Goal: Contribute content: Contribute content

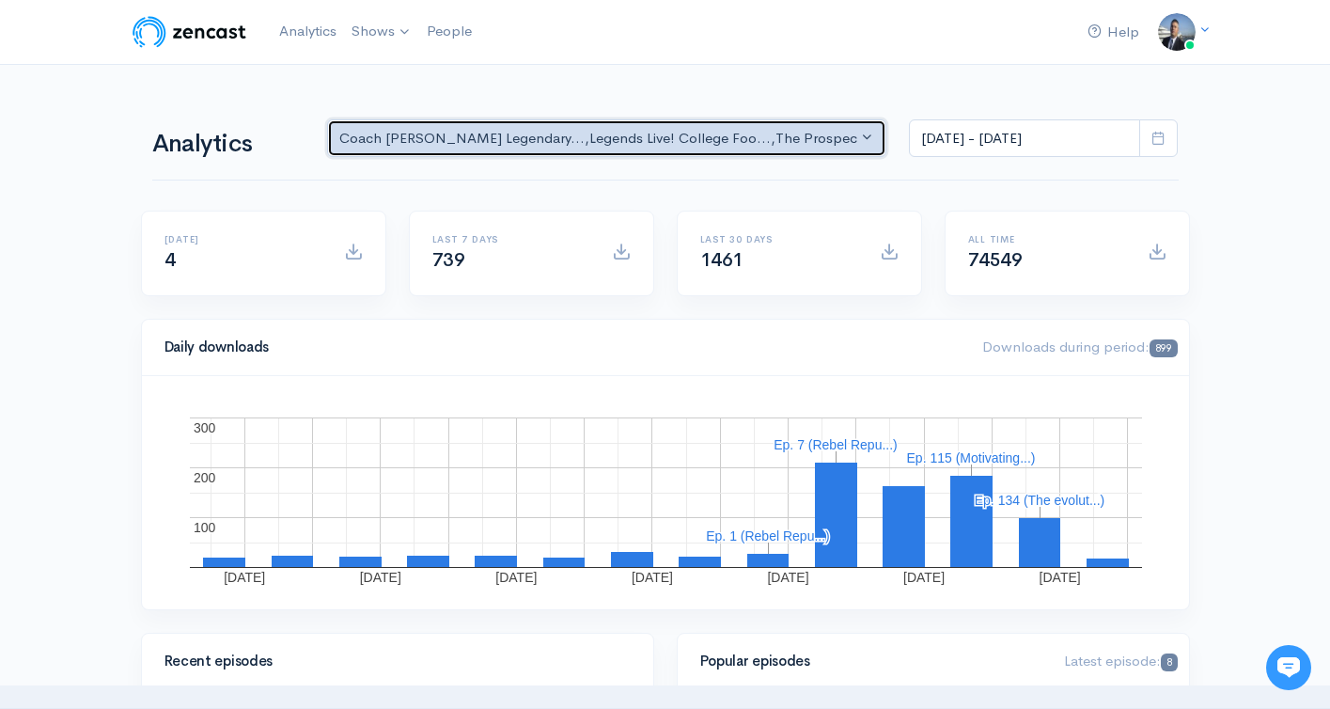
click at [566, 131] on div "Coach Schuman's Legendary... , Legends Live! College Foo... , The Prospect Podc…" at bounding box center [598, 139] width 519 height 22
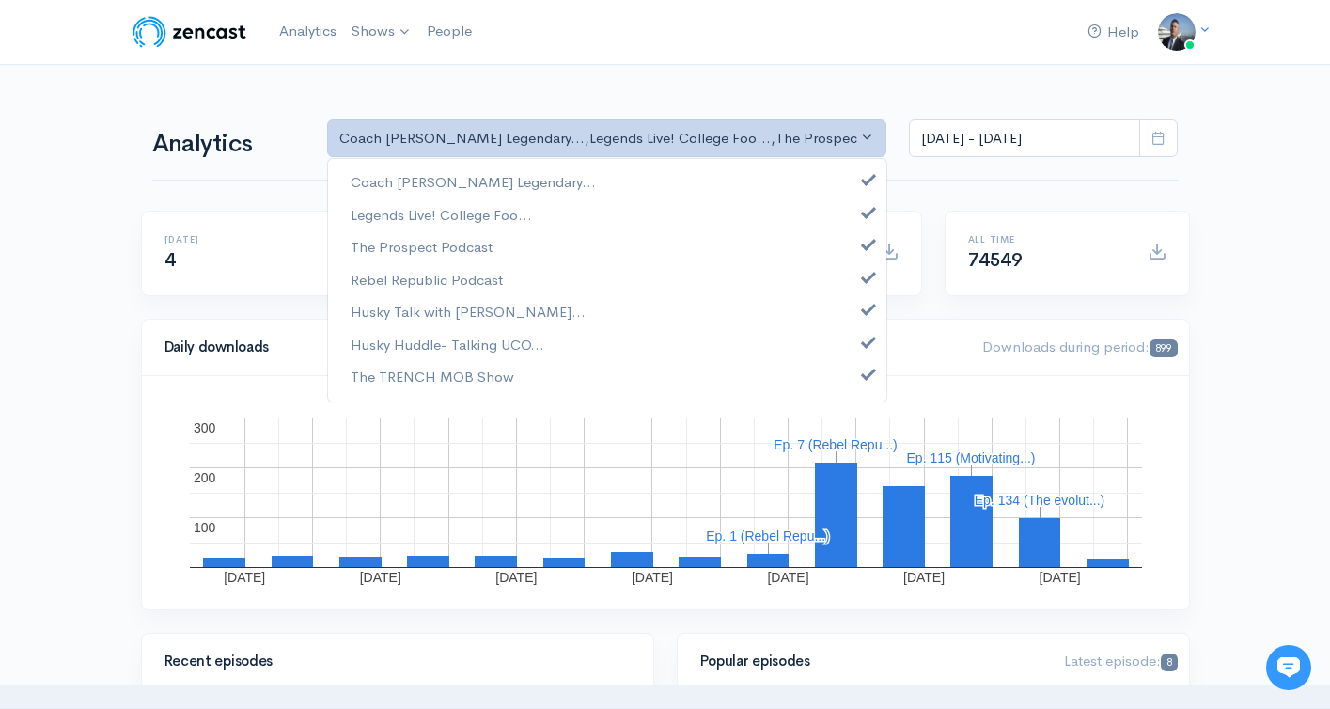
drag, startPoint x: 596, startPoint y: 57, endPoint x: 574, endPoint y: 59, distance: 21.7
click at [596, 57] on nav "Help Notifications View all Your profile Team settings Coach Schuman Sports and…" at bounding box center [665, 32] width 1330 height 65
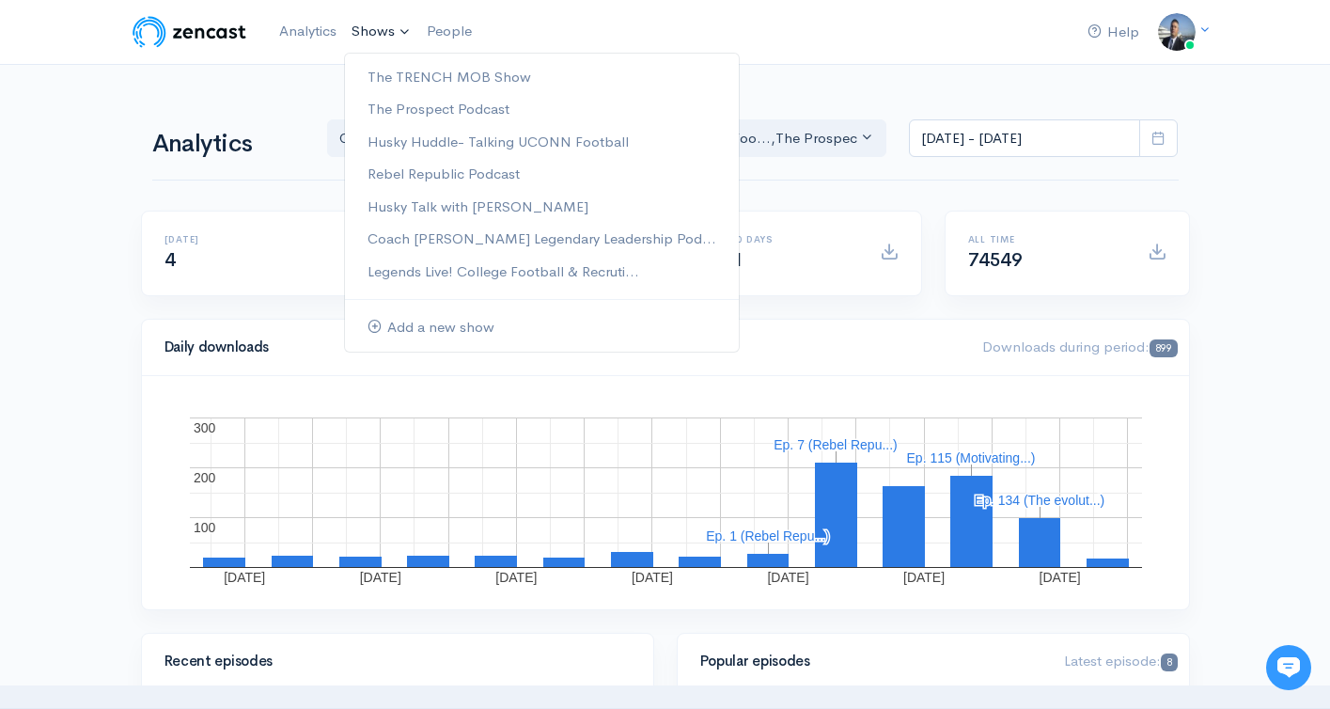
click at [388, 34] on link "Shows" at bounding box center [381, 31] width 75 height 41
click at [508, 77] on link "The TRENCH MOB Show" at bounding box center [542, 77] width 394 height 33
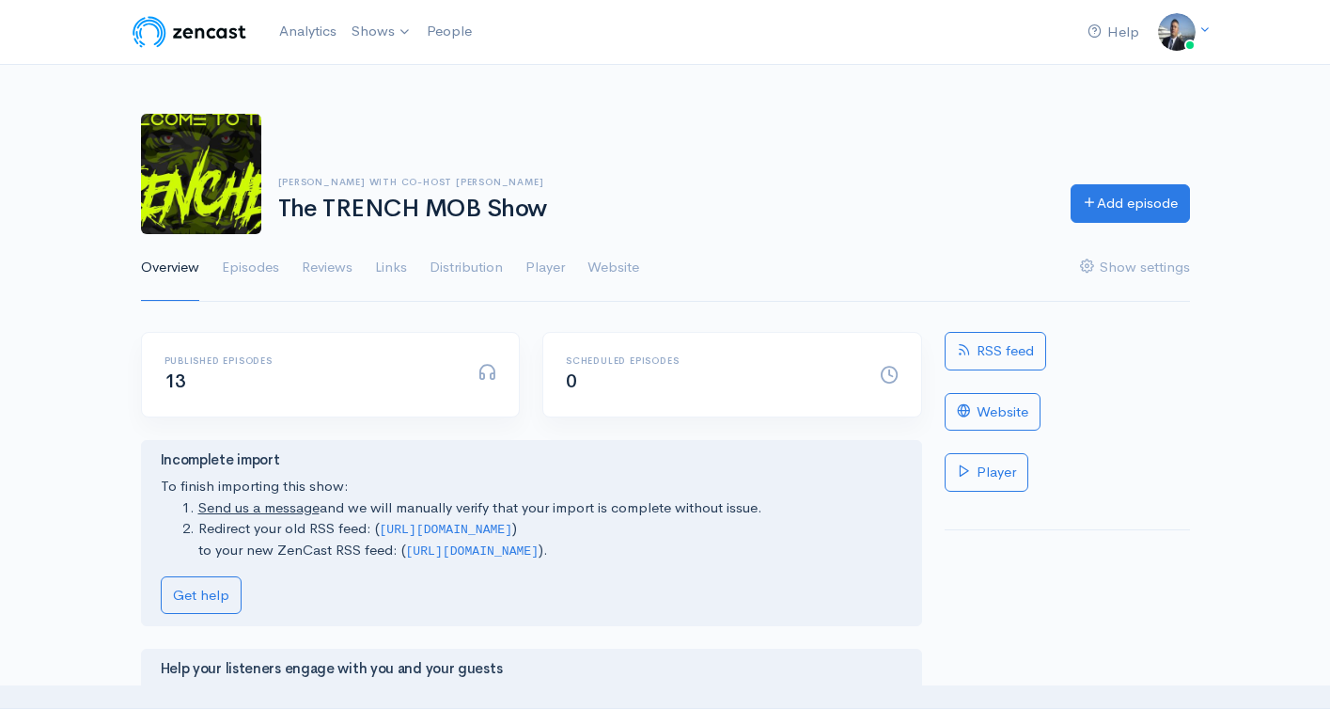
click at [856, 87] on div "Help Notifications View all Your profile Team settings Coach Schuman Sports and…" at bounding box center [665, 572] width 1330 height 1144
click at [321, 37] on link "Analytics" at bounding box center [308, 31] width 72 height 40
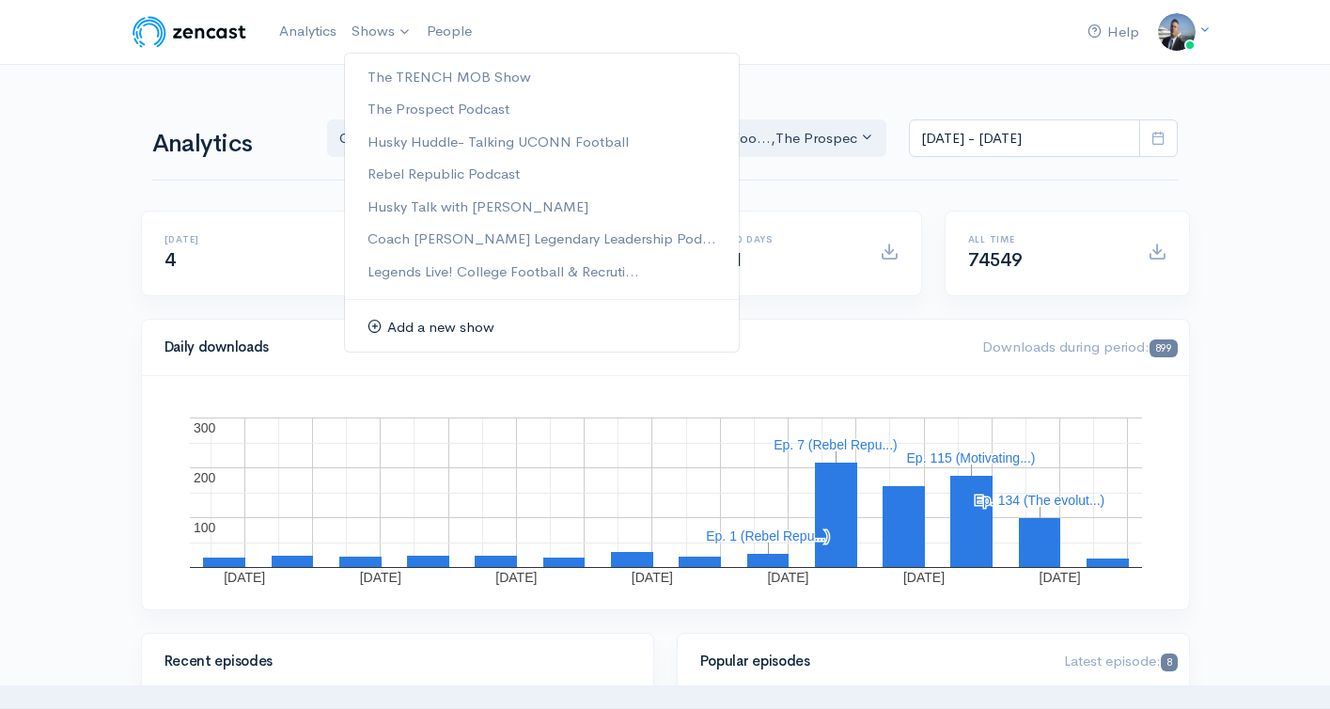
click at [455, 324] on link "Add a new show" at bounding box center [542, 327] width 394 height 33
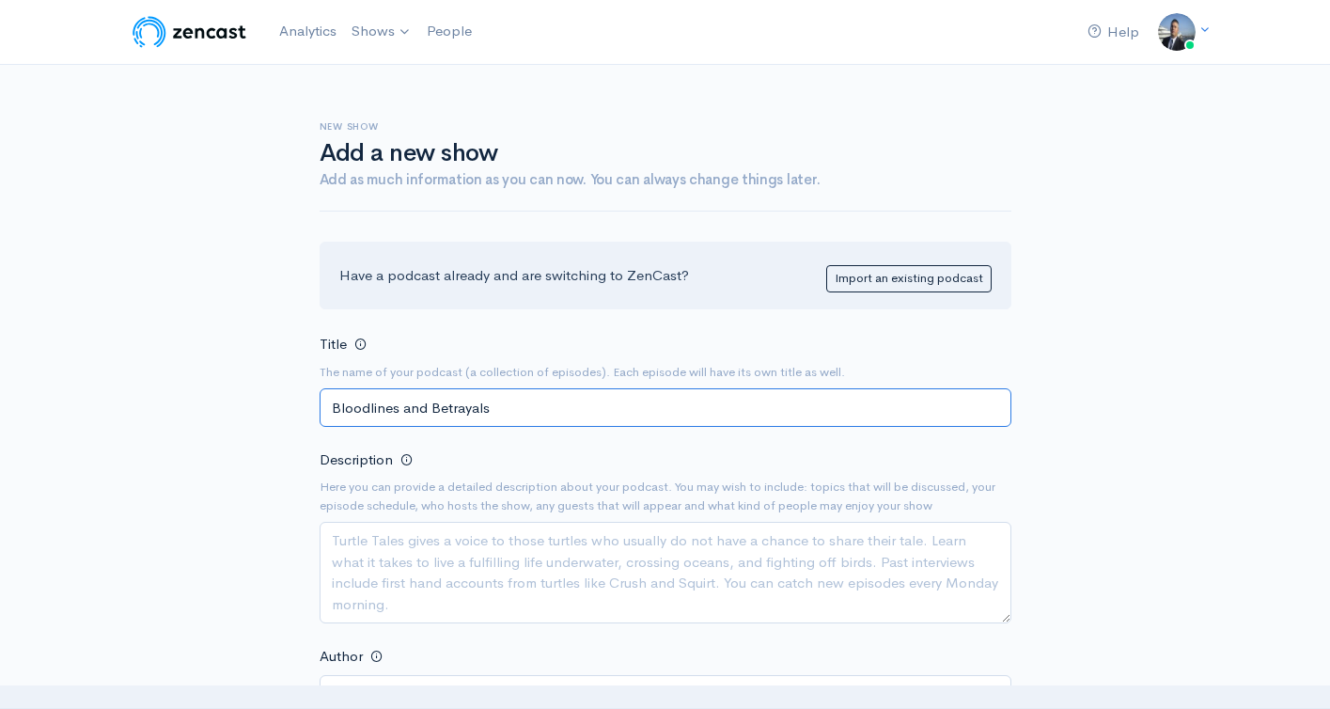
scroll to position [152, 0]
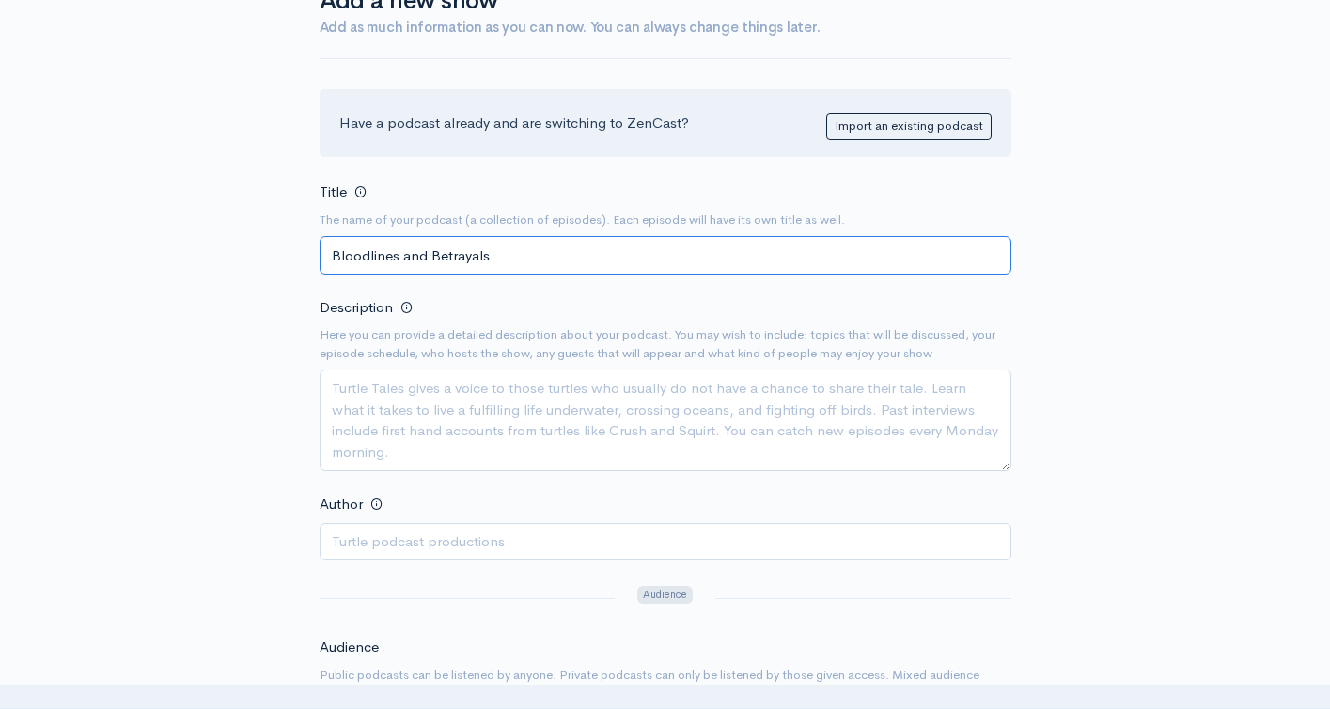
click at [520, 260] on input "Bloodlines and Betrayals" at bounding box center [666, 255] width 692 height 39
type input "Bloodlines and Betrayals"
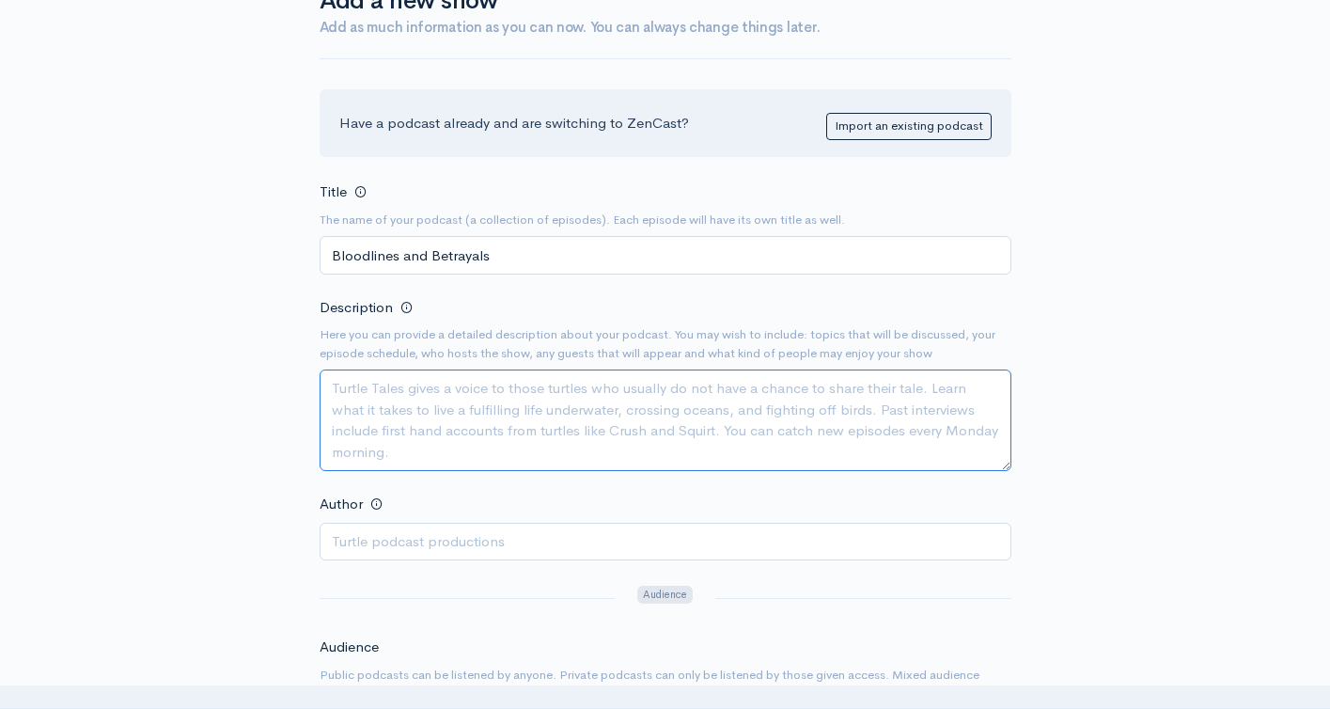
click at [562, 411] on textarea "Description" at bounding box center [666, 420] width 692 height 102
paste textarea "Bloodlines and Betrayals dives deep into the most high-profile and jaw-dropping…"
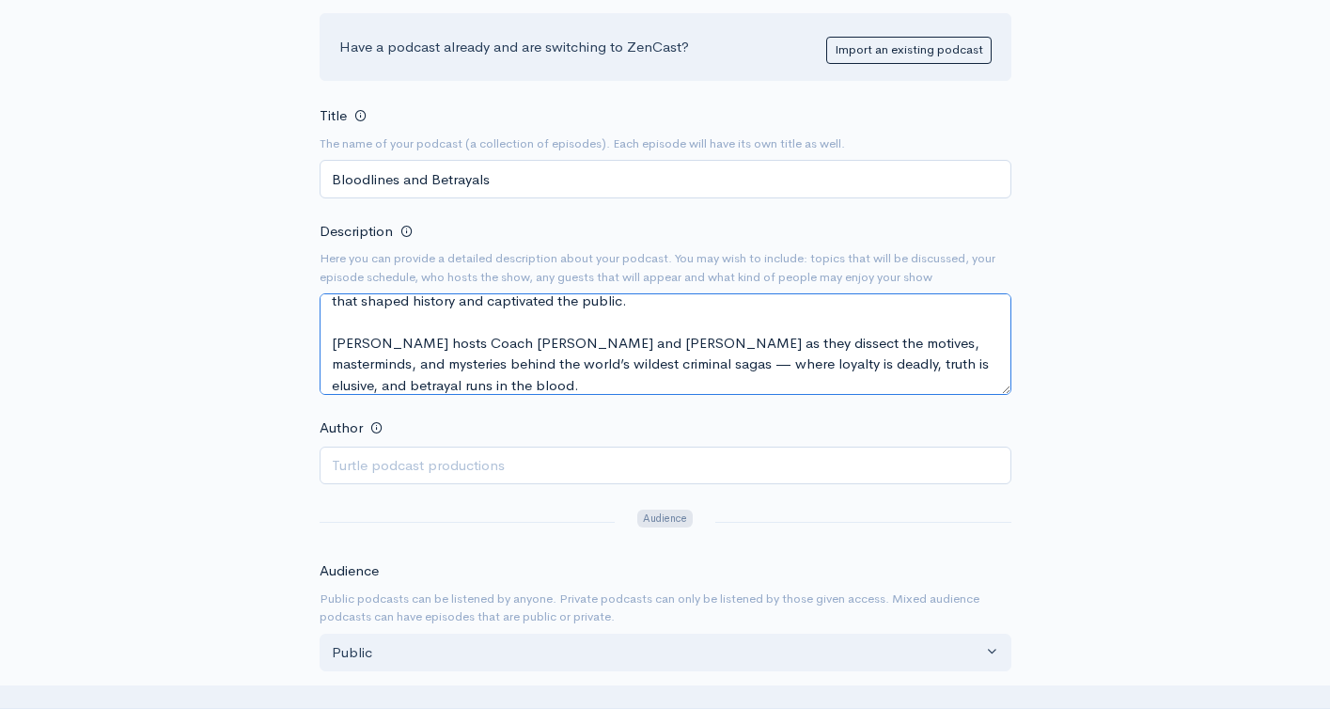
scroll to position [265, 0]
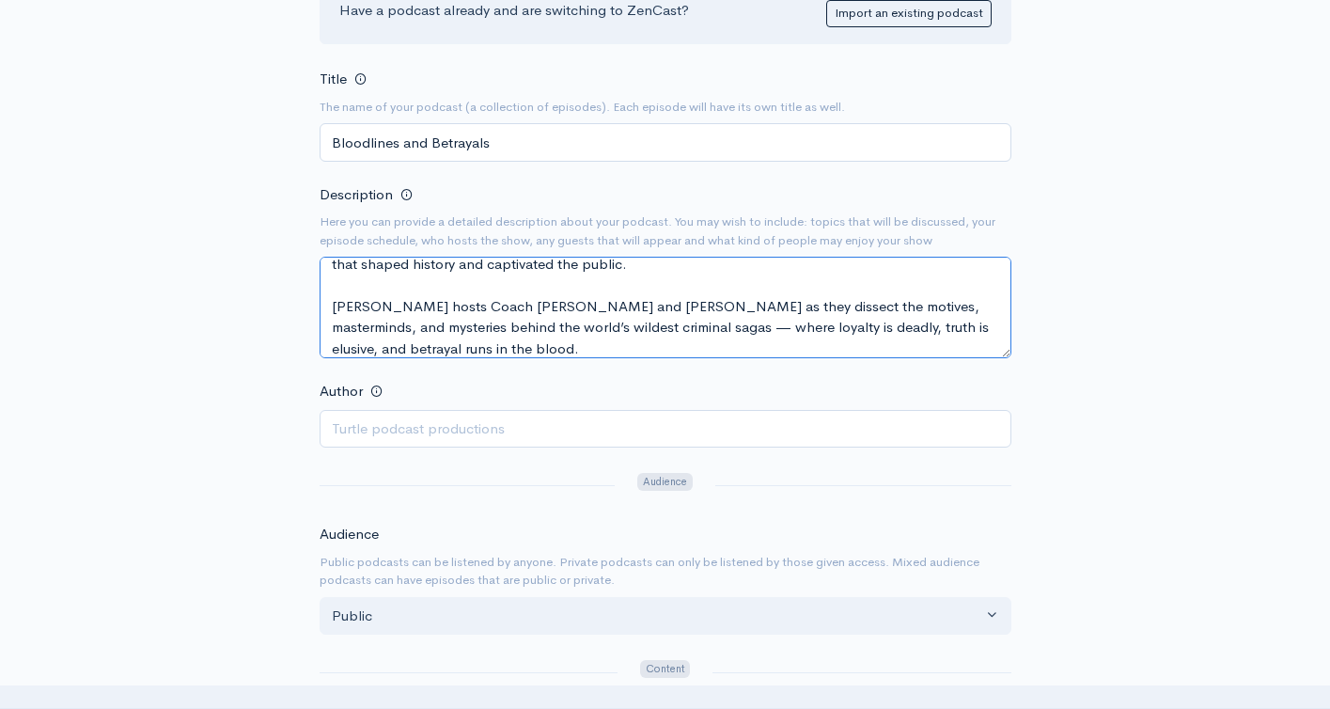
type textarea "Bloodlines and Betrayals dives deep into the most high-profile and jaw-dropping…"
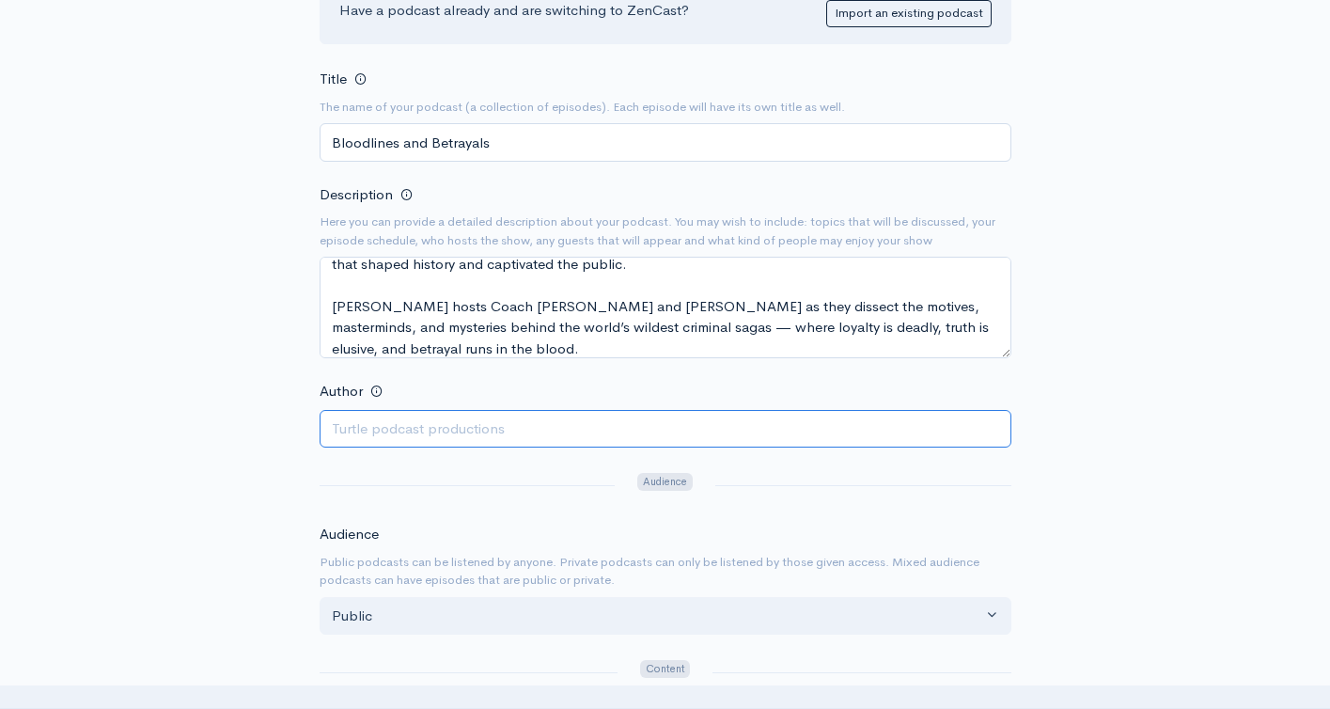
click at [689, 440] on input "Author" at bounding box center [666, 429] width 692 height 39
type input "David Schuman, Steve Cully"
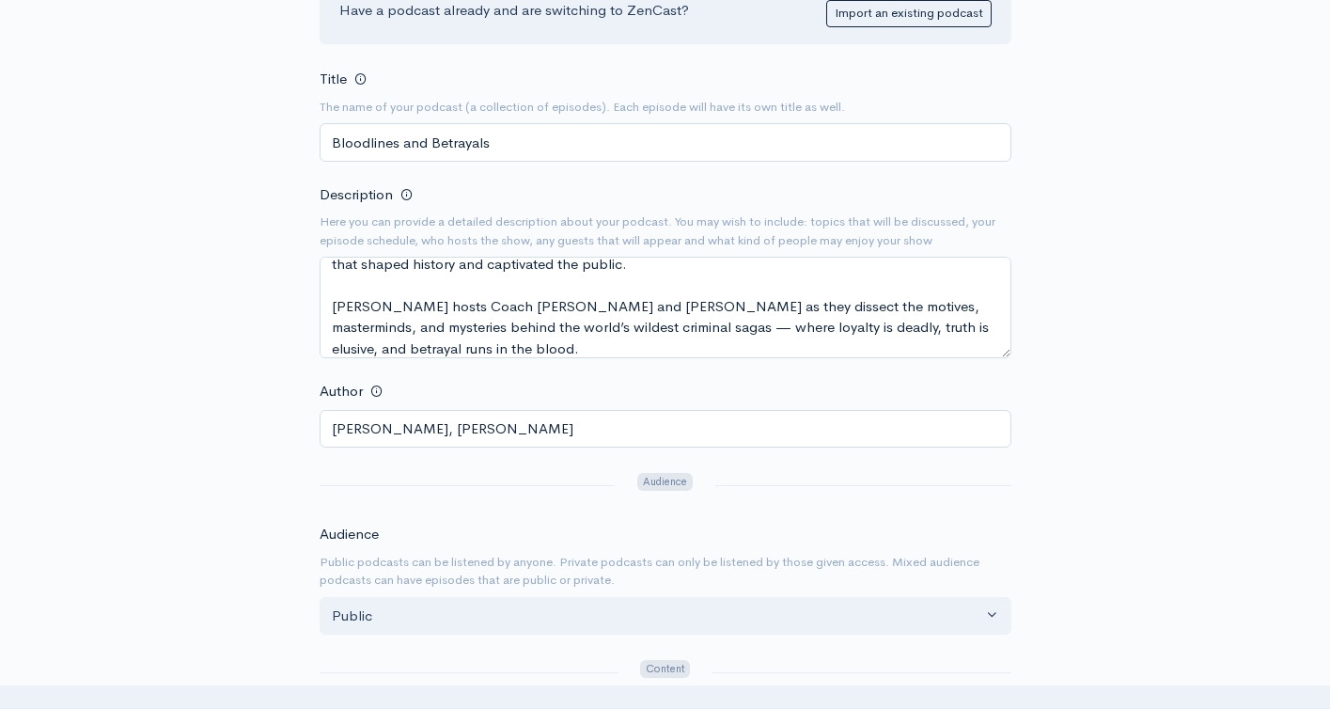
click at [968, 507] on form "Title The name of your podcast (a collection of episodes). Each episode will ha…" at bounding box center [666, 671] width 692 height 1209
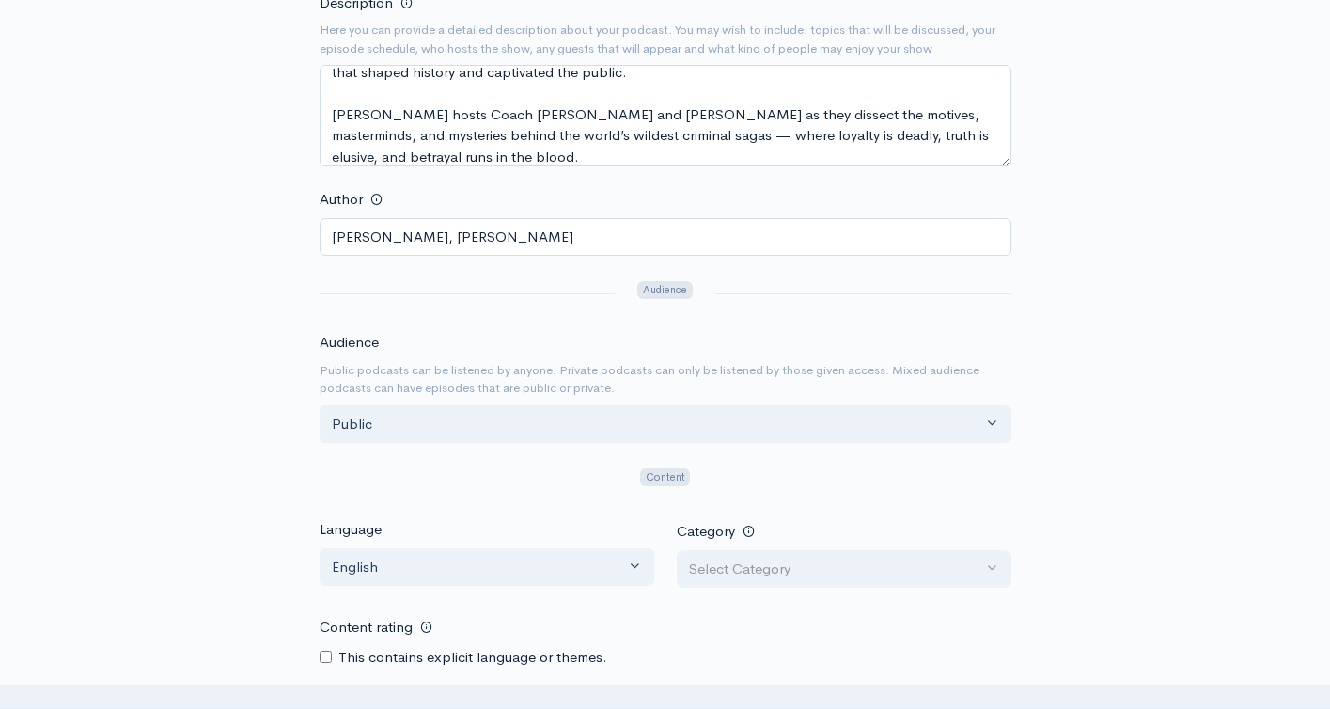
scroll to position [458, 0]
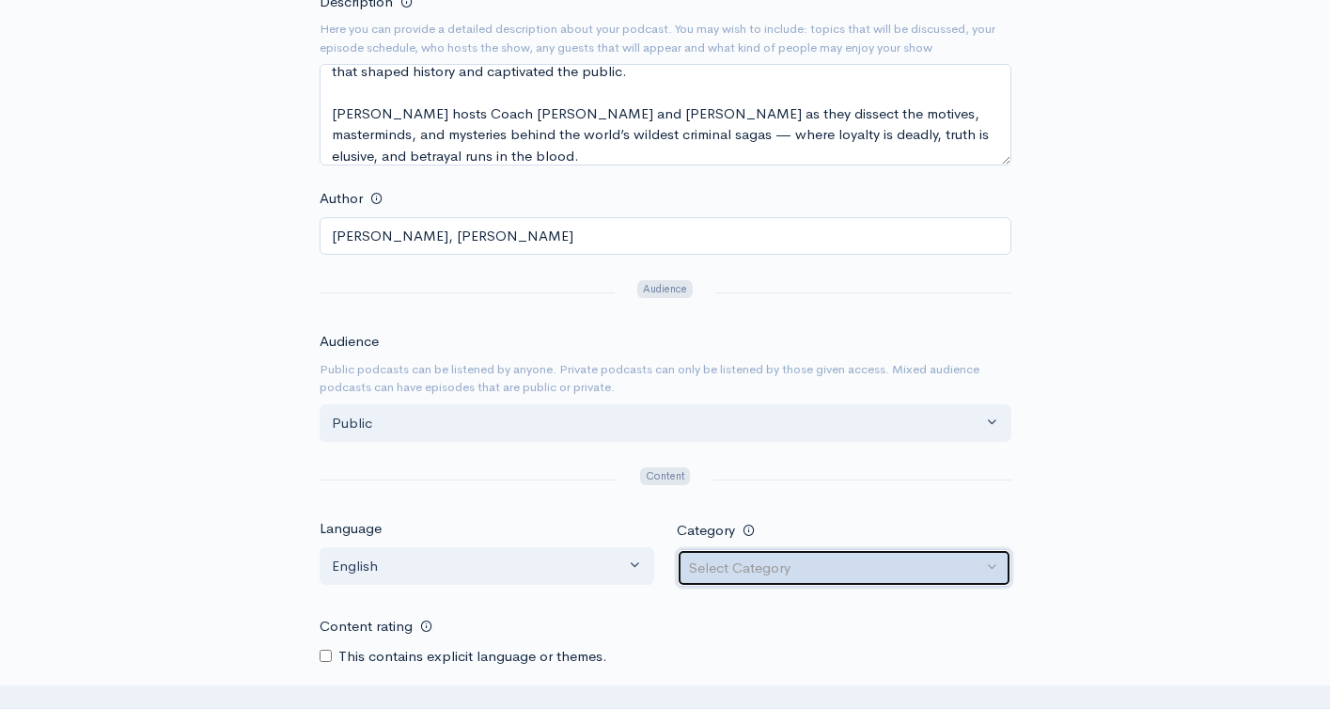
click at [760, 562] on div "Select Category" at bounding box center [835, 568] width 293 height 22
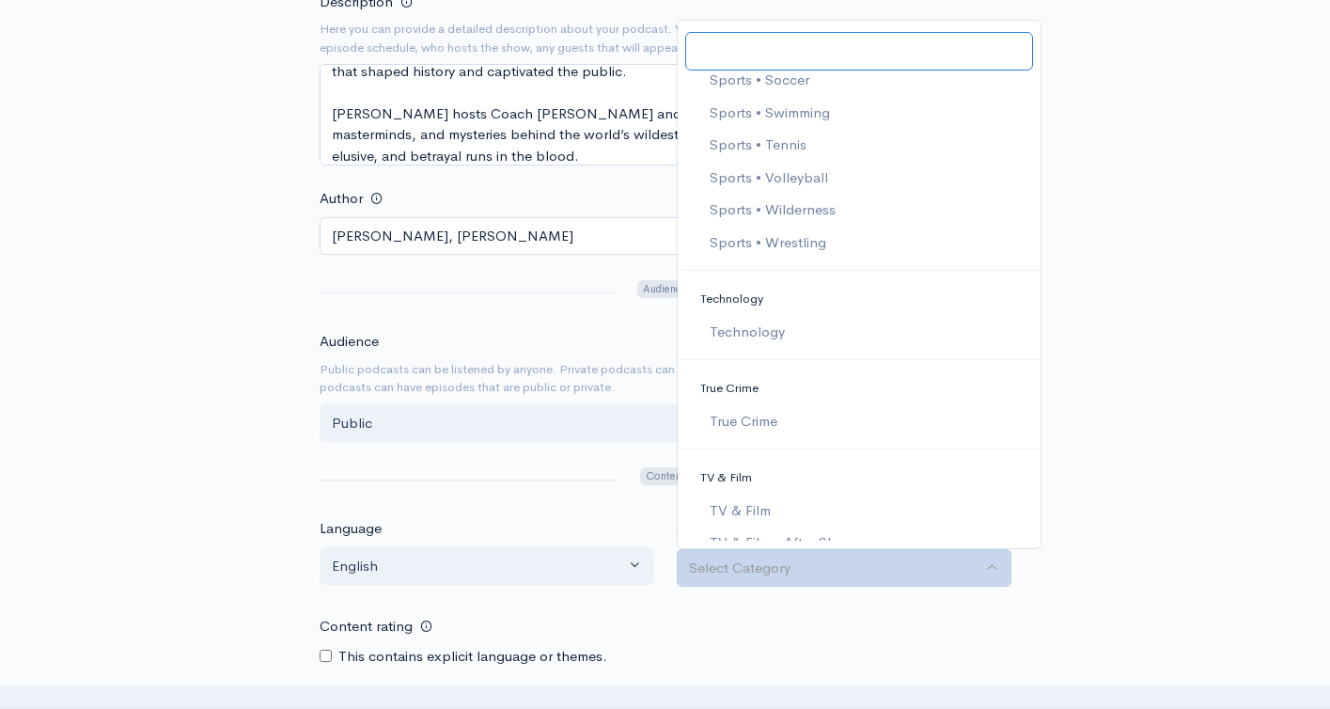
scroll to position [4112, 0]
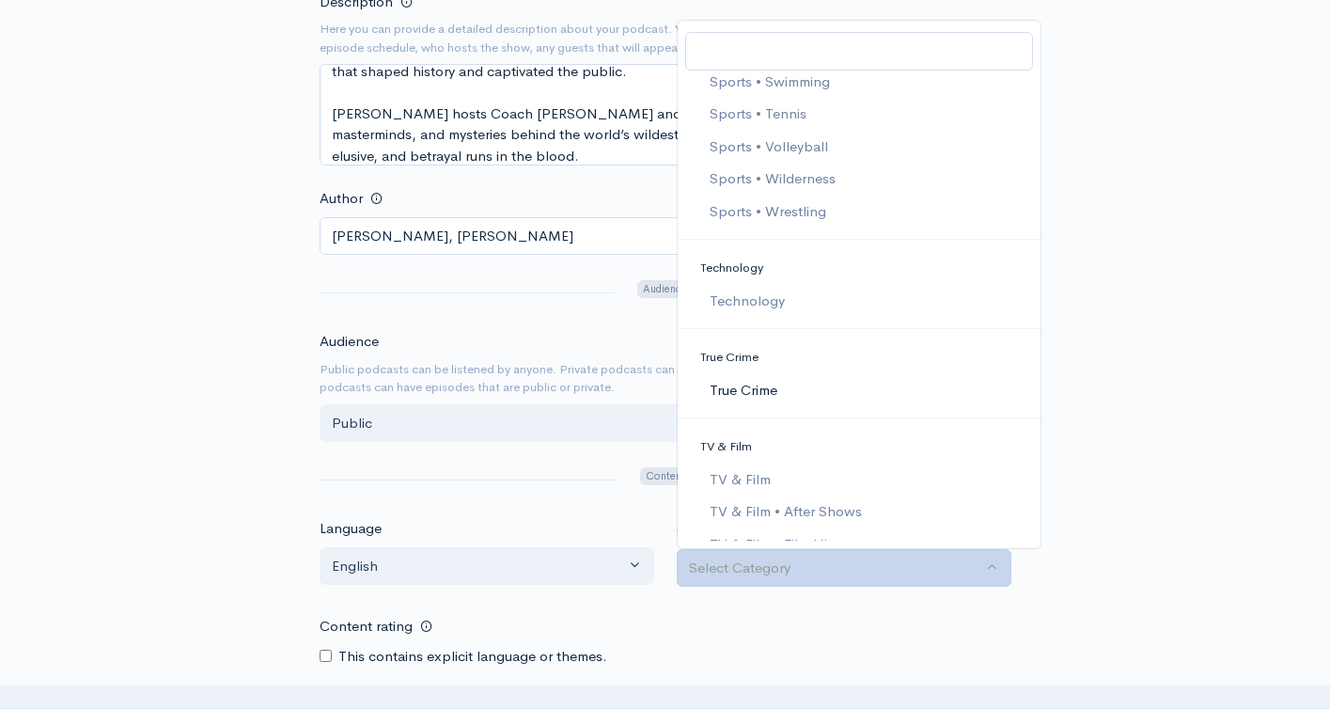
click at [863, 383] on link "True Crime" at bounding box center [859, 389] width 363 height 33
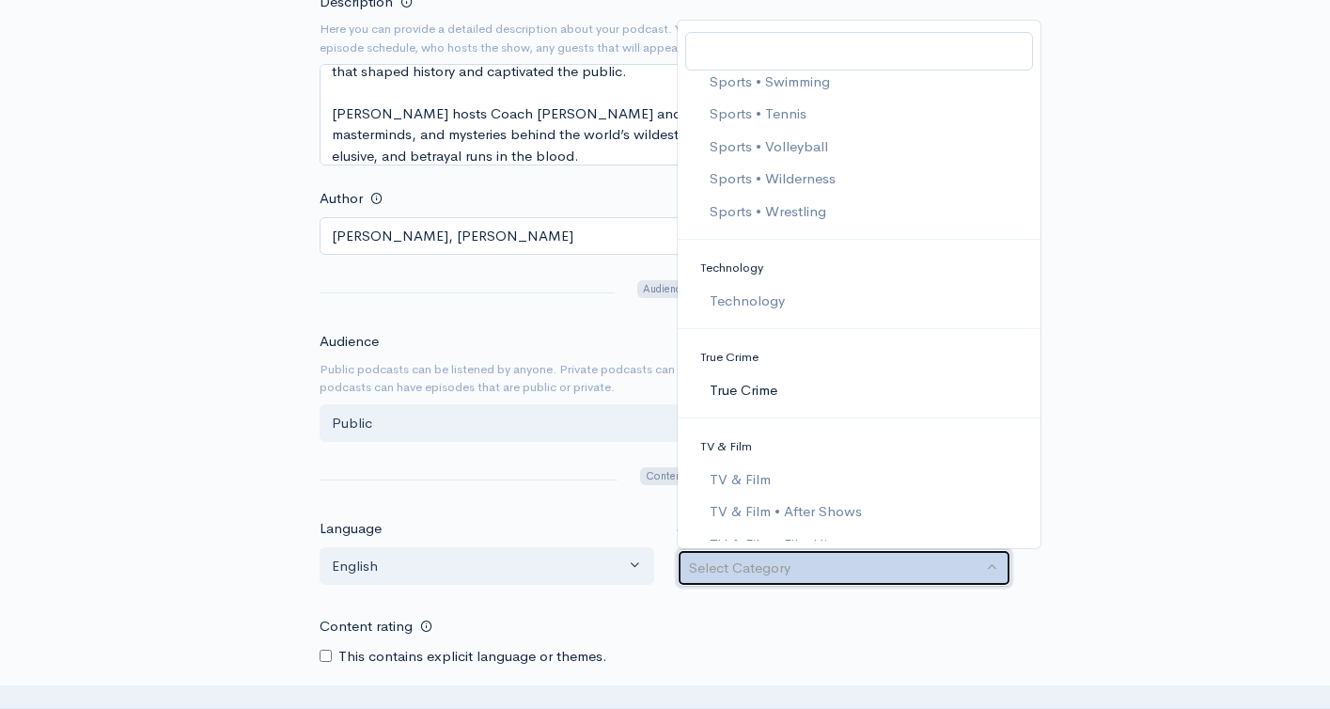
select select "True Crime"
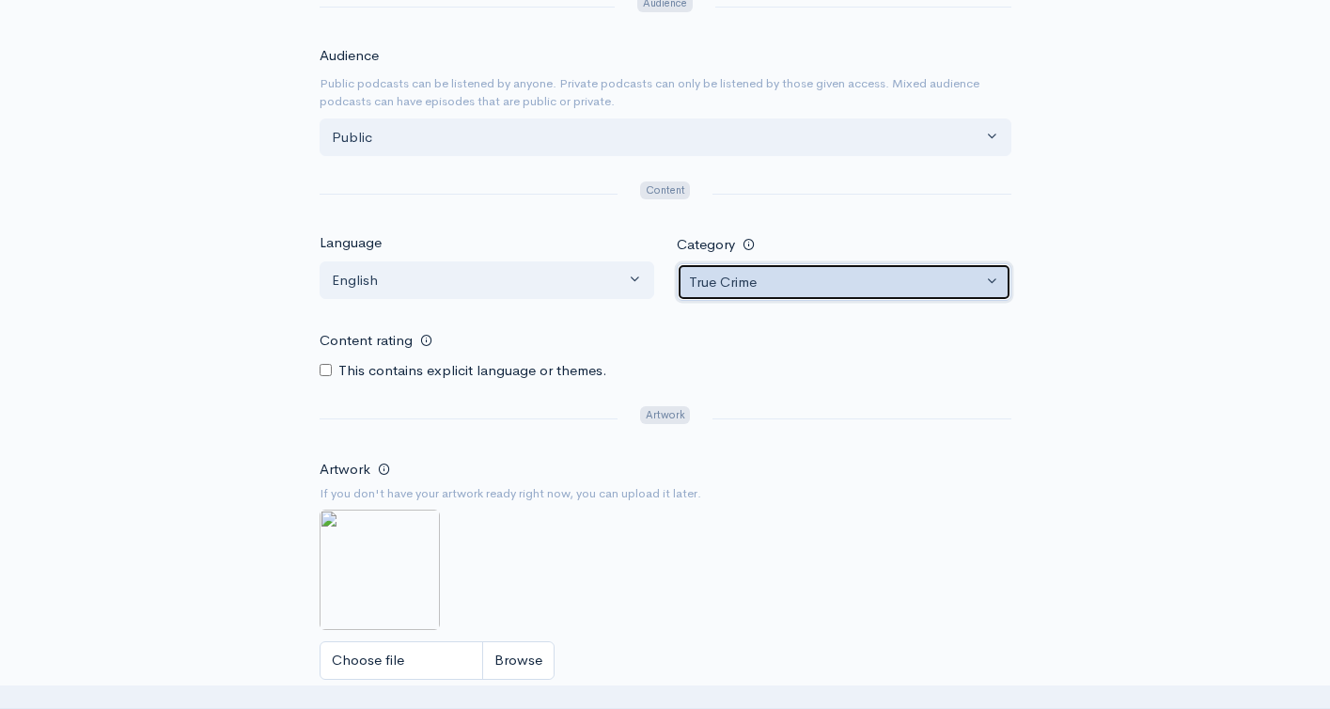
scroll to position [853, 0]
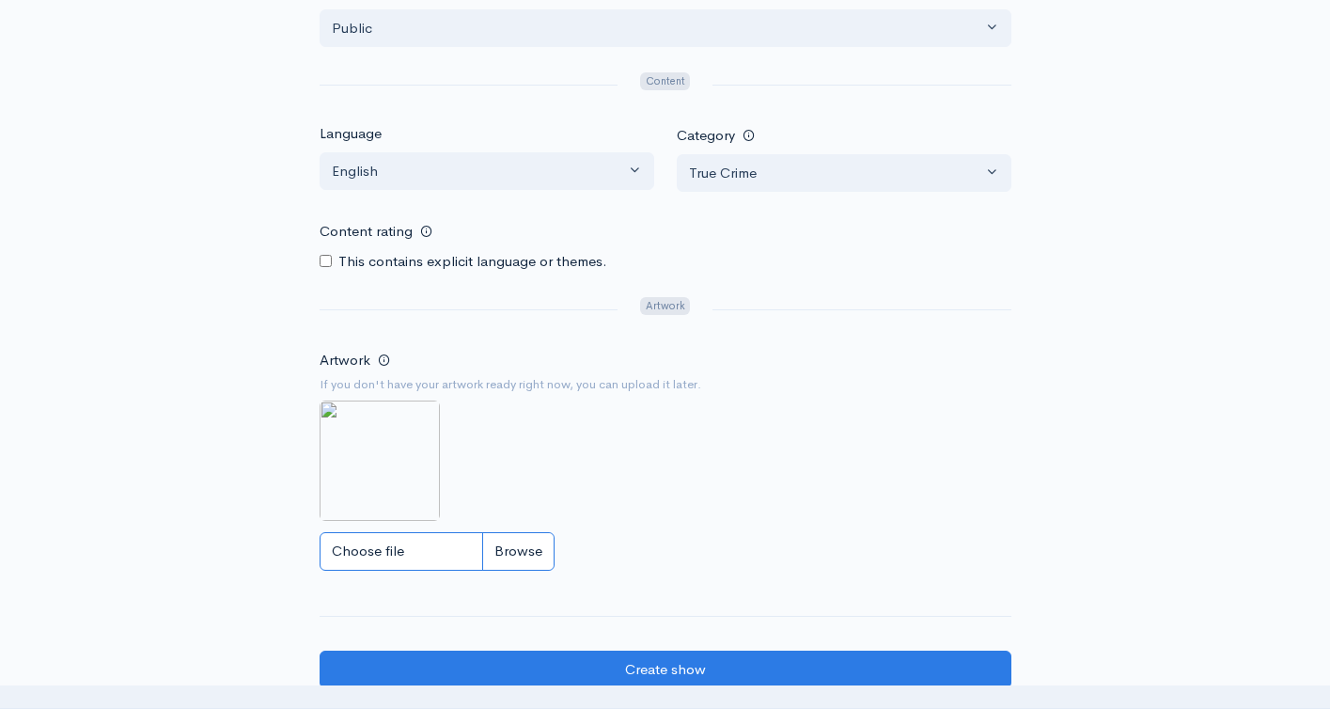
click at [514, 558] on input "Choose file" at bounding box center [437, 551] width 235 height 39
click at [520, 558] on input "Choose file" at bounding box center [437, 551] width 235 height 39
click at [376, 484] on img at bounding box center [380, 460] width 120 height 120
click at [526, 552] on input "Choose file" at bounding box center [437, 551] width 235 height 39
click at [536, 548] on input "Choose file" at bounding box center [437, 551] width 235 height 39
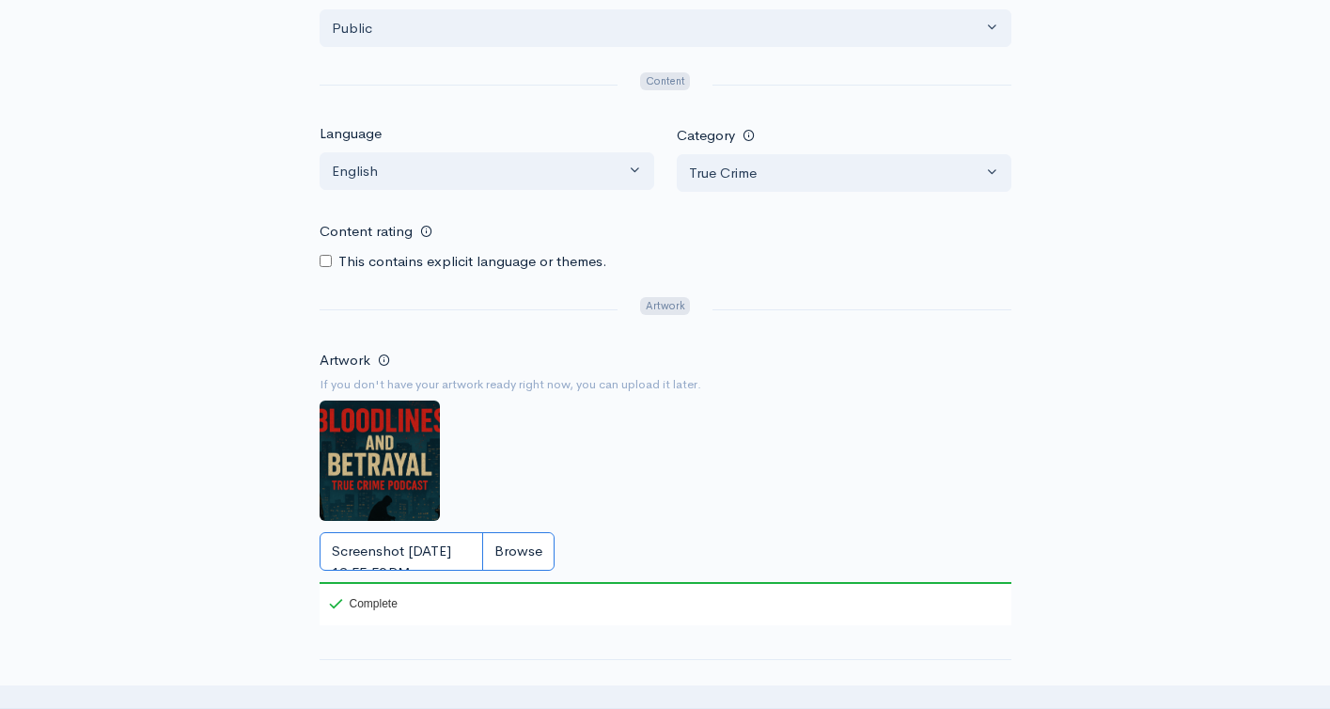
click at [508, 553] on input "Screenshot 2025-09-17 at 12.55.59 PM.png" at bounding box center [437, 551] width 235 height 39
type input "C:\fakepath\Screenshot 2025-09-17 at 12.56.23 PM.png"
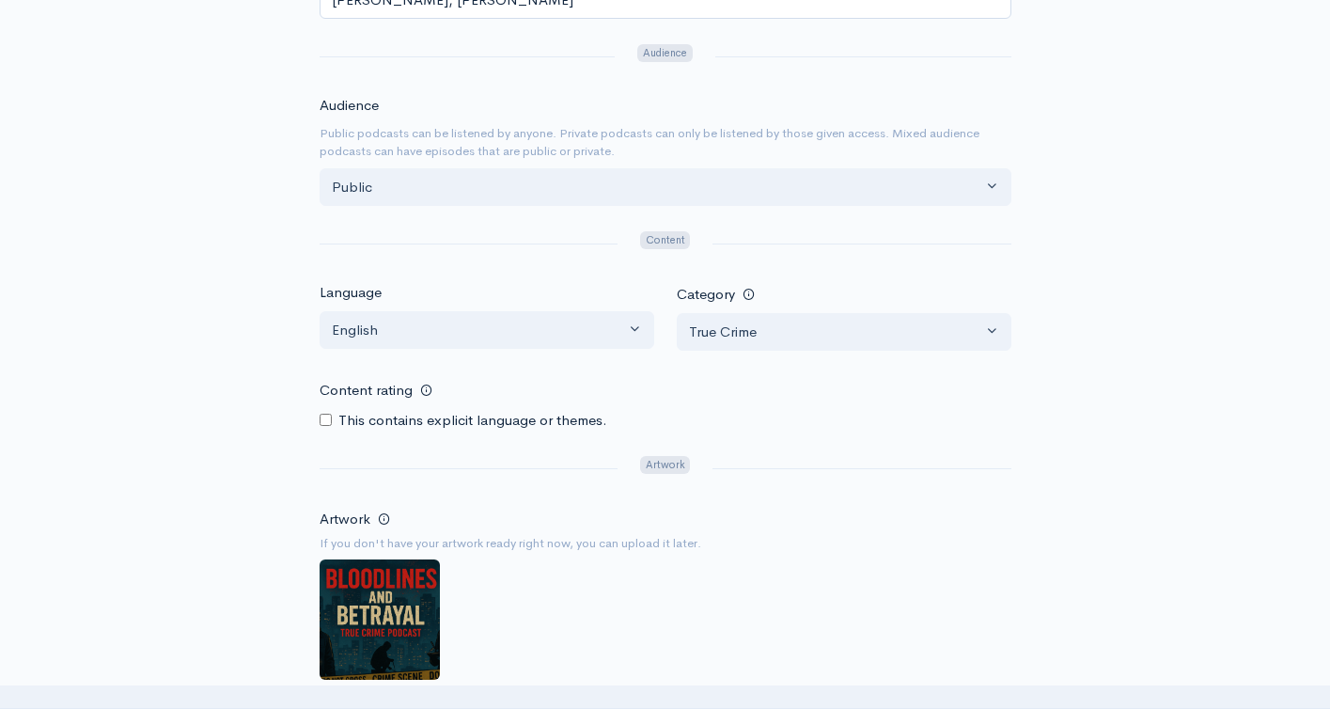
scroll to position [1210, 0]
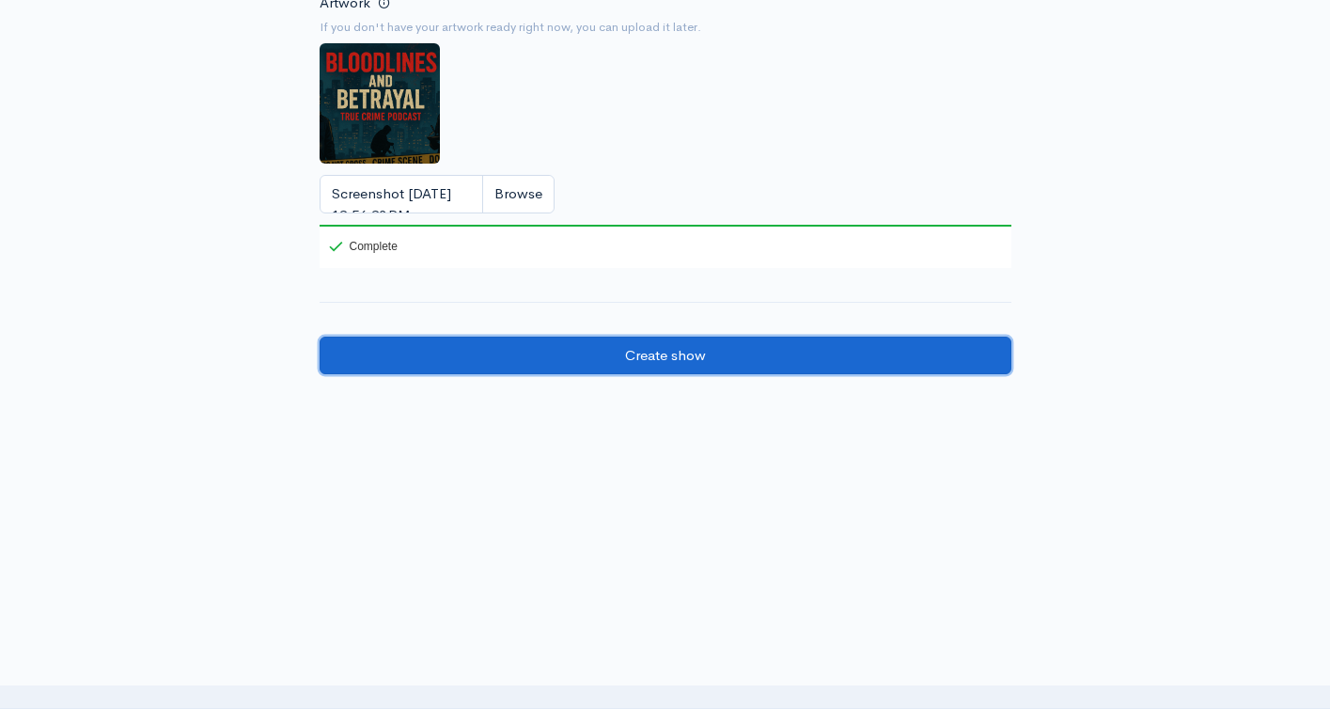
click at [703, 354] on input "Create show" at bounding box center [666, 356] width 692 height 39
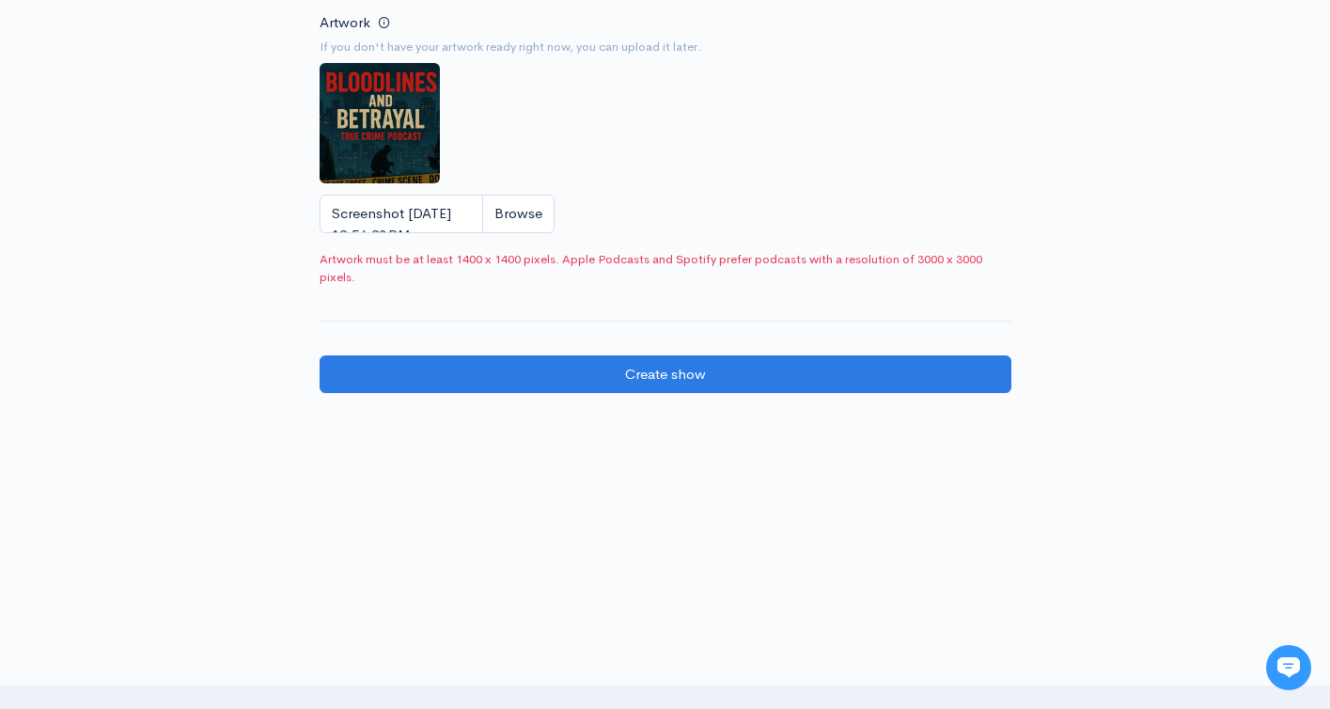
scroll to position [1209, 0]
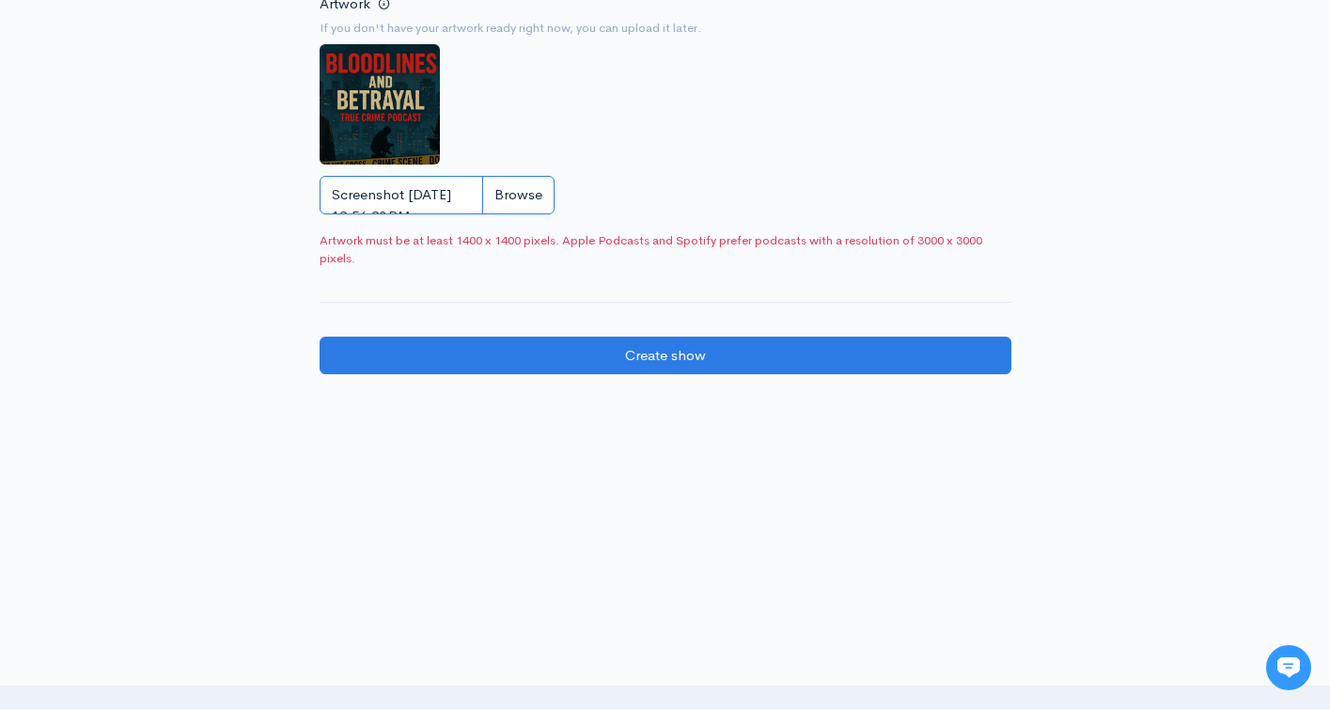
click at [525, 202] on input "Screenshot 2025-09-17 at 12.56.23 PM.png" at bounding box center [437, 195] width 235 height 39
type input "C:\fakepath\BLOODLINES.jpg"
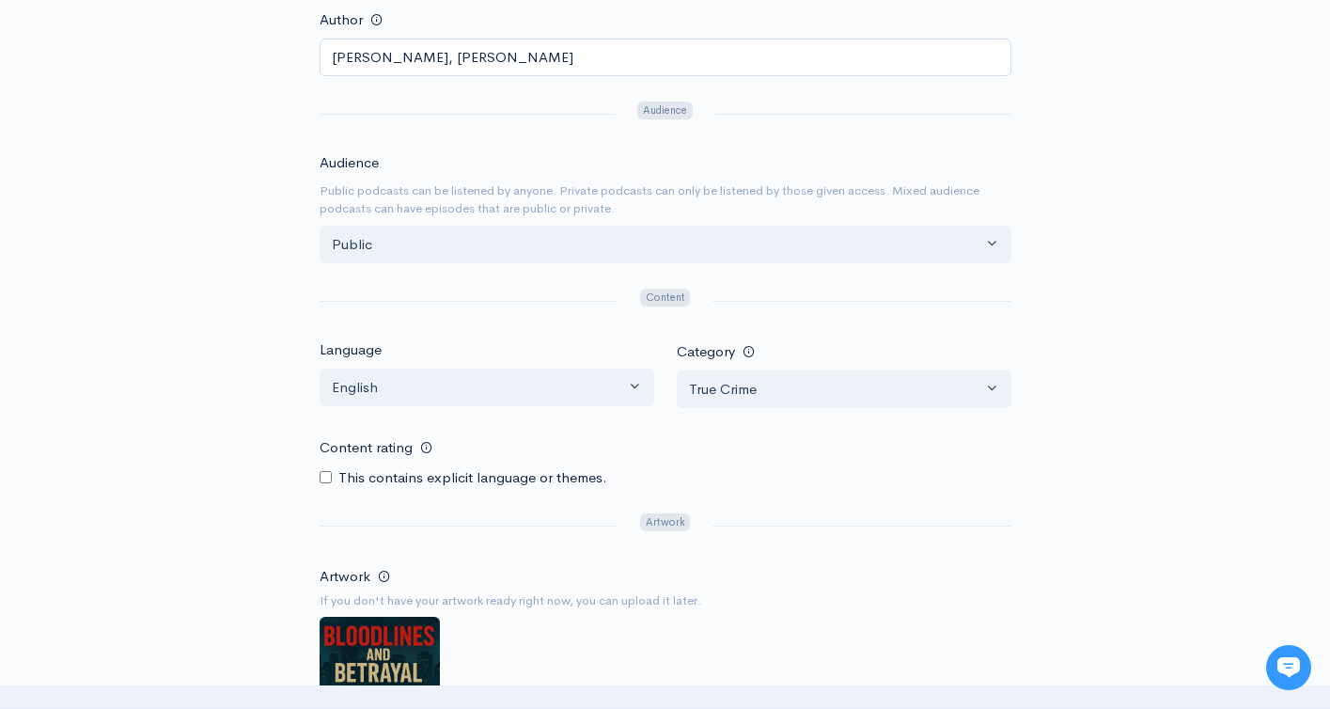
scroll to position [1252, 0]
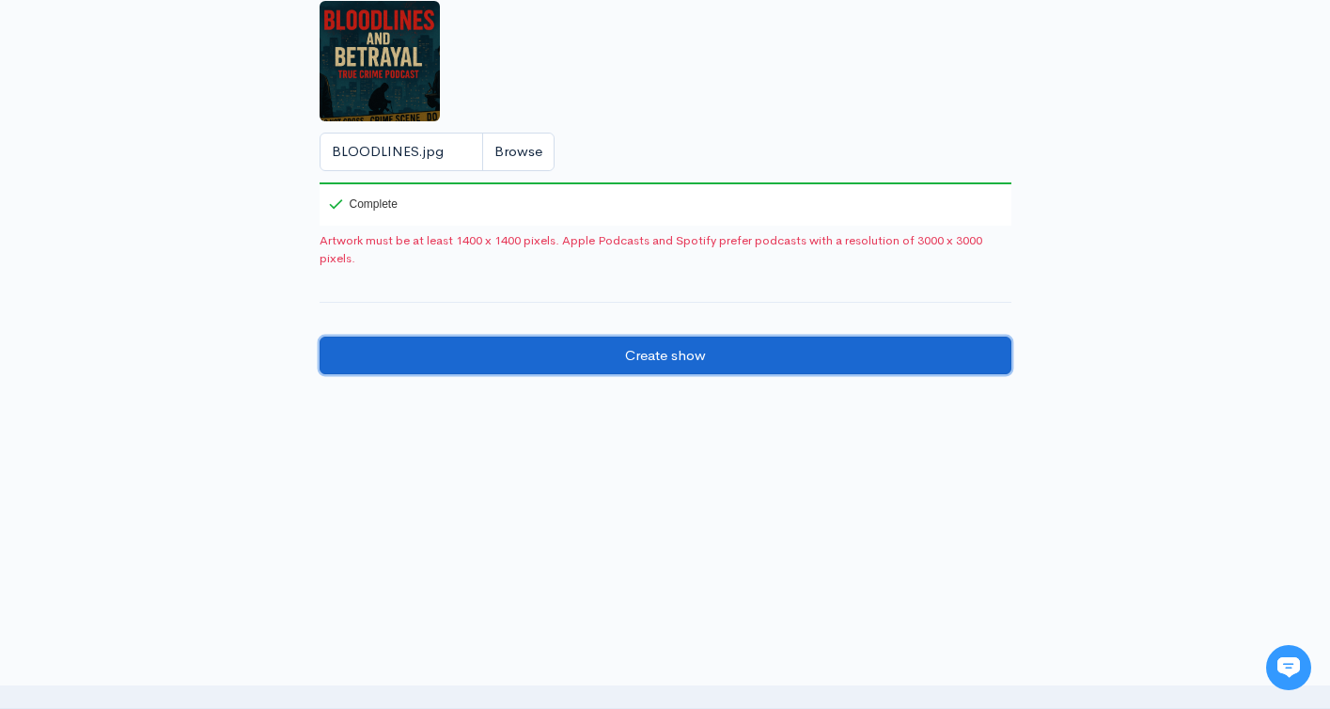
click at [686, 353] on input "Create show" at bounding box center [666, 356] width 692 height 39
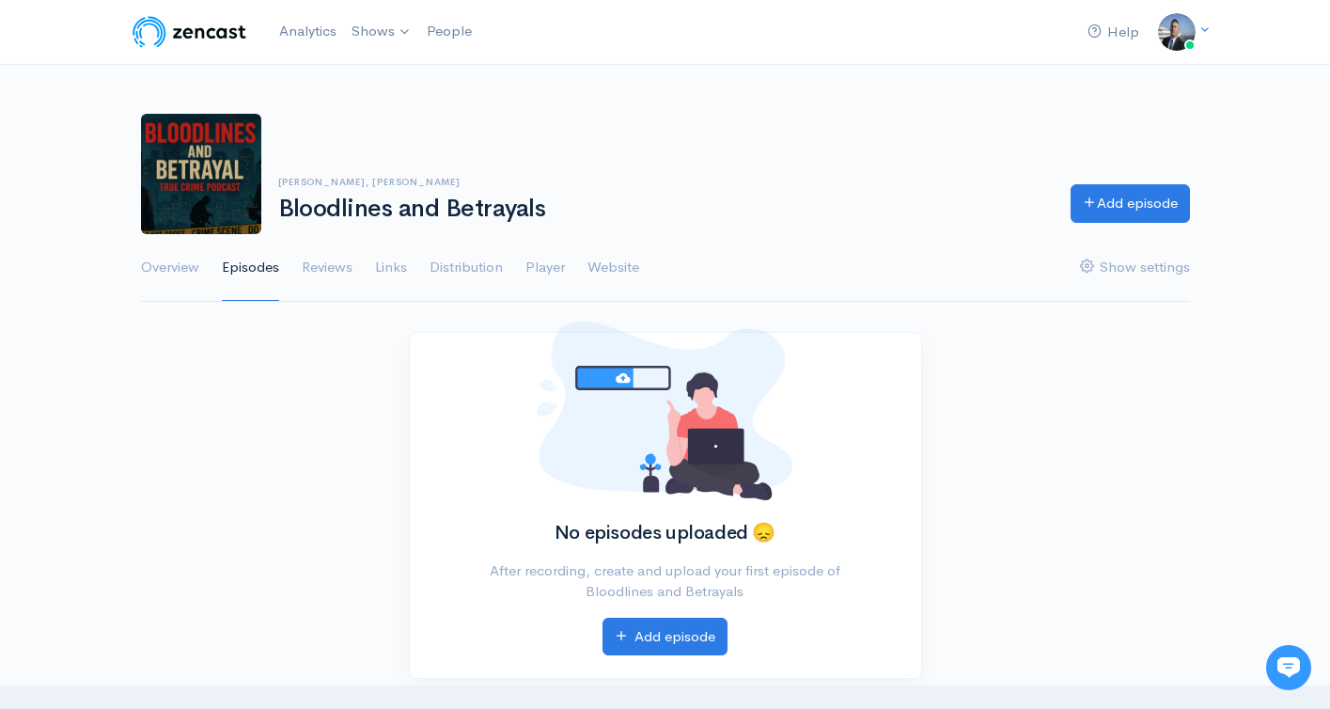
click at [613, 149] on div "David Schuman, Steve Cully Bloodlines and Betrayals Add episode" at bounding box center [666, 174] width 1072 height 120
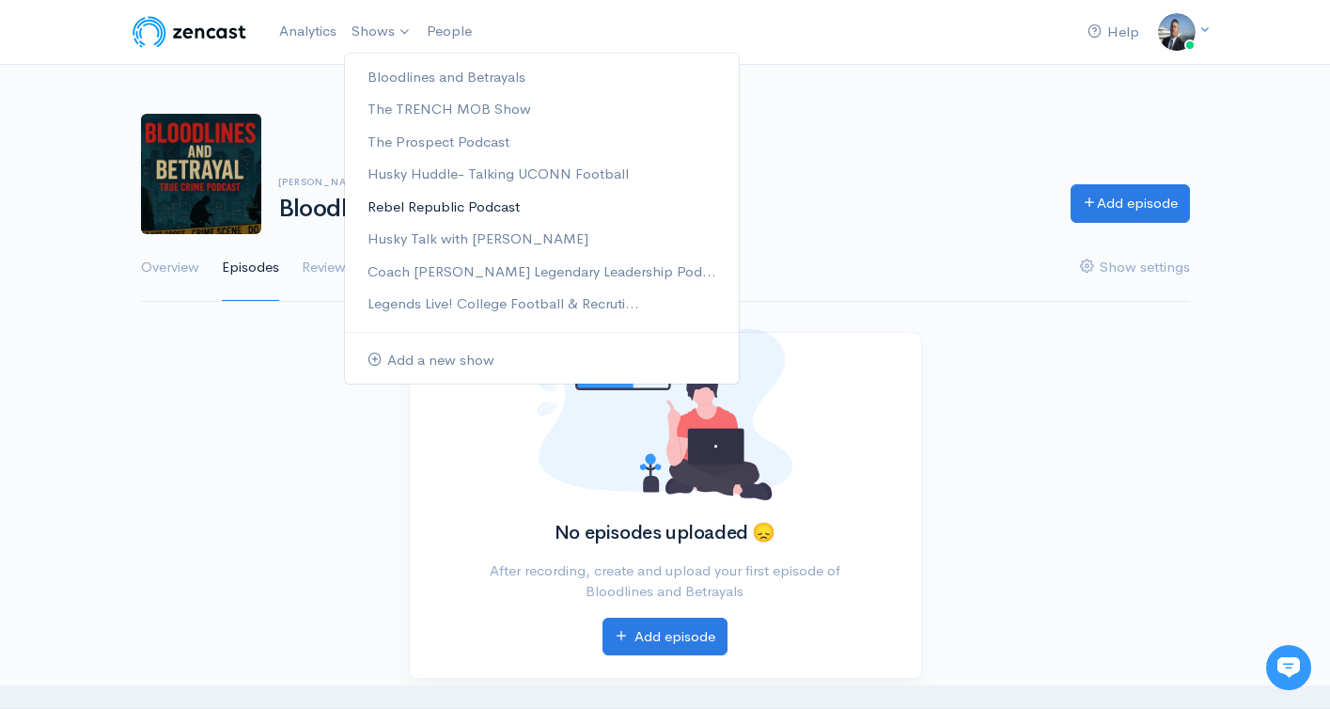
click at [474, 208] on link "Rebel Republic Podcast" at bounding box center [542, 207] width 394 height 33
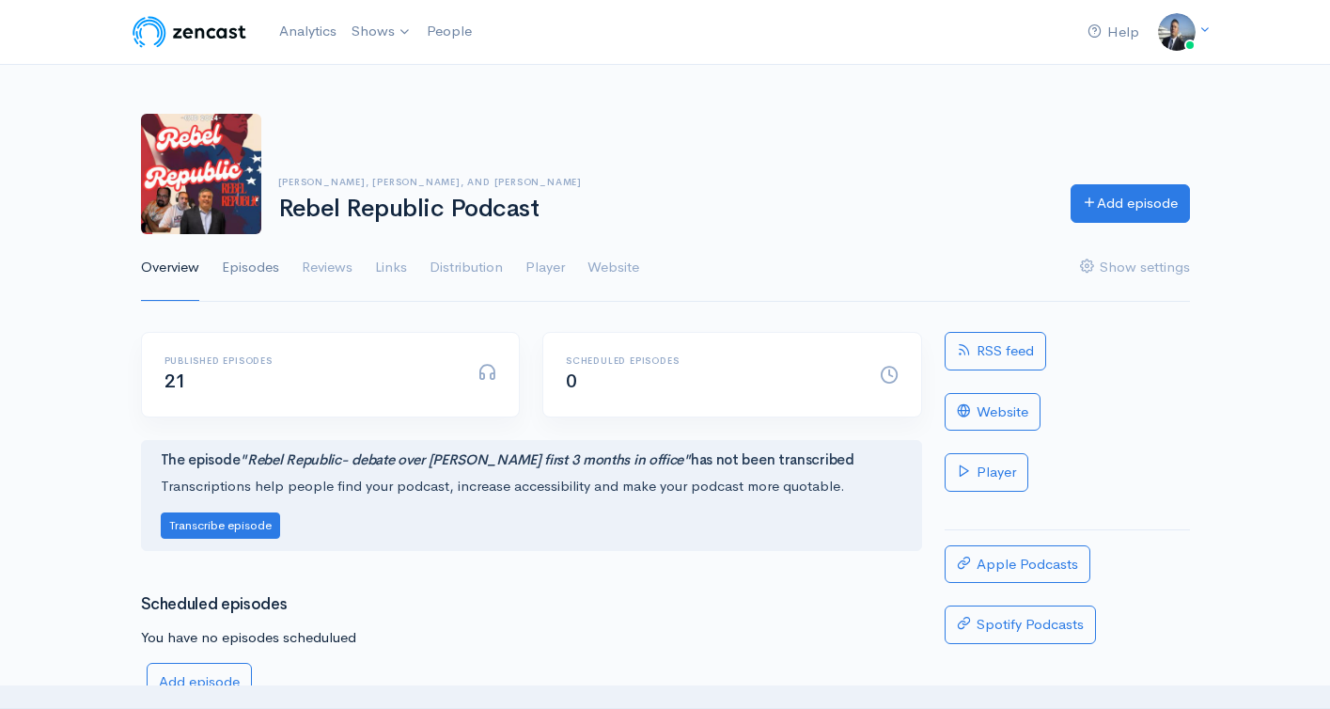
click at [262, 270] on link "Episodes" at bounding box center [250, 268] width 57 height 68
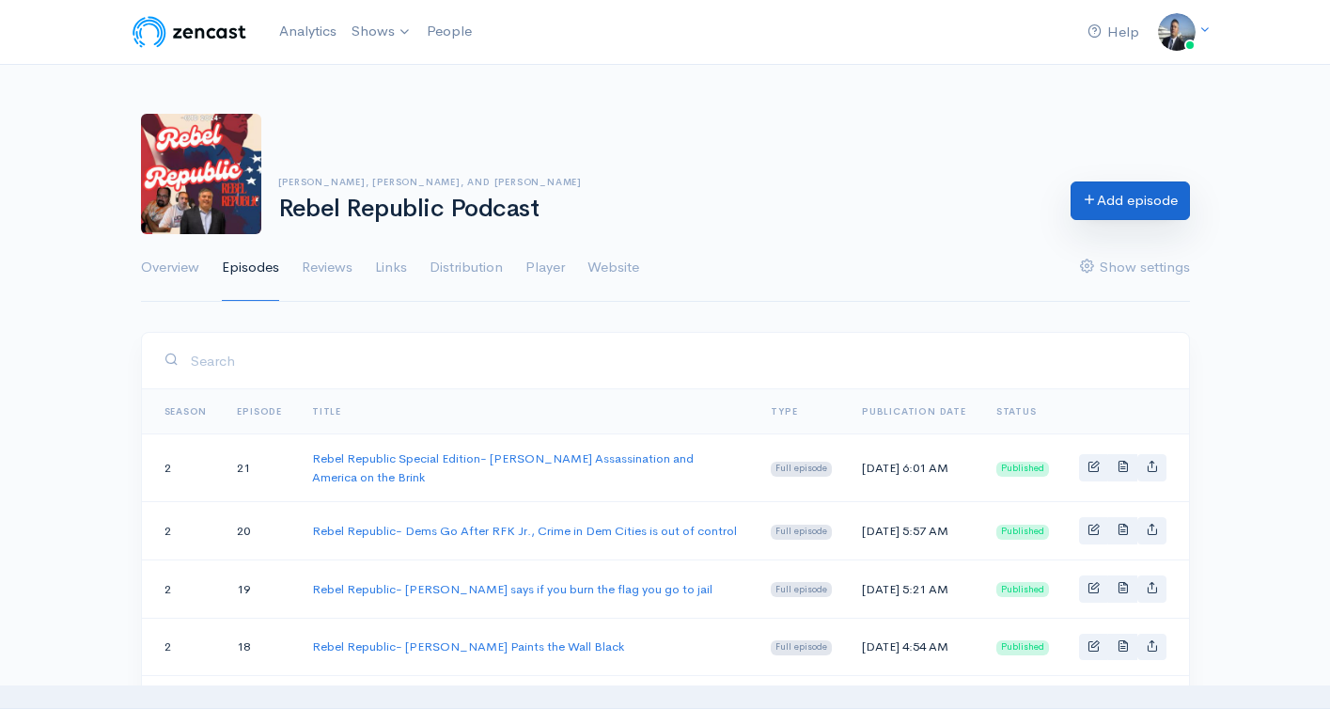
click at [1097, 198] on link "Add episode" at bounding box center [1130, 200] width 119 height 39
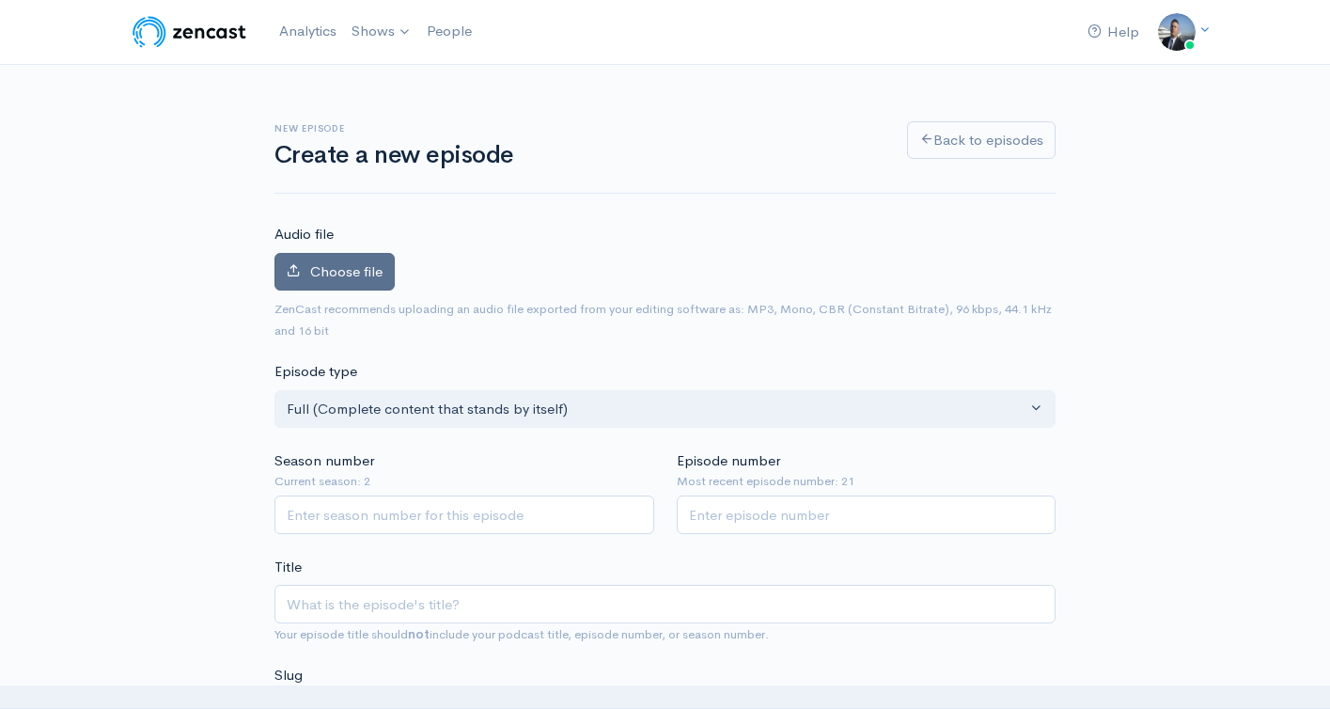
click at [335, 270] on span "Choose file" at bounding box center [346, 271] width 72 height 18
click at [0, 0] on input "Choose file" at bounding box center [0, 0] width 0 height 0
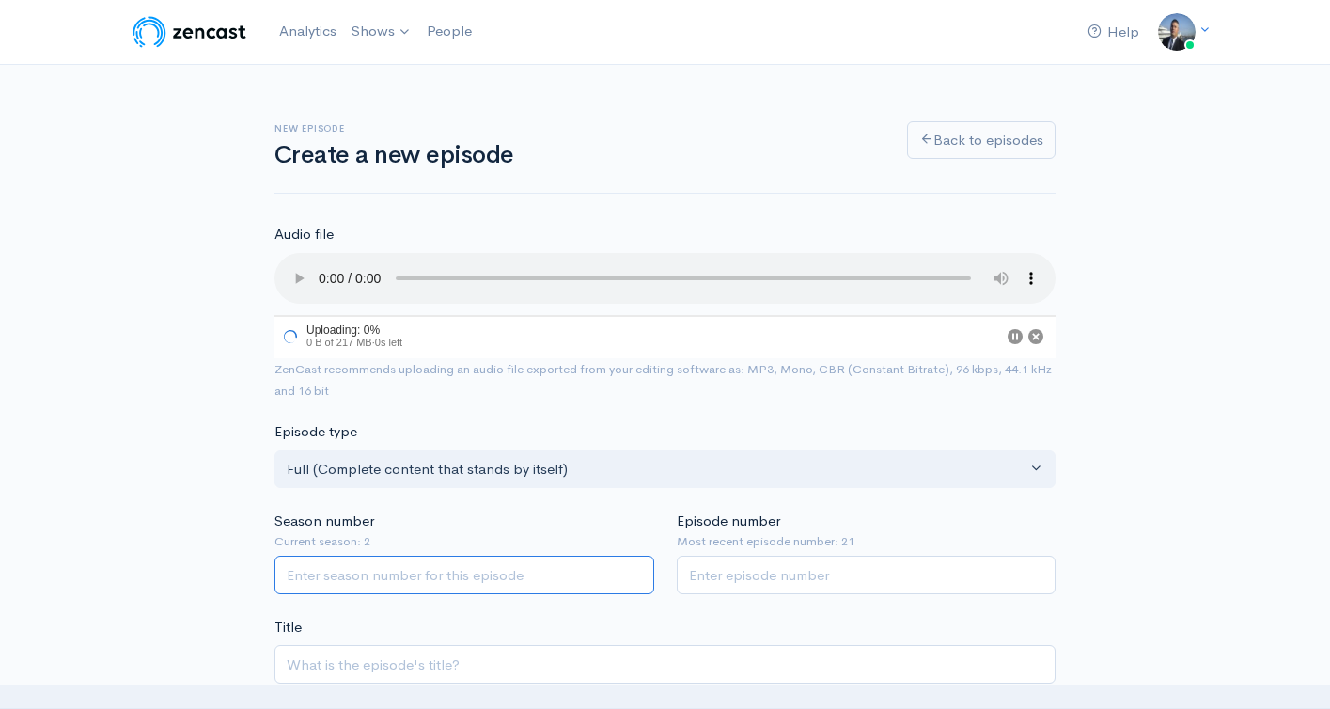
click at [548, 588] on input "Season number" at bounding box center [464, 575] width 380 height 39
type input "2"
click at [748, 590] on input "Episode number" at bounding box center [867, 577] width 380 height 39
type input "22"
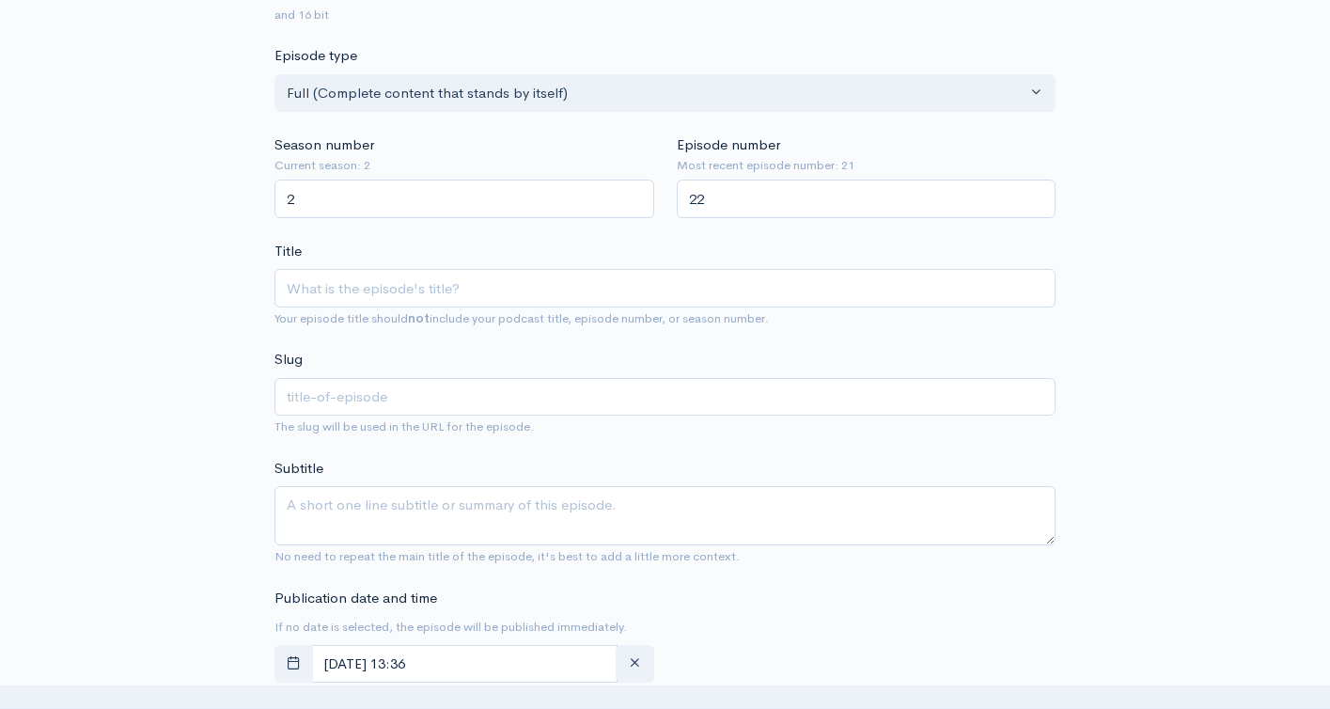
scroll to position [381, 0]
click at [514, 294] on input "Title" at bounding box center [664, 286] width 781 height 39
paste input "Rebel Republic- Its Time to Fix America"
type input "Rebel Republic- Its Time to Fix America"
type input "rebel-republic-its-time-to-fix-america"
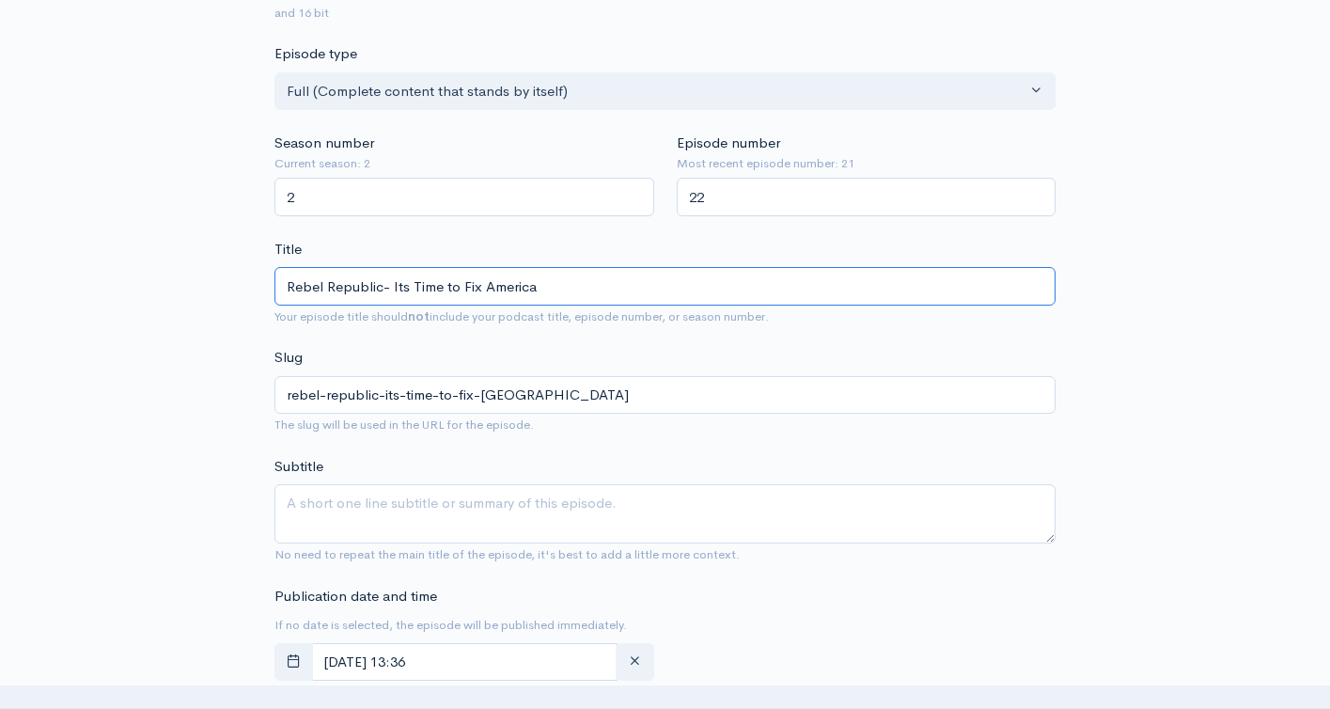
type input "Rebel Republic- Its Time to Fix America"
click at [537, 518] on textarea "Subtitle" at bounding box center [664, 513] width 781 height 59
paste textarea "Rebel Republic- Its Time to Fix America"
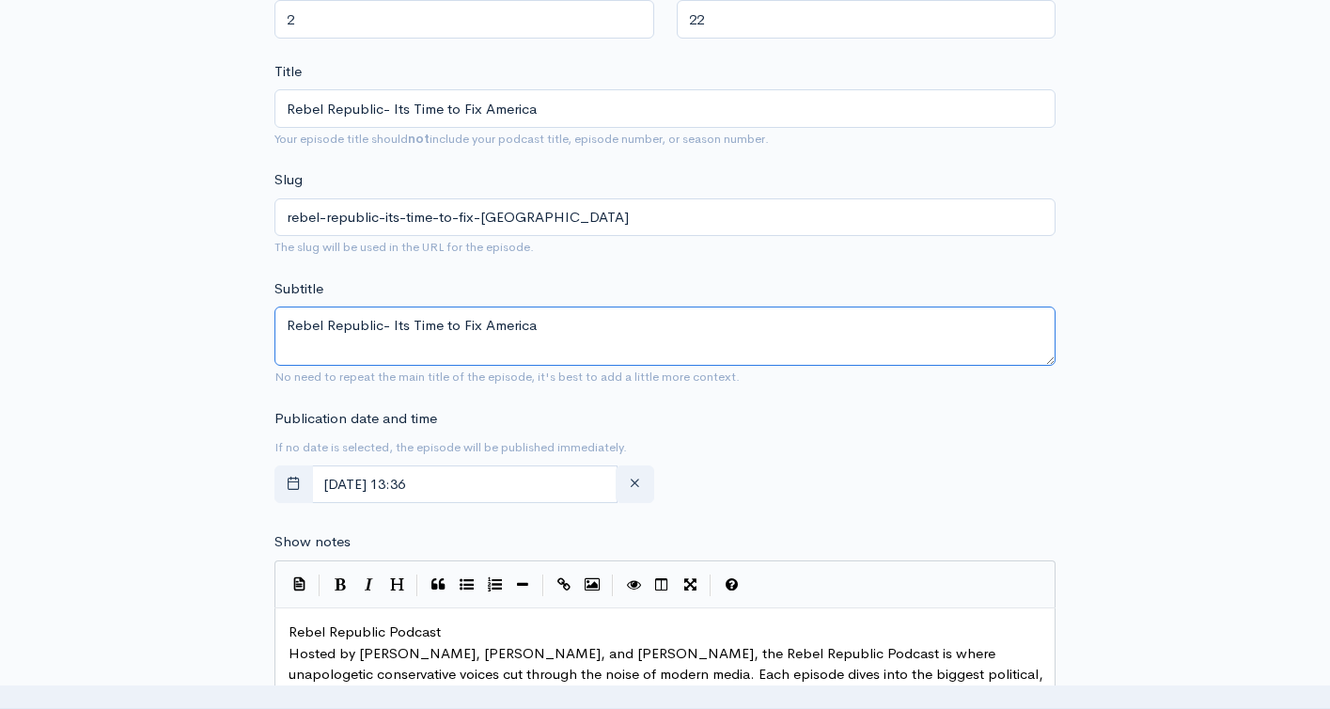
scroll to position [773, 0]
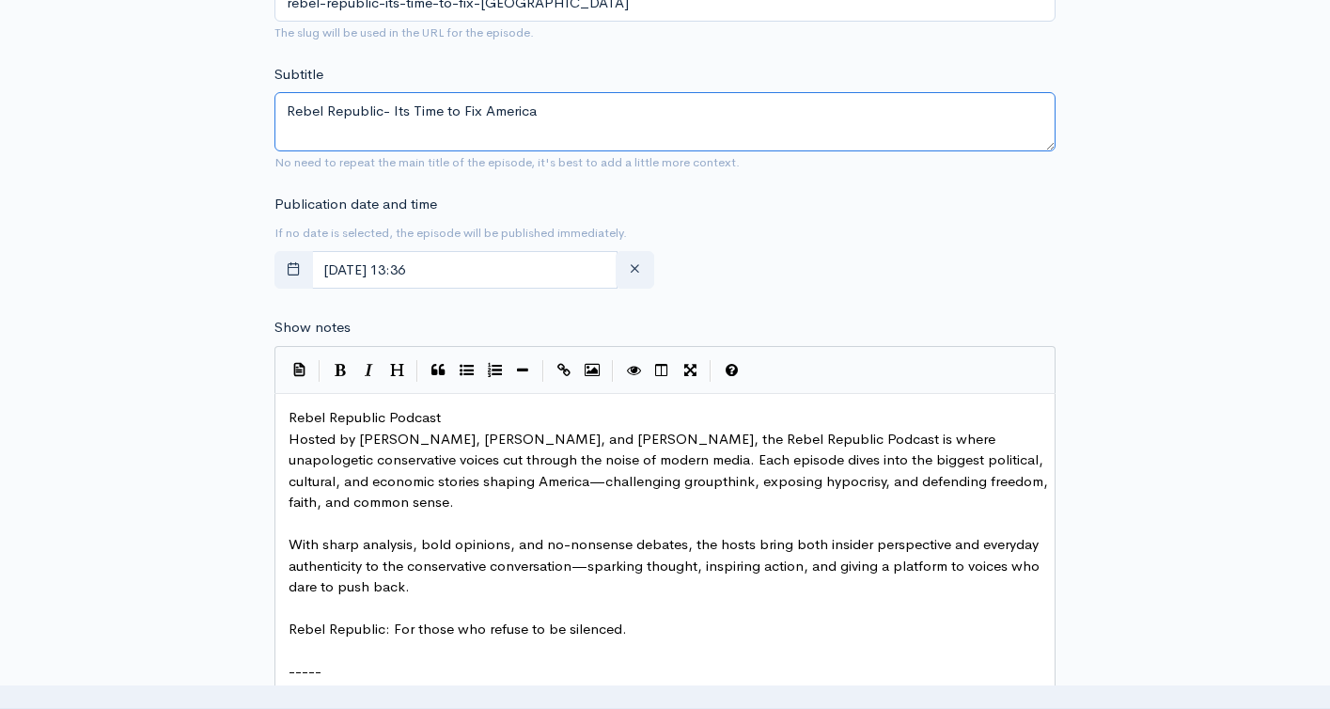
type textarea "Rebel Republic- Its Time to Fix America"
click at [287, 413] on pre "Rebel Republic Podcast" at bounding box center [672, 418] width 775 height 22
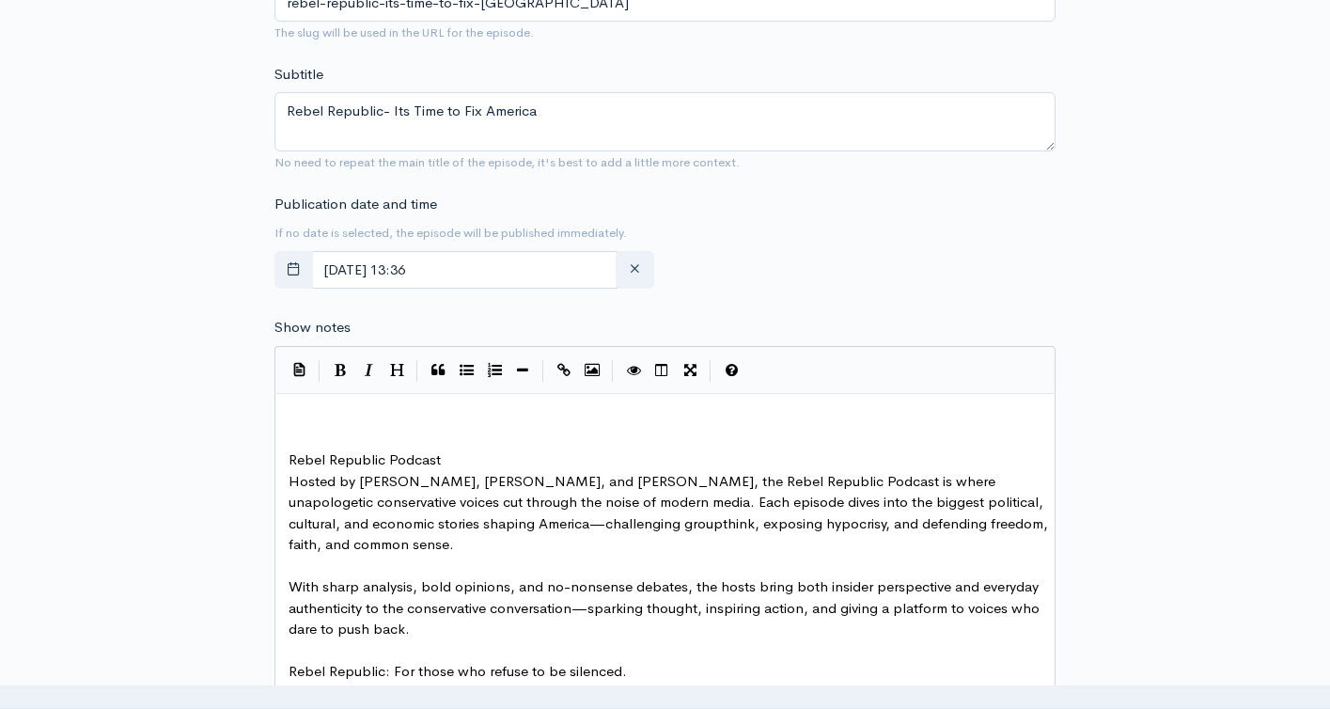
click at [320, 433] on pre "​" at bounding box center [672, 440] width 775 height 22
click at [321, 426] on pre "​" at bounding box center [672, 418] width 775 height 22
click at [1102, 506] on div "New episode Create a new episode Back to episodes Audio file 23 Uploading: 23% …" at bounding box center [666, 344] width 1072 height 2105
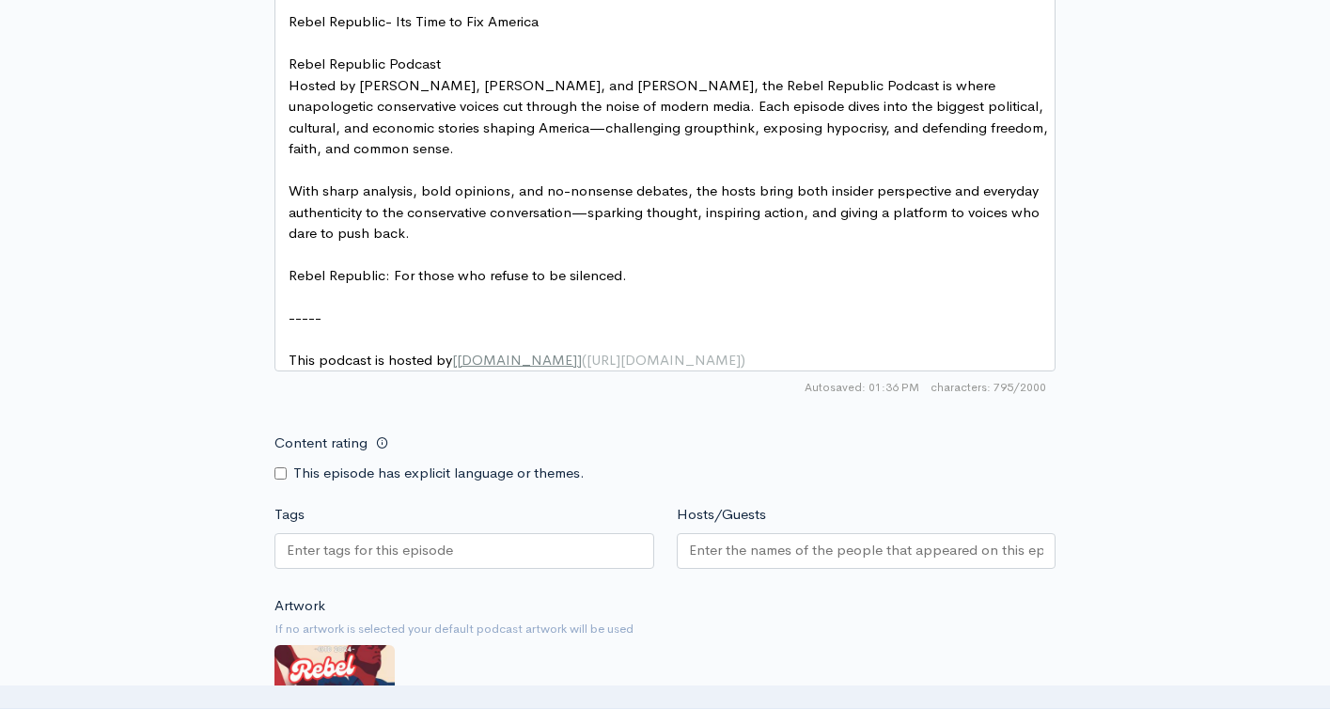
scroll to position [1169, 0]
click at [448, 560] on input "Tags" at bounding box center [371, 550] width 169 height 22
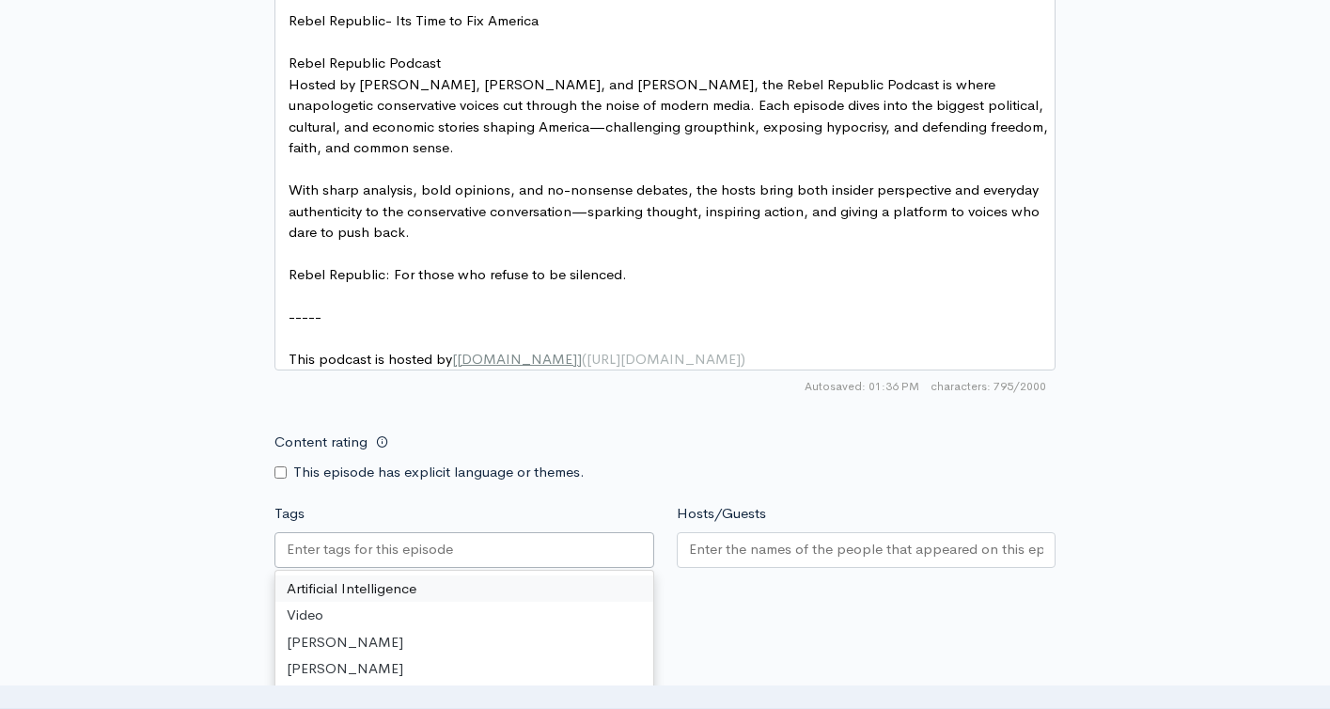
paste input "Rebel Republic- Its Time to Fix America"
type input "Rebel Republic- Its Time to Fix America"
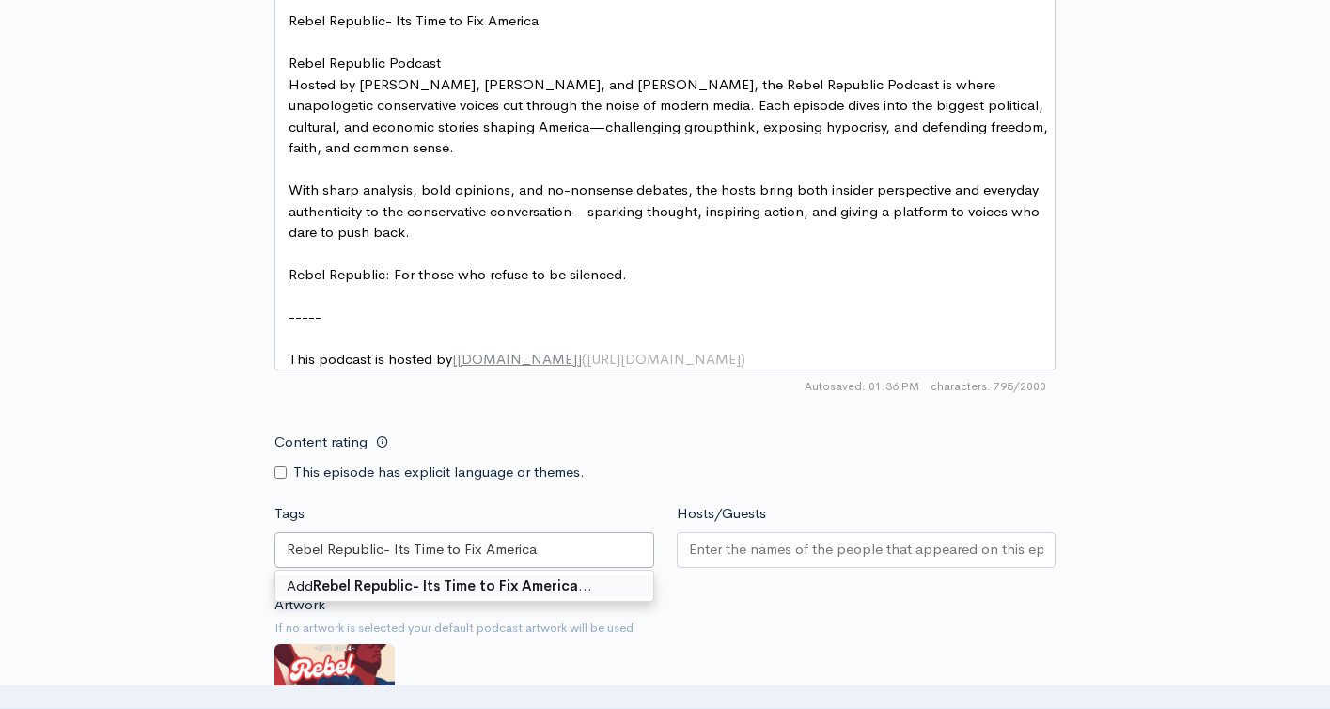
scroll to position [0, 0]
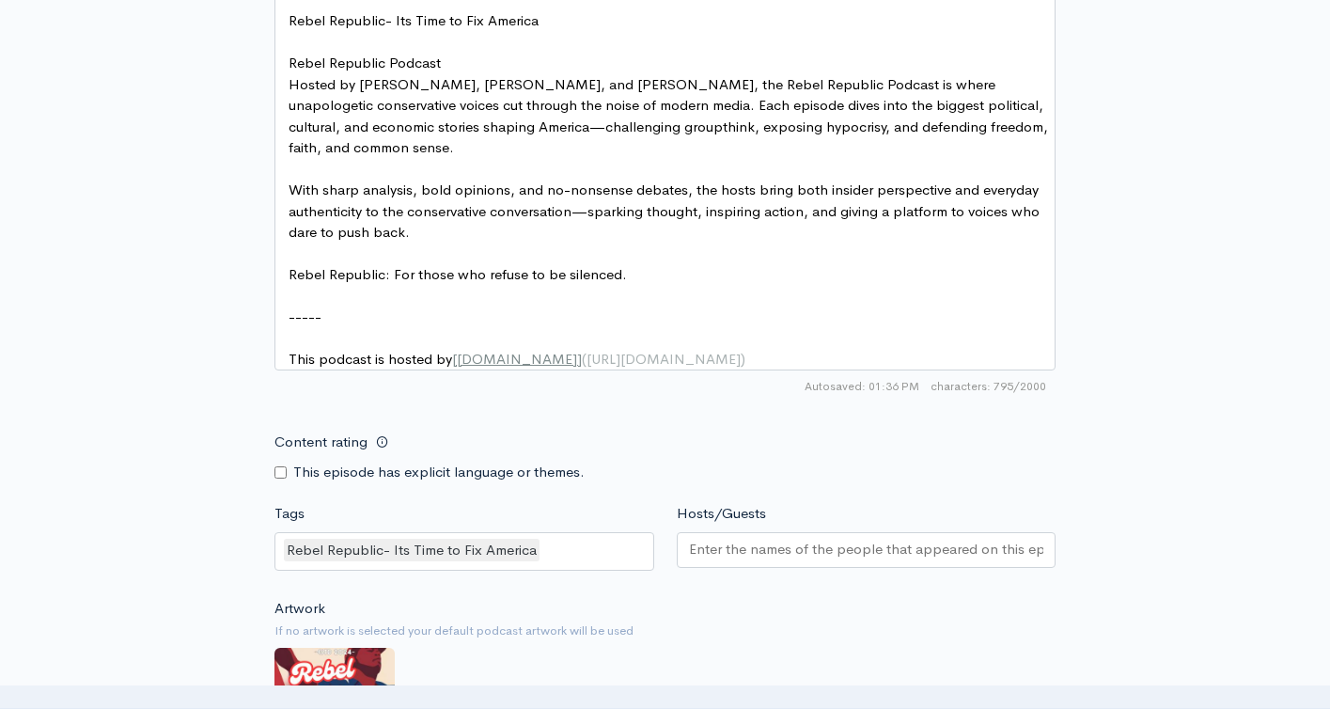
click at [746, 620] on div "Artwork If no artwork is selected your default podcast artwork will be used Cho…" at bounding box center [664, 713] width 781 height 231
click at [716, 559] on input "Hosts/Guests" at bounding box center [866, 550] width 355 height 22
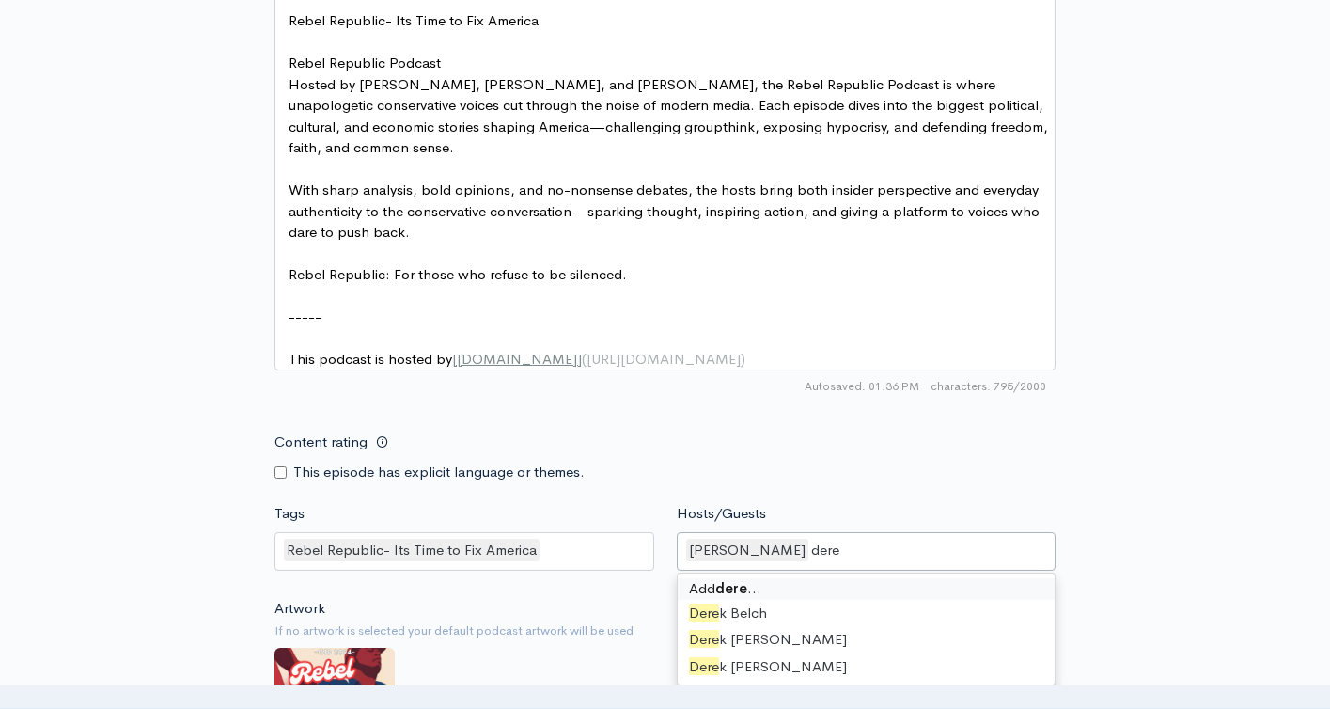
click at [817, 561] on input "dere" at bounding box center [827, 551] width 33 height 22
type input "steve"
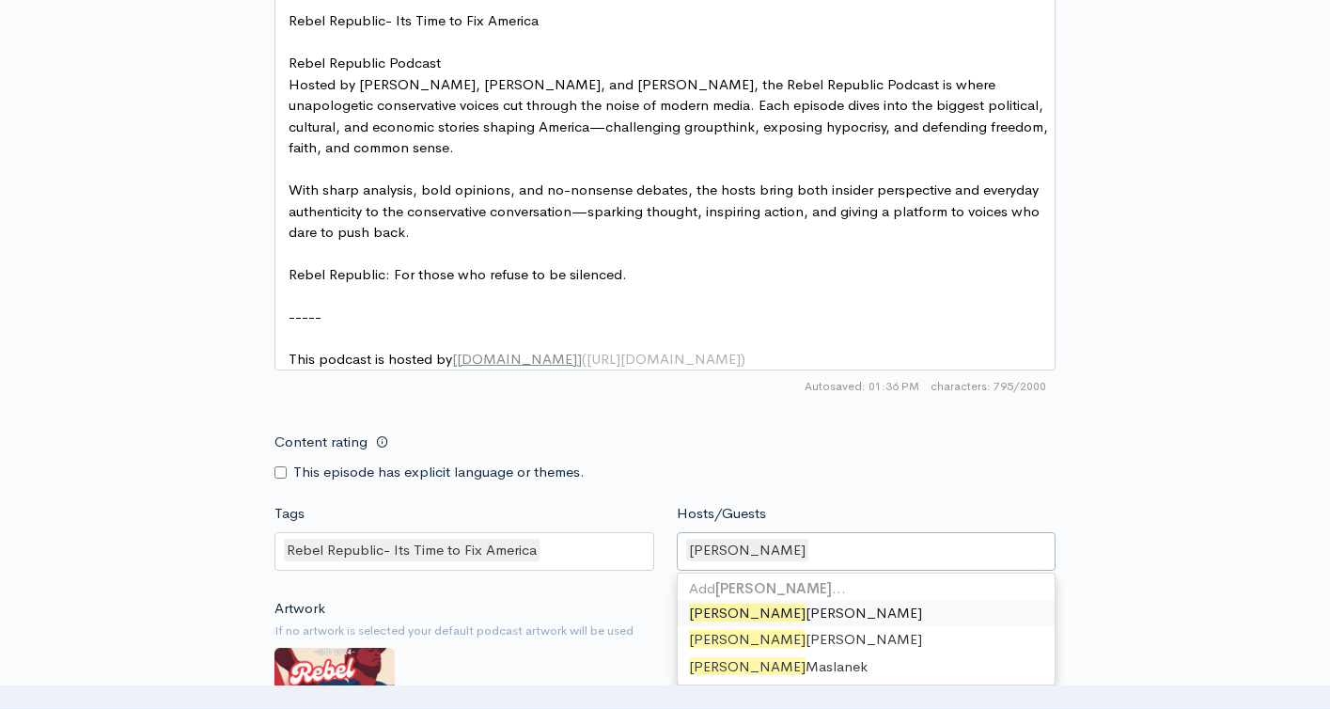
scroll to position [978, 0]
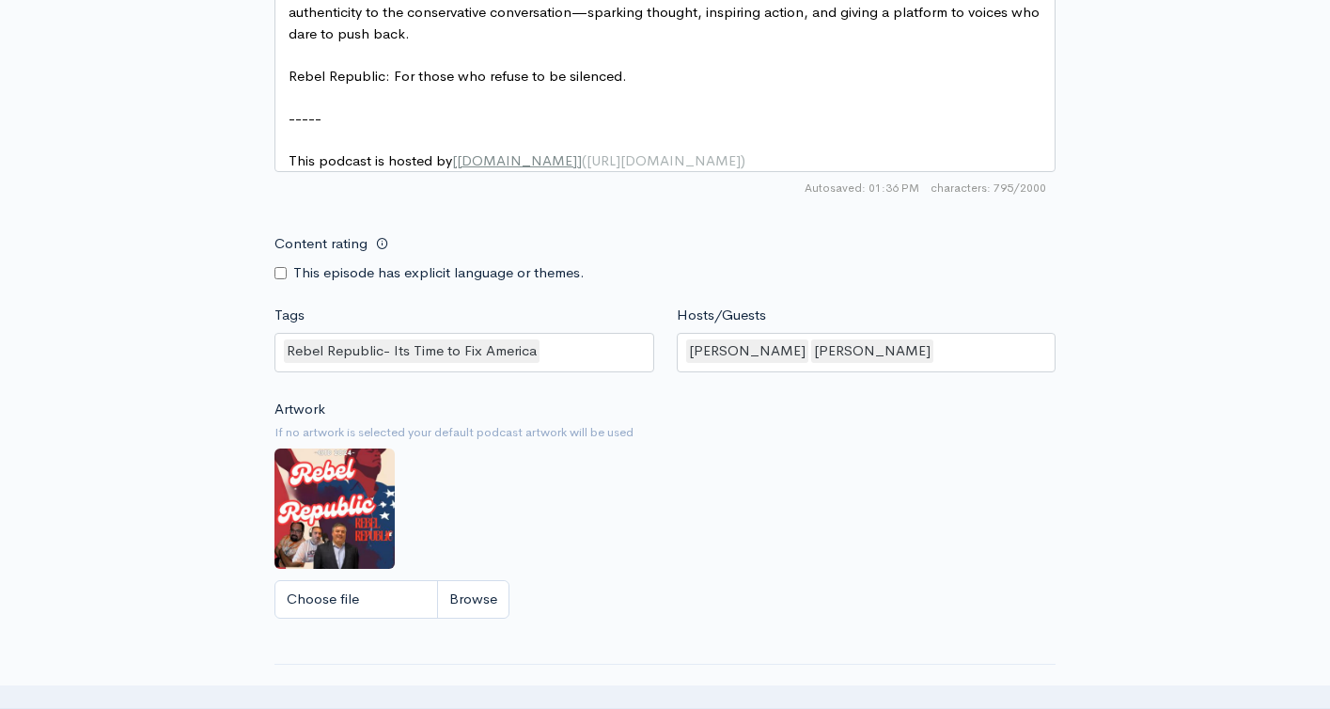
scroll to position [1765, 0]
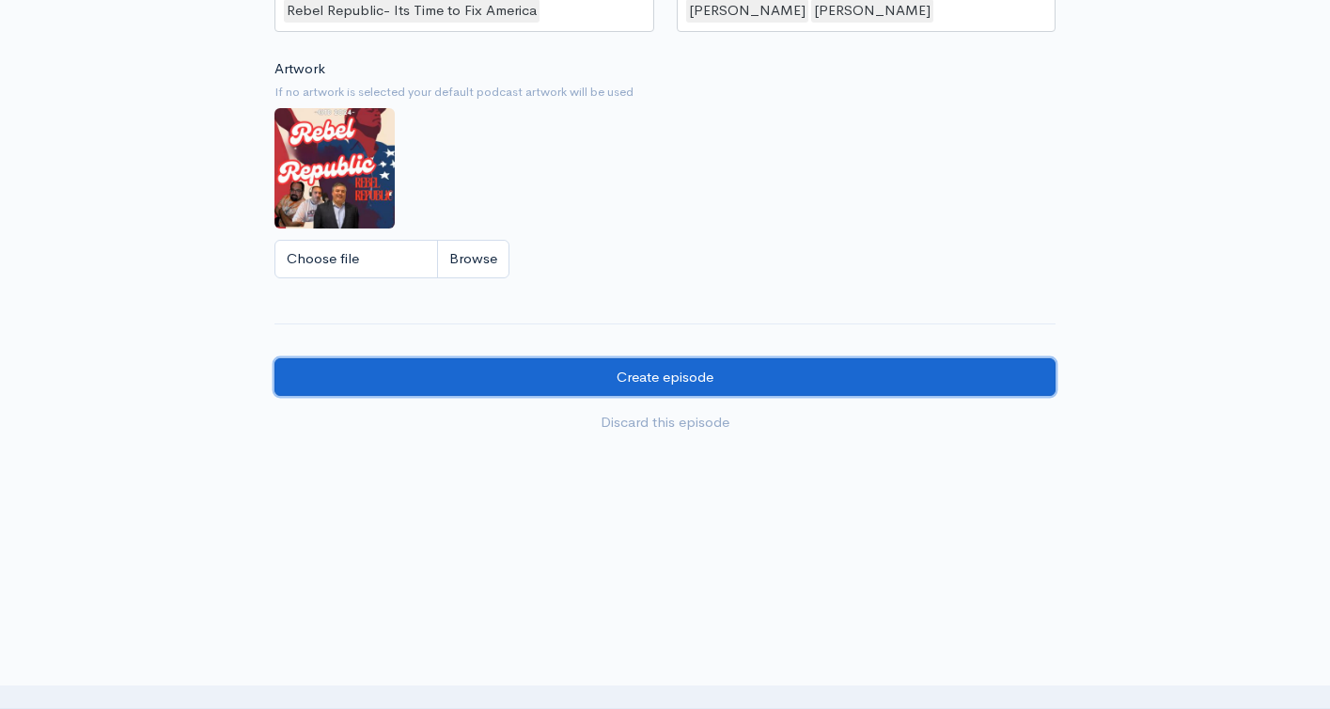
click at [770, 384] on input "Create episode" at bounding box center [664, 377] width 781 height 39
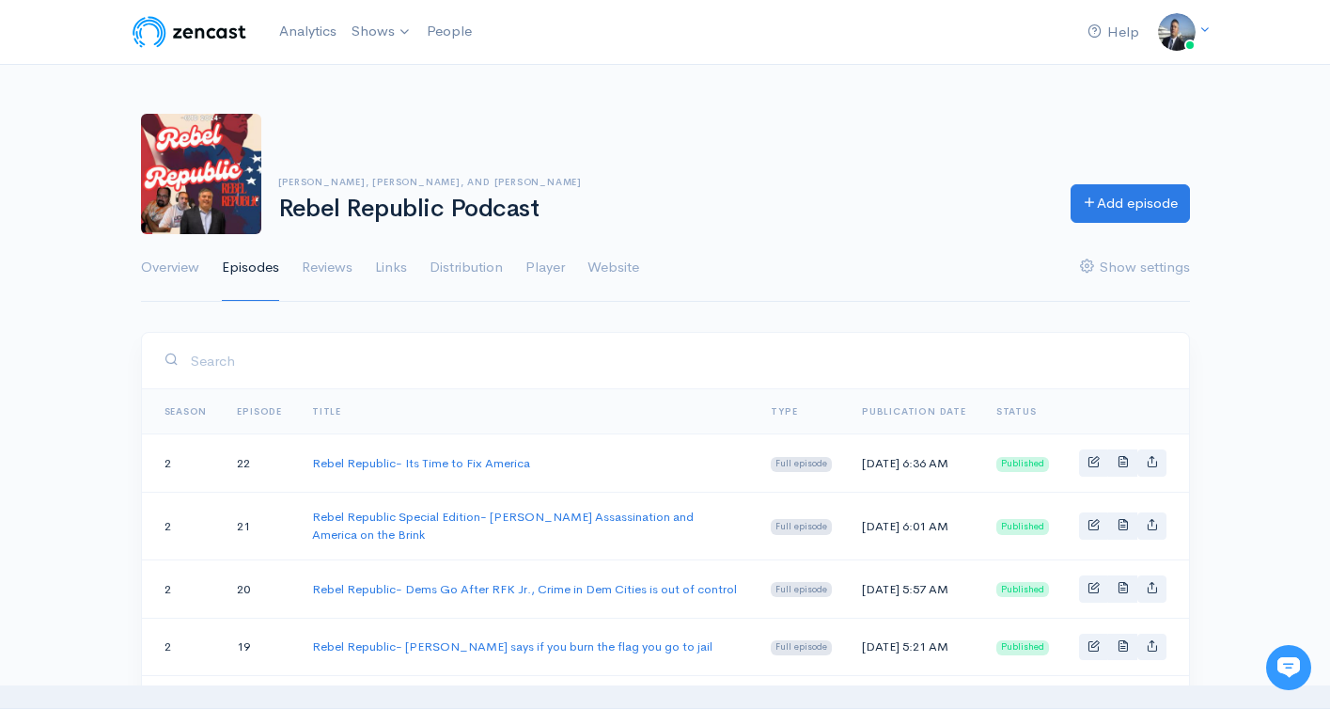
drag, startPoint x: 1156, startPoint y: 496, endPoint x: 284, endPoint y: 457, distance: 873.3
click at [284, 457] on tr "2 22 Rebel Republic- Its Time to Fix America Full episode [DATE] 6:36 AM Publis…" at bounding box center [665, 463] width 1047 height 58
click at [553, 391] on th "Title" at bounding box center [526, 411] width 459 height 45
click at [200, 361] on input "search" at bounding box center [678, 360] width 977 height 39
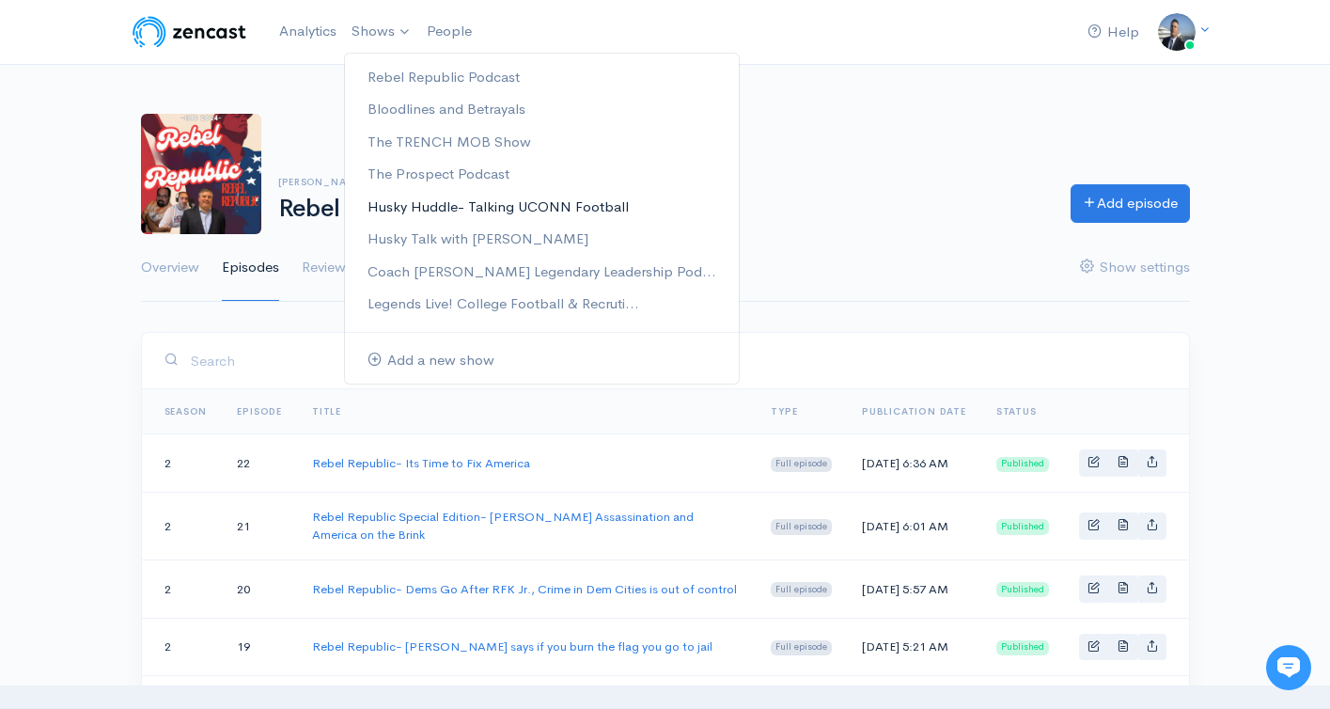
click at [521, 207] on link "Husky Huddle- Talking UCONN Football" at bounding box center [542, 207] width 394 height 33
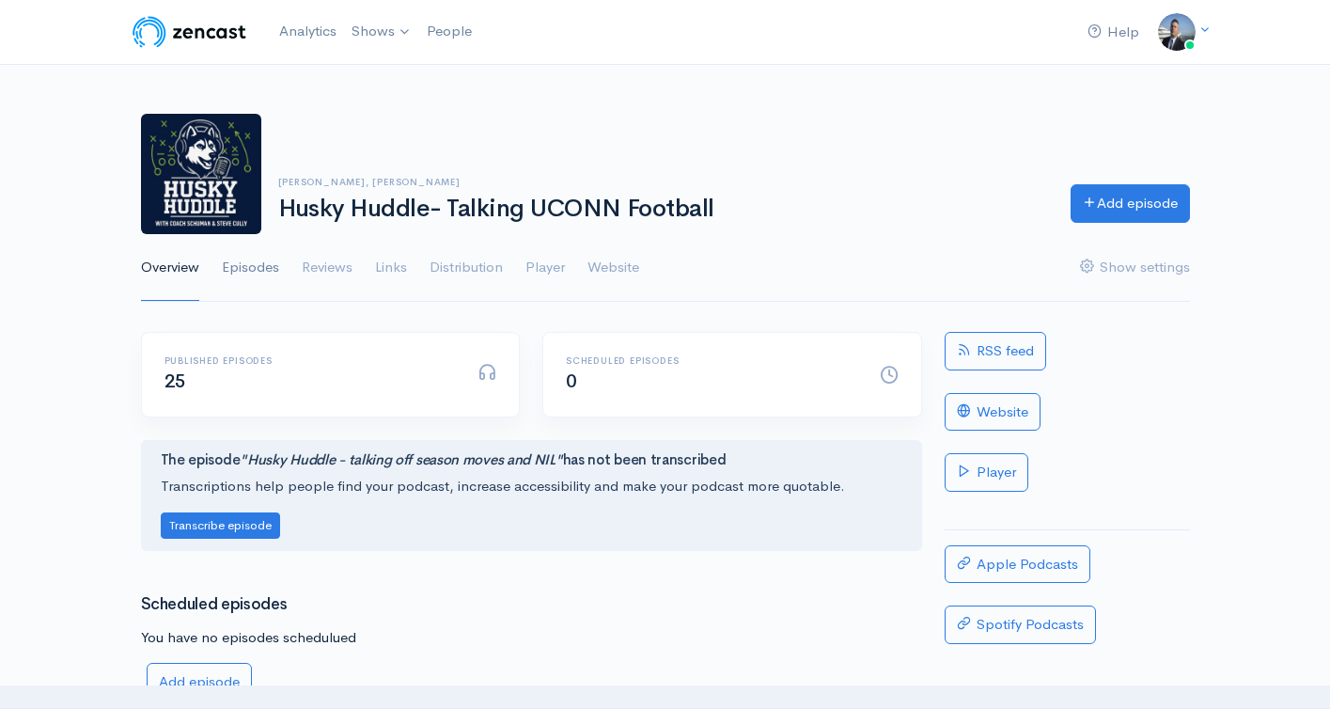
click at [274, 270] on link "Episodes" at bounding box center [250, 268] width 57 height 68
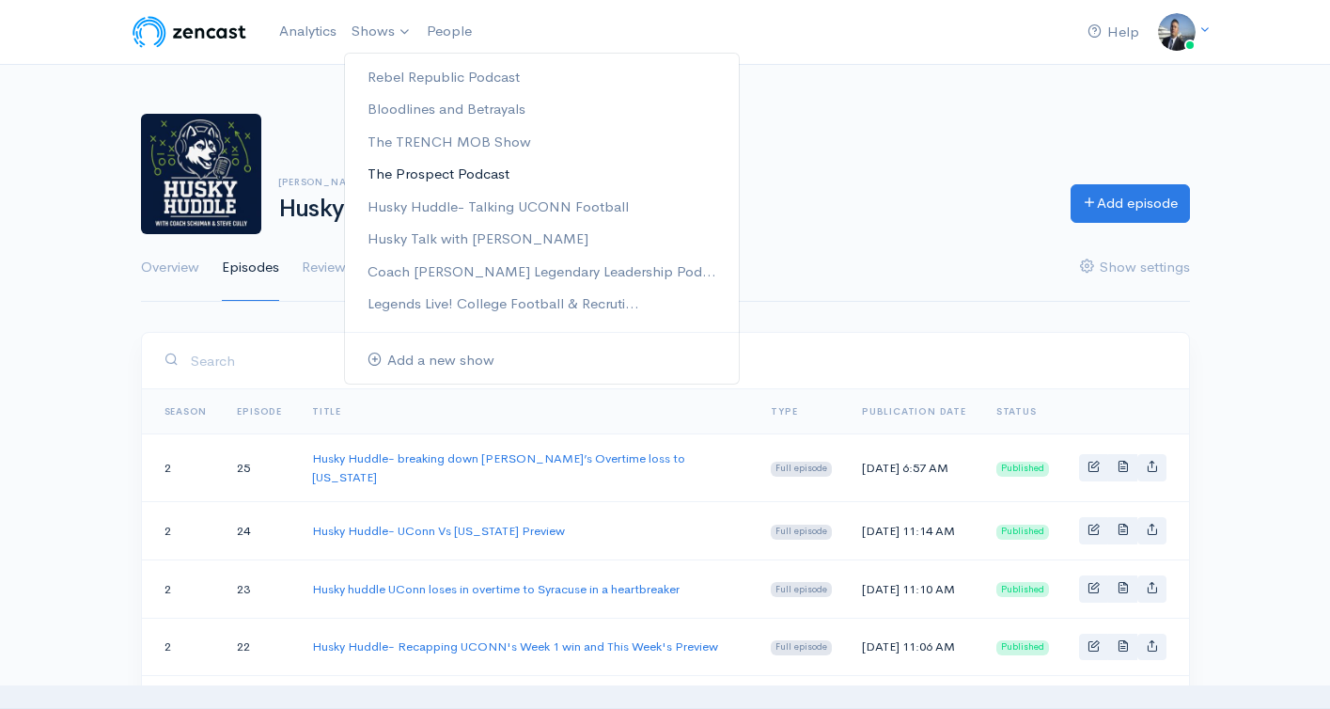
click at [426, 165] on link "The Prospect Podcast" at bounding box center [542, 174] width 394 height 33
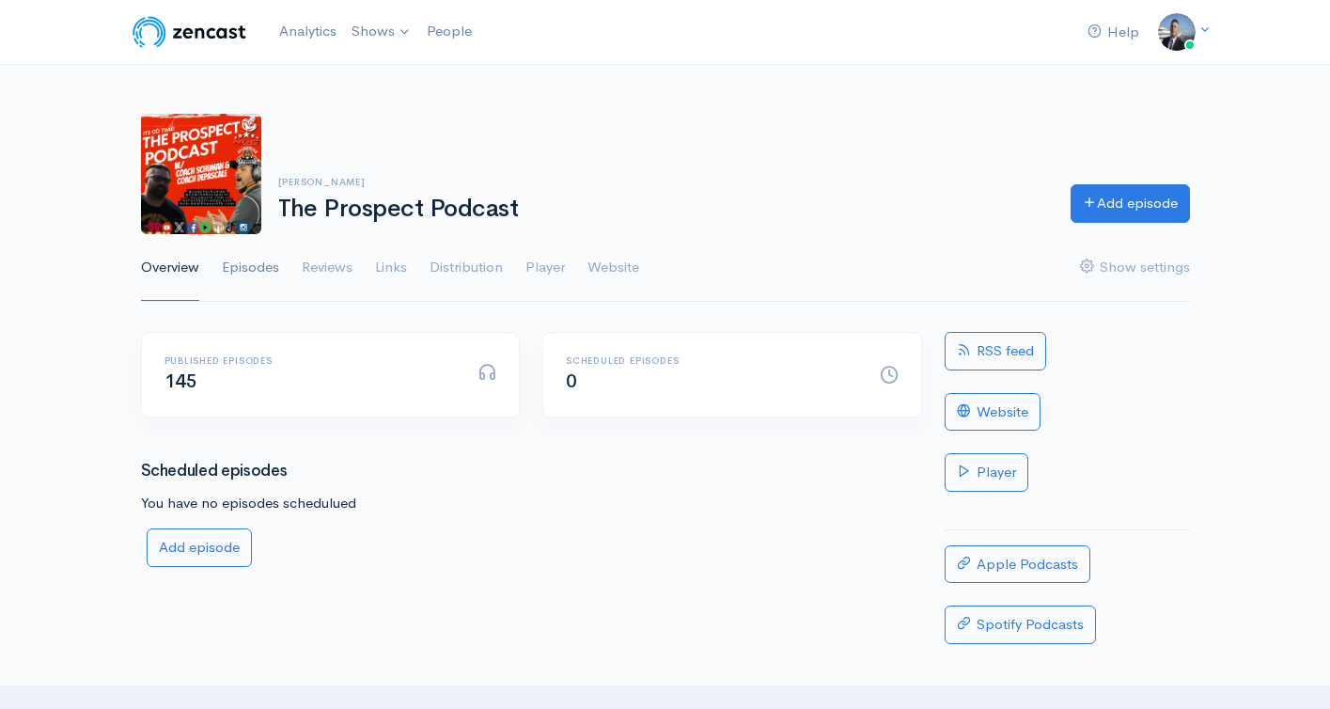
click at [255, 258] on link "Episodes" at bounding box center [250, 268] width 57 height 68
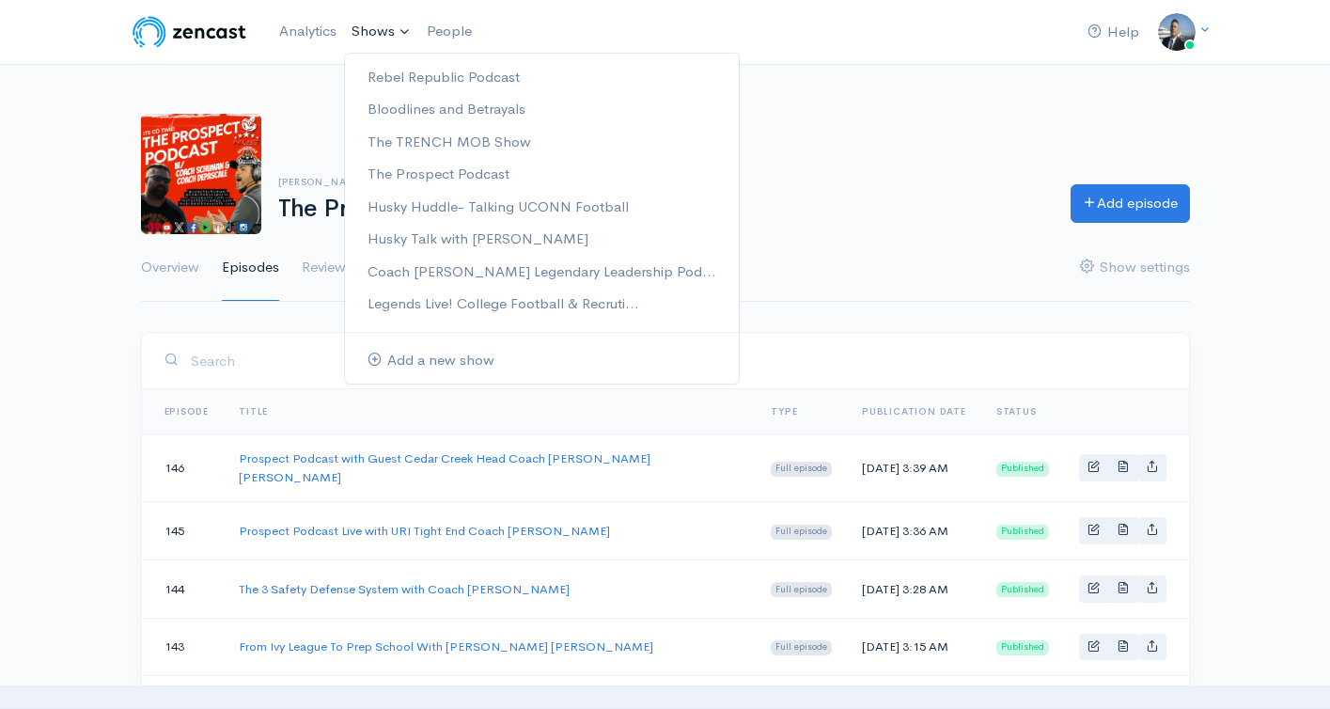
click at [378, 43] on link "Shows" at bounding box center [381, 31] width 75 height 41
click at [429, 208] on link "Husky Huddle- Talking UCONN Football" at bounding box center [542, 207] width 394 height 33
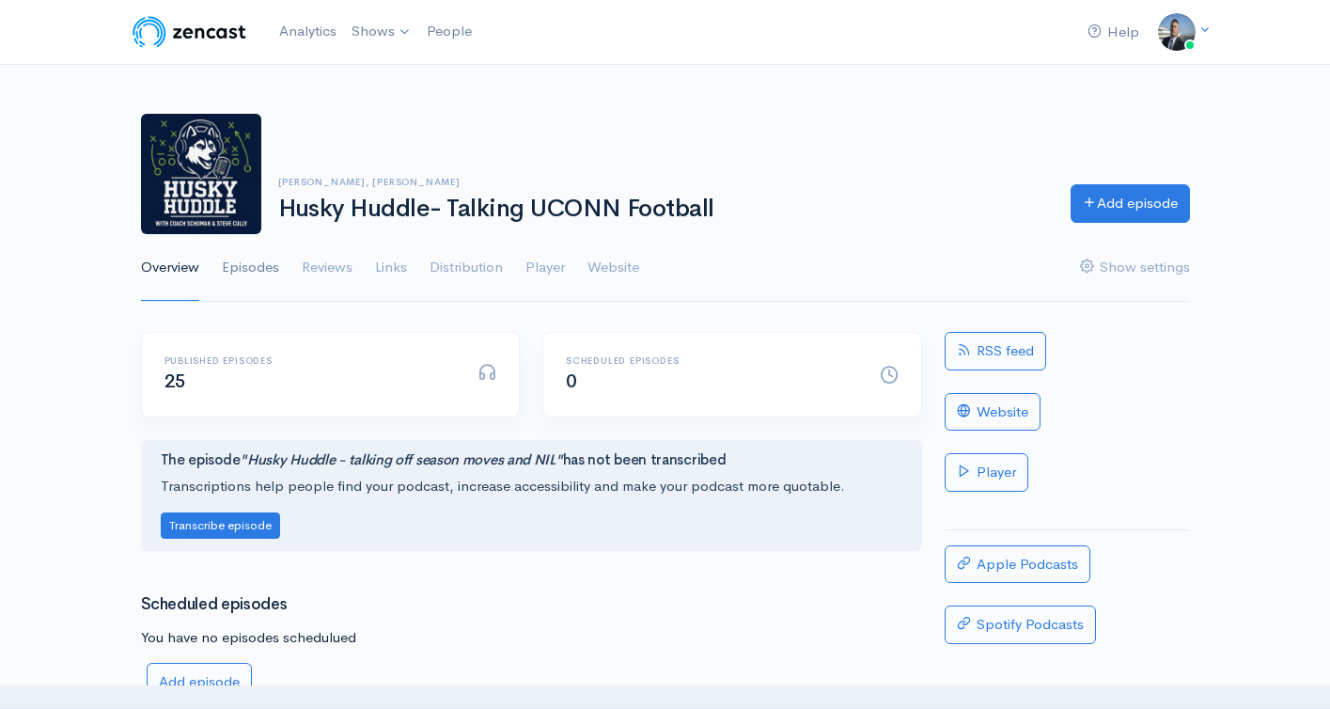
click at [269, 275] on link "Episodes" at bounding box center [250, 268] width 57 height 68
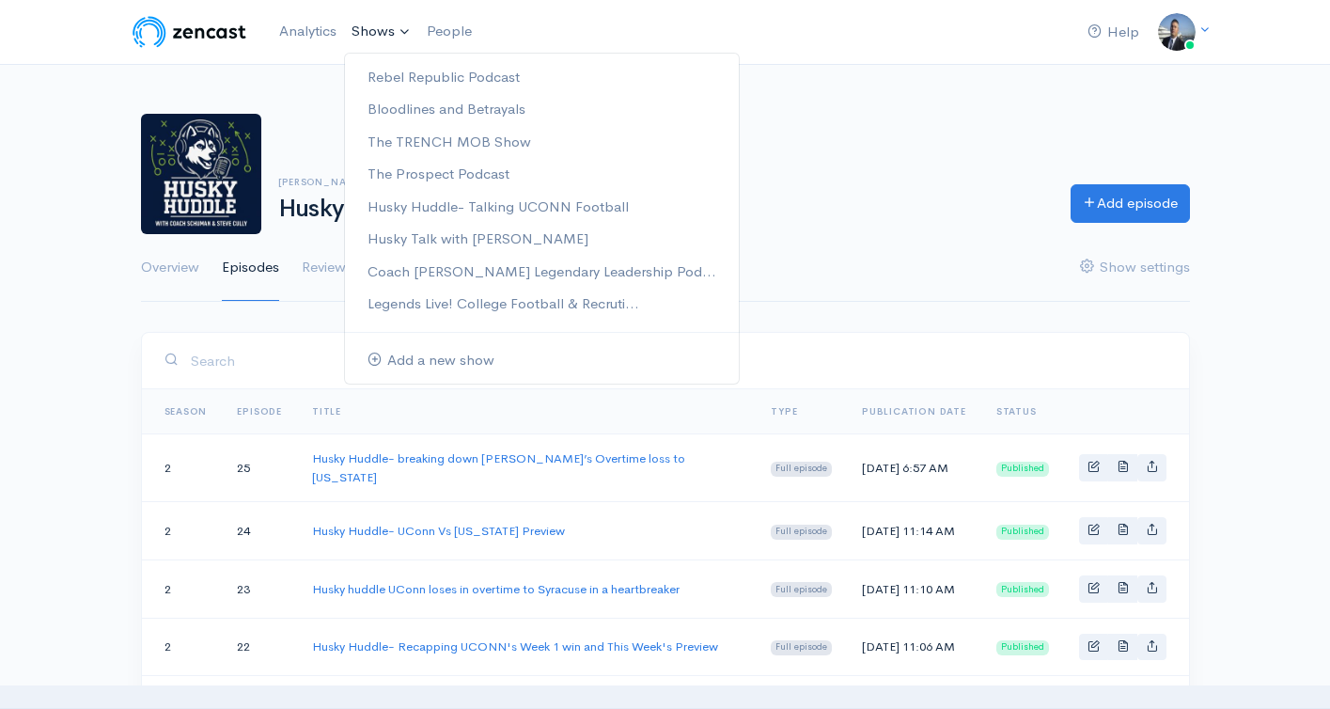
click at [377, 36] on link "Shows" at bounding box center [381, 31] width 75 height 41
drag, startPoint x: 935, startPoint y: 341, endPoint x: 973, endPoint y: 347, distance: 38.0
click at [935, 341] on input "search" at bounding box center [678, 360] width 977 height 39
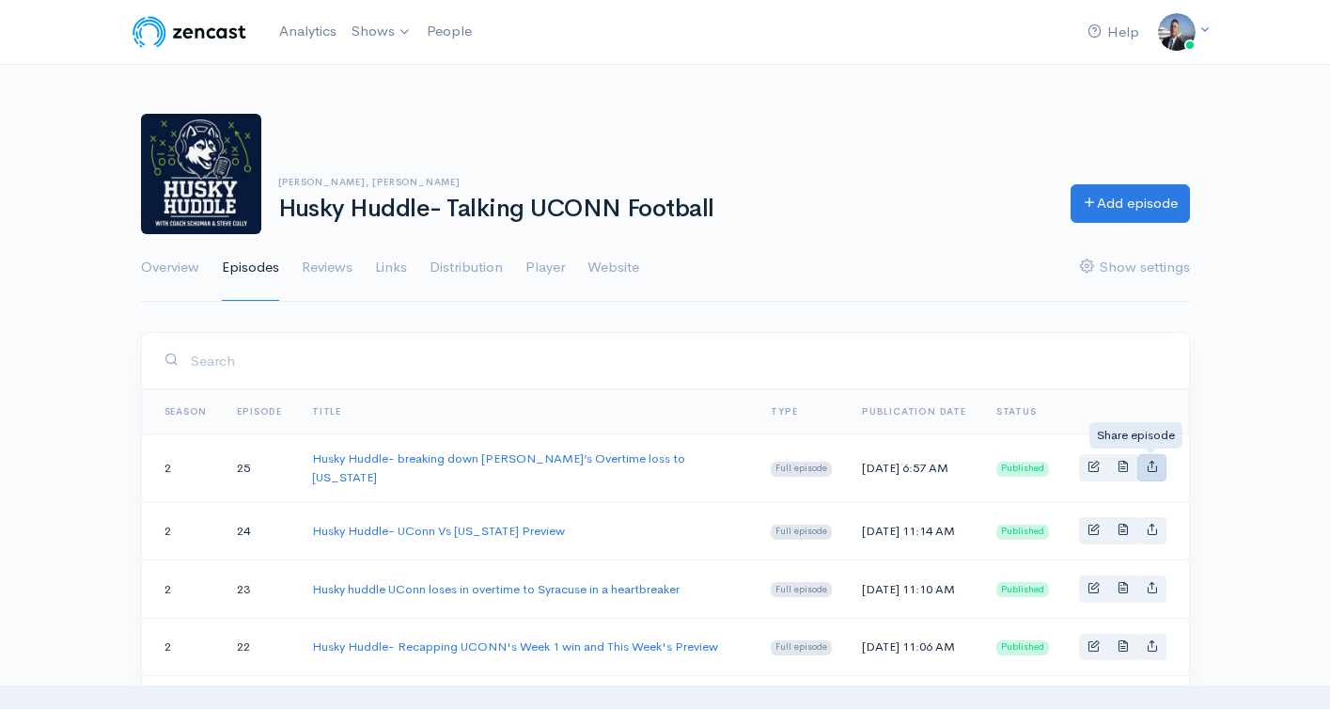
click at [1144, 470] on link "Basic example" at bounding box center [1151, 467] width 29 height 27
type input "https://husky-huddle-talking-uconn-football.zencast.website/episodes/husky-hudd…"
type input "https://media.zencast.fm/husky-huddle-talking-uconn-football/f5fe201e-bac5-462a…"
type input "<iframe src='https://share.zencast.fm/embed/episode/f5fe201e-bac5-462a-8330-9b2…"
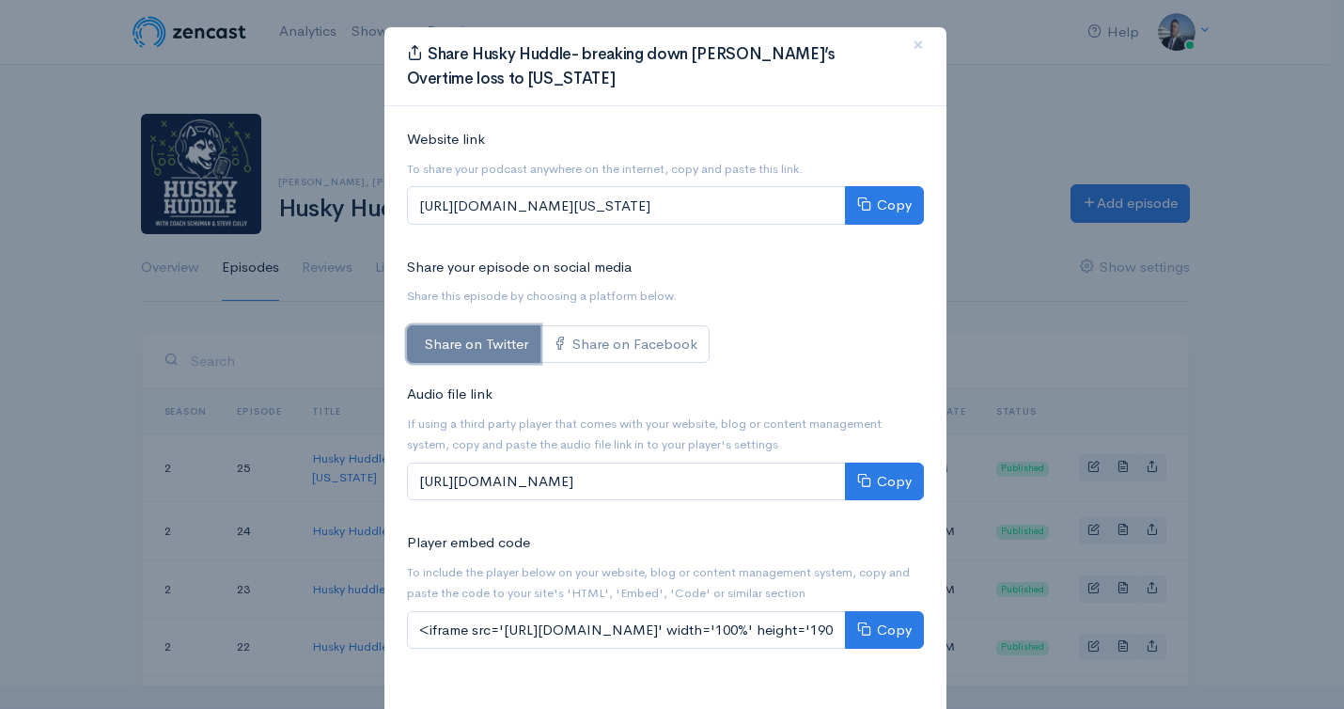
click at [465, 352] on link "Share on Twitter" at bounding box center [473, 344] width 133 height 39
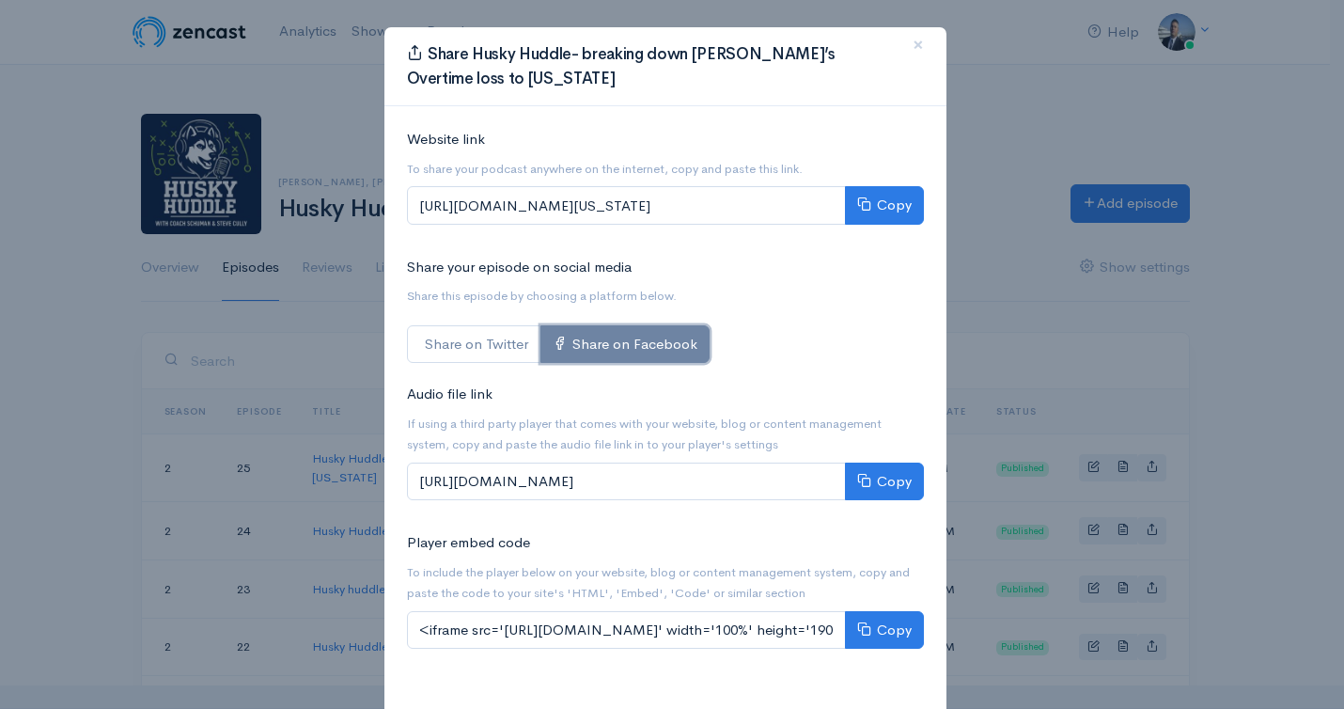
click at [658, 336] on link "Share on Facebook" at bounding box center [625, 344] width 169 height 39
click at [913, 39] on span "×" at bounding box center [918, 44] width 11 height 27
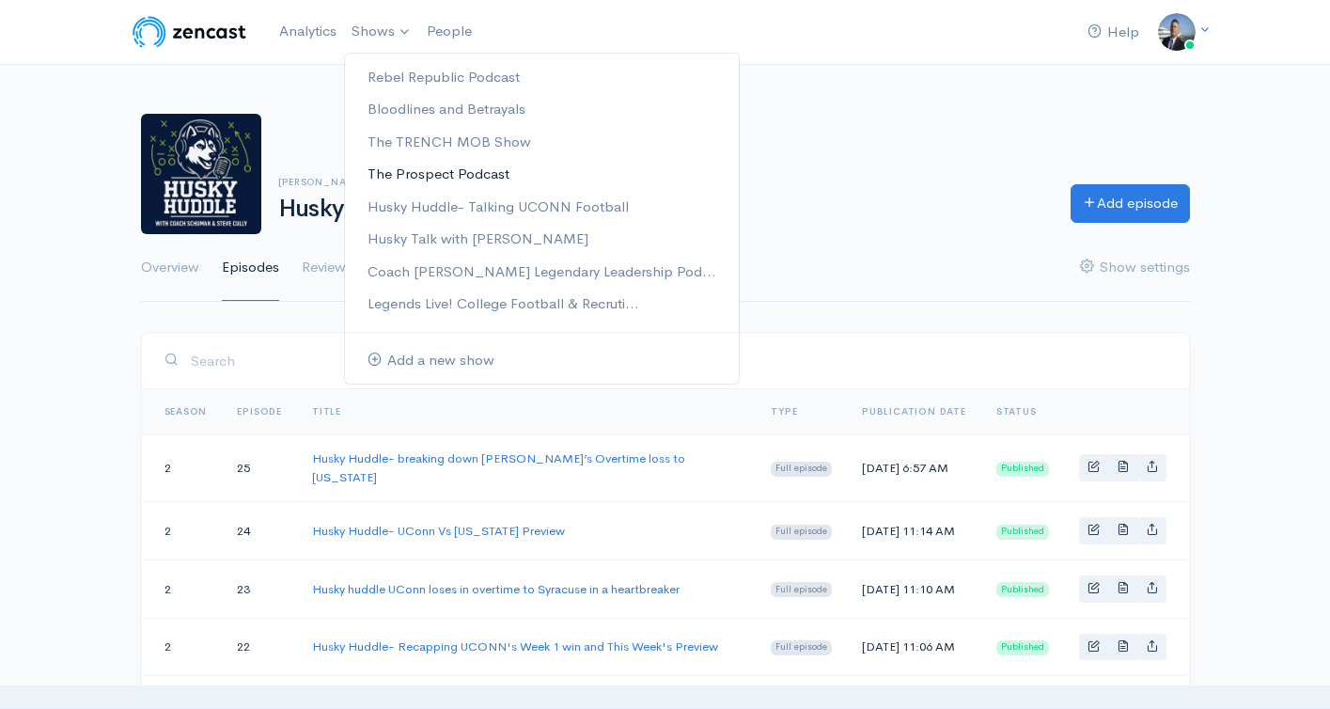
click at [502, 170] on link "The Prospect Podcast" at bounding box center [542, 174] width 394 height 33
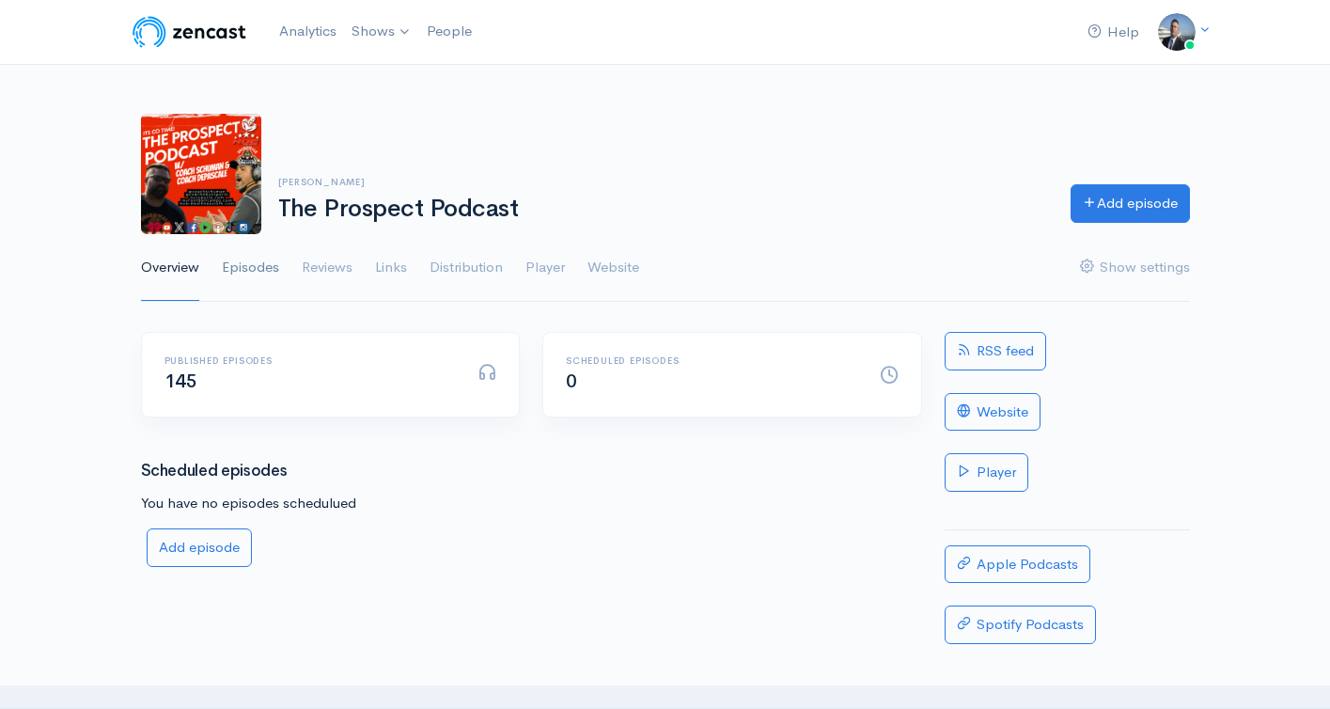
click at [259, 258] on link "Episodes" at bounding box center [250, 268] width 57 height 68
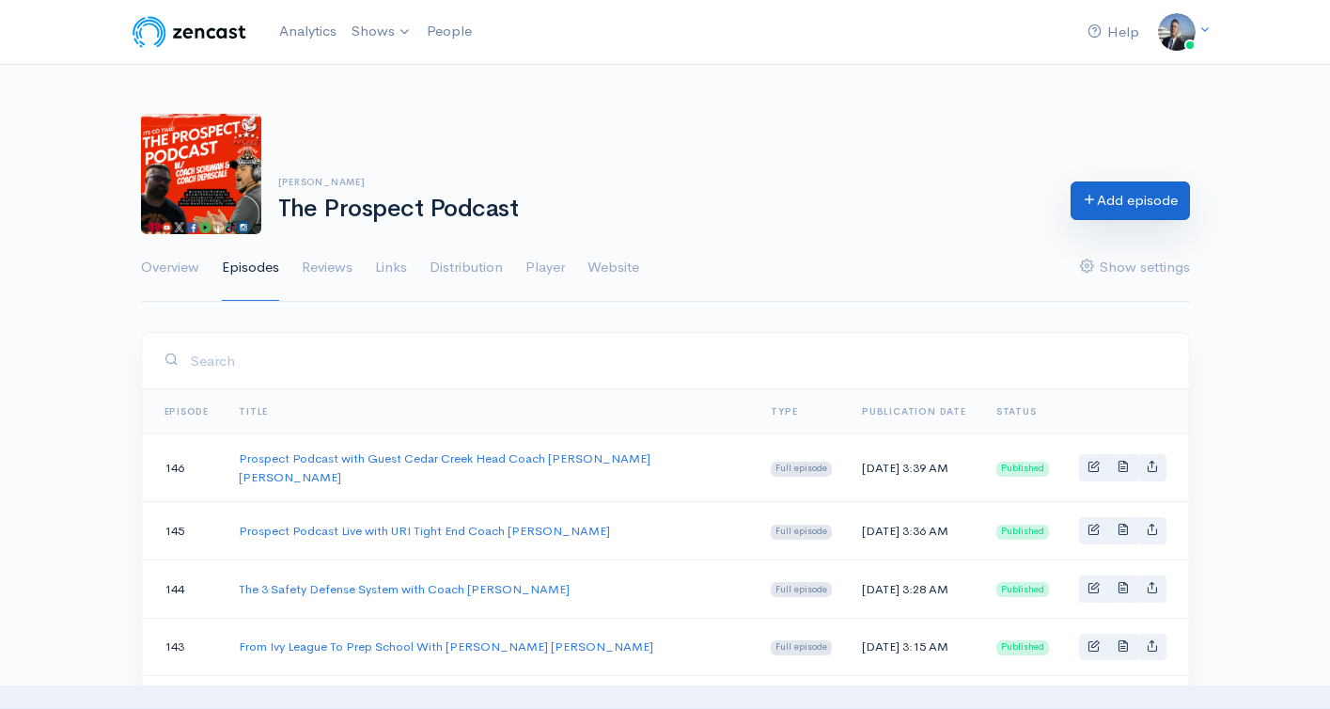
click at [1100, 199] on link "Add episode" at bounding box center [1130, 200] width 119 height 39
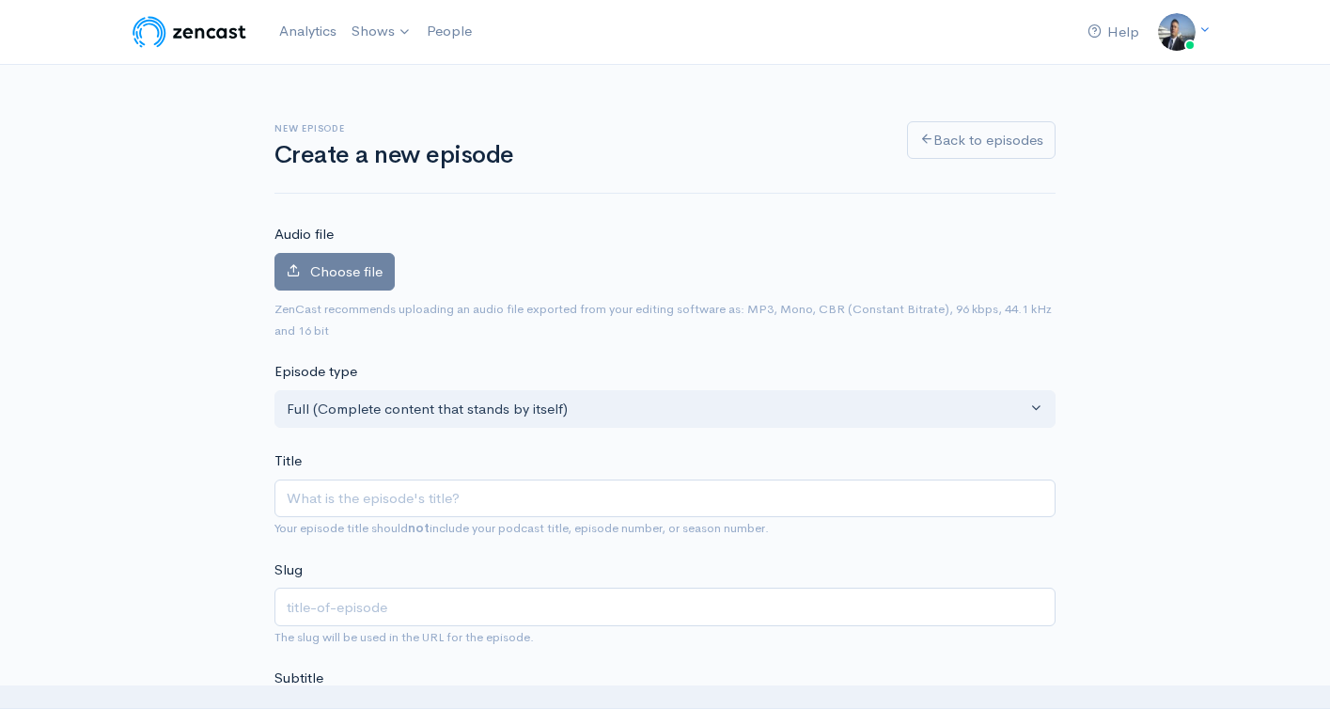
click at [379, 249] on div "Audio file Choose file 0 ZenCast recommends uploading an audio file exported fr…" at bounding box center [664, 282] width 781 height 117
click at [376, 259] on label "Choose file" at bounding box center [334, 272] width 120 height 39
click at [0, 0] on input "Choose file" at bounding box center [0, 0] width 0 height 0
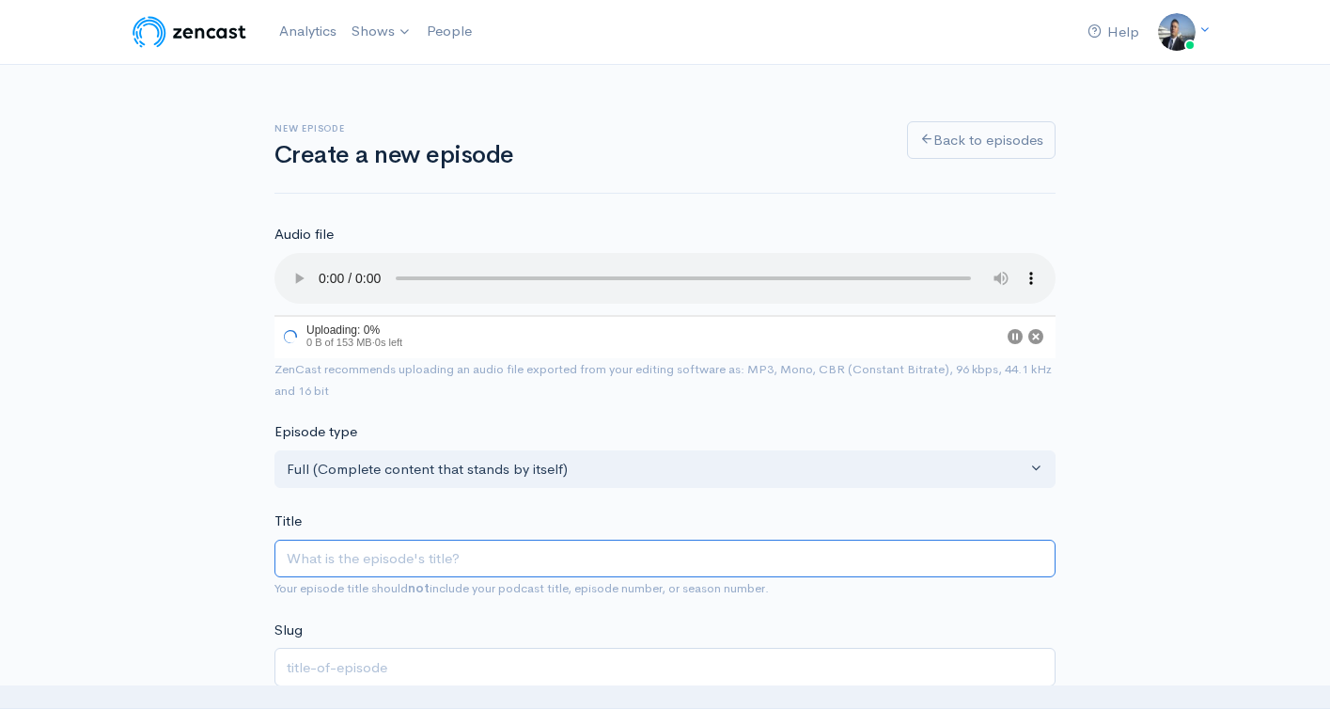
click at [496, 557] on input "Title" at bounding box center [664, 559] width 781 height 39
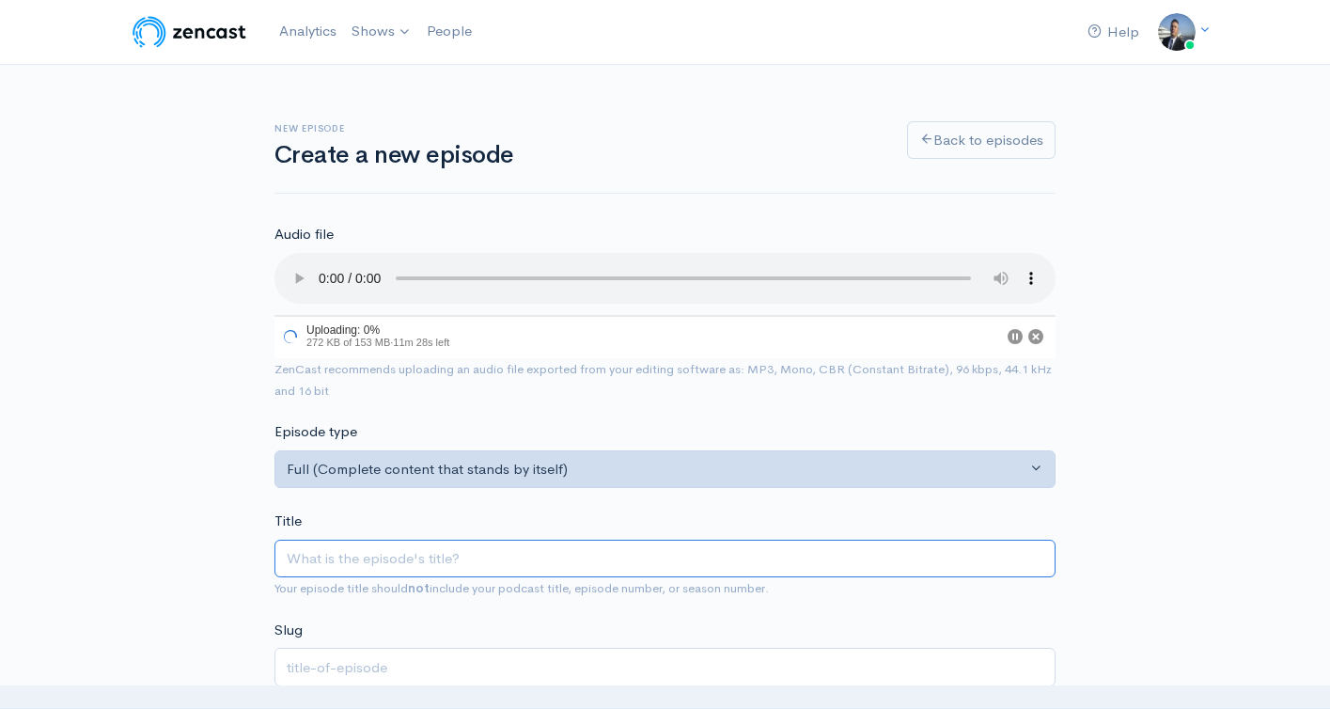
paste input "Prospect Podcast-Sophia Williams Sports Physiologist"
type input "Prospect Podcast-Sophia Williams Sports Physiologist"
type input "prospect-podcast-sophia-williams-sports-physiologist"
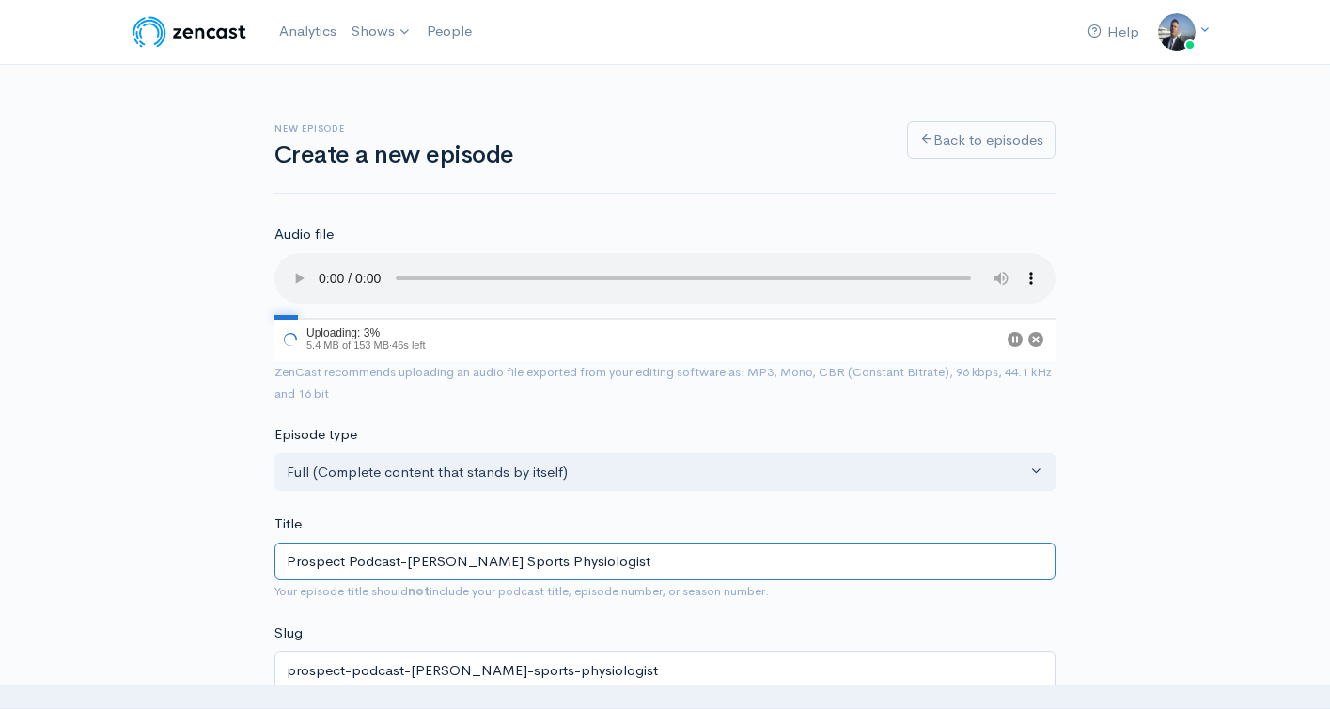
scroll to position [369, 0]
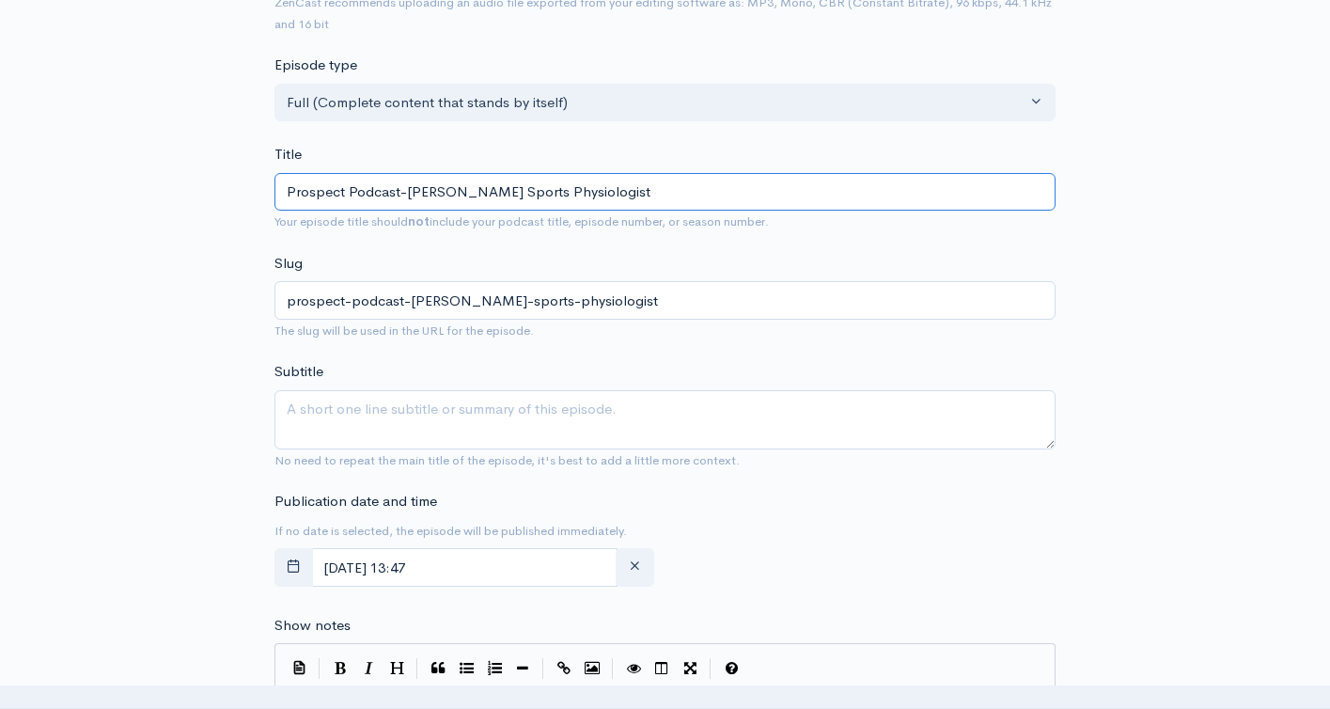
type input "Prospect Podcast-Sophia Williams Sports Physiologist"
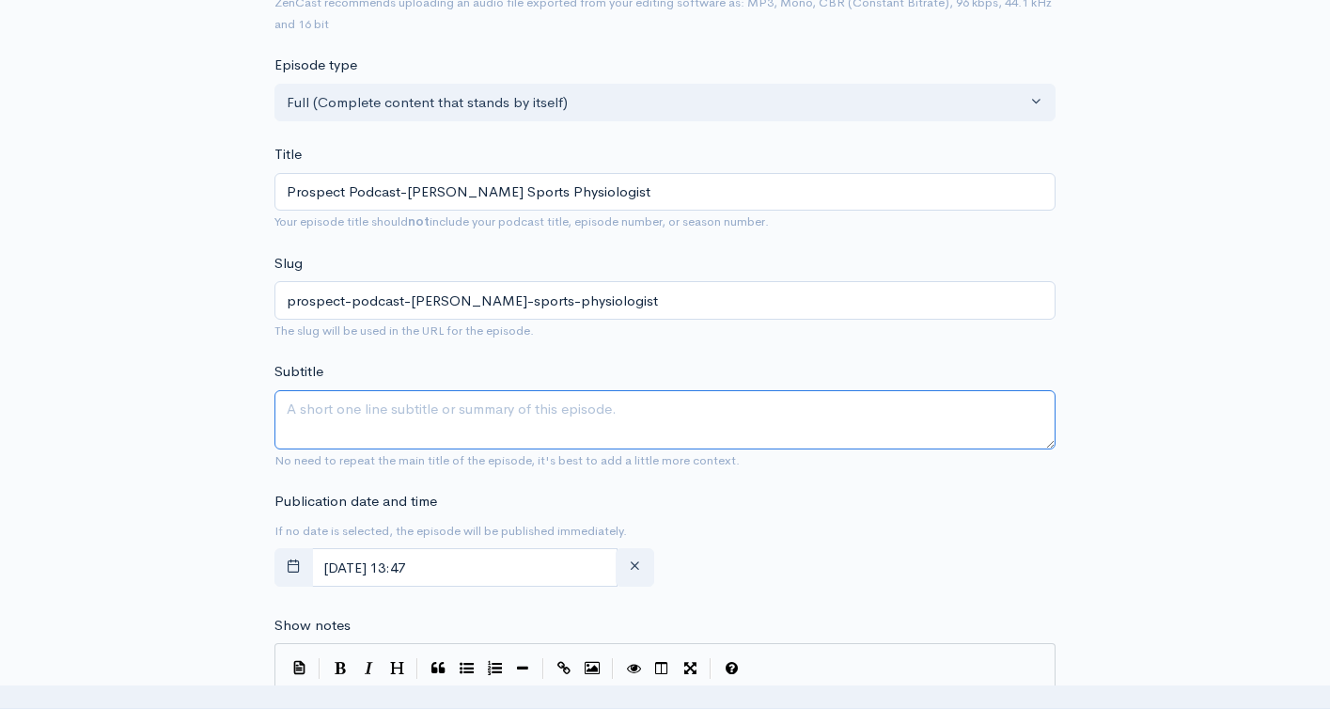
click at [511, 425] on textarea "Subtitle" at bounding box center [664, 419] width 781 height 59
paste textarea "Prospect Podcast-Sophia Williams Sports Physiologist"
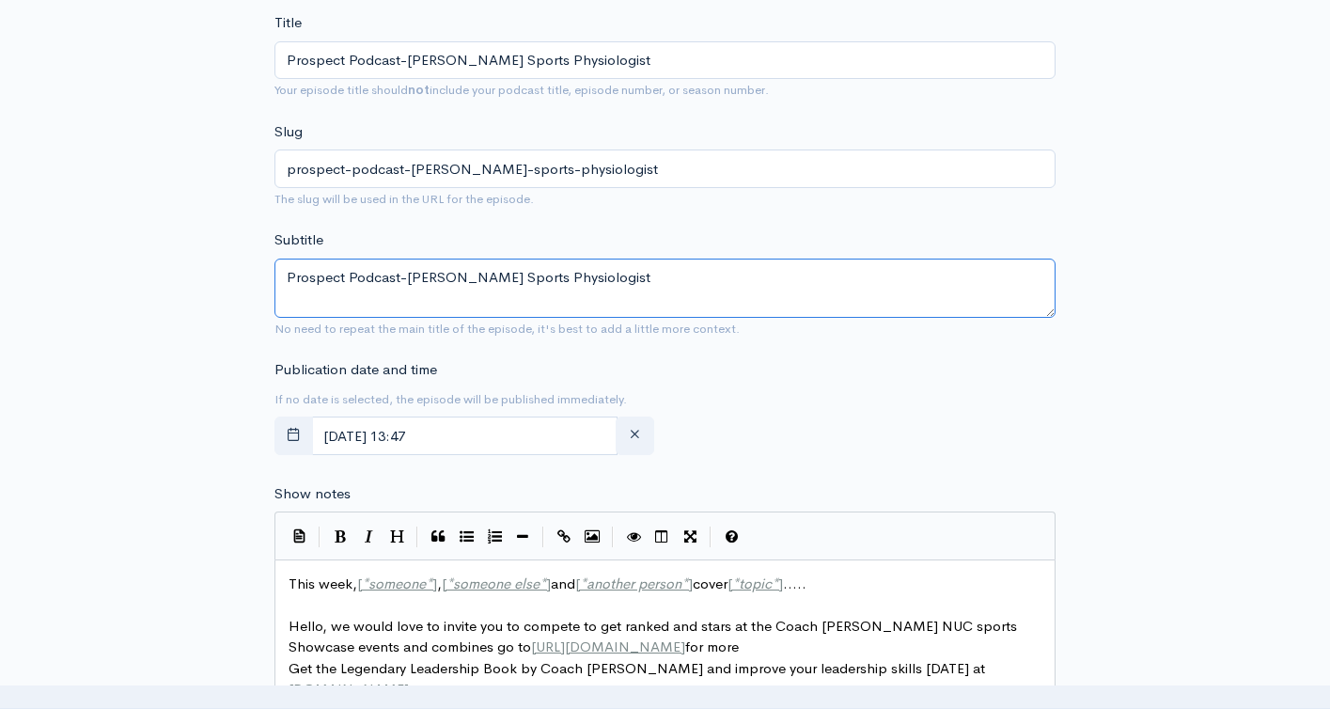
scroll to position [731, 0]
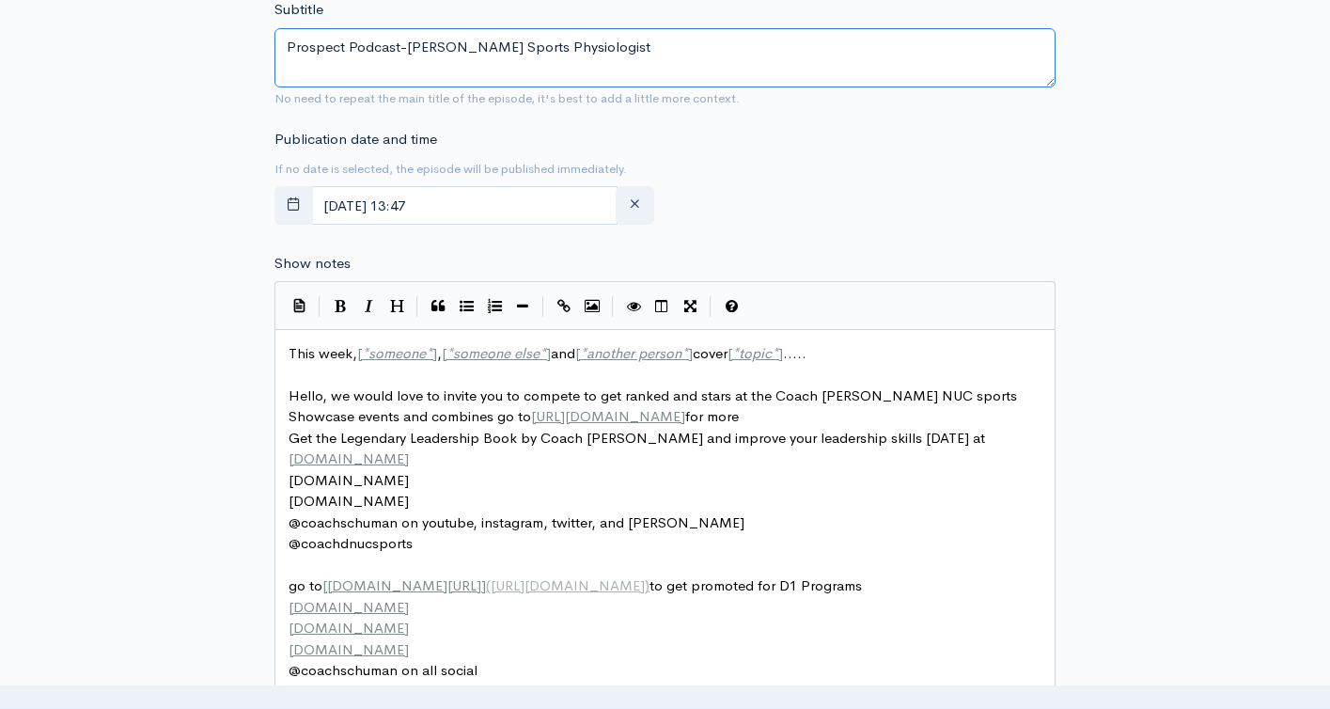
type textarea "Prospect Podcast-Sophia Williams Sports Physiologist"
click at [305, 353] on span "This week, [ * someone * ] , [ * someone else * ] and [ * another person * ] co…" at bounding box center [548, 353] width 518 height 18
type textarea "This week, [*someone*], [*someone else*] and [*another person*] cover [*topic*]…"
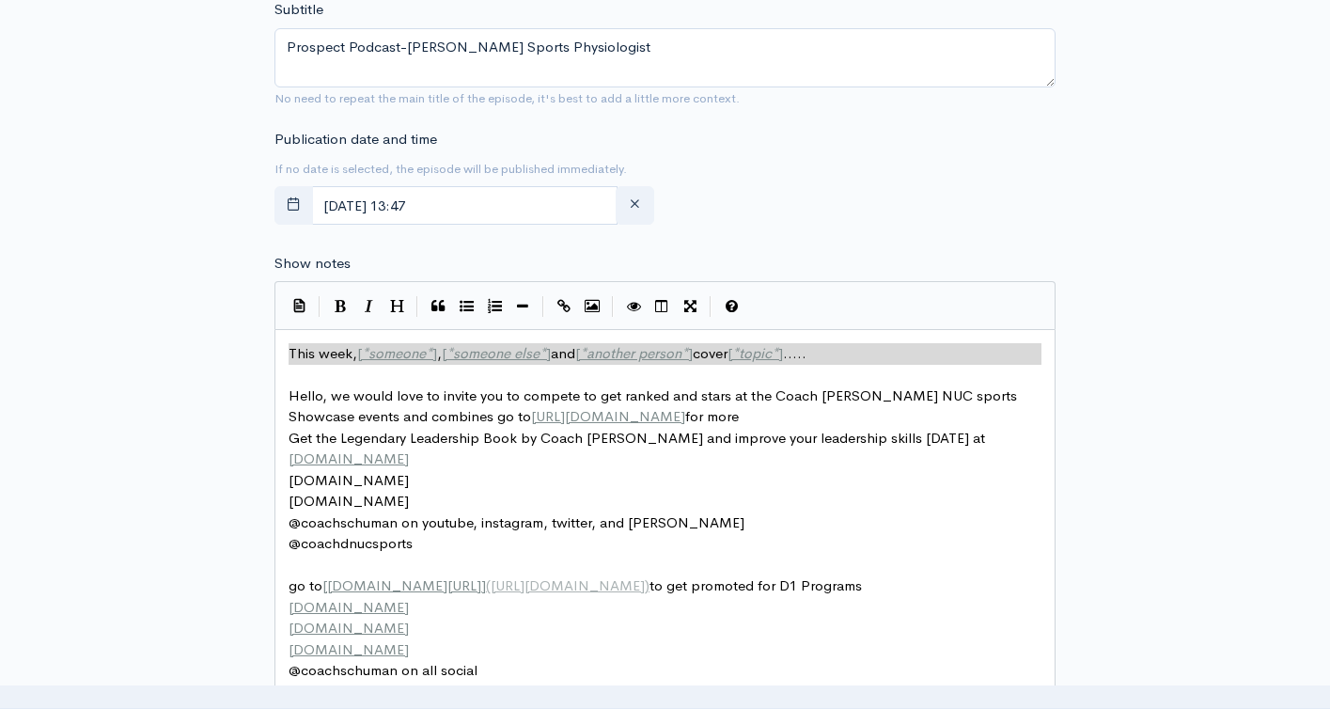
paste textarea
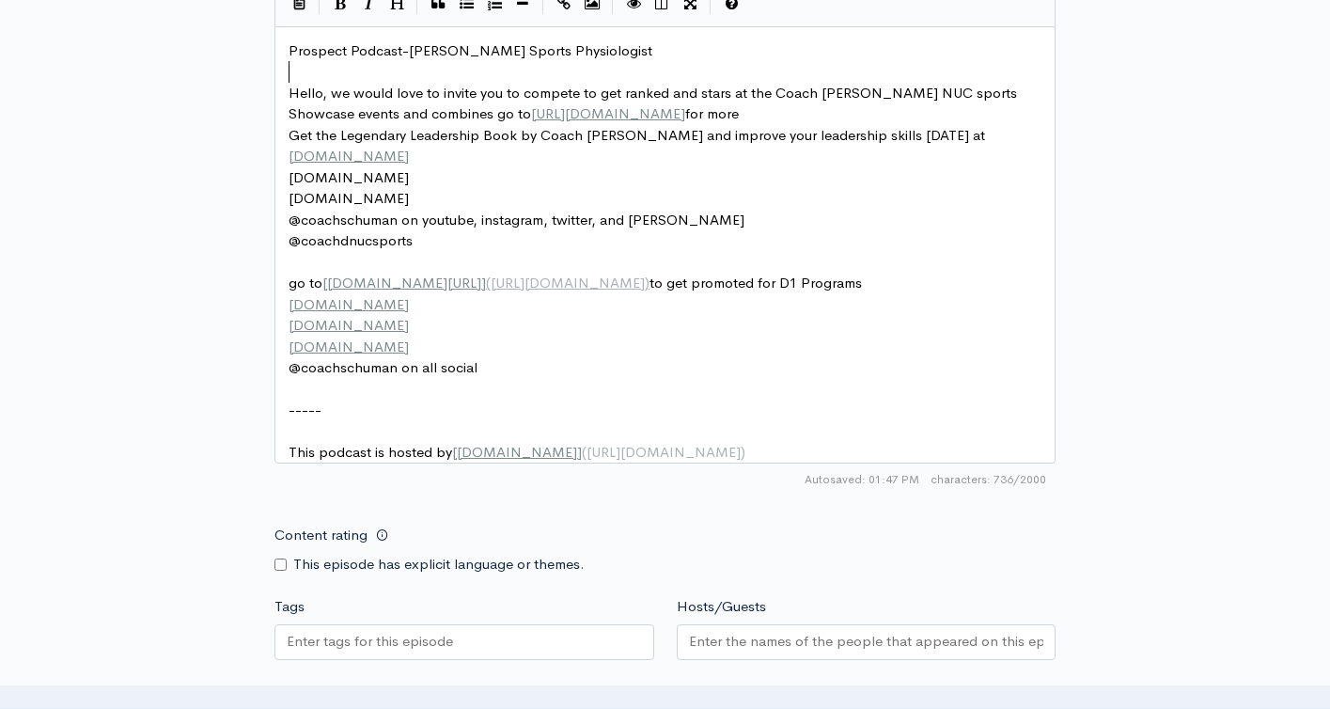
scroll to position [1335, 0]
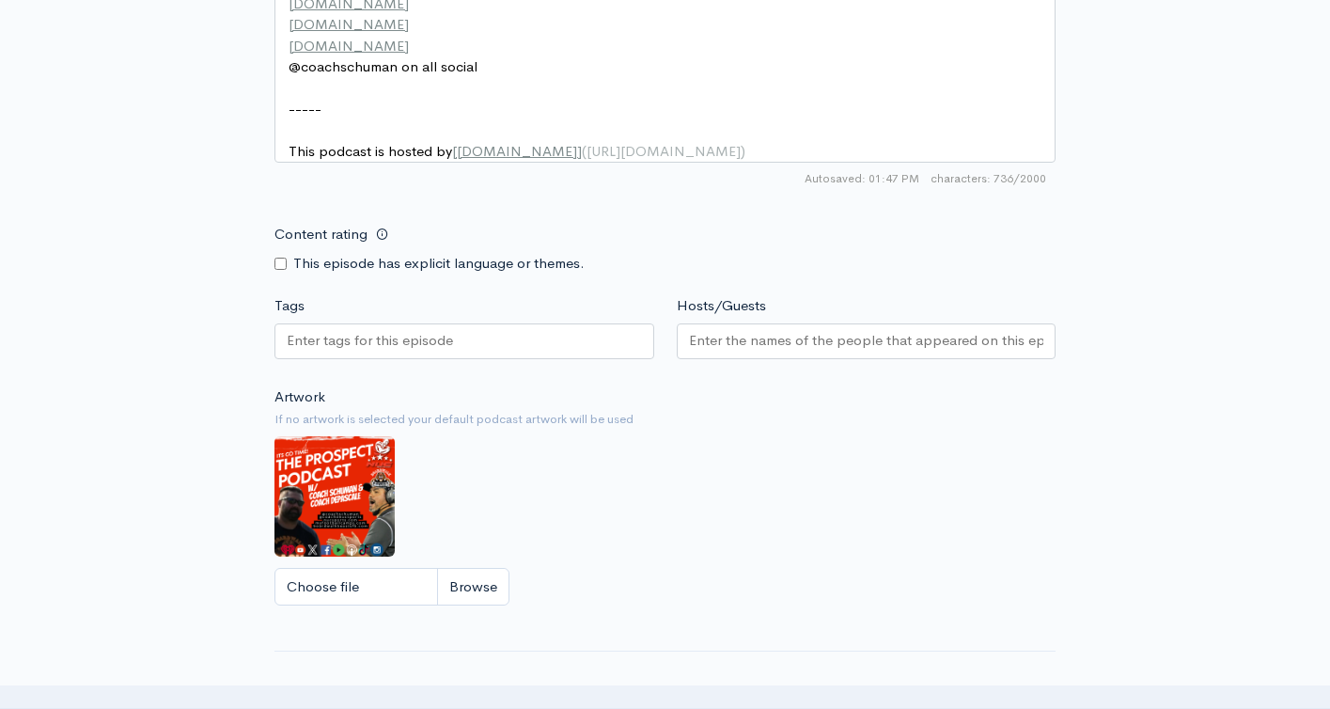
click at [409, 347] on input "Tags" at bounding box center [371, 341] width 169 height 22
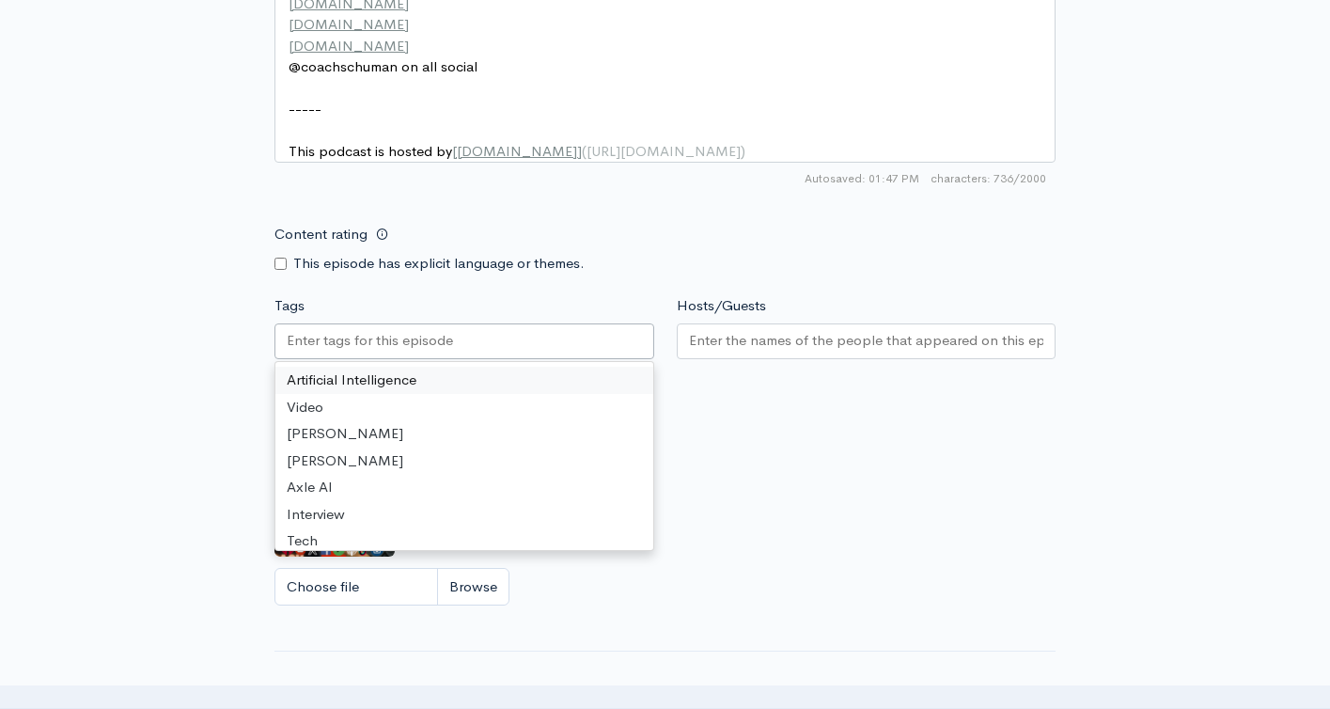
paste input "Prospect Podcast-Sophia Williams Sports Physiologist"
type input "Prospect Podcast-Sophia Williams Sports Physiologist"
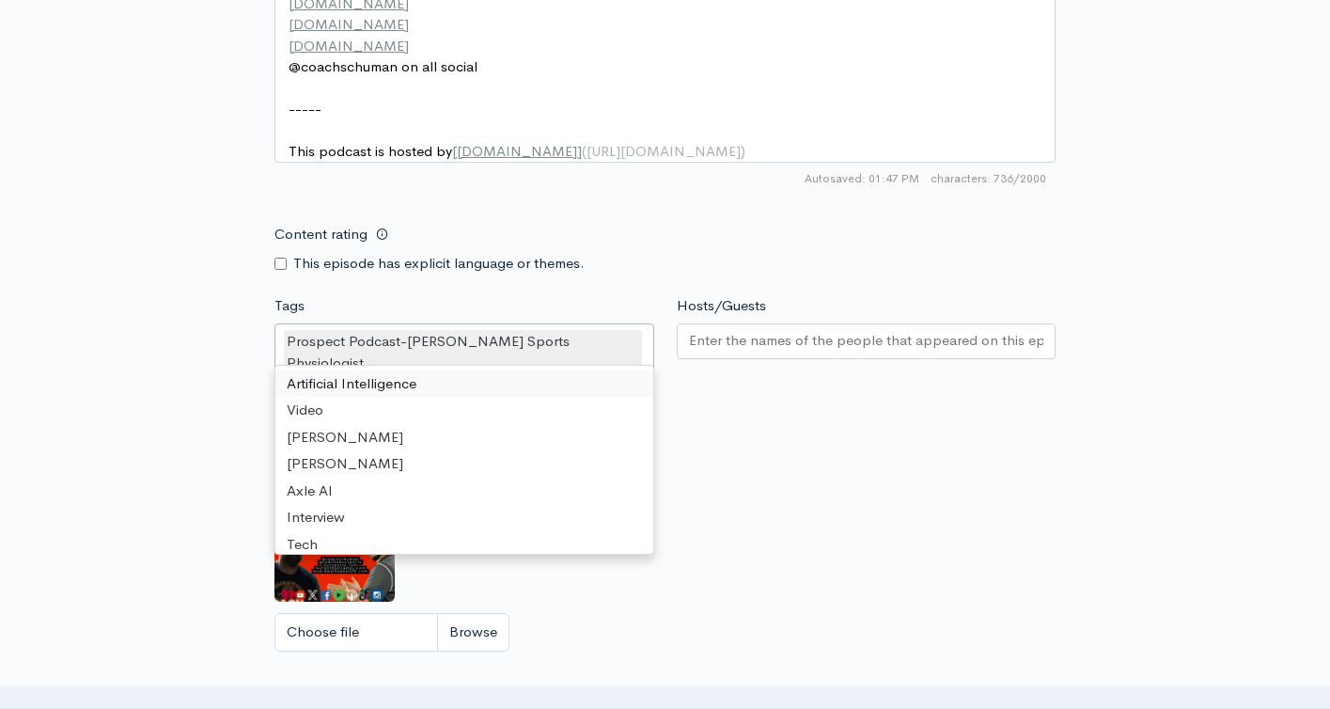
click at [792, 352] on input "Hosts/Guests" at bounding box center [866, 341] width 355 height 22
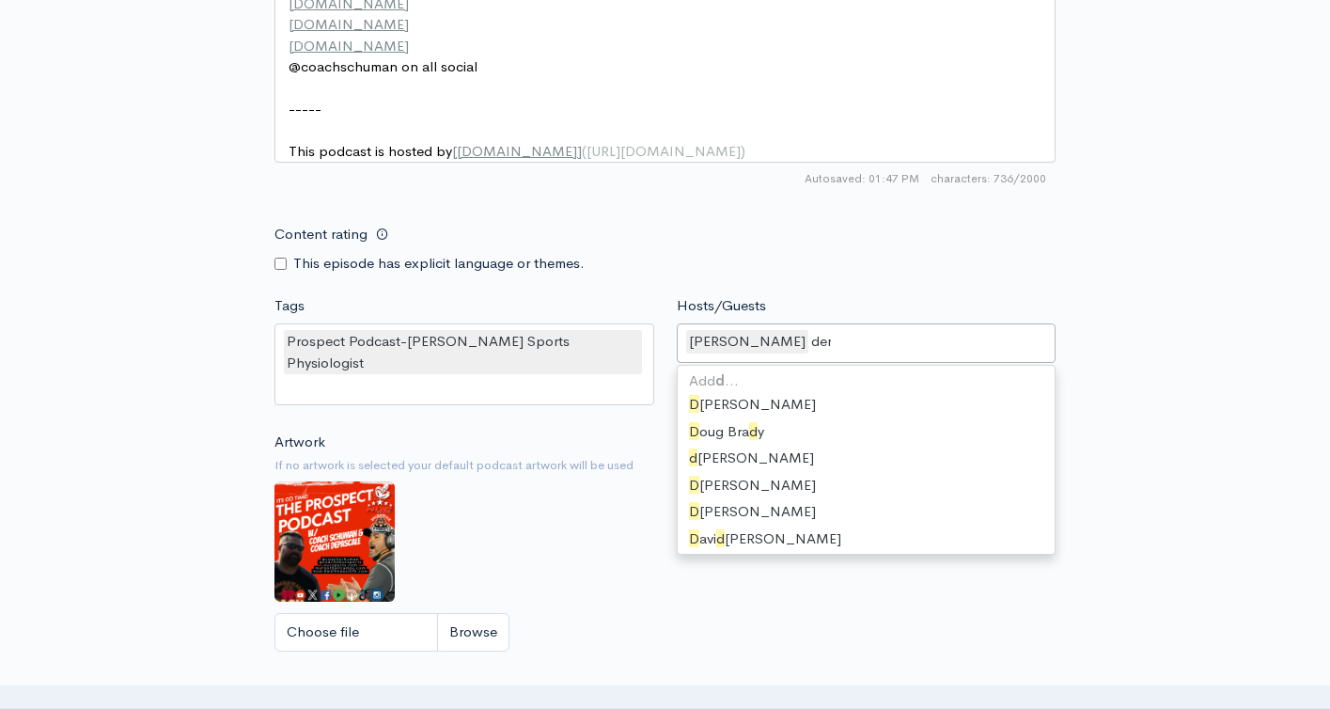
type input "dere"
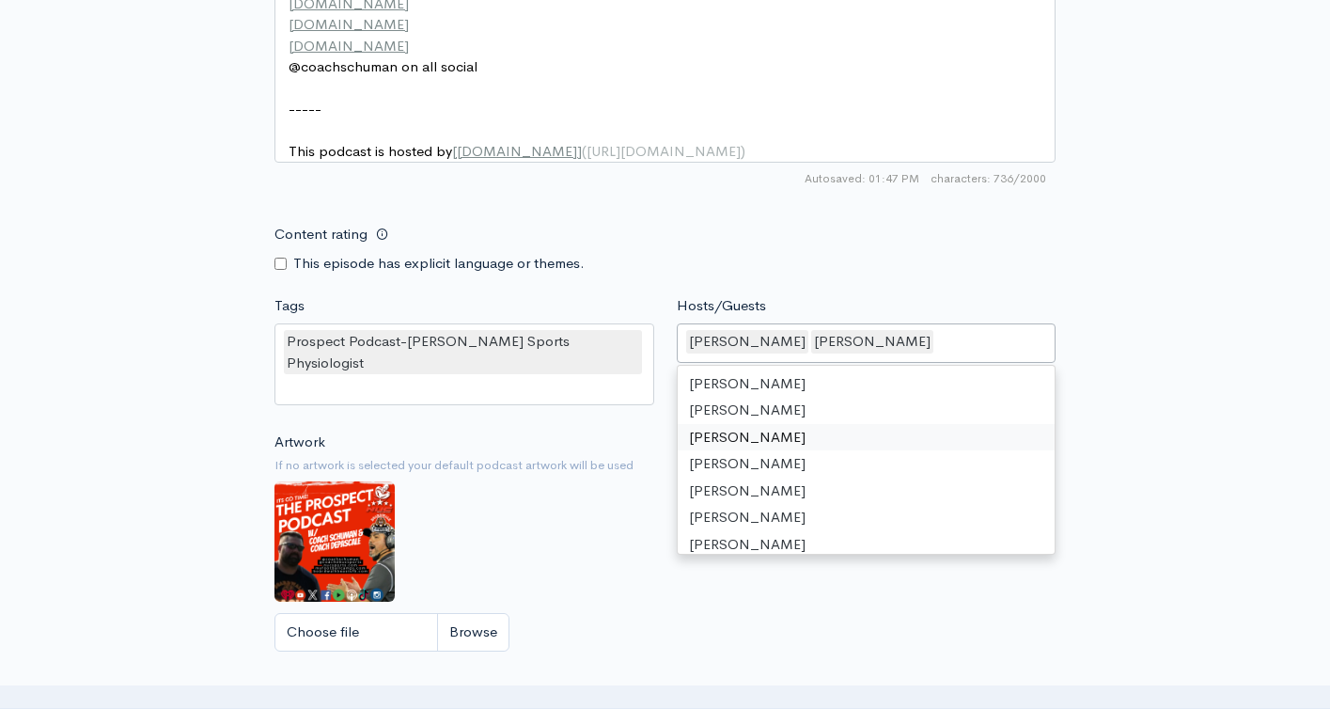
click at [989, 361] on div "David Schuman Derek Depascale" at bounding box center [867, 342] width 380 height 39
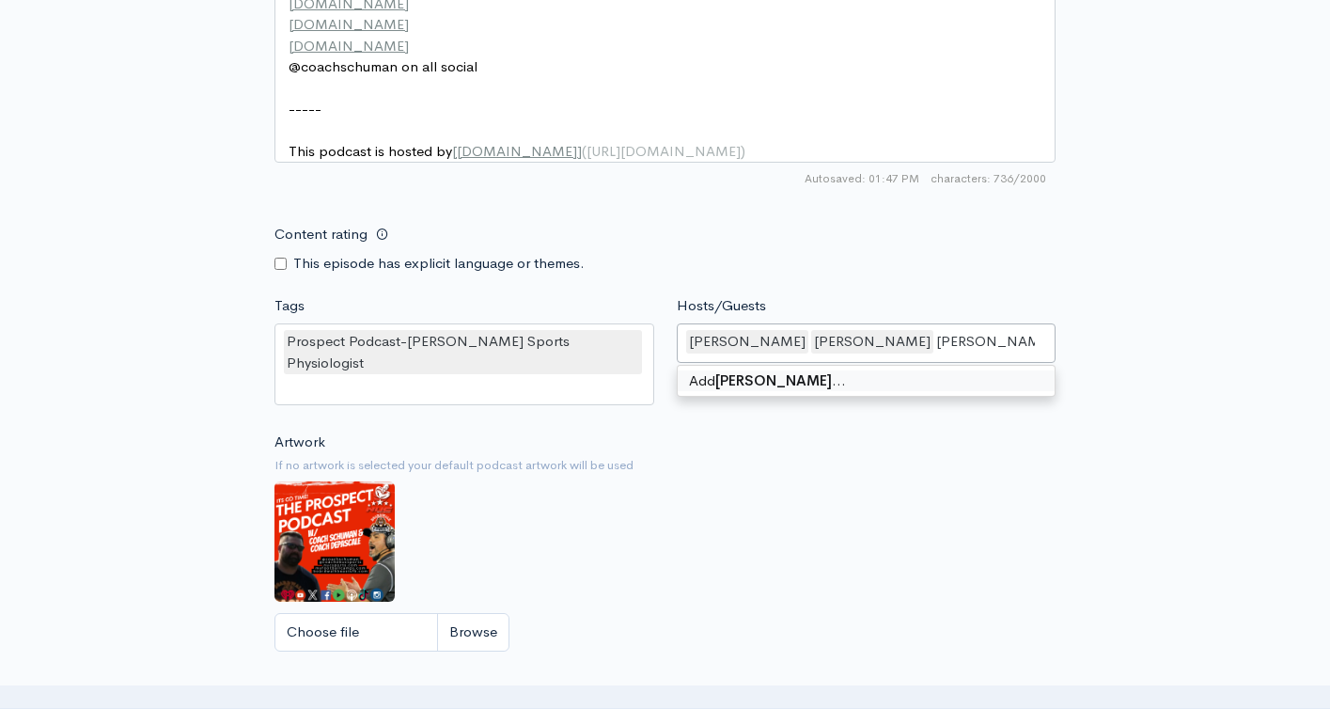
type input "Sophia Williams"
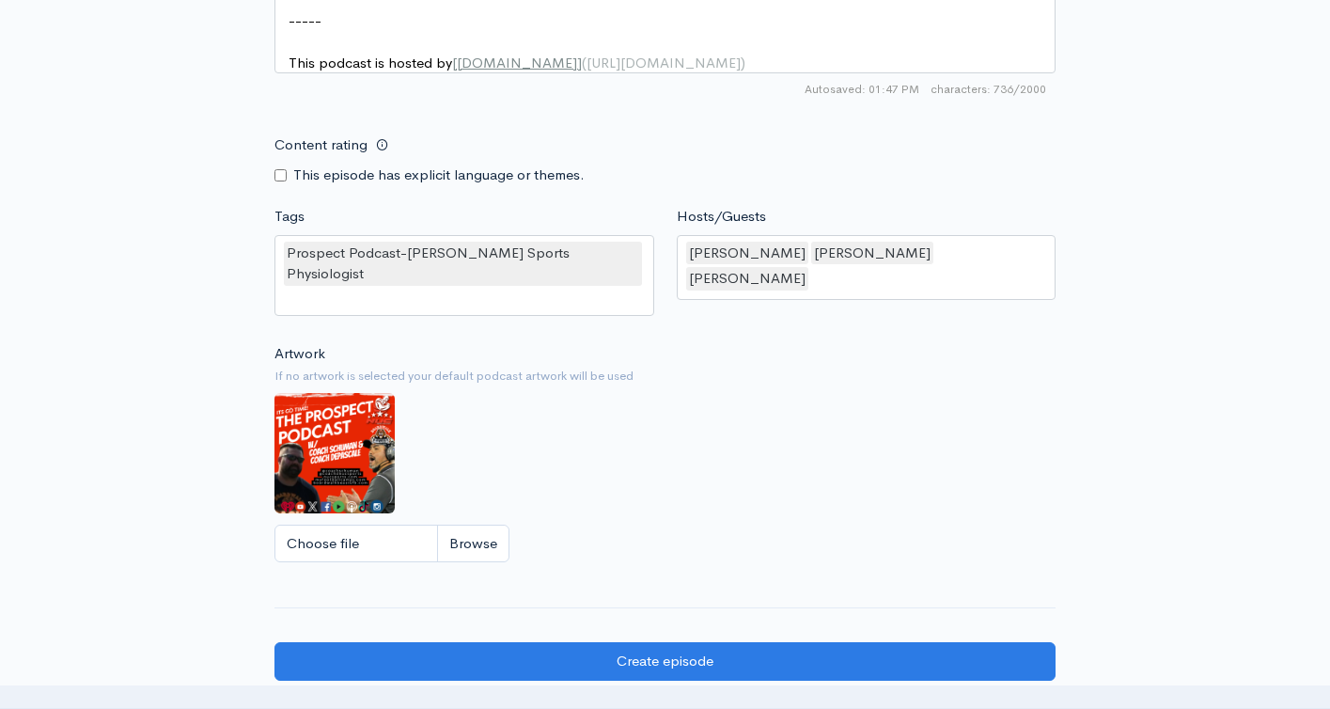
scroll to position [1722, 0]
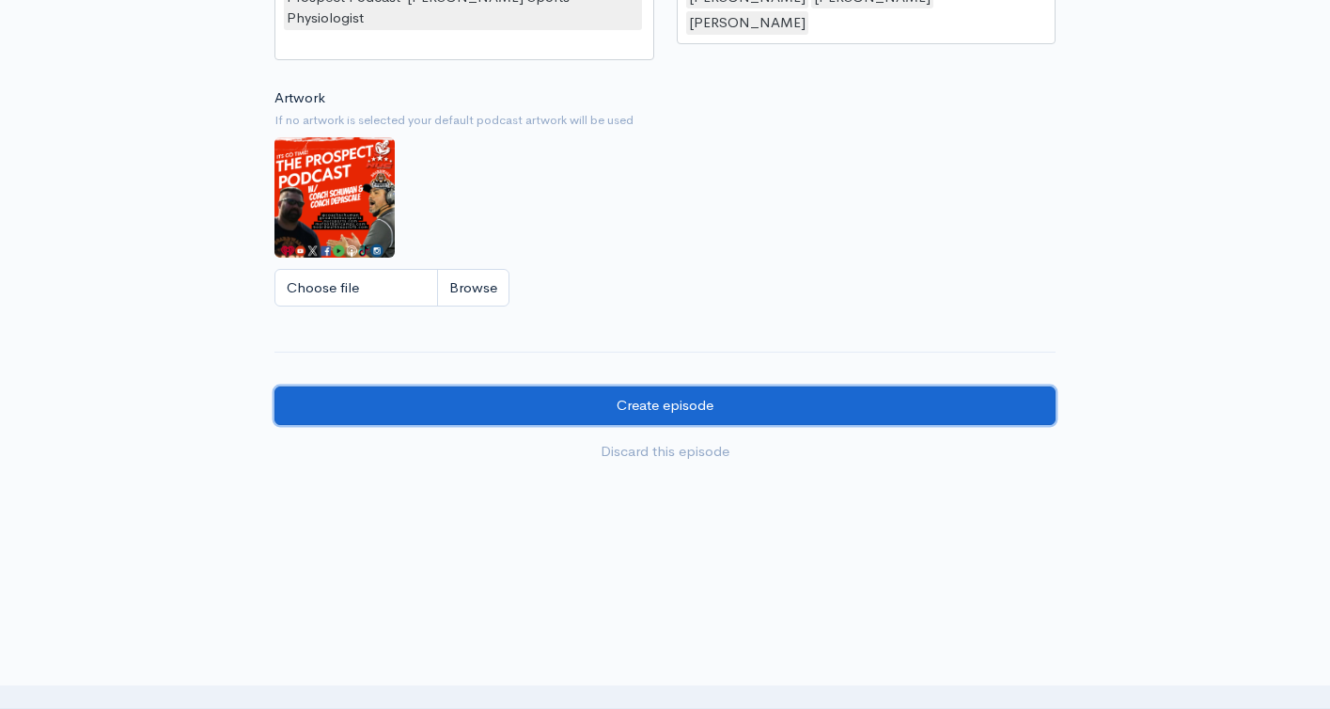
click at [796, 386] on input "Create episode" at bounding box center [664, 405] width 781 height 39
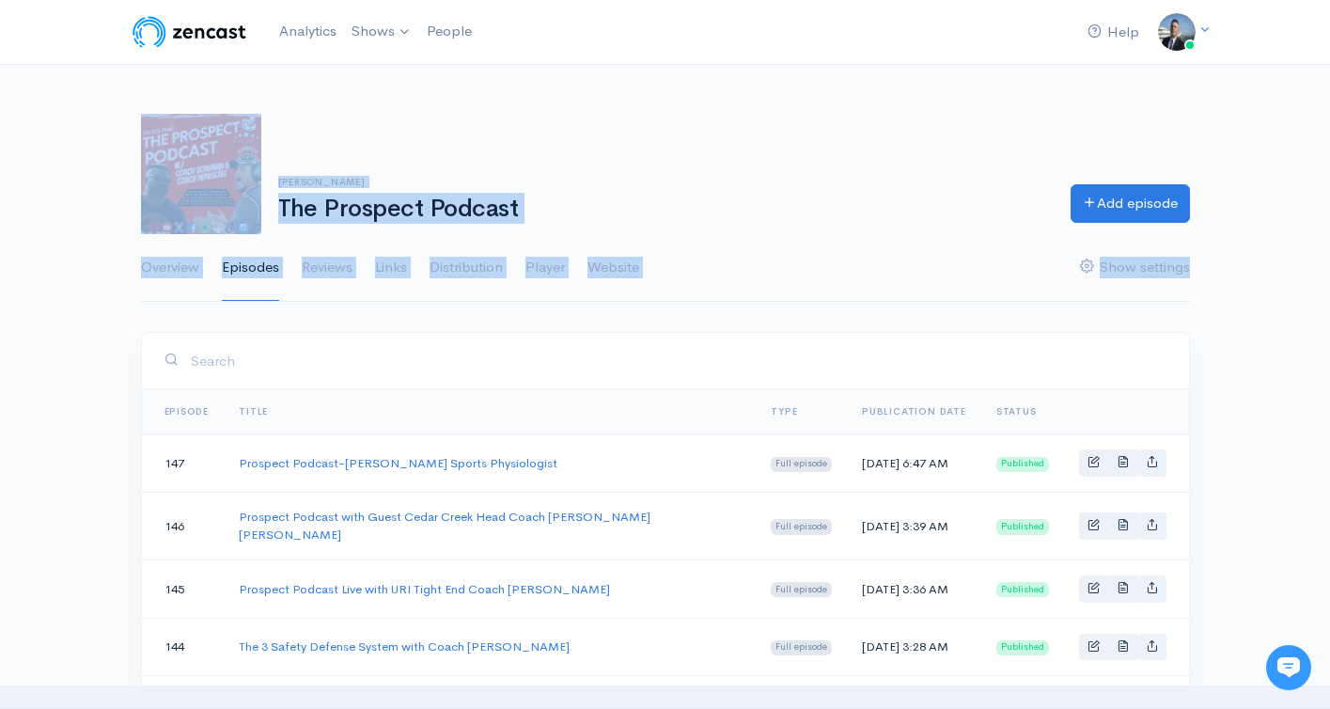
drag, startPoint x: 1206, startPoint y: 282, endPoint x: 137, endPoint y: 133, distance: 1079.1
click at [120, 160] on div "David Schuman The Prospect Podcast Add episode Overview Episodes Reviews Links …" at bounding box center [665, 197] width 1330 height 212
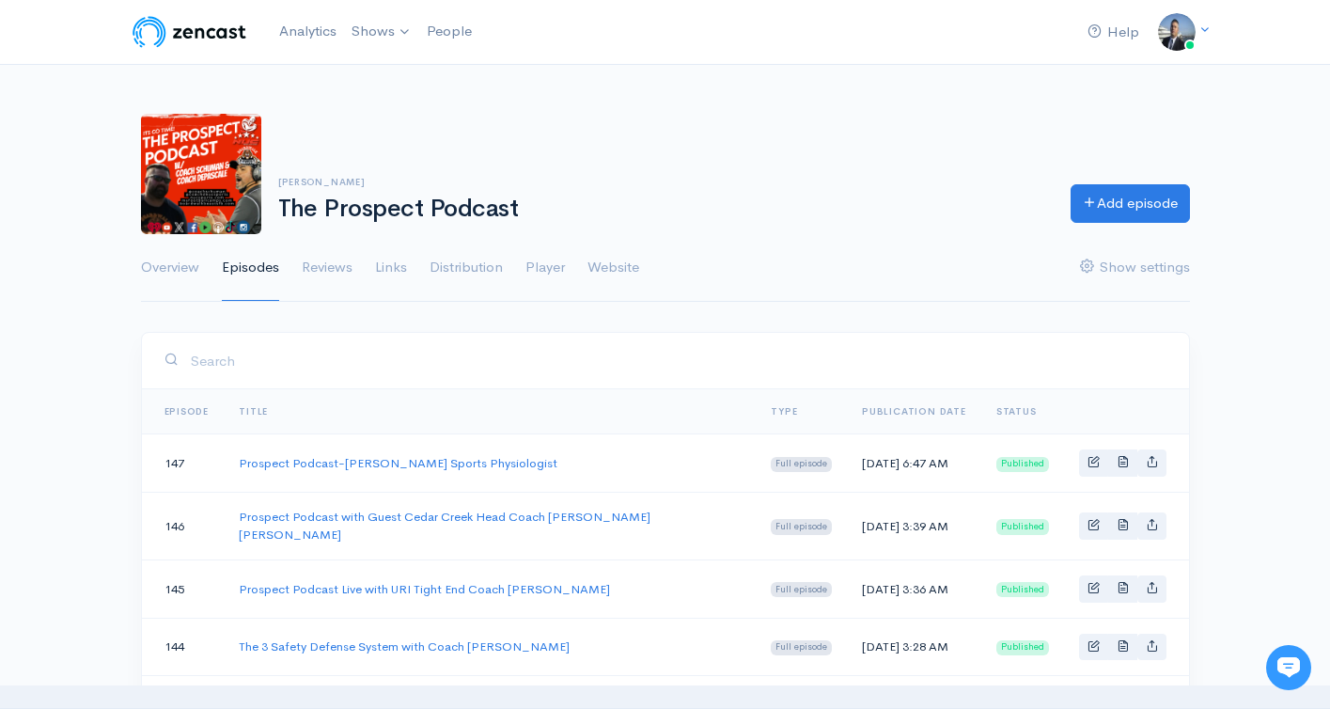
click at [93, 111] on div "David Schuman The Prospect Podcast Add episode Overview Episodes Reviews Links …" at bounding box center [665, 197] width 1330 height 212
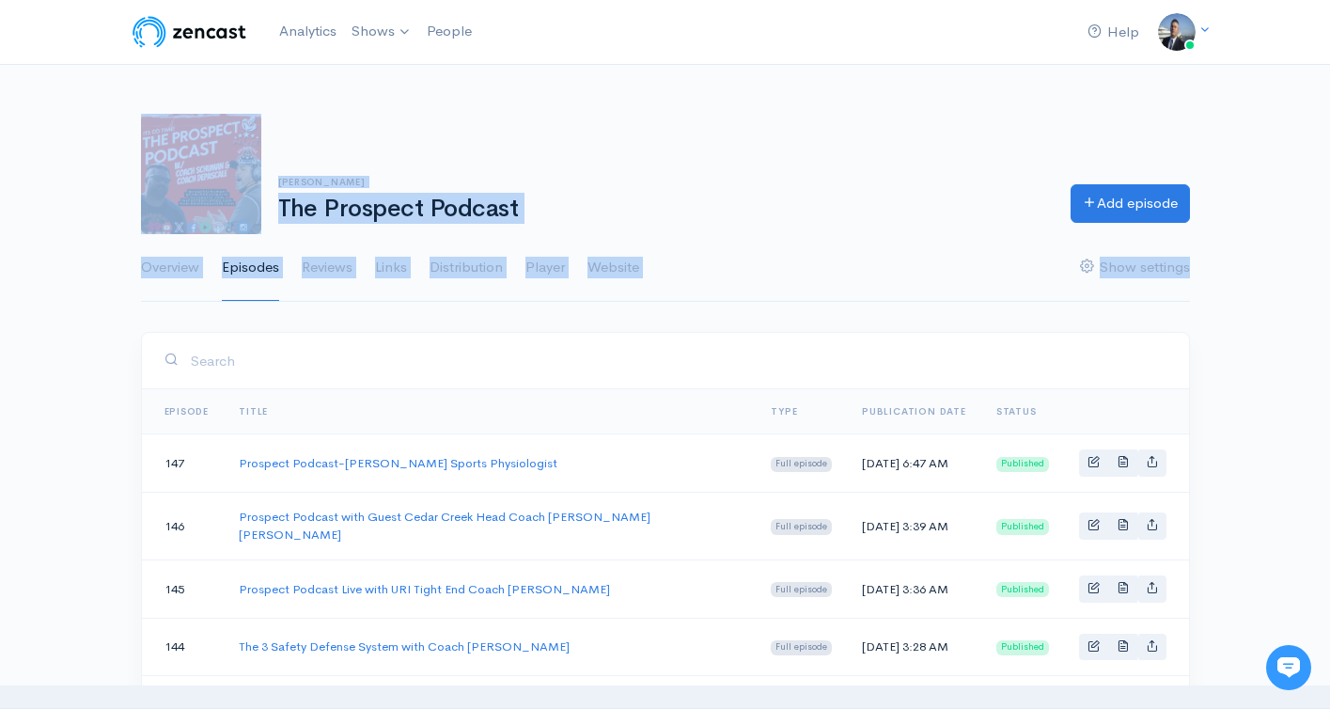
drag, startPoint x: 107, startPoint y: 103, endPoint x: 1207, endPoint y: 280, distance: 1114.0
click at [1207, 280] on div "David Schuman The Prospect Podcast Add episode Overview Episodes Reviews Links …" at bounding box center [665, 197] width 1330 height 212
click at [1208, 284] on div "David Schuman The Prospect Podcast Add episode Overview Episodes Reviews Links …" at bounding box center [665, 197] width 1330 height 212
drag, startPoint x: 1211, startPoint y: 282, endPoint x: 77, endPoint y: 173, distance: 1138.9
click at [82, 175] on div "David Schuman The Prospect Podcast Add episode Overview Episodes Reviews Links …" at bounding box center [665, 197] width 1330 height 212
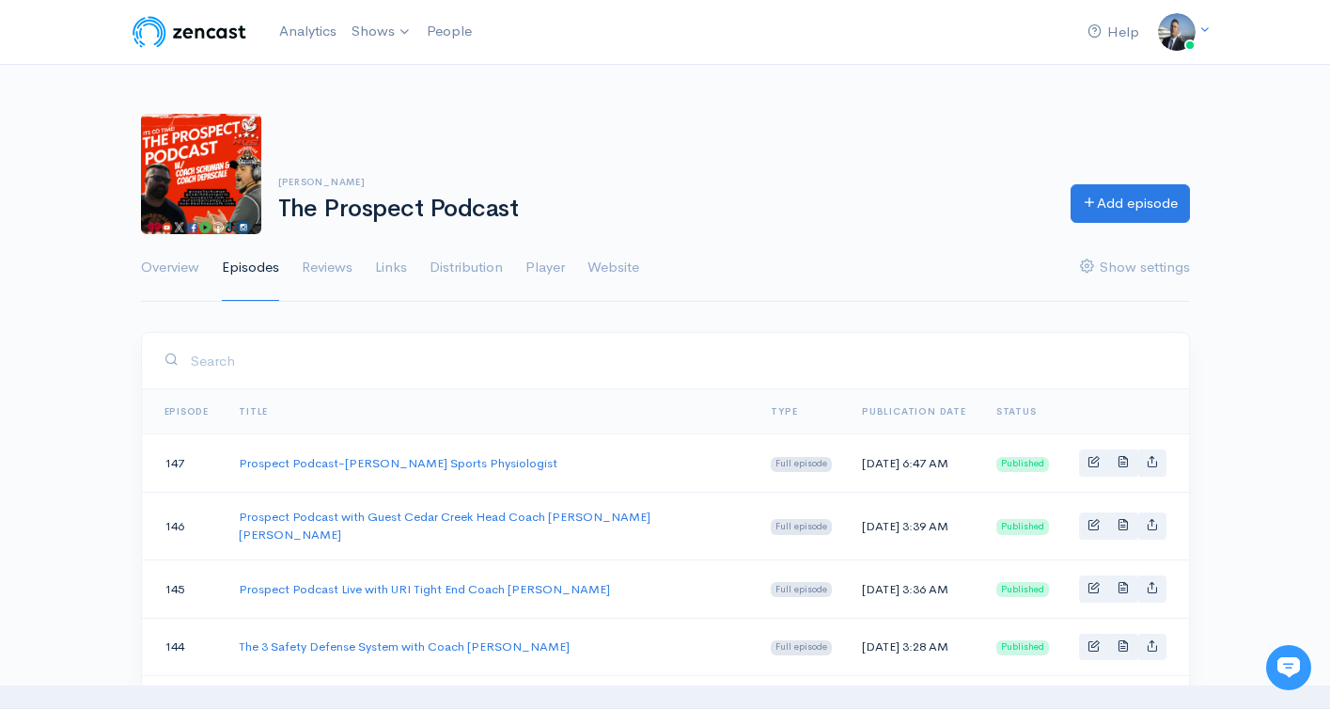
click at [72, 162] on div "David Schuman The Prospect Podcast Add episode Overview Episodes Reviews Links …" at bounding box center [665, 197] width 1330 height 212
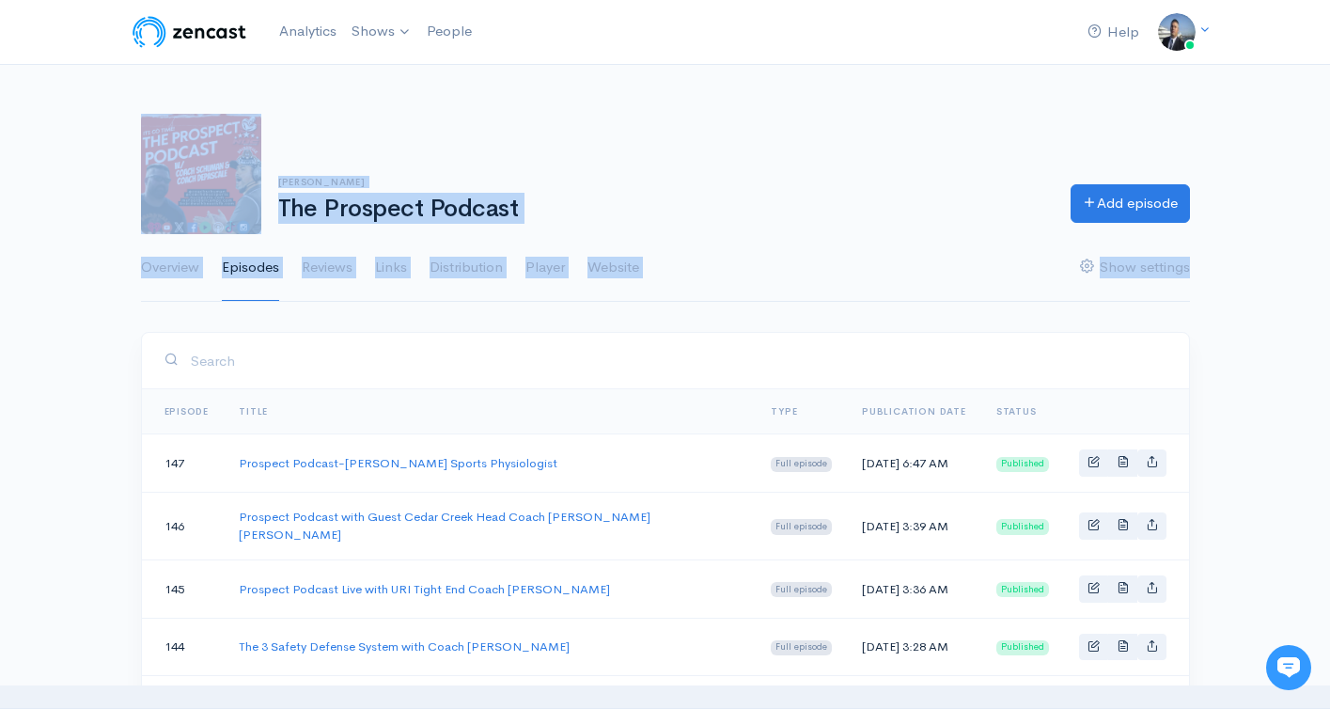
drag, startPoint x: 74, startPoint y: 127, endPoint x: 1199, endPoint y: 285, distance: 1135.3
click at [1199, 285] on div "David Schuman The Prospect Podcast Add episode Overview Episodes Reviews Links …" at bounding box center [665, 197] width 1330 height 212
click at [1182, 300] on link "Show settings" at bounding box center [1135, 268] width 110 height 68
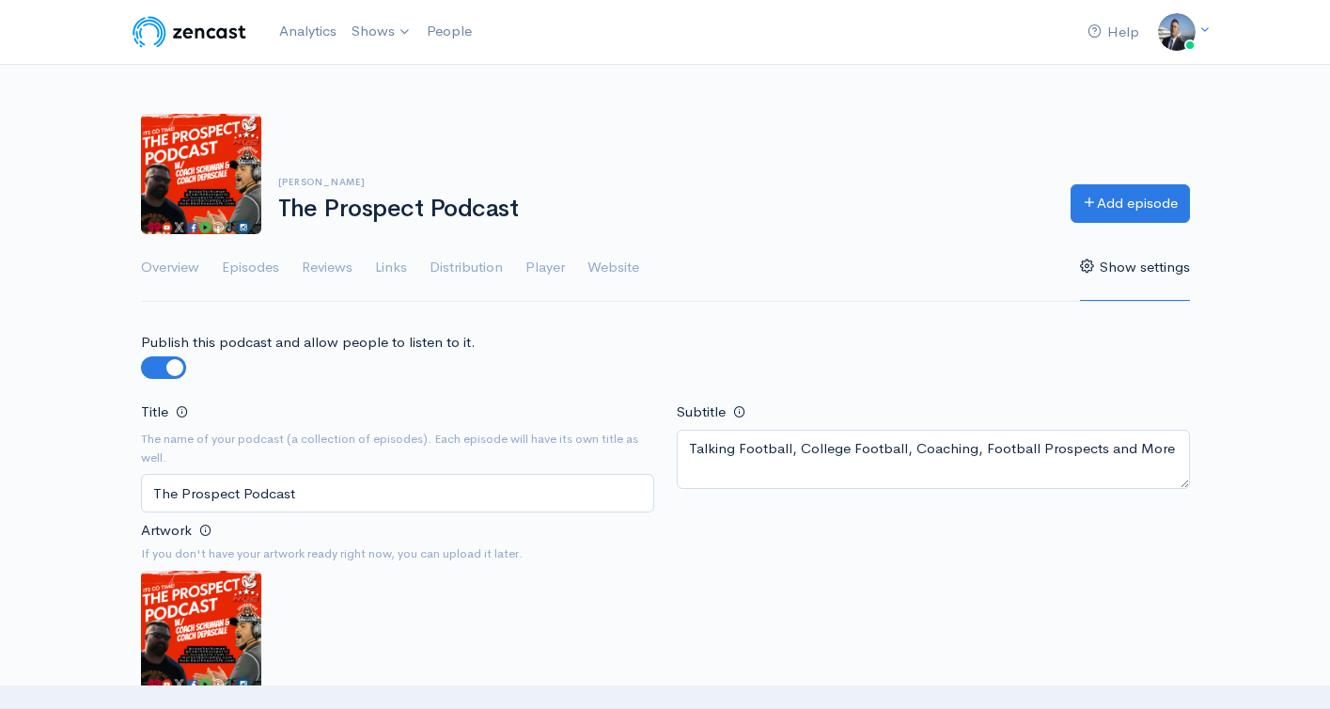
click at [191, 48] on img at bounding box center [189, 32] width 119 height 38
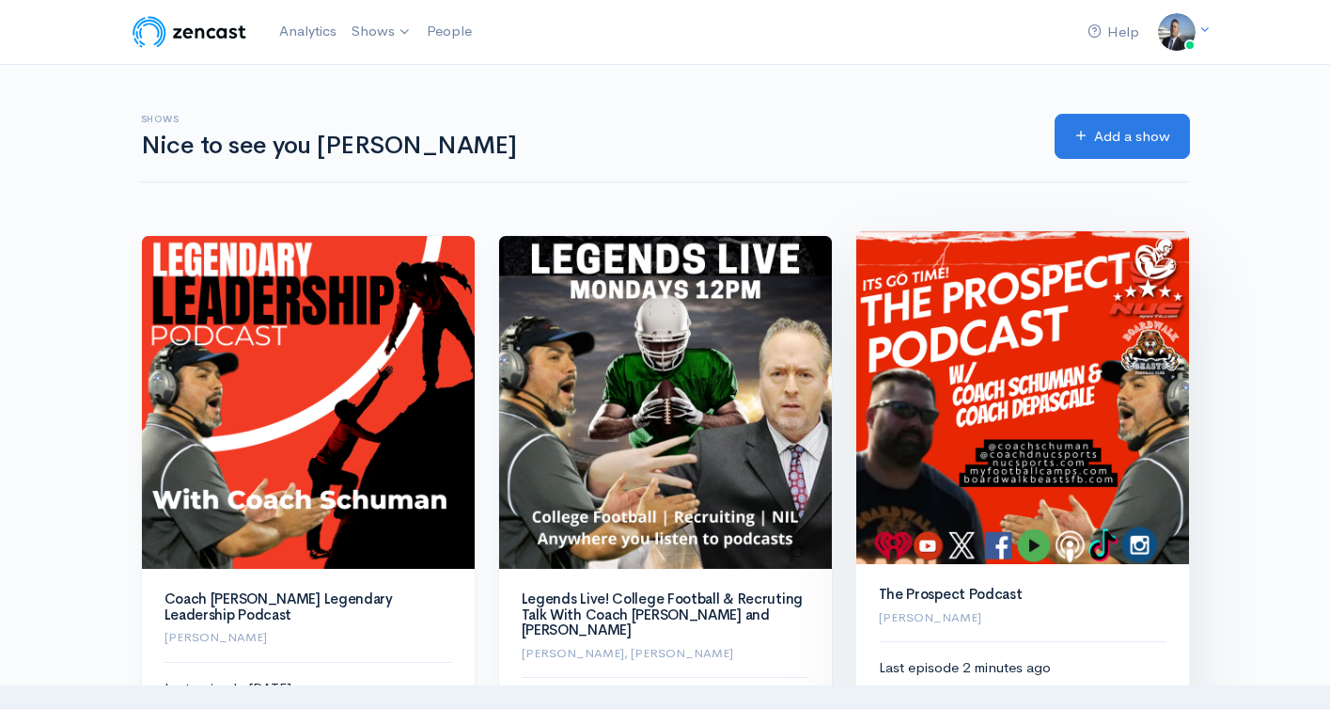
click at [979, 335] on img at bounding box center [1022, 397] width 333 height 333
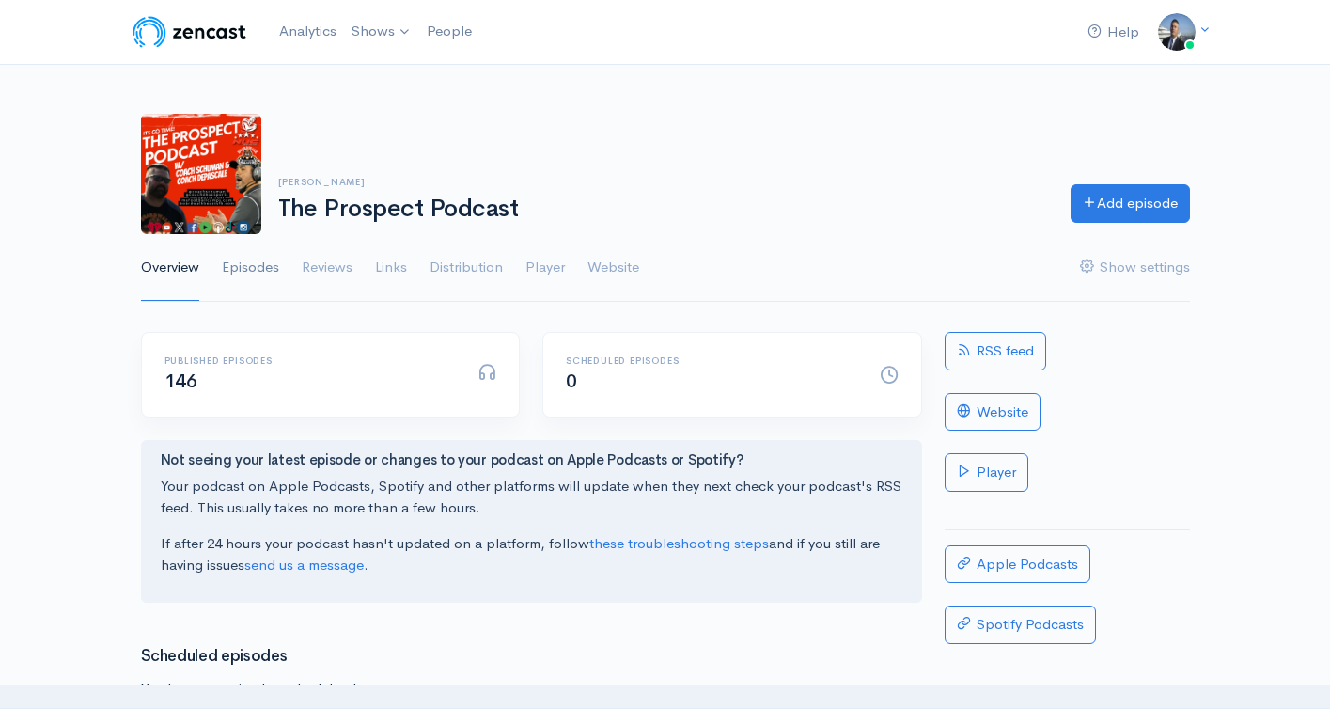
click at [259, 270] on link "Episodes" at bounding box center [250, 268] width 57 height 68
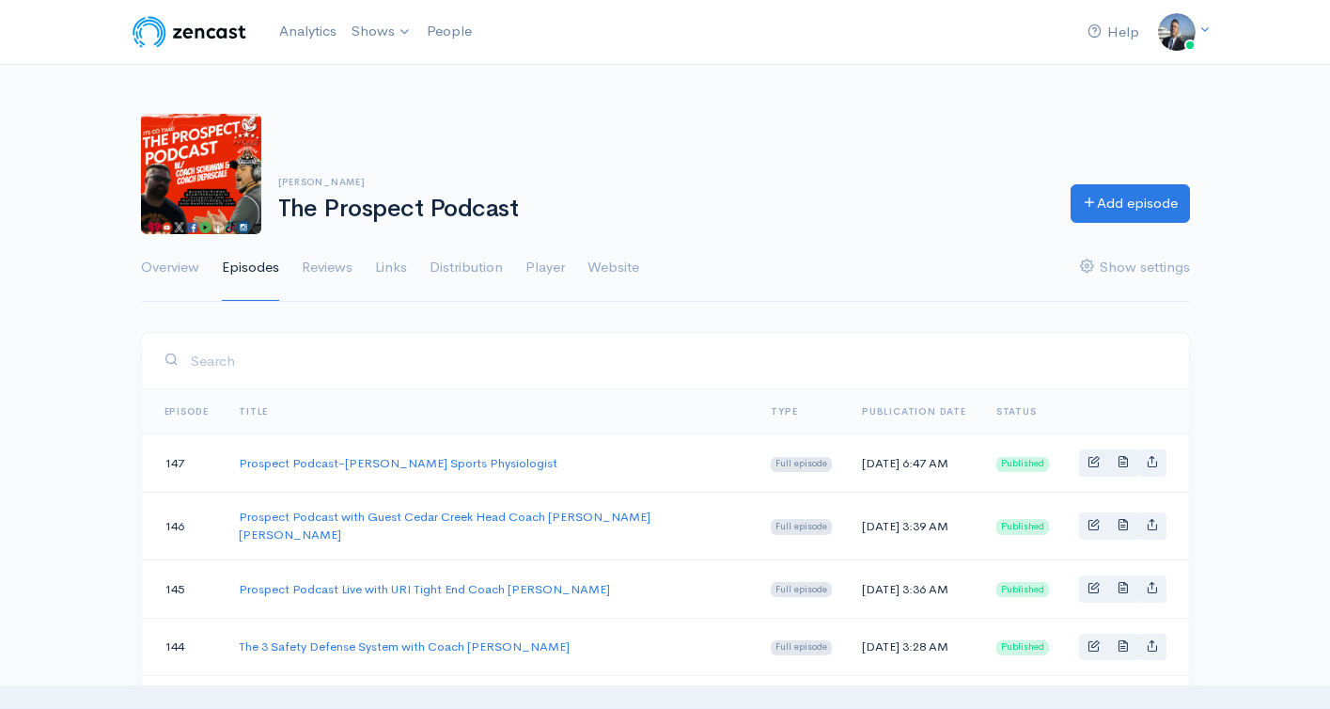
click at [864, 278] on ul "Overview Episodes Reviews Links Distribution Player Website Show settings" at bounding box center [665, 268] width 1049 height 68
click at [1126, 214] on link "Add episode" at bounding box center [1130, 200] width 119 height 39
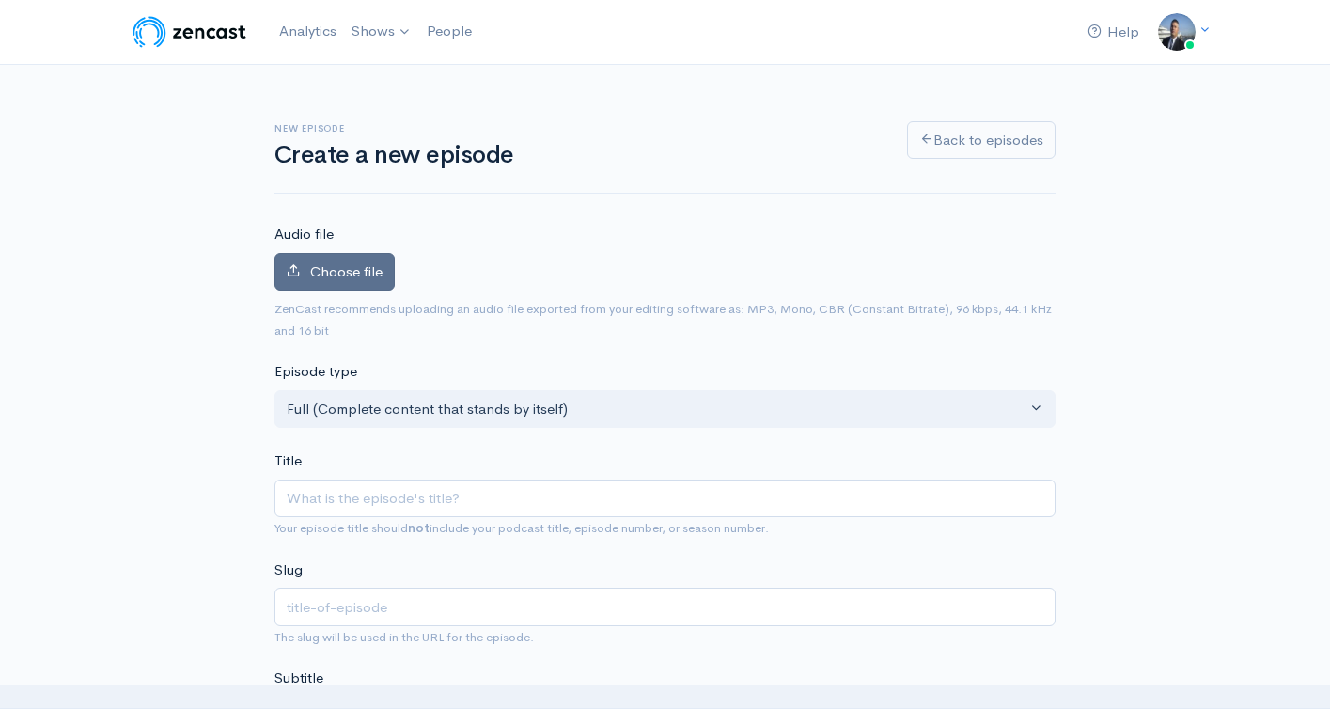
click at [356, 274] on span "Choose file" at bounding box center [346, 271] width 72 height 18
click at [0, 0] on input "Choose file" at bounding box center [0, 0] width 0 height 0
click at [353, 271] on span "Choose file" at bounding box center [346, 271] width 72 height 18
click at [0, 0] on input "Choose file" at bounding box center [0, 0] width 0 height 0
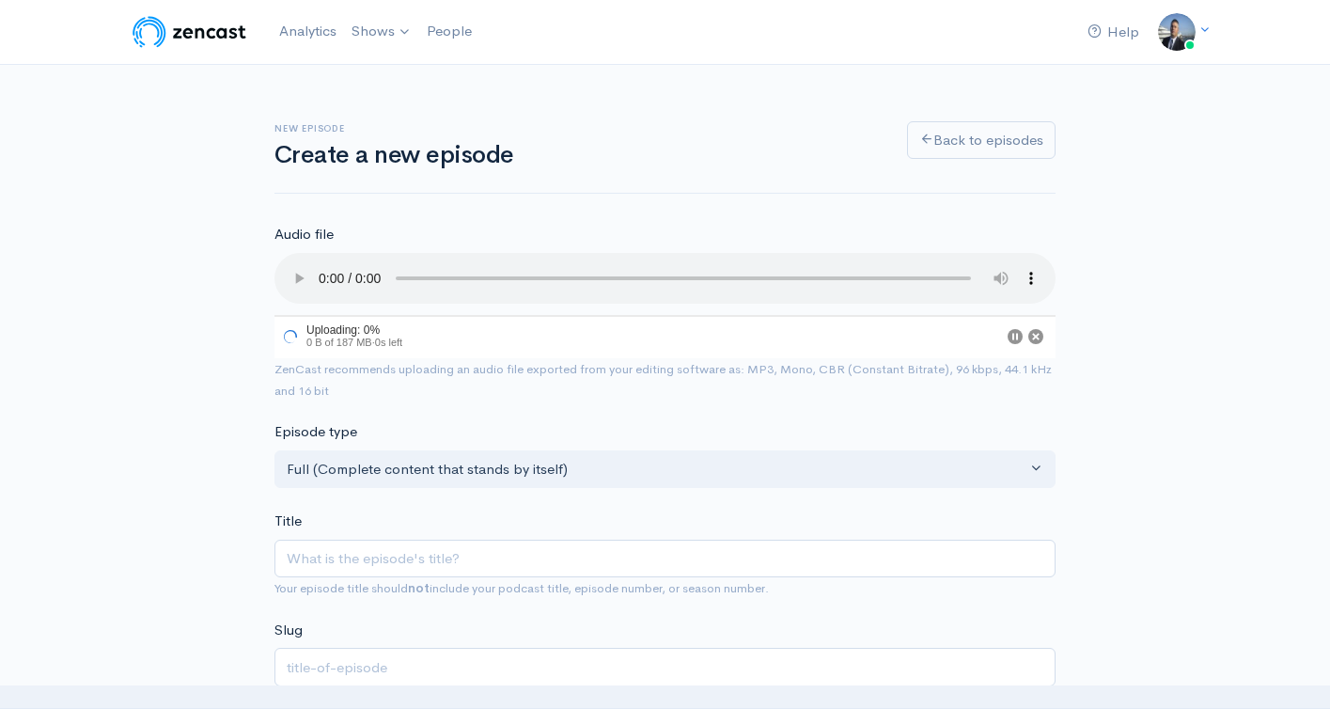
click at [447, 577] on span "Your episode title should not include your podcast title, episode number, or se…" at bounding box center [664, 588] width 781 height 22
click at [450, 553] on input "Title" at bounding box center [664, 559] width 781 height 39
paste input "Prospect Podcast- with Kiy Hester Former Miami & Rutgers Player and Depaul Cath…"
type input "Prospect Podcast- with Kiy Hester Former Miami & Rutgers Player and Depaul Cath…"
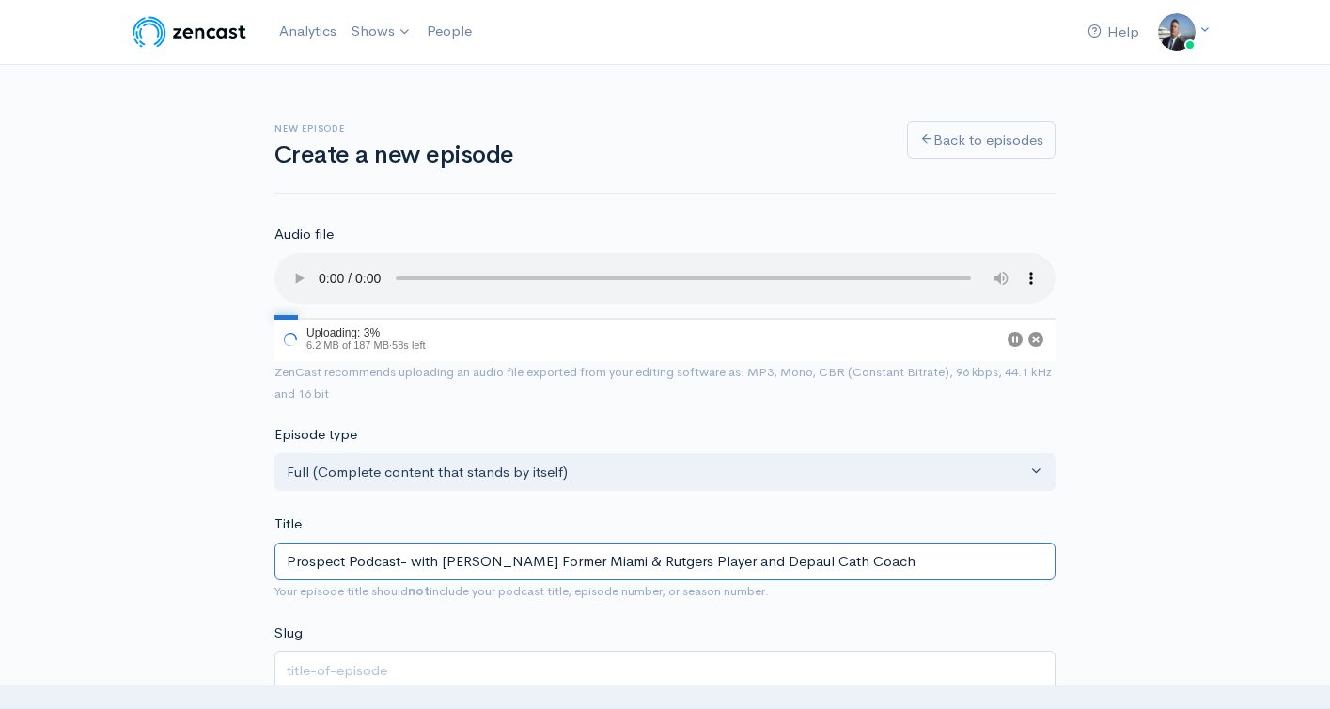
type input "prospect-podcast-with-kiy-hester-former-miami-rutgers-player-and-depaul-cath-co…"
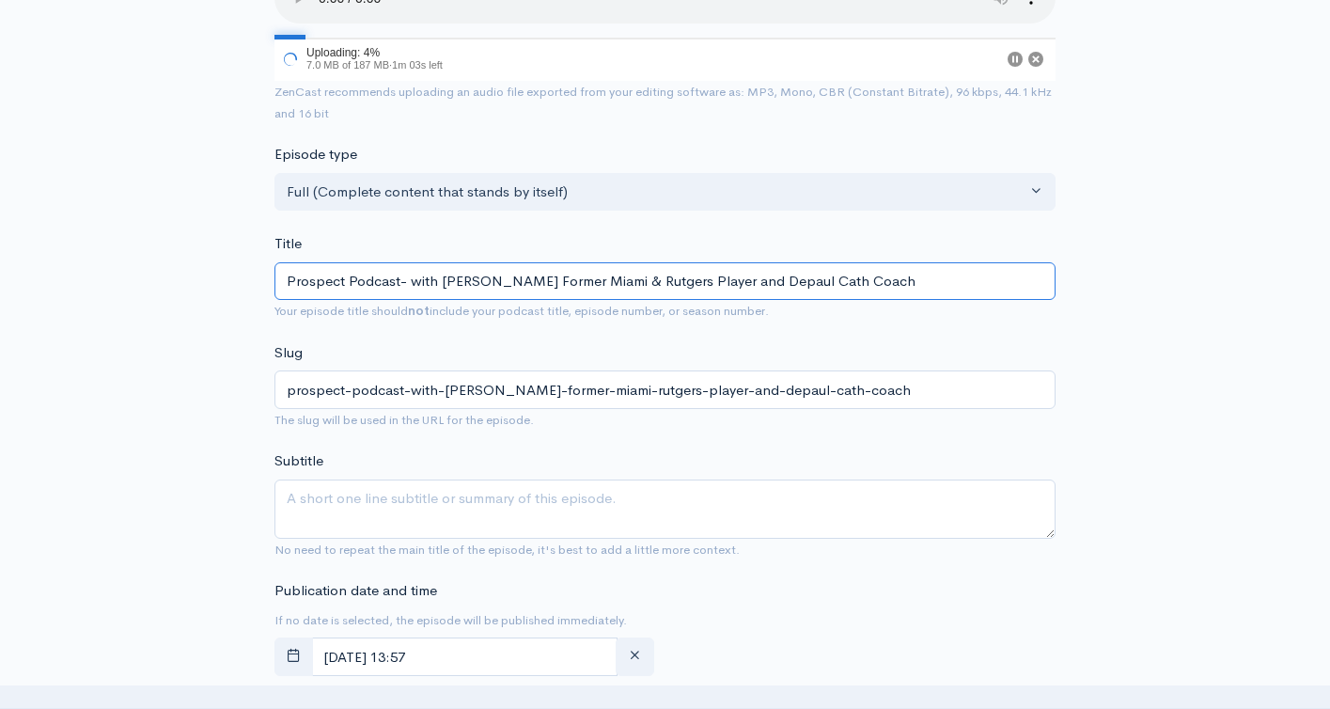
scroll to position [384, 0]
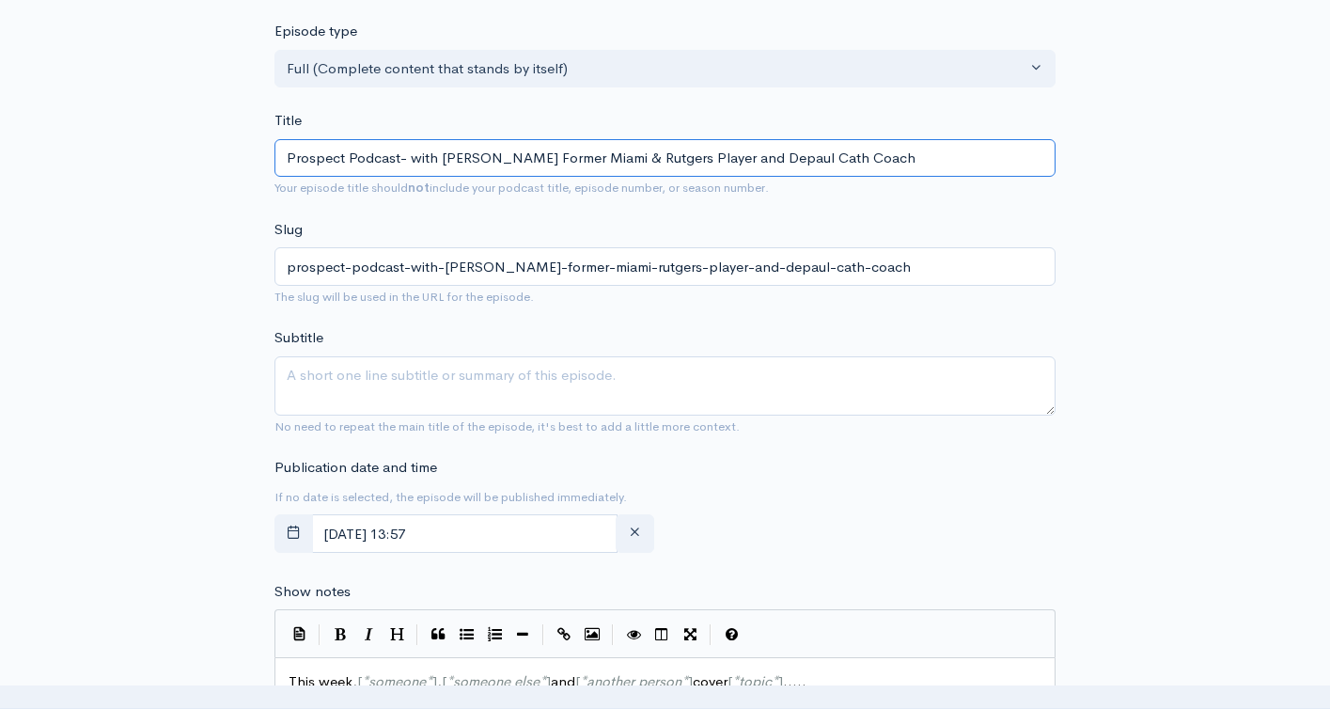
type input "Prospect Podcast- with Kiy Hester Former Miami & Rutgers Player and Depaul Cath…"
click at [426, 392] on textarea "Subtitle" at bounding box center [664, 385] width 781 height 59
paste textarea "Prospect Podcast- with Kiy Hester Former Miami & Rutgers Player and Depaul Cath…"
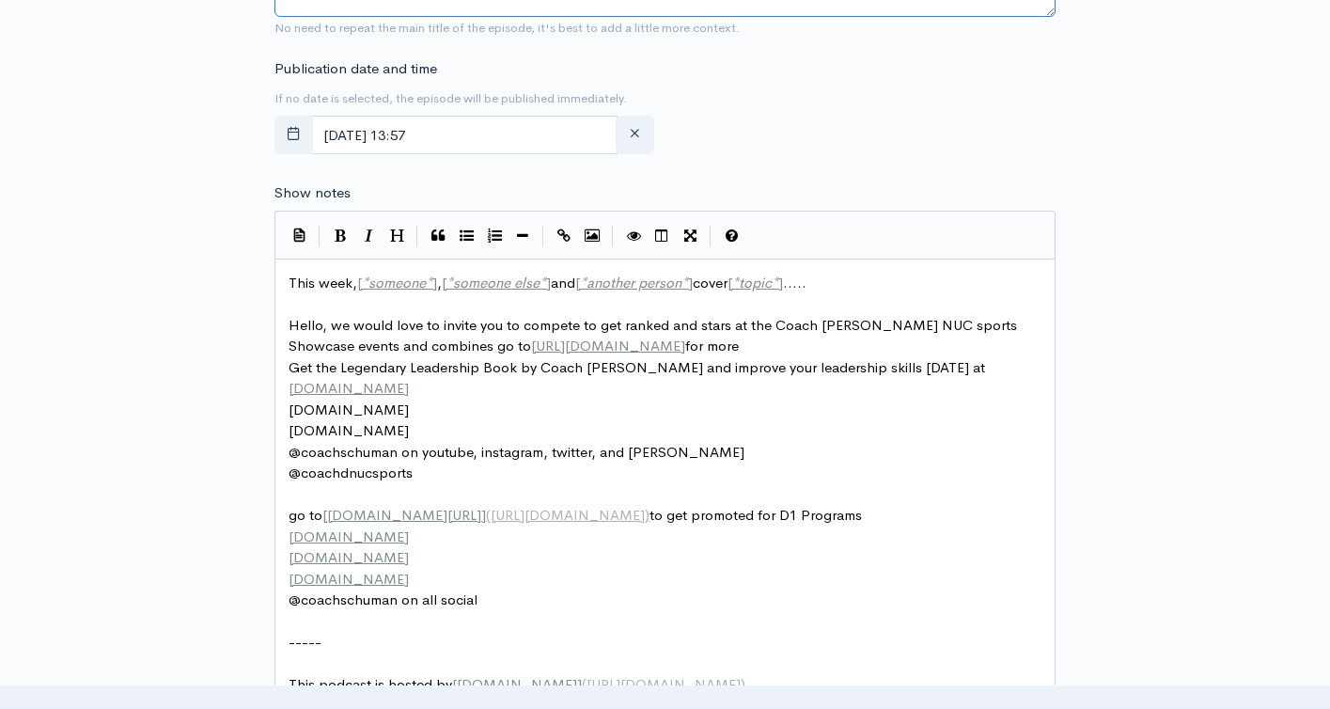
scroll to position [881, 0]
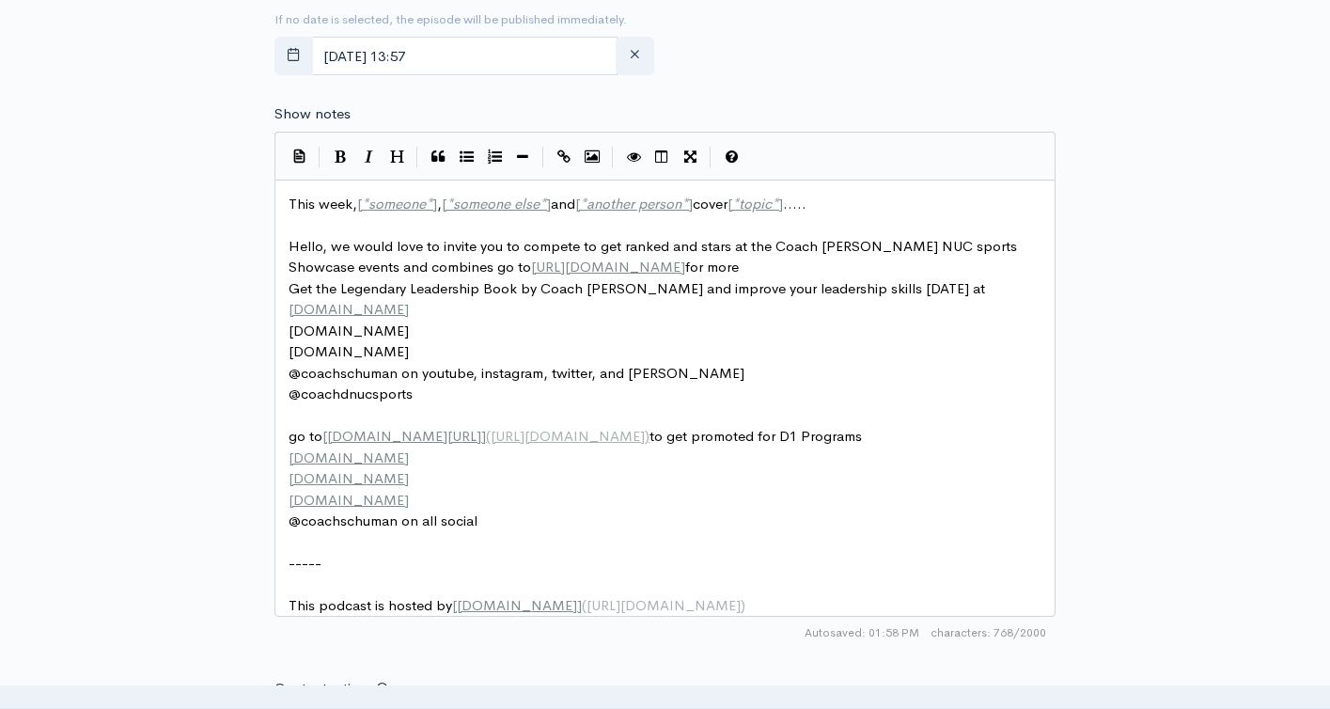
type textarea "Prospect Podcast- with Kiy Hester Former Miami & Rutgers Player and Depaul Cath…"
click at [354, 203] on span "This week, [ * someone * ] , [ * someone else * ] and [ * another person * ] co…" at bounding box center [548, 204] width 518 height 18
type textarea "This week, [*someone*], [*someone else*] and [*another person*] cover [*topic*]…"
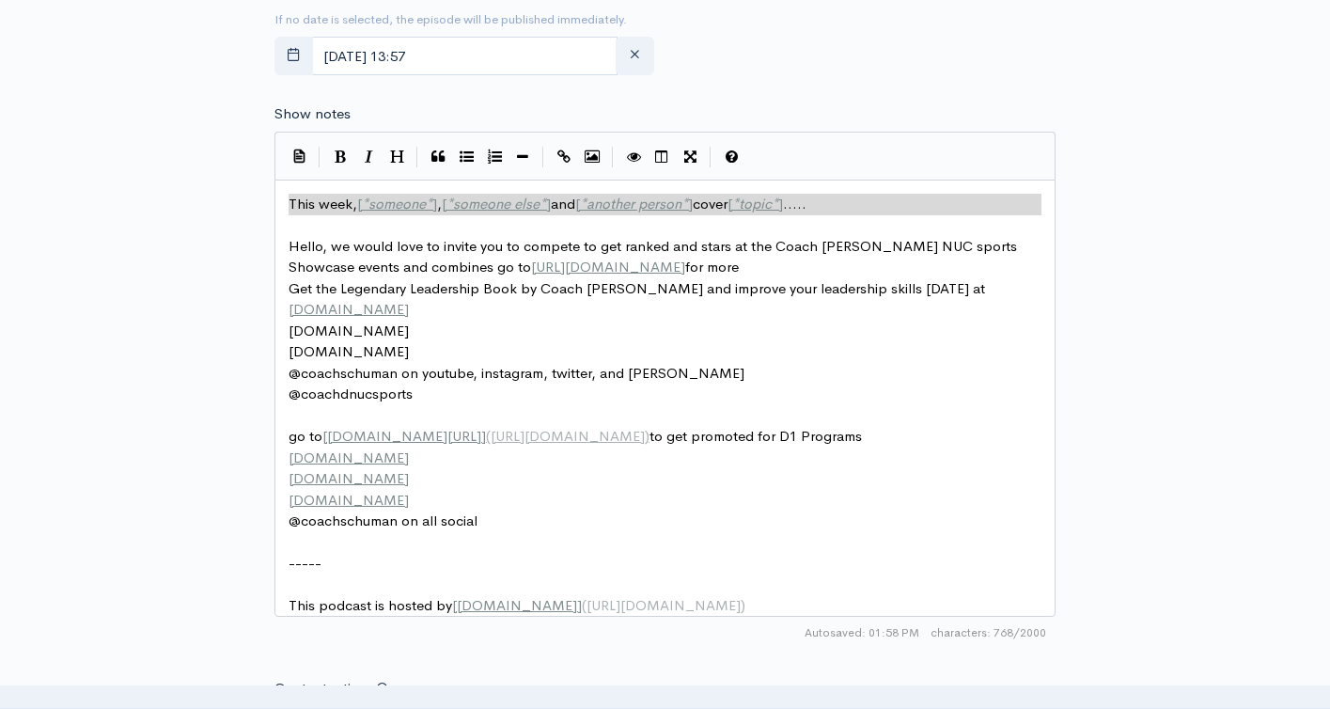
paste textarea
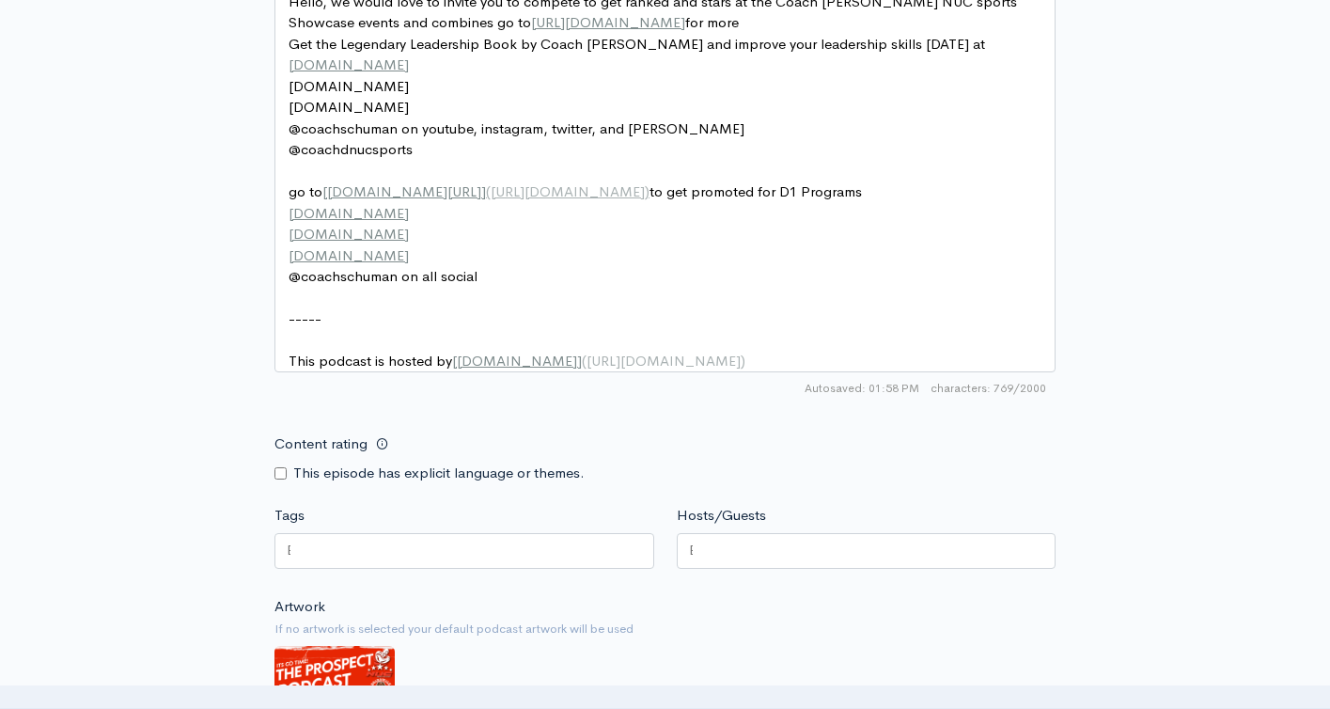
scroll to position [1200, 0]
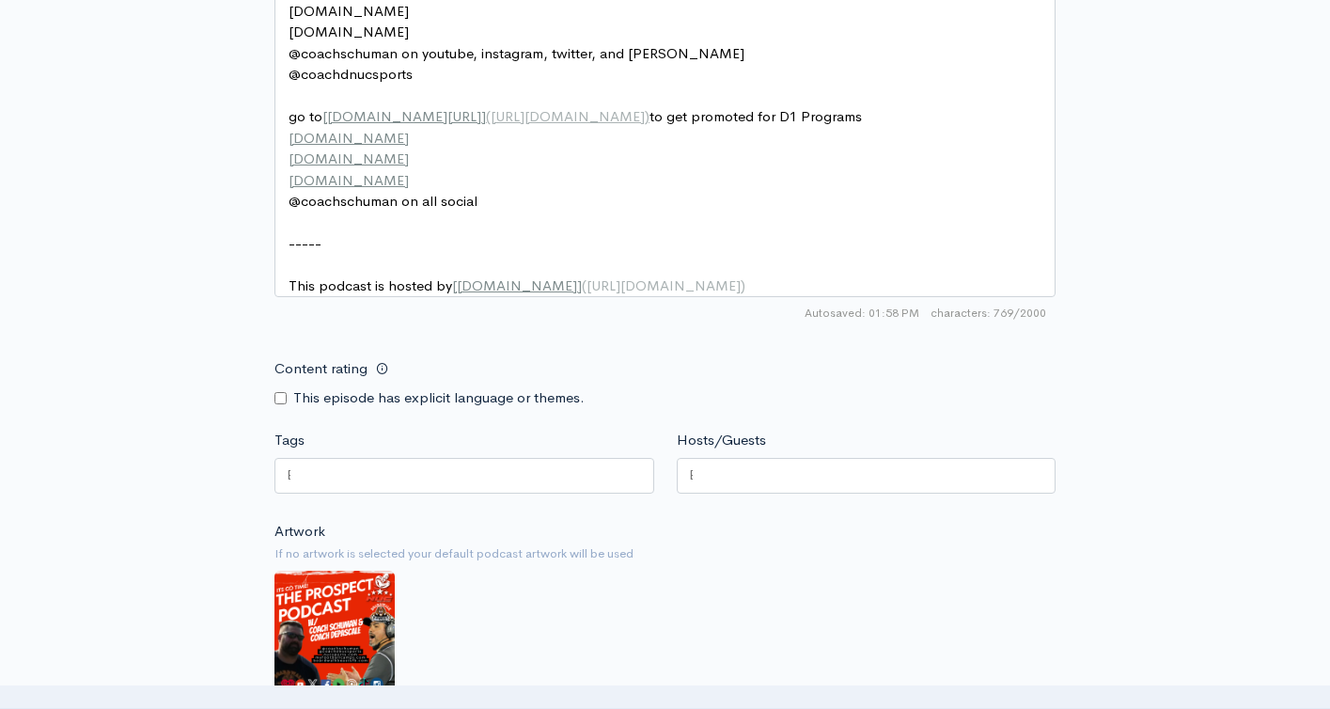
click at [391, 483] on div at bounding box center [464, 476] width 380 height 36
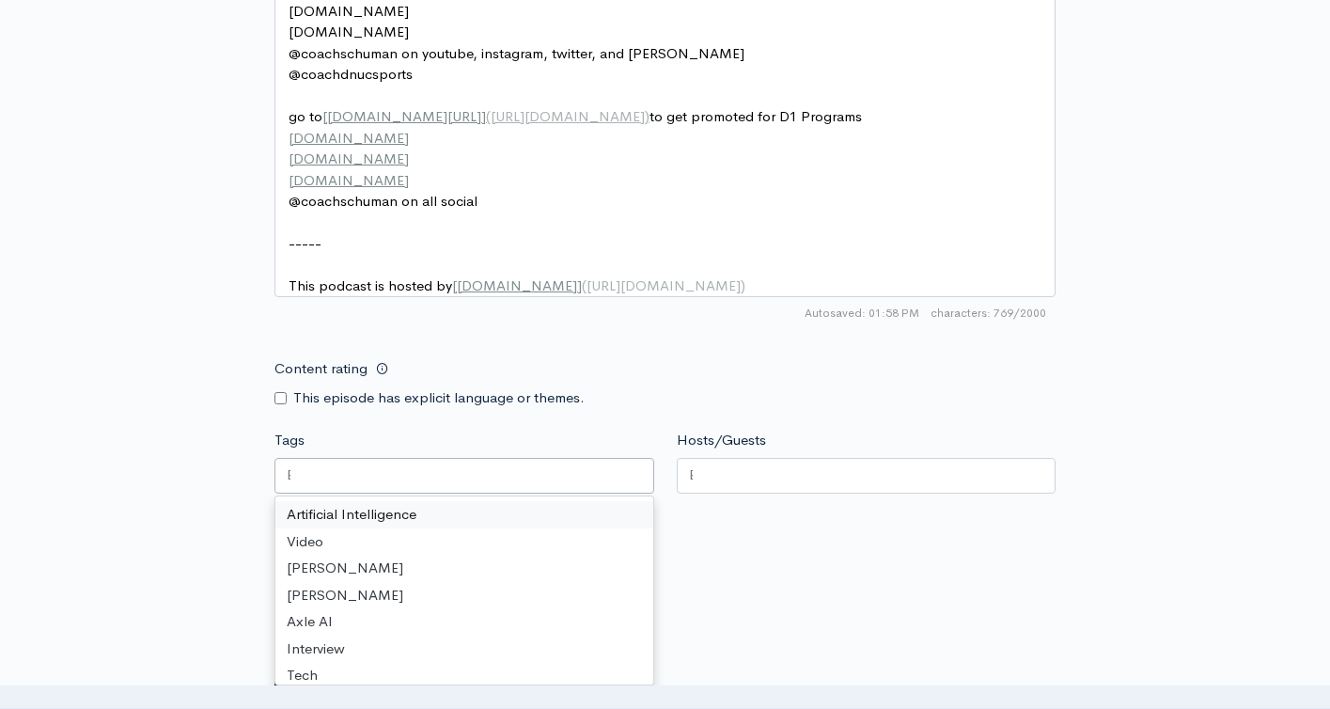
paste input "Prospect Podcast- with Kiy Hester Former Miami & Rutgers Player and Depaul Cath…"
type input "Prospect Podcast- with Kiy Hester Former Miami & Rutgers Player and Depaul Cath…"
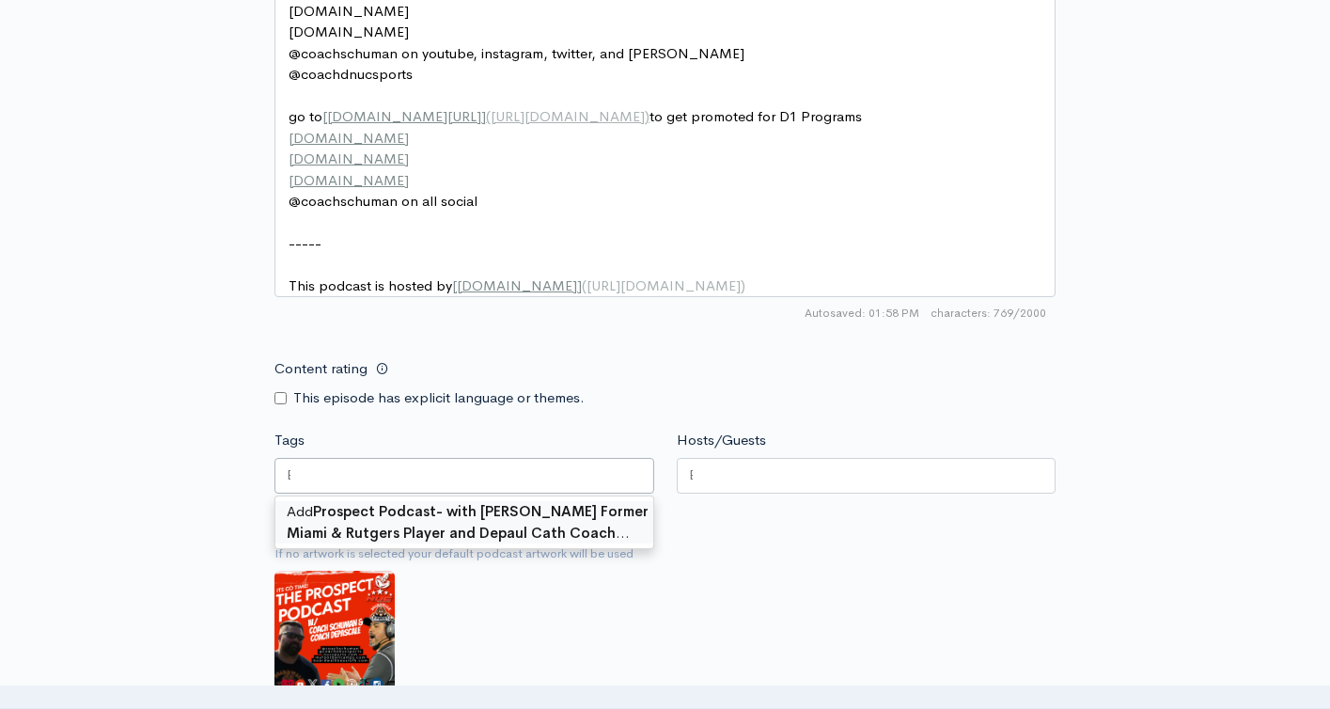
scroll to position [0, 0]
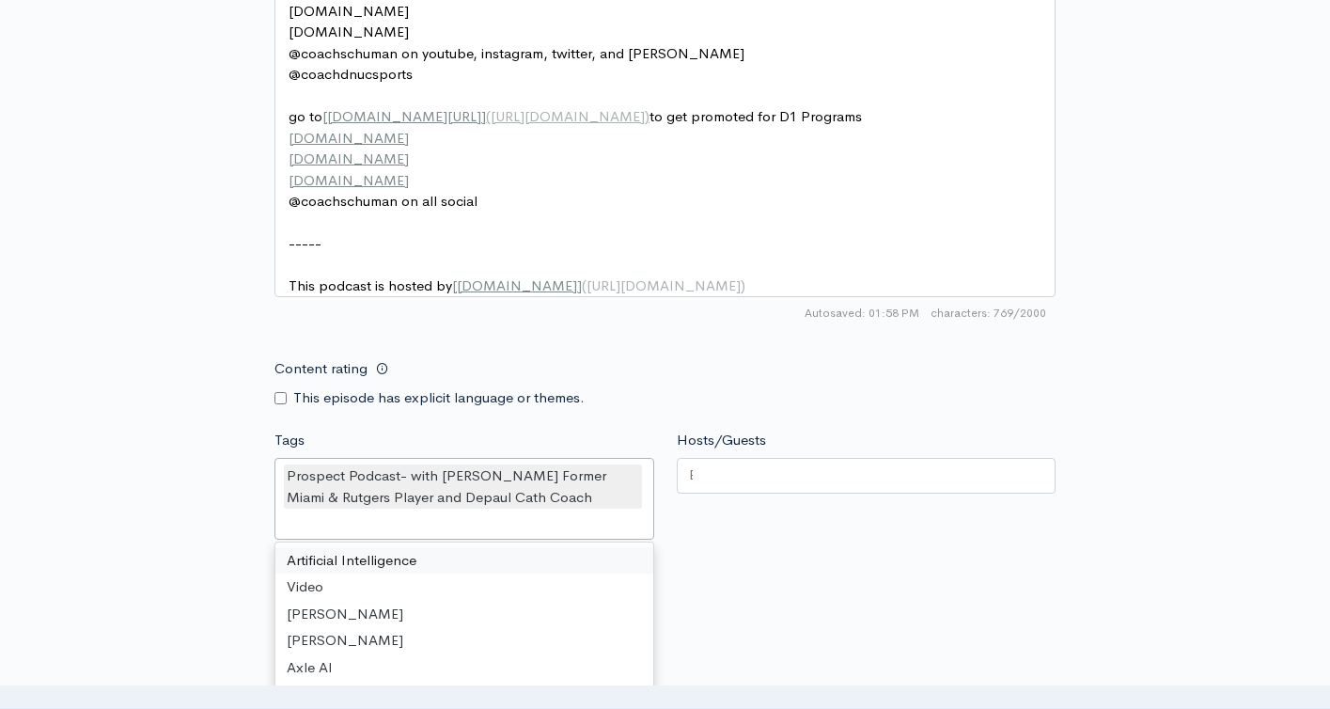
click at [740, 488] on div at bounding box center [867, 476] width 380 height 36
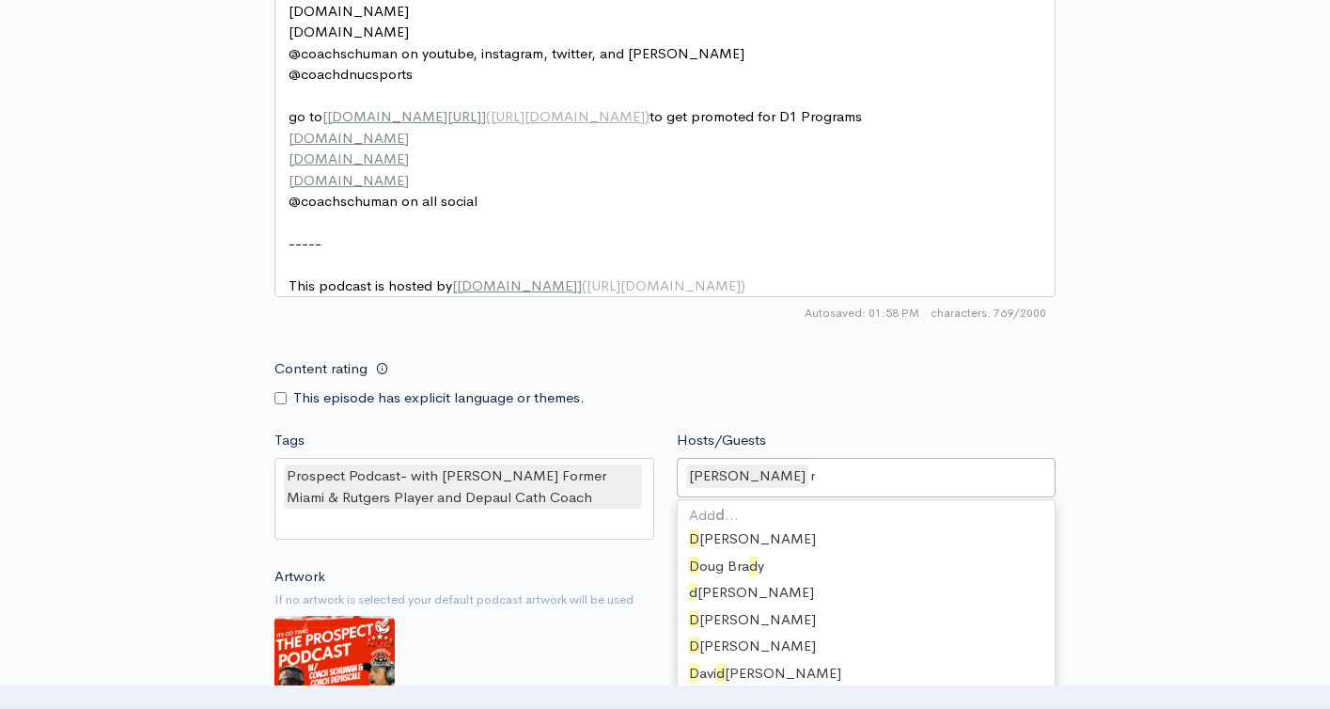
type input "dere"
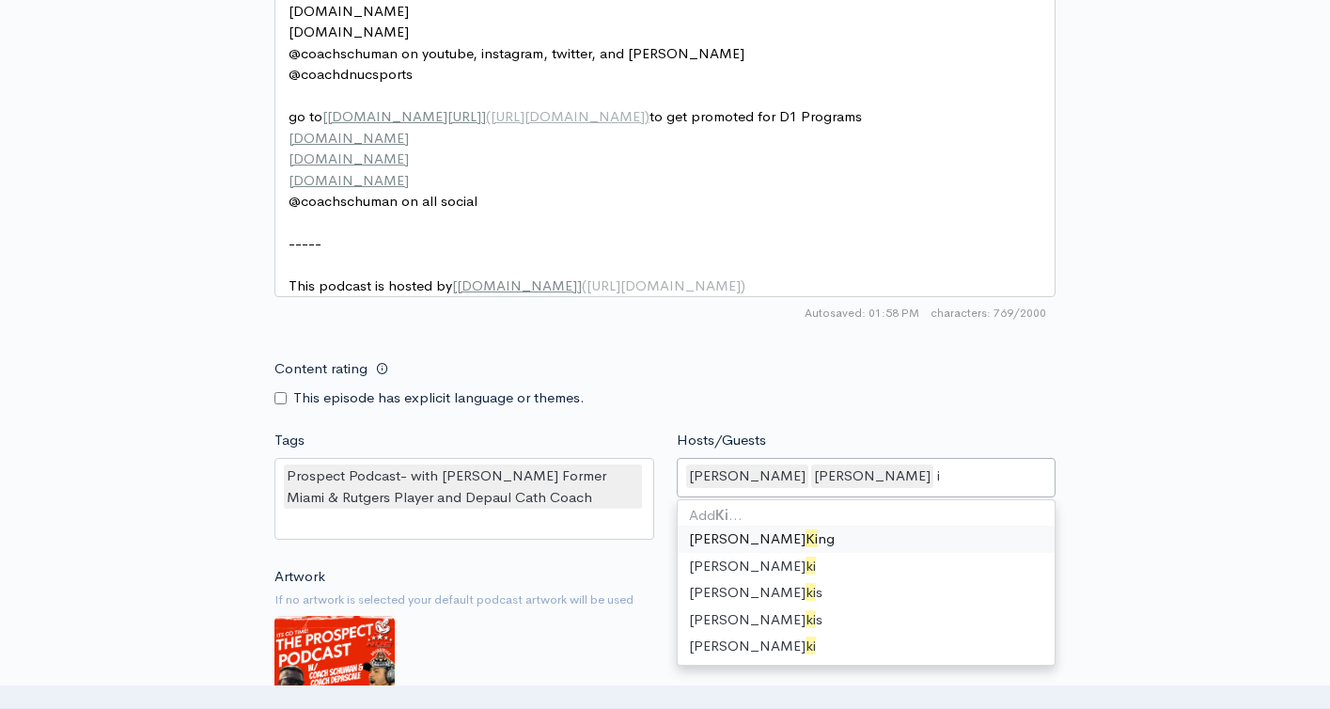
scroll to position [0, 16]
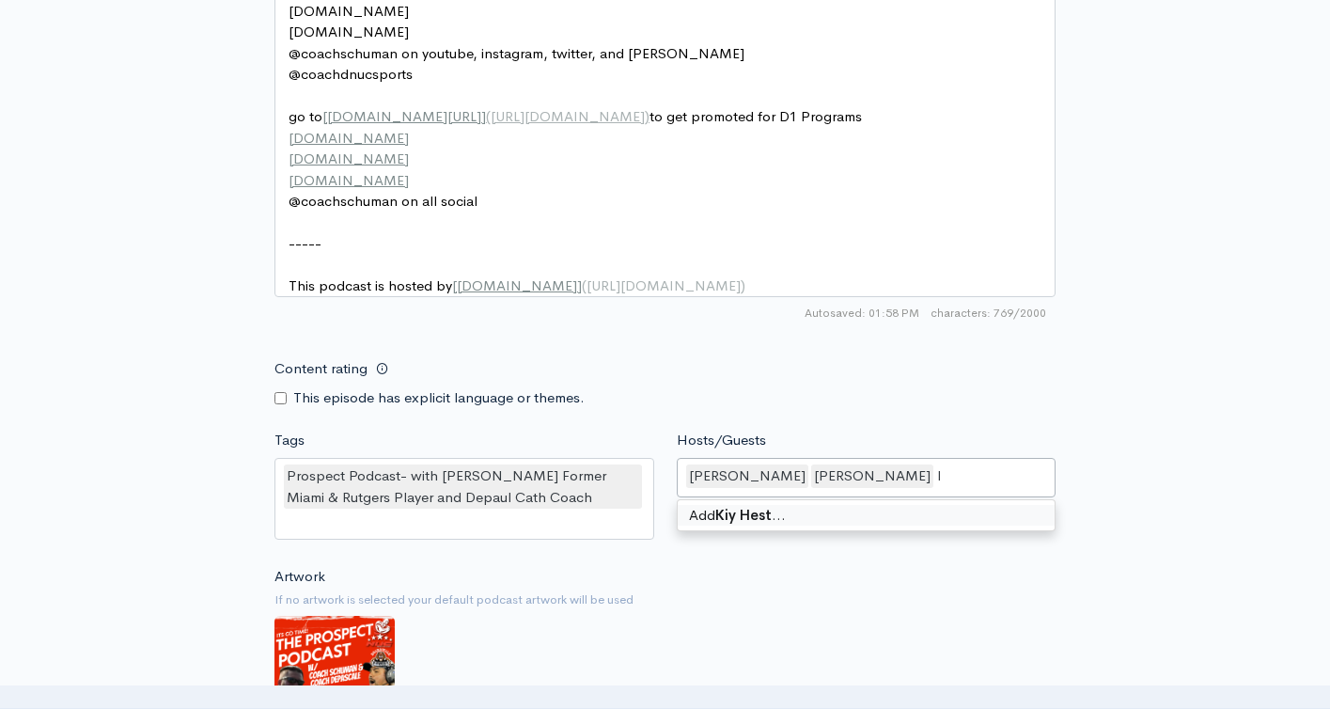
type input "Kiy Hester"
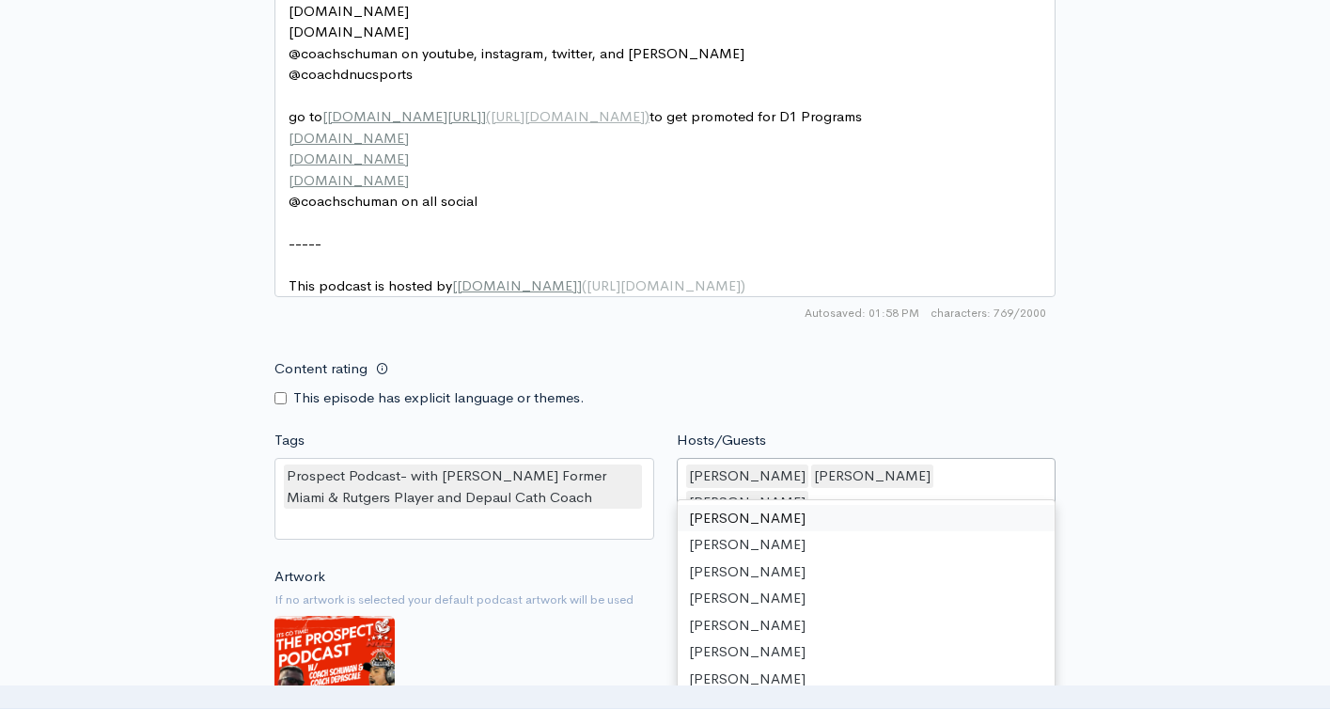
scroll to position [0, 0]
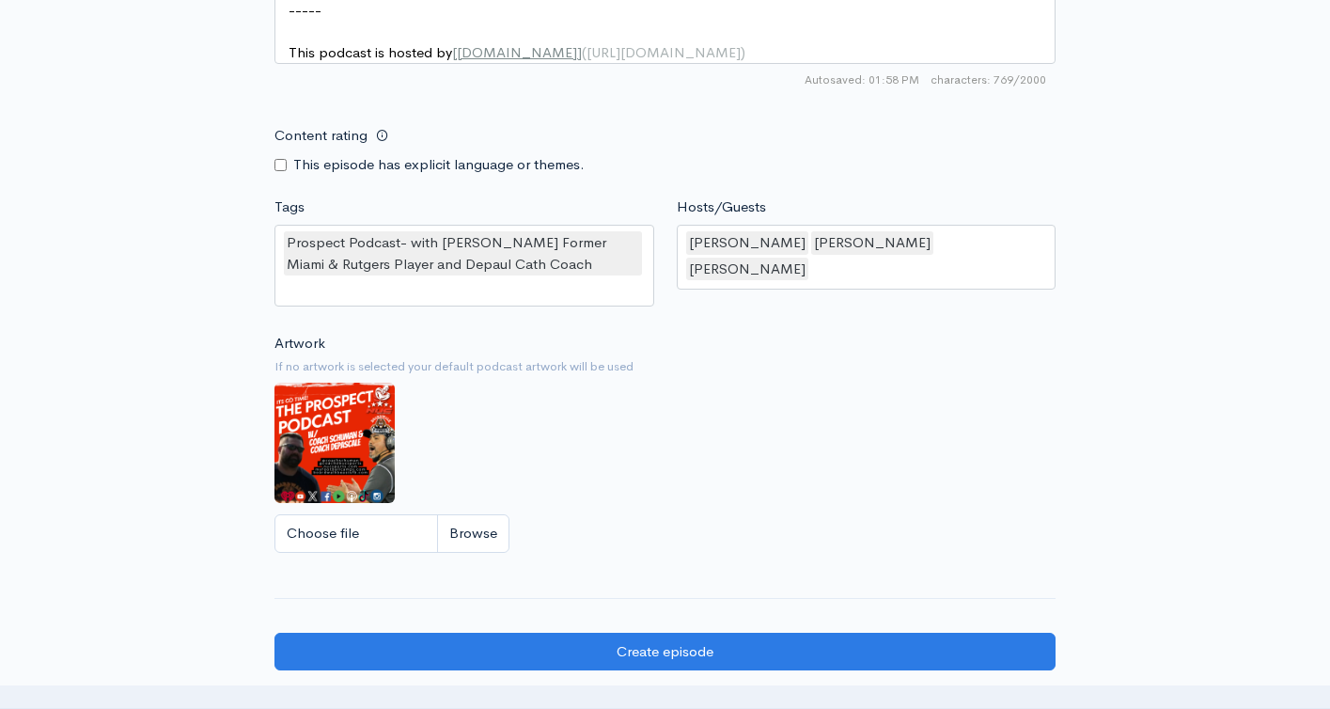
scroll to position [1655, 0]
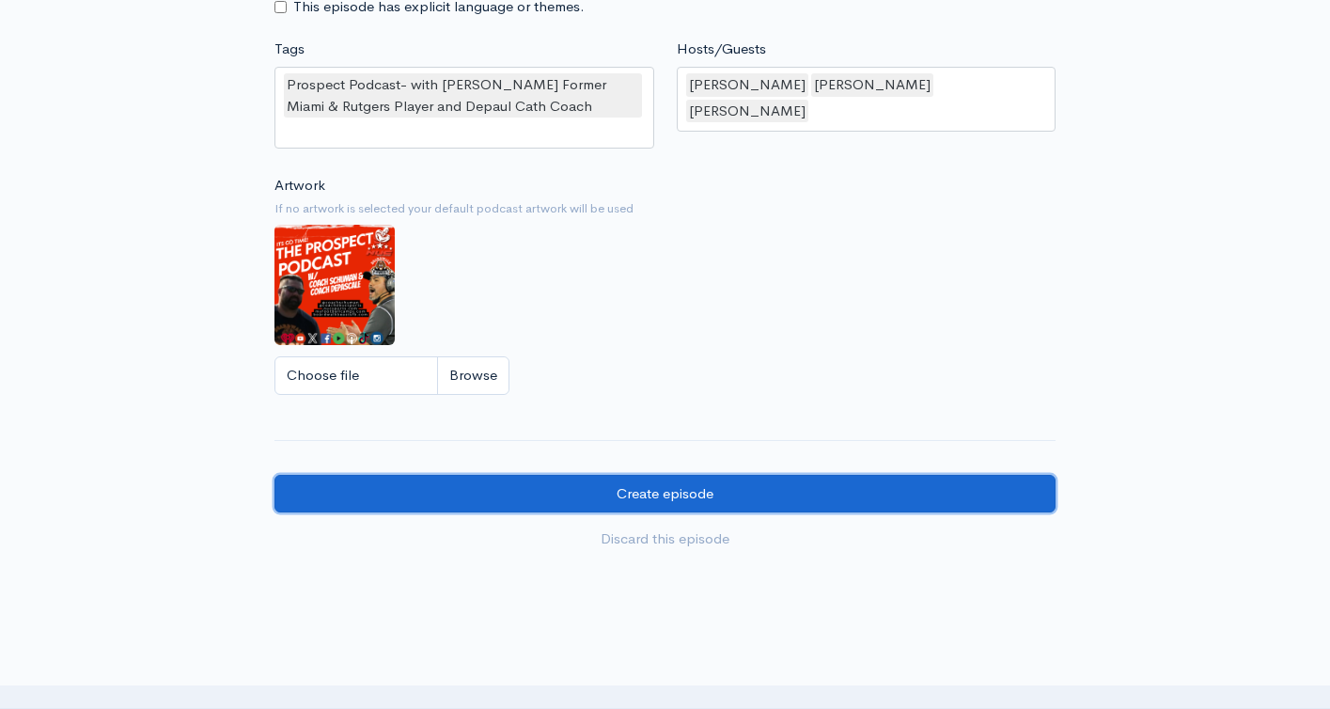
click at [819, 504] on input "Create episode" at bounding box center [664, 494] width 781 height 39
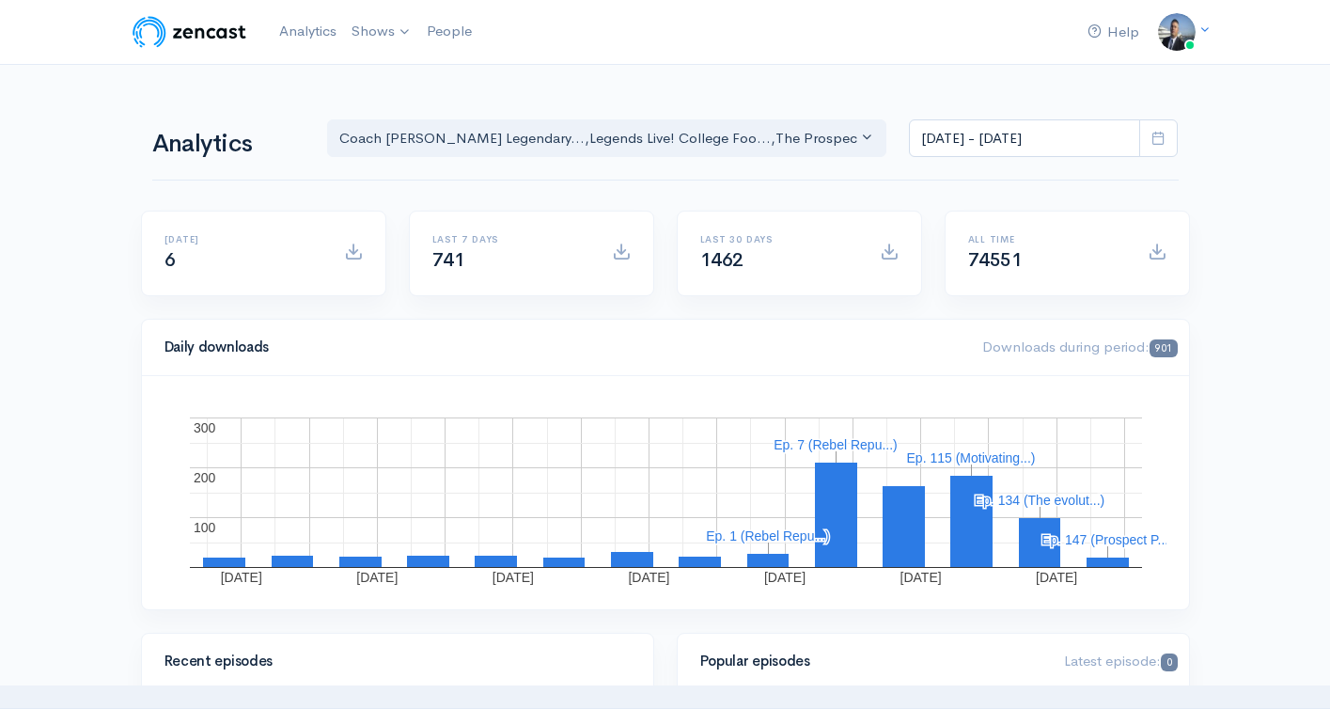
click at [907, 334] on div "Daily downloads Downloads during period: 901" at bounding box center [665, 348] width 1047 height 56
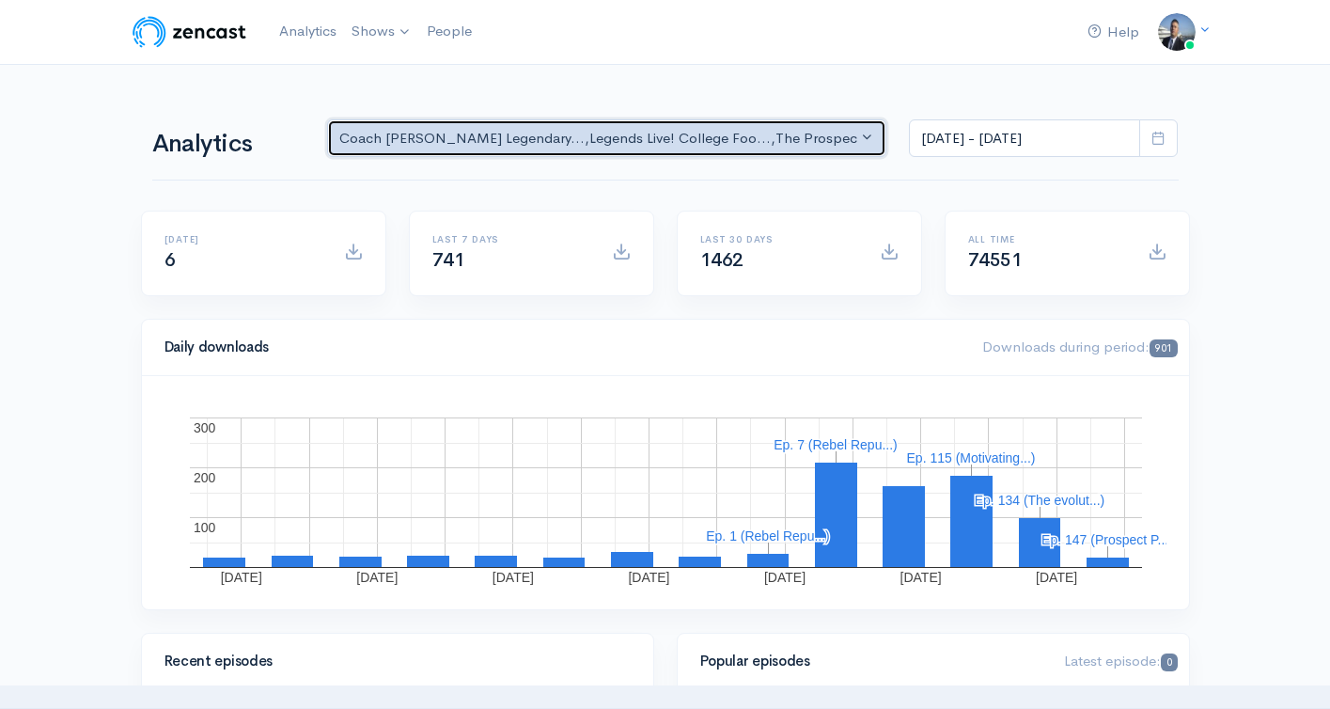
click at [720, 142] on div "Coach [PERSON_NAME] Legendary... , Legends Live! College Foo... , The Prospect …" at bounding box center [598, 139] width 519 height 22
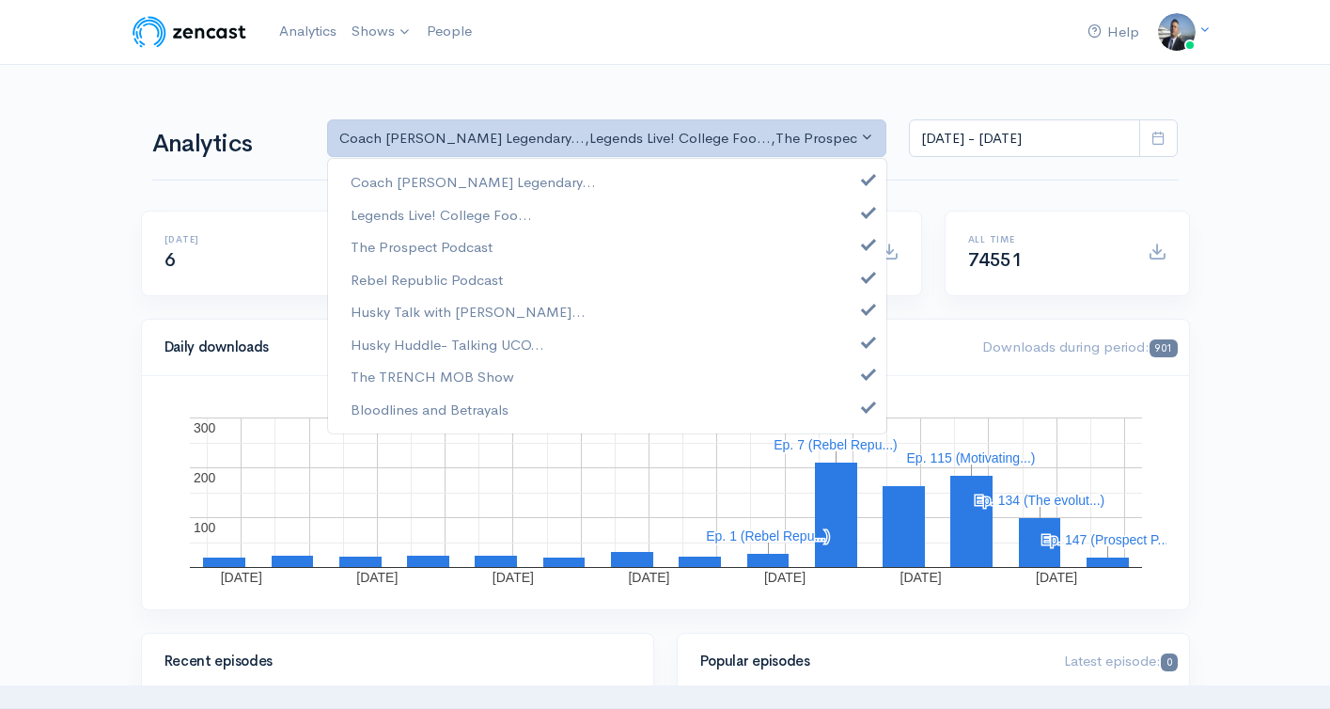
click at [864, 39] on div "Help Notifications View all Your profile Team settings Coach [PERSON_NAME] Spor…" at bounding box center [666, 31] width 1072 height 41
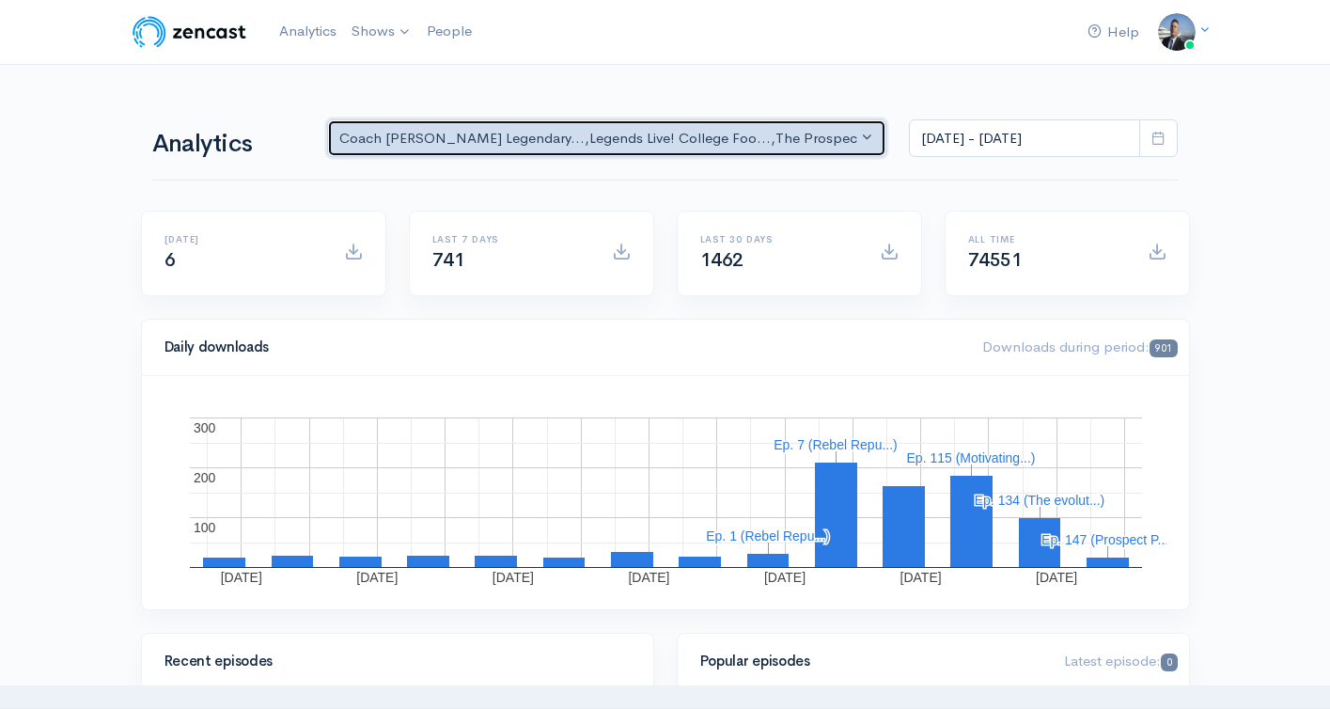
click at [776, 132] on div "Coach [PERSON_NAME] Legendary... , Legends Live! College Foo... , The Prospect …" at bounding box center [598, 139] width 519 height 22
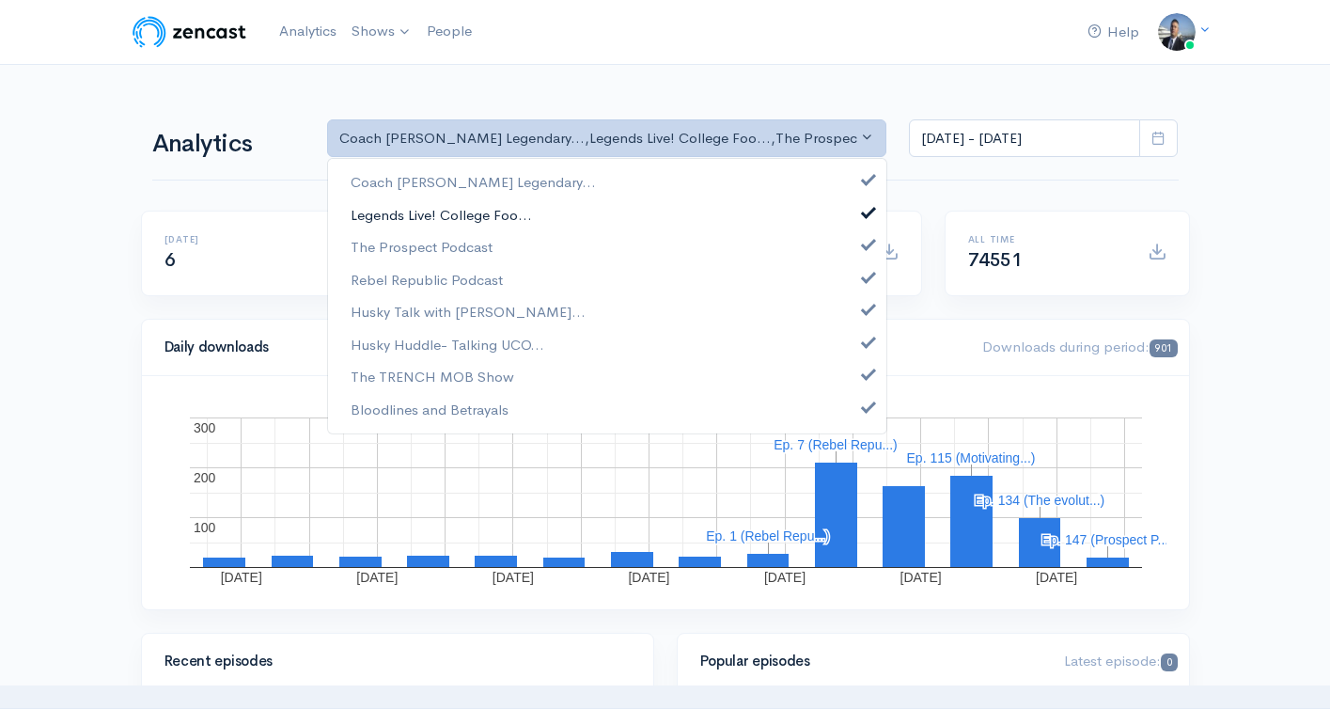
click at [618, 214] on link "Legends Live! College Foo..." at bounding box center [607, 214] width 558 height 33
click at [615, 180] on link "Coach [PERSON_NAME] Legendary..." at bounding box center [607, 182] width 558 height 33
click at [600, 269] on link "Rebel Republic Podcast" at bounding box center [607, 279] width 558 height 33
click at [594, 310] on link "Husky Talk with Steve Cul..." at bounding box center [607, 312] width 558 height 33
click at [583, 354] on link "Husky Huddle- Talking UCO..." at bounding box center [607, 344] width 558 height 33
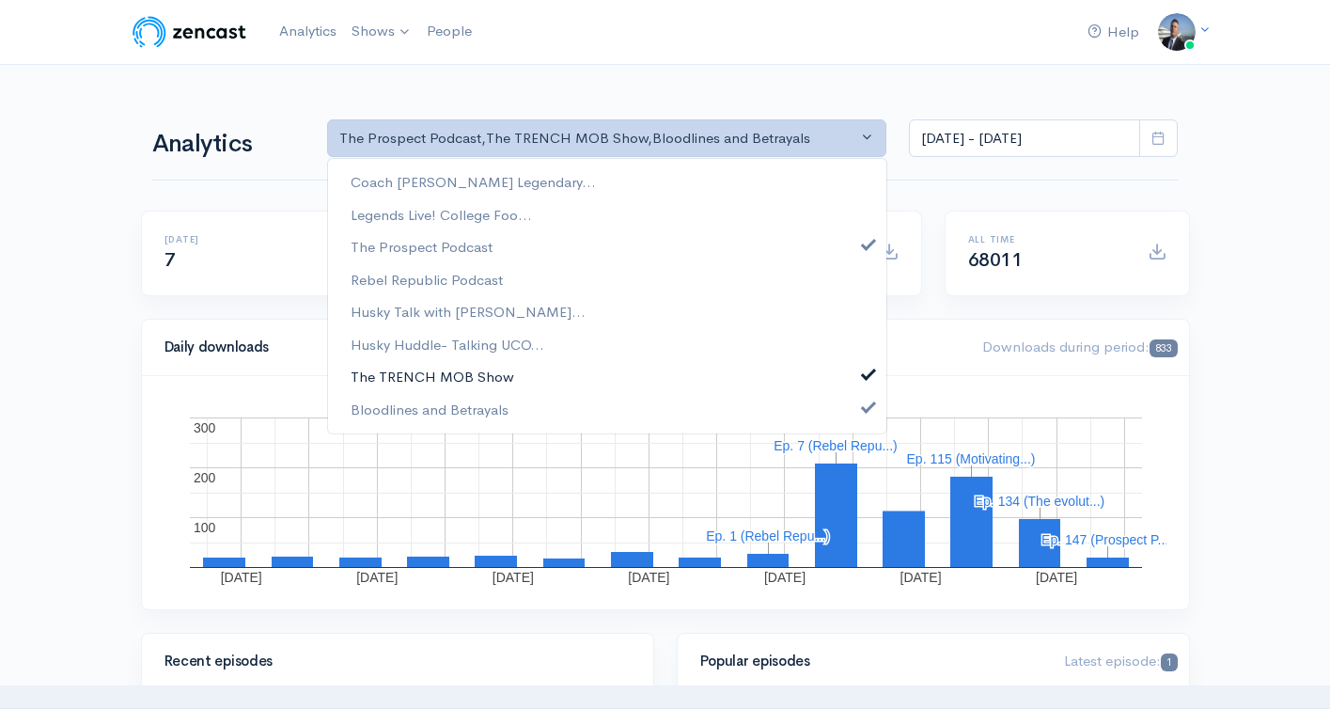
click at [575, 384] on link "The TRENCH MOB Show" at bounding box center [607, 377] width 558 height 33
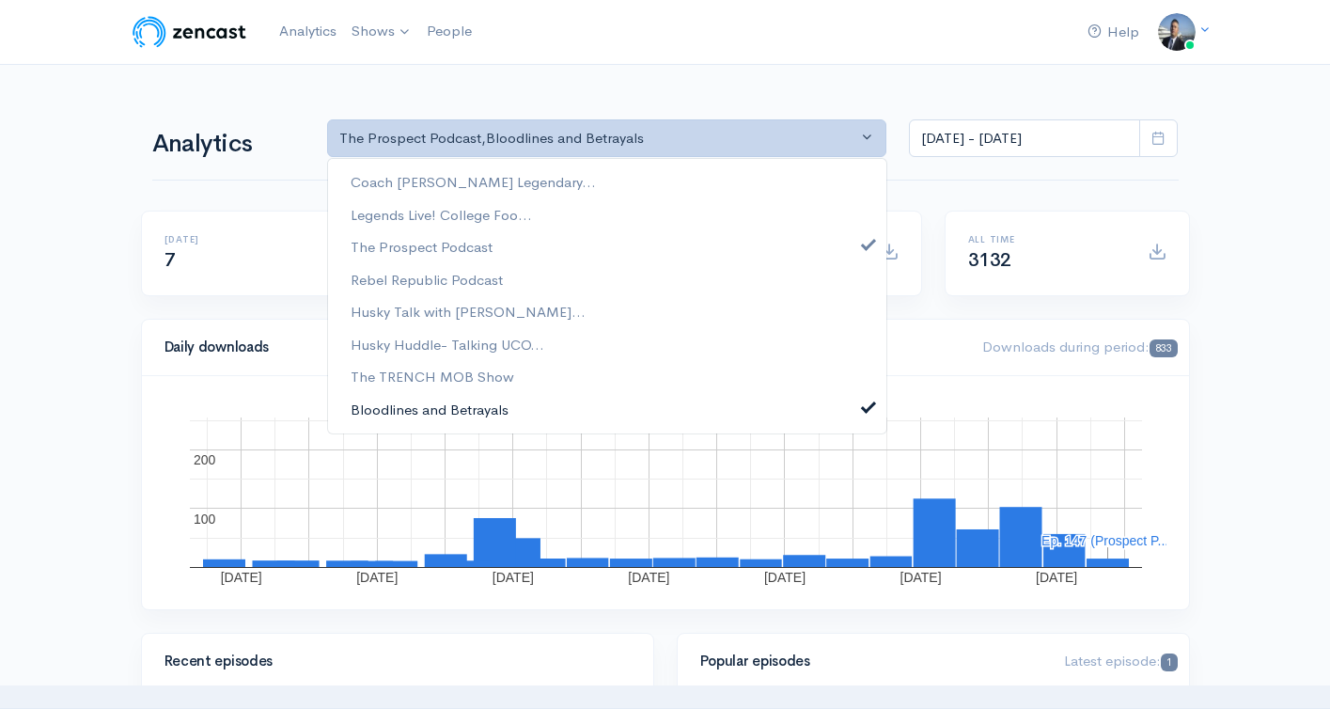
drag, startPoint x: 566, startPoint y: 406, endPoint x: 582, endPoint y: 395, distance: 19.6
click at [566, 406] on link "Bloodlines and Betrayals" at bounding box center [607, 409] width 558 height 33
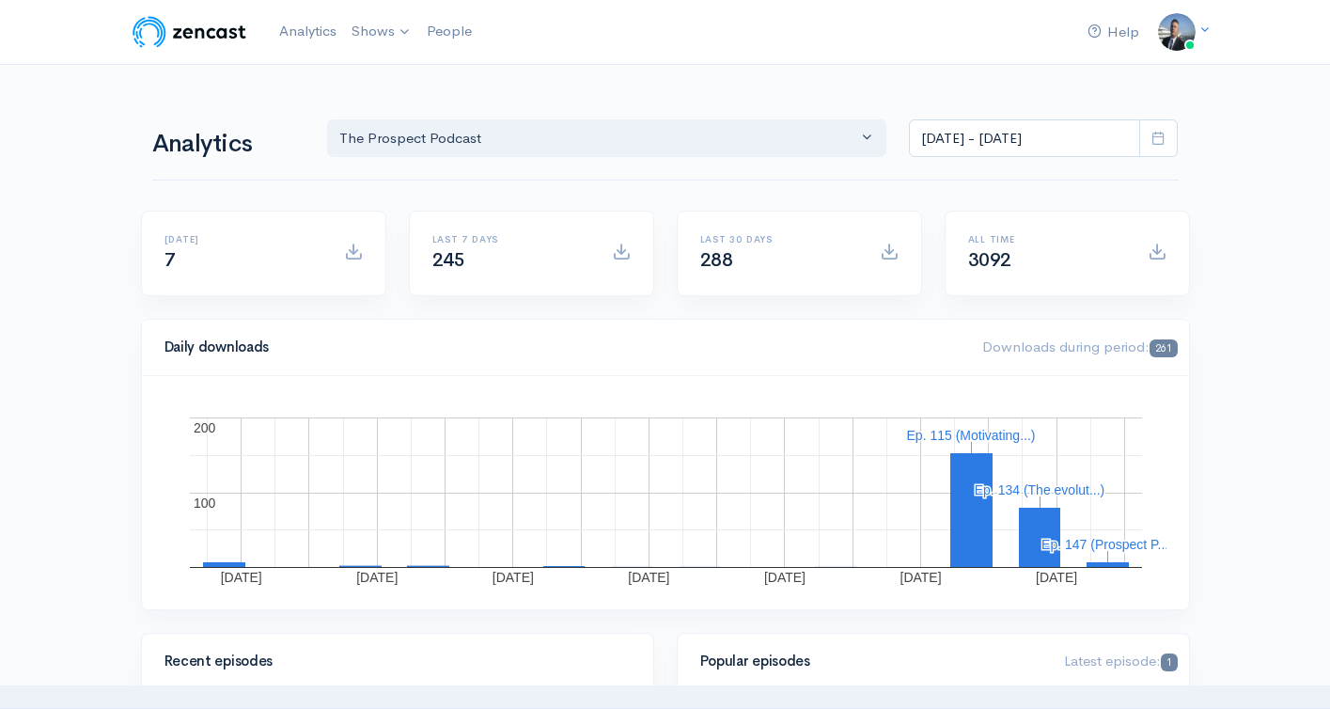
drag, startPoint x: 995, startPoint y: 265, endPoint x: 1005, endPoint y: 232, distance: 34.5
click at [996, 262] on span "3092" at bounding box center [989, 260] width 43 height 24
click at [729, 247] on div "Last 30 days 288" at bounding box center [779, 253] width 180 height 39
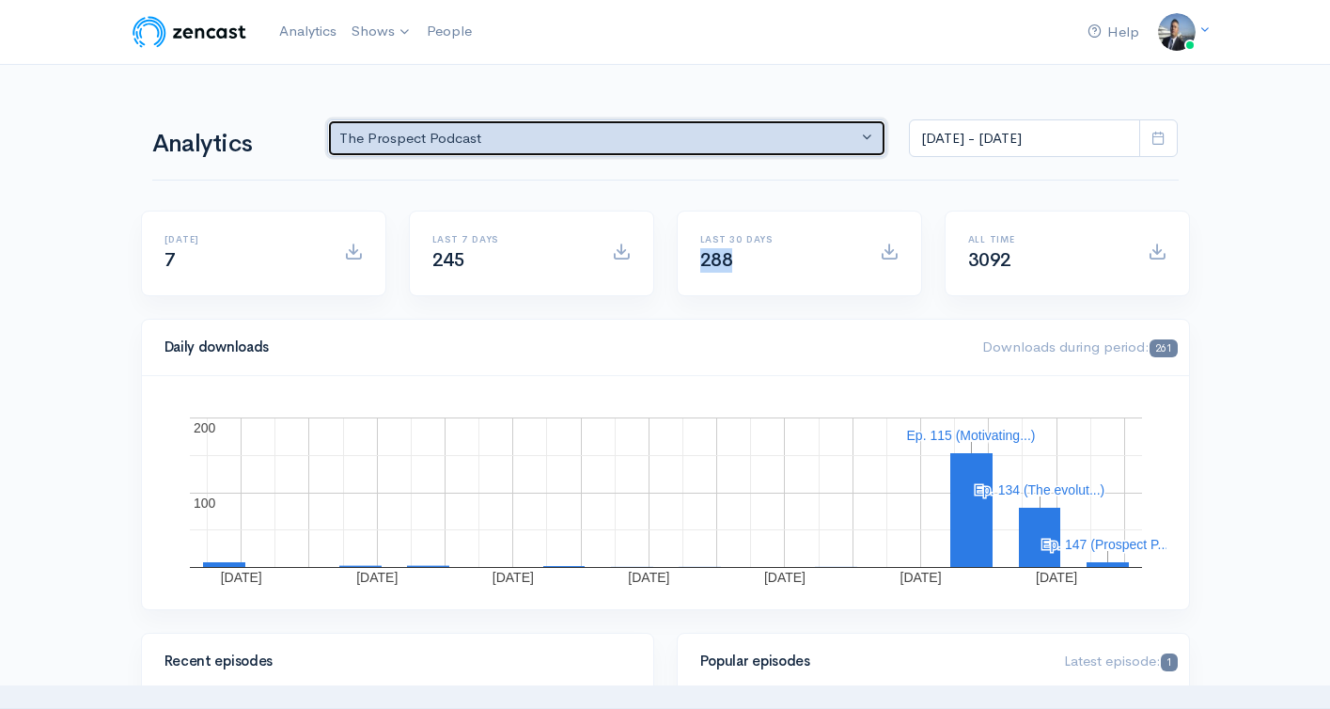
click at [630, 125] on button "The Prospect Podcast" at bounding box center [607, 138] width 560 height 39
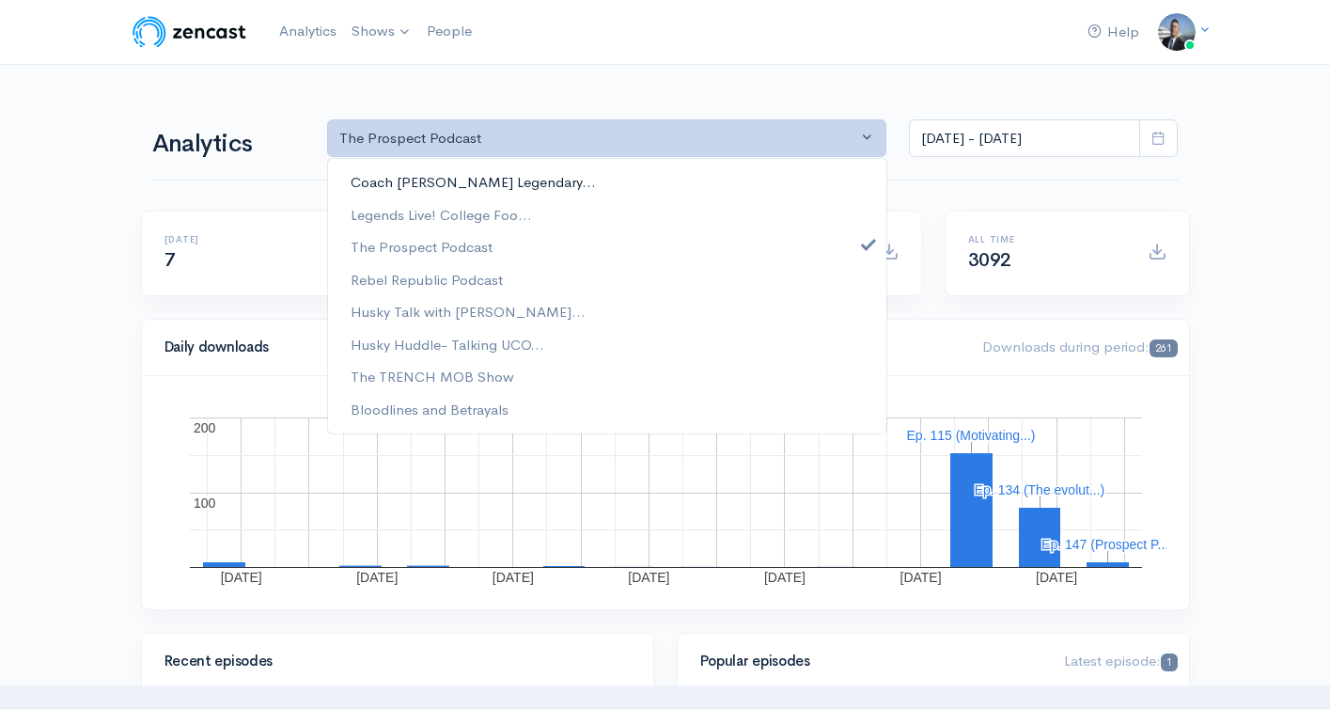
click at [611, 189] on link "Coach Schuman's Legendary..." at bounding box center [607, 182] width 558 height 33
select select "782"
click at [593, 205] on link "Legends Live! College Foo..." at bounding box center [607, 214] width 558 height 33
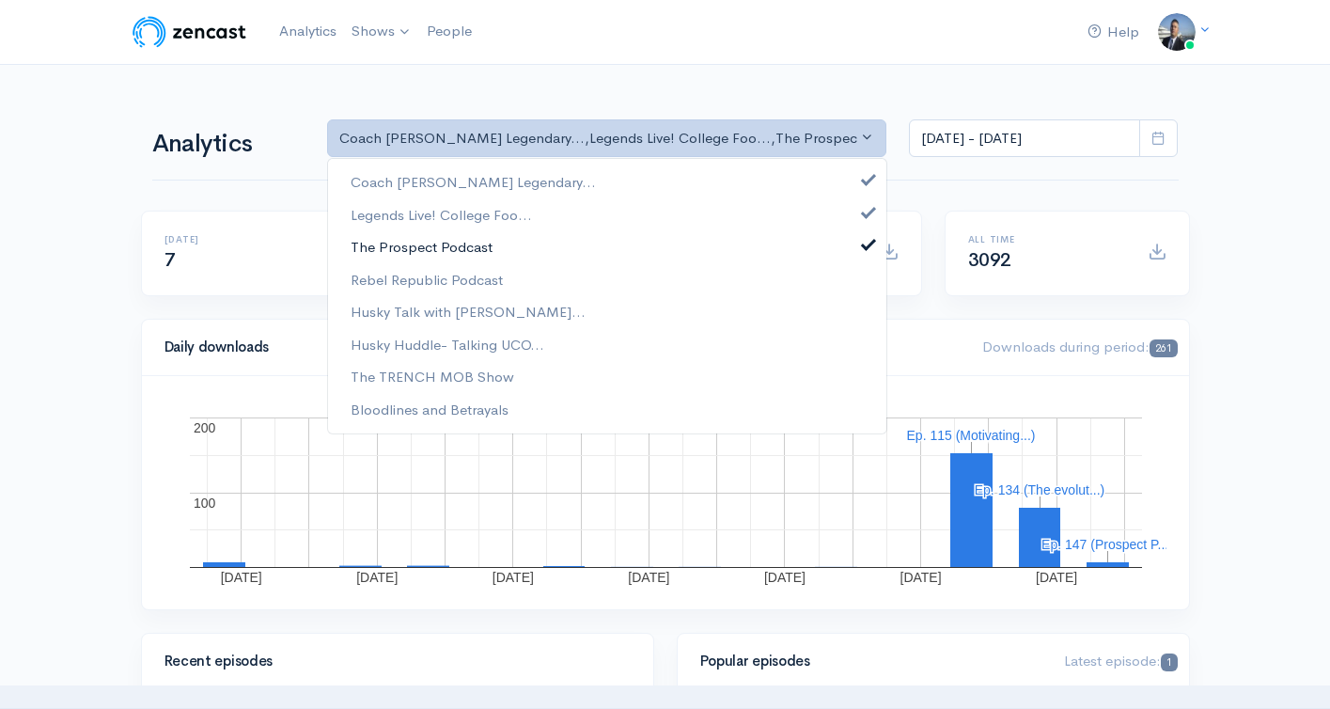
drag, startPoint x: 594, startPoint y: 234, endPoint x: 593, endPoint y: 251, distance: 16.9
click at [594, 234] on link "The Prospect Podcast" at bounding box center [607, 247] width 558 height 33
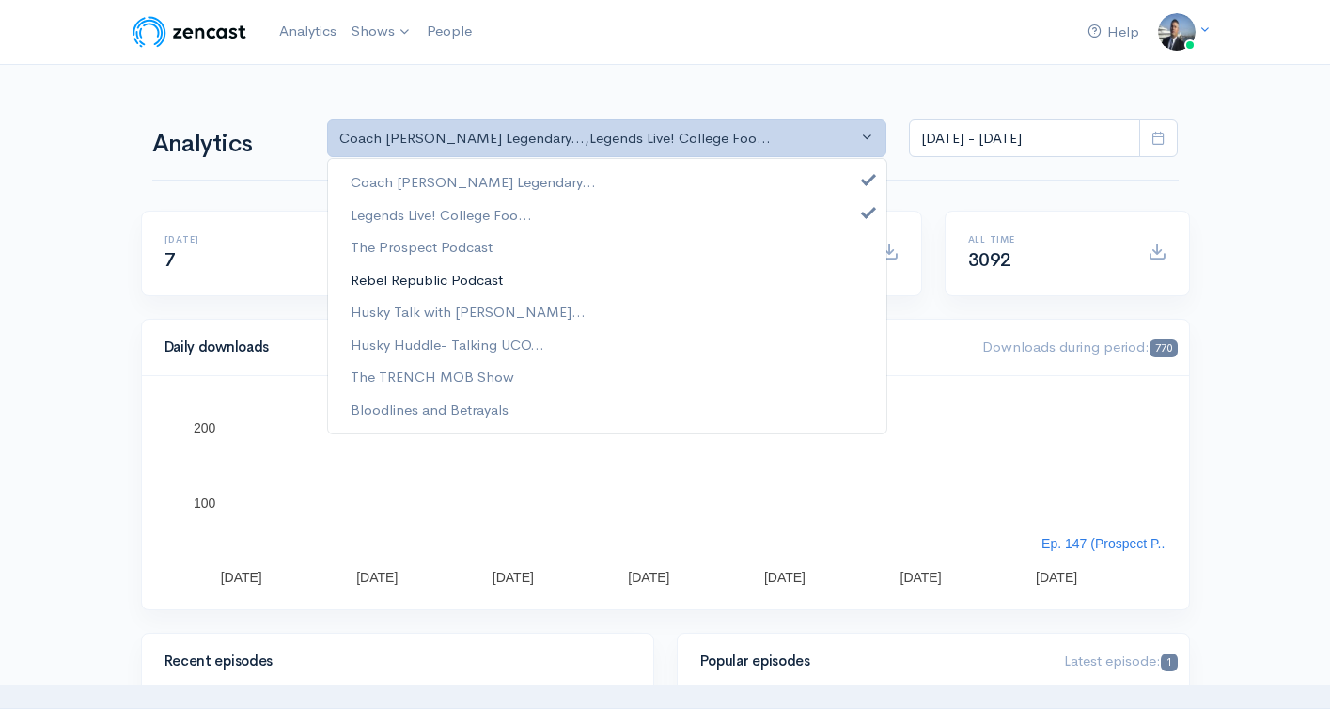
drag, startPoint x: 583, startPoint y: 274, endPoint x: 584, endPoint y: 292, distance: 17.9
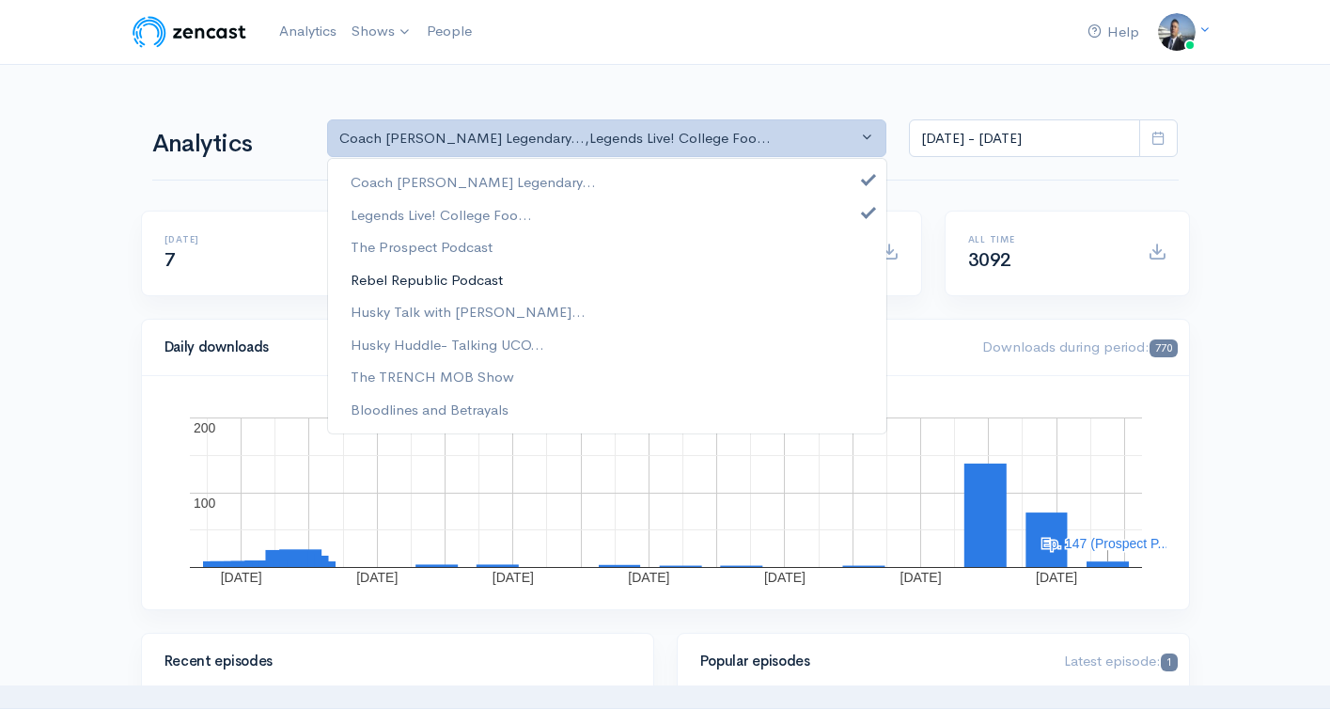
click at [583, 275] on link "Rebel Republic Podcast" at bounding box center [607, 279] width 558 height 33
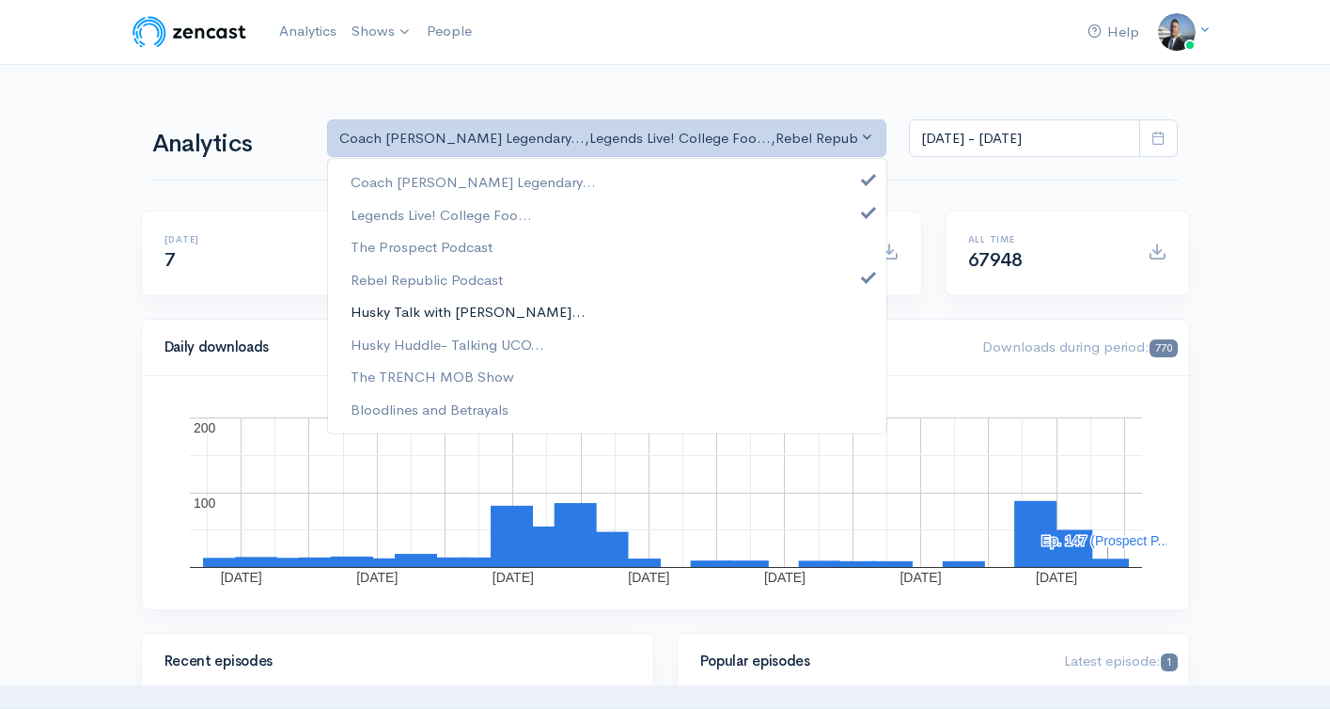
click at [578, 308] on link "Husky Talk with Steve Cul..." at bounding box center [607, 312] width 558 height 33
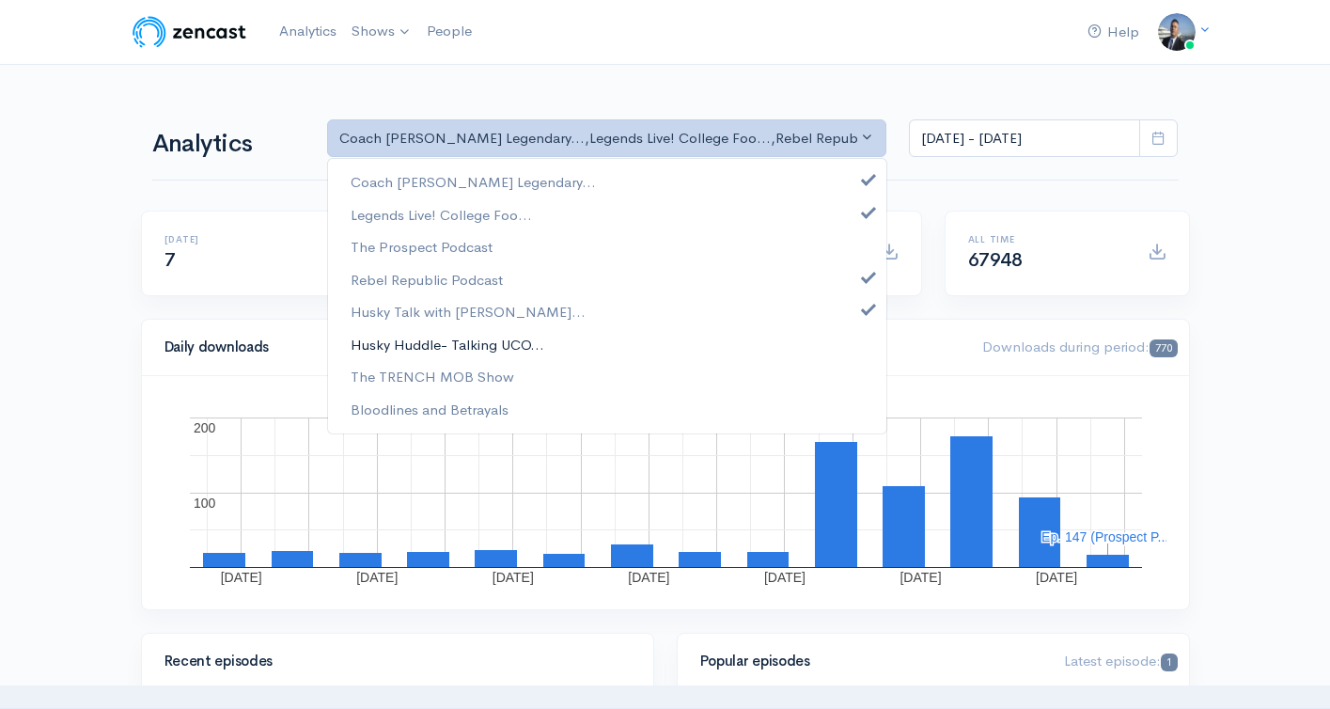
click at [581, 346] on link "Husky Huddle- Talking UCO..." at bounding box center [607, 344] width 558 height 33
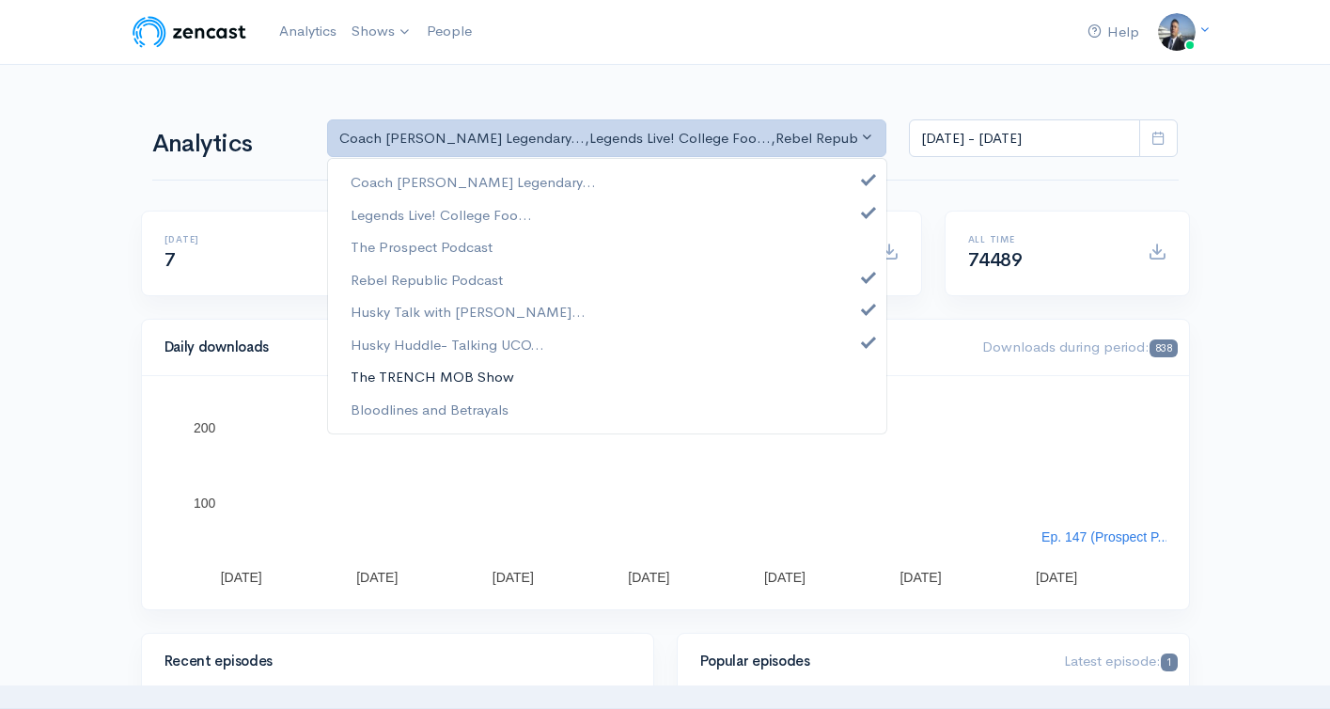
click at [574, 384] on link "The TRENCH MOB Show" at bounding box center [607, 377] width 558 height 33
click at [572, 415] on link "Bloodlines and Betrayals" at bounding box center [607, 409] width 558 height 33
click at [736, 243] on link "The Prospect Podcast" at bounding box center [607, 247] width 558 height 33
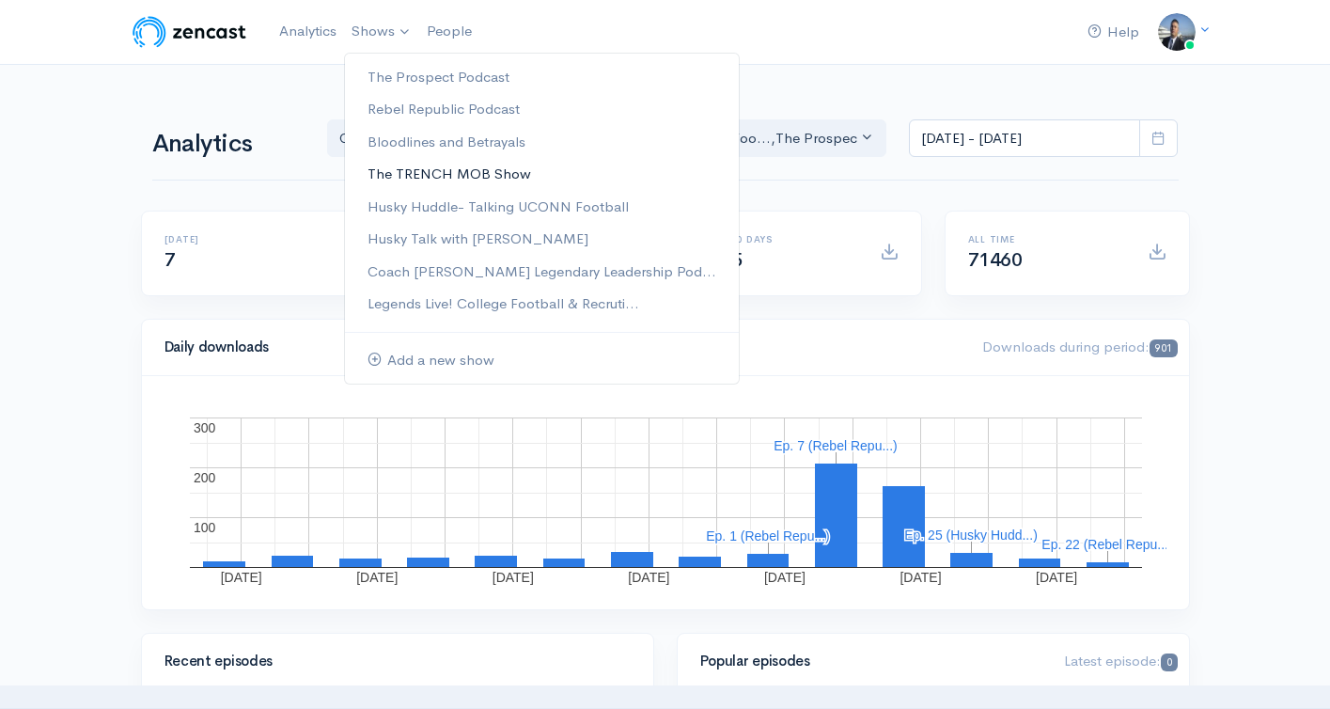
click at [414, 171] on link "The TRENCH MOB Show" at bounding box center [542, 174] width 394 height 33
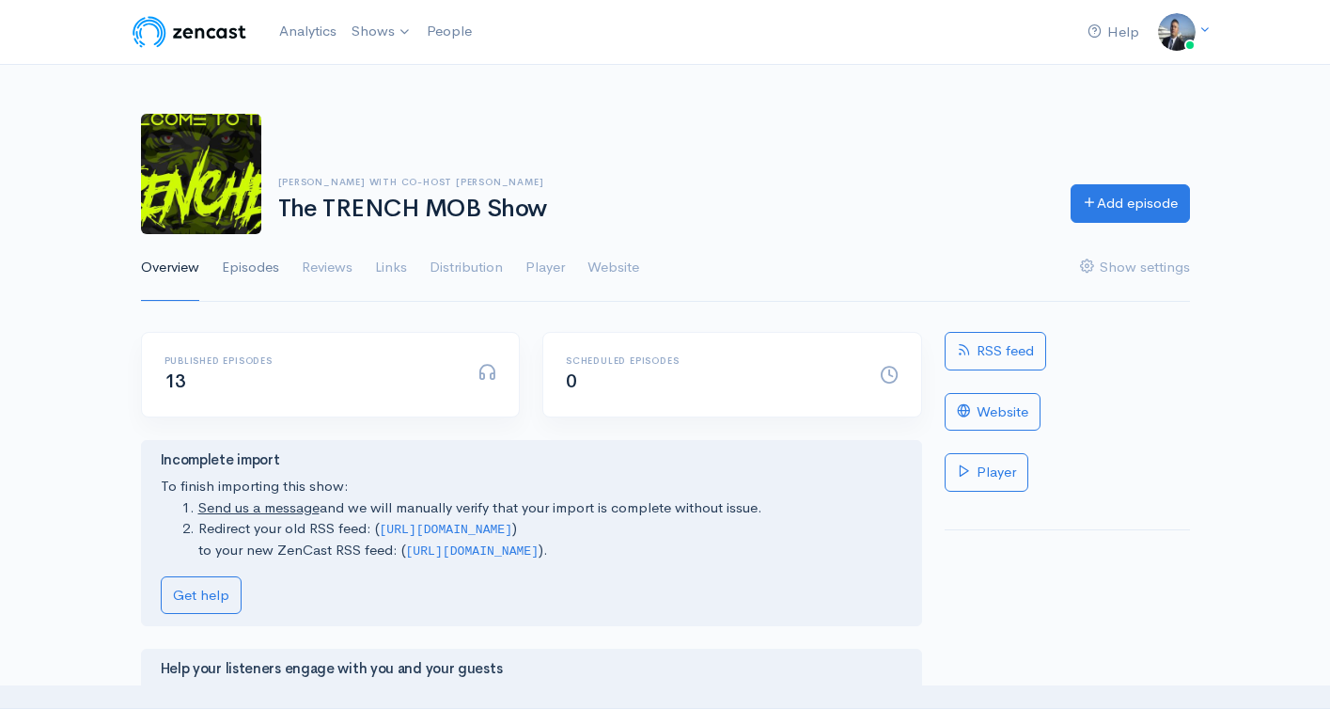
click at [249, 271] on link "Episodes" at bounding box center [250, 268] width 57 height 68
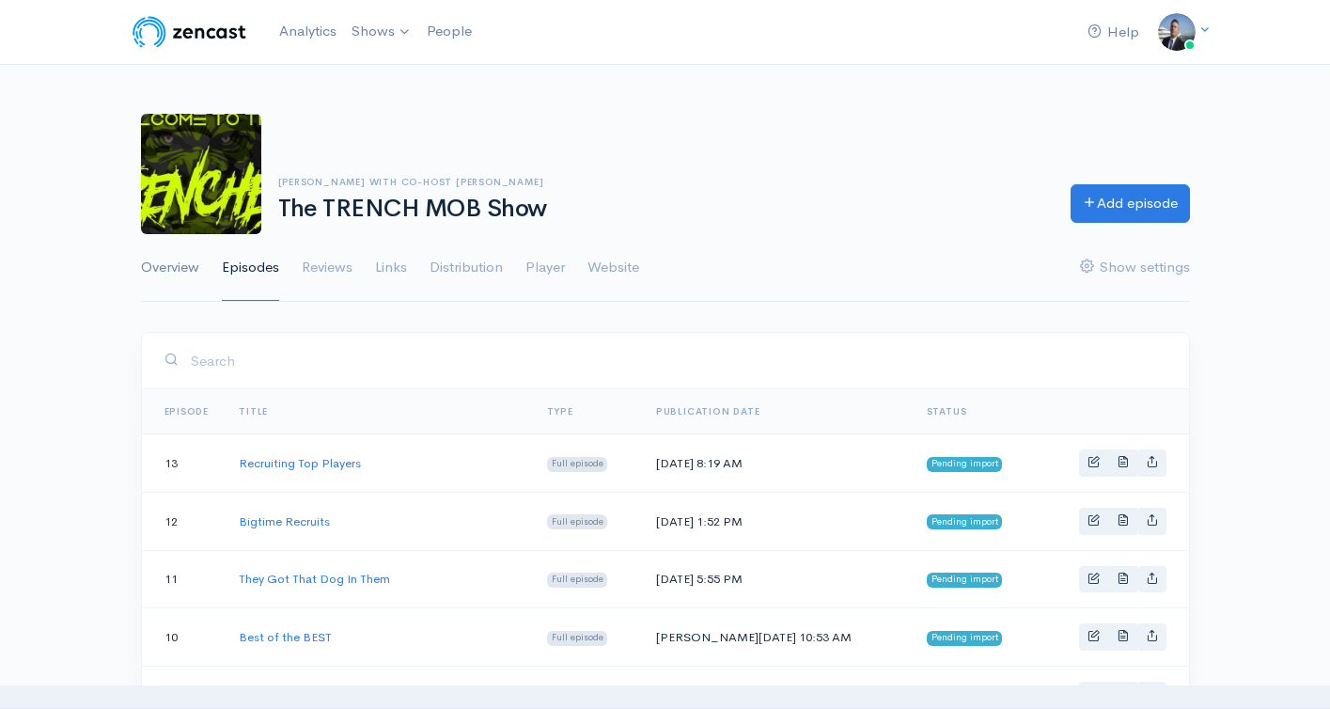
click at [193, 277] on link "Overview" at bounding box center [170, 268] width 58 height 68
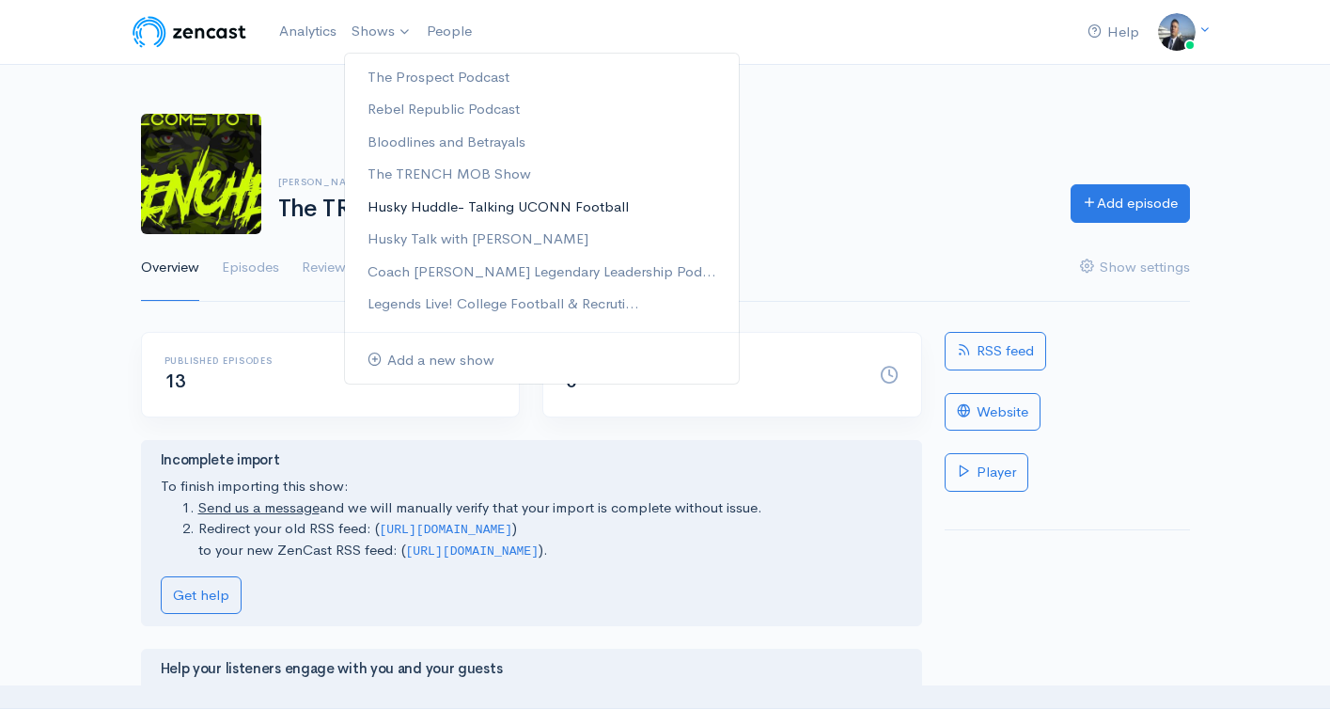
click at [402, 202] on link "Husky Huddle- Talking UCONN Football" at bounding box center [542, 207] width 394 height 33
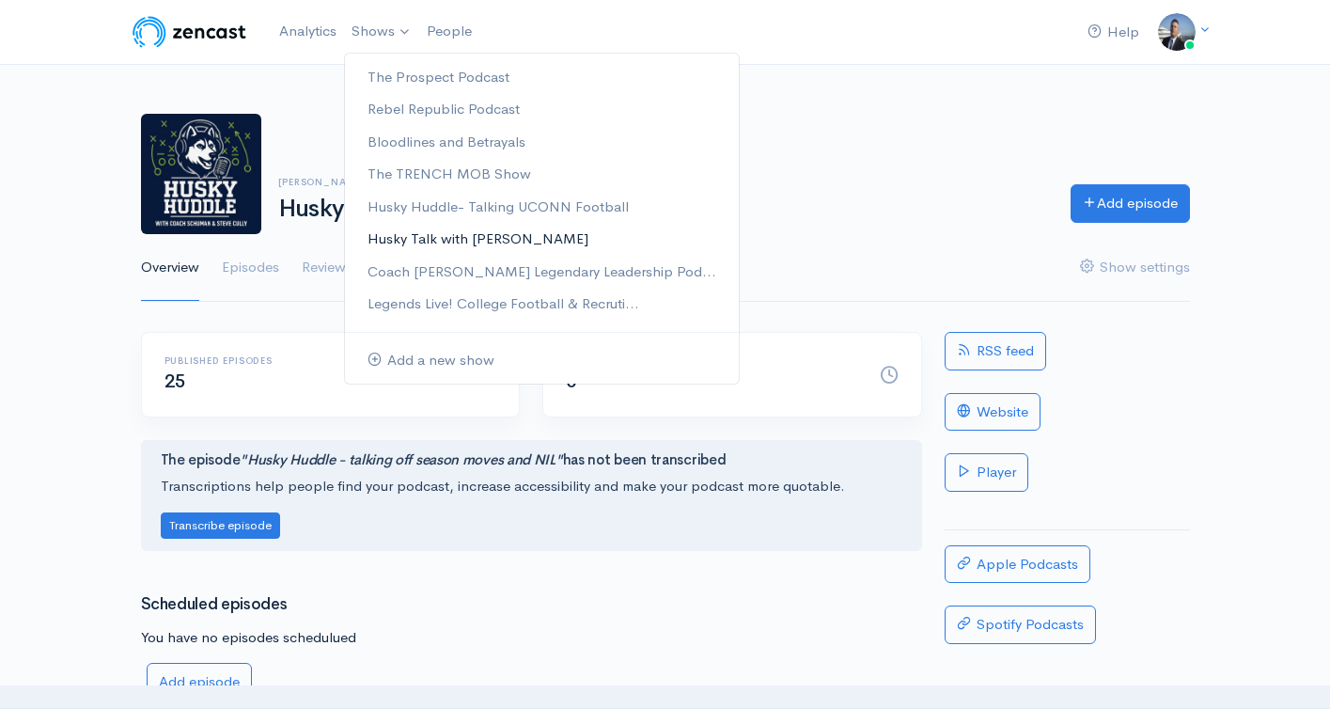
click at [407, 235] on link "Husky Talk with [PERSON_NAME]" at bounding box center [542, 239] width 394 height 33
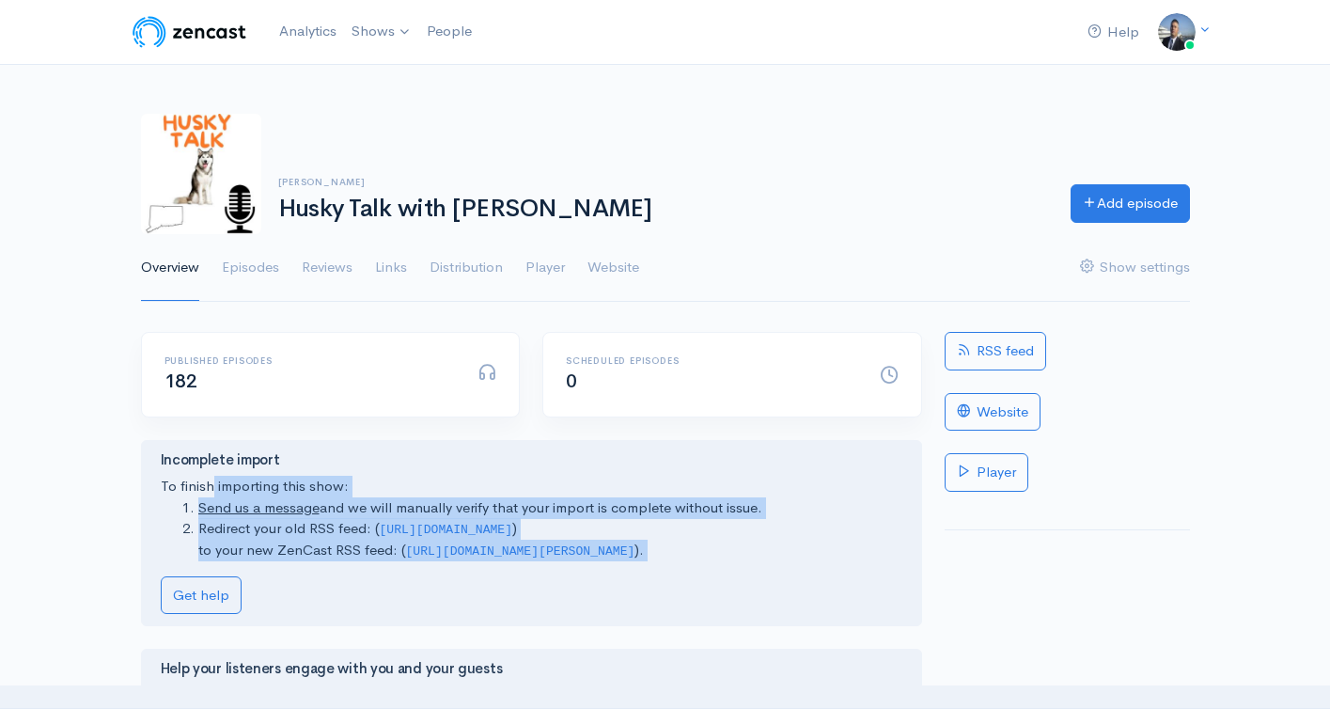
drag, startPoint x: 687, startPoint y: 576, endPoint x: 157, endPoint y: 483, distance: 538.3
click at [157, 483] on div "Incomplete import To finish importing this show: Send us a message and we will …" at bounding box center [531, 533] width 781 height 186
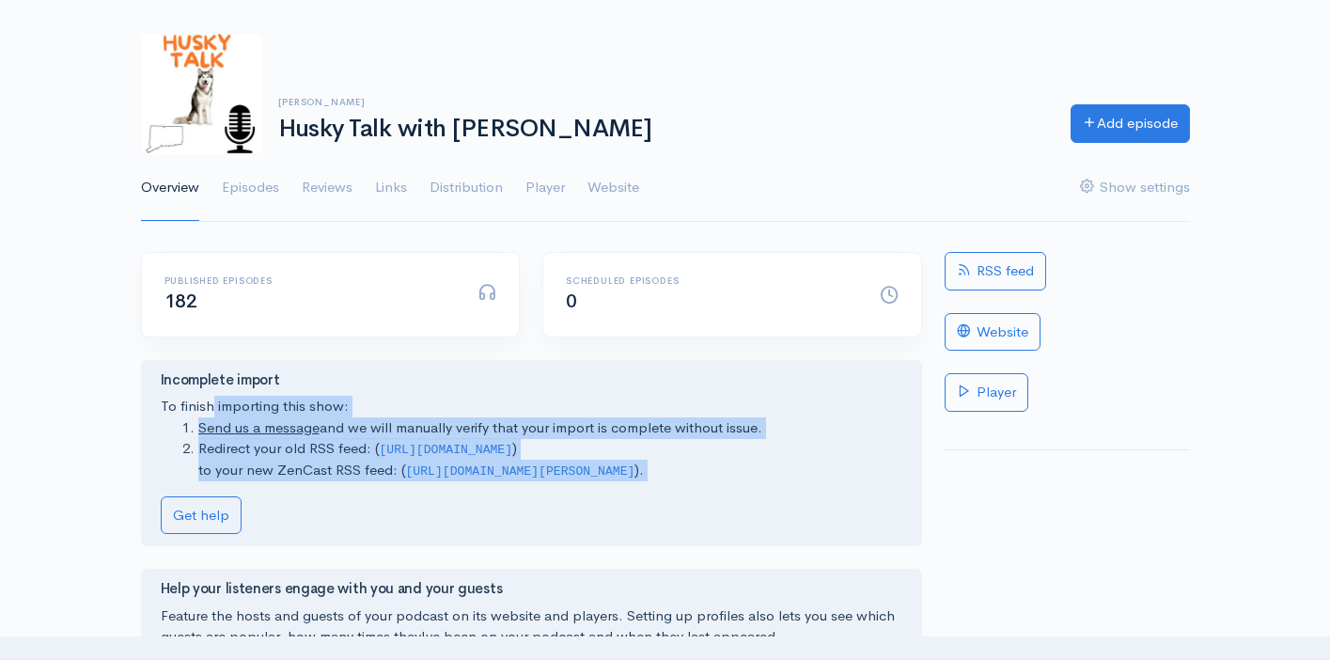
scroll to position [151, 0]
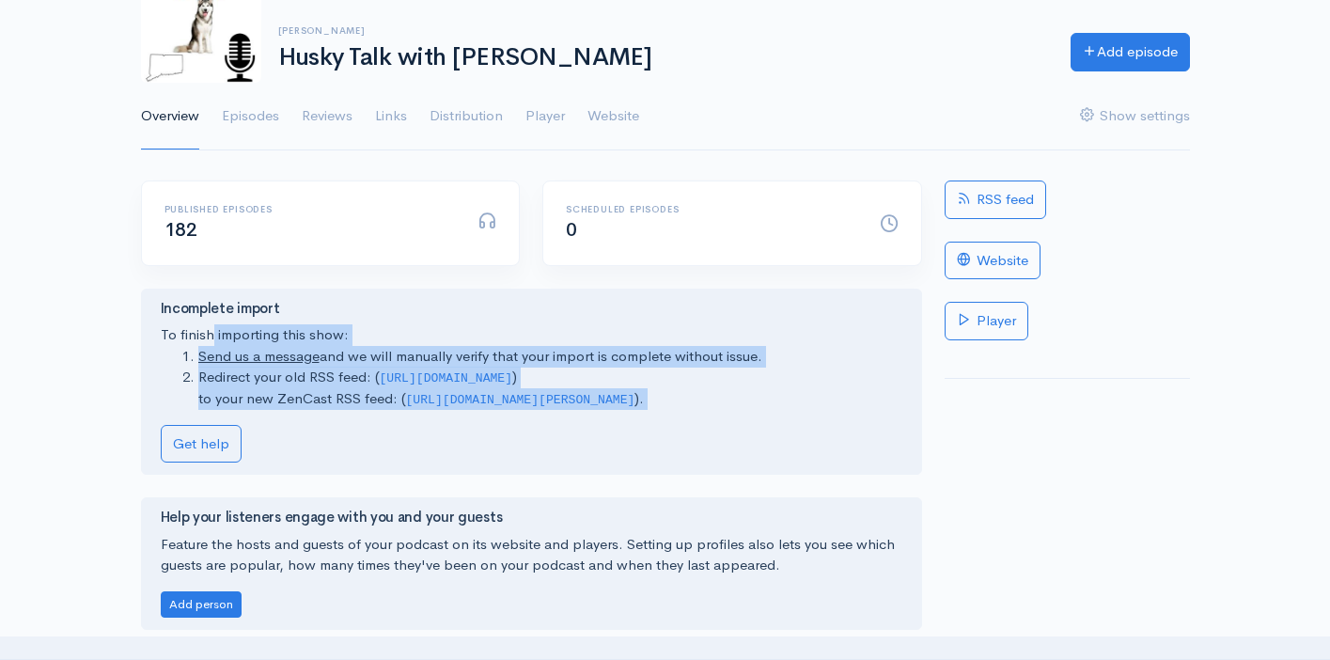
click at [778, 387] on li "Redirect your old RSS feed: ( https://anchor.fm/s/c7b1becc/podcast/rss ) to you…" at bounding box center [550, 388] width 704 height 42
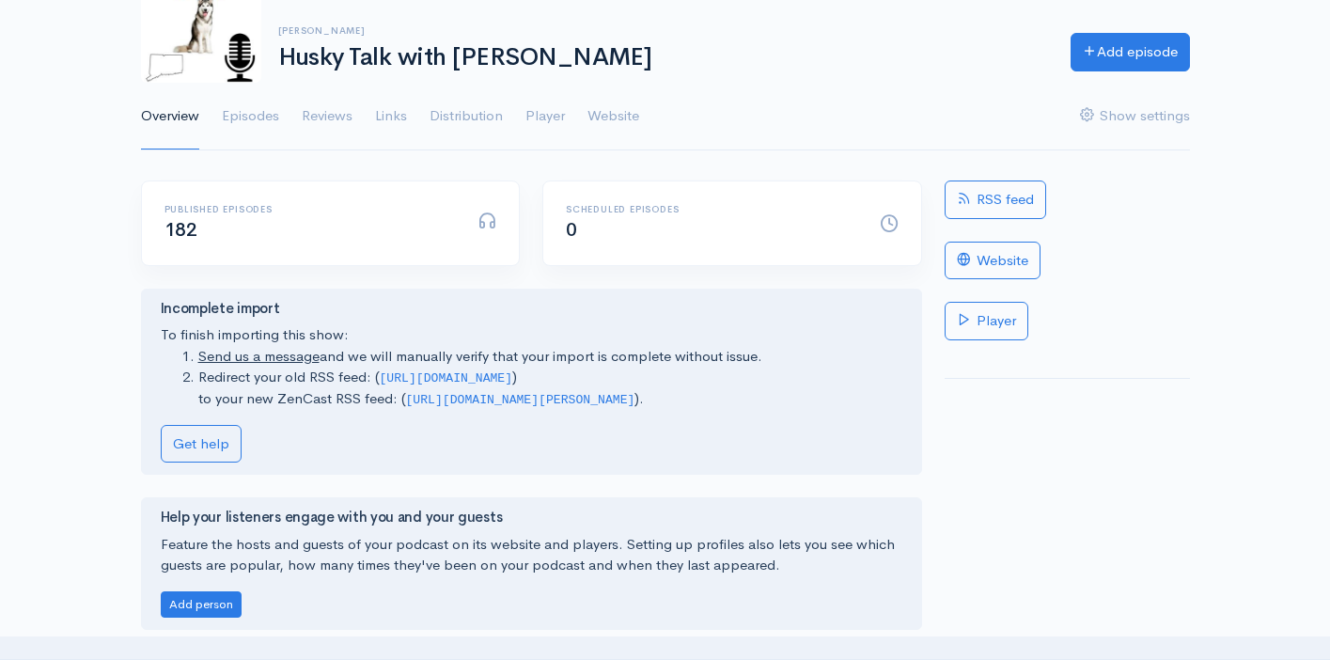
drag, startPoint x: 655, startPoint y: 404, endPoint x: 406, endPoint y: 400, distance: 249.2
click at [406, 400] on li "Redirect your old RSS feed: ( https://anchor.fm/s/c7b1becc/podcast/rss ) to you…" at bounding box center [550, 388] width 704 height 42
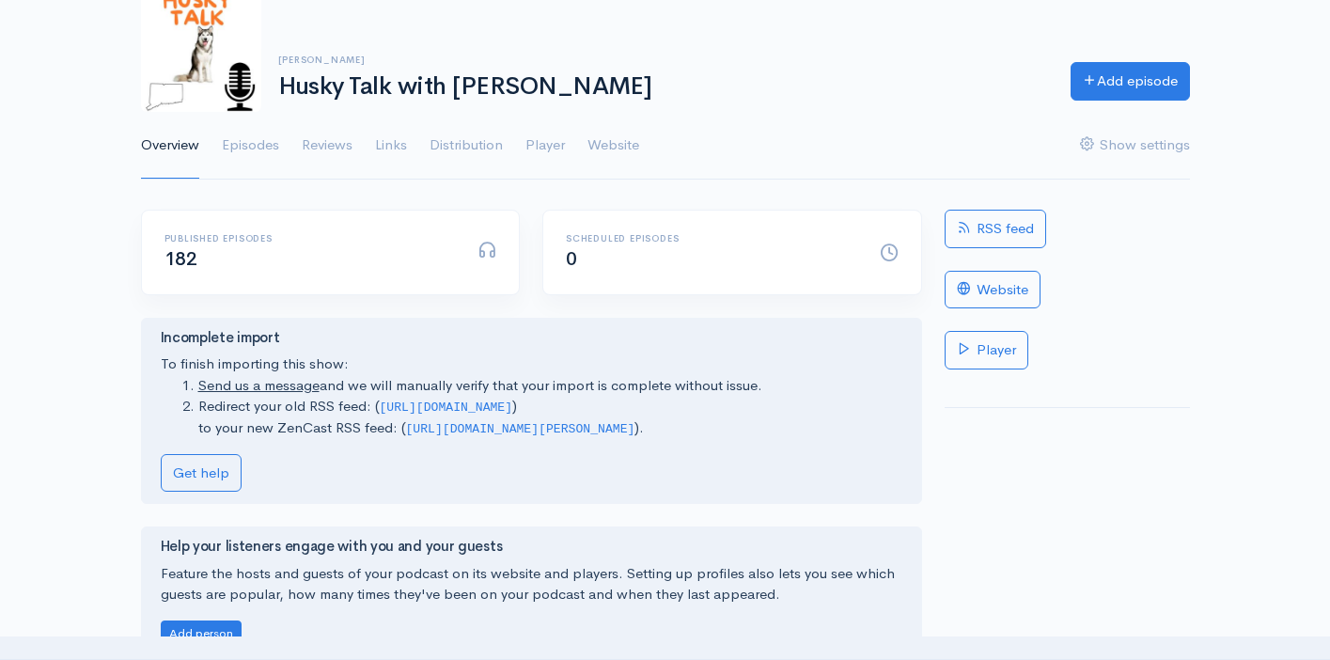
scroll to position [120, 0]
click at [306, 392] on link "Send us a message" at bounding box center [258, 387] width 121 height 18
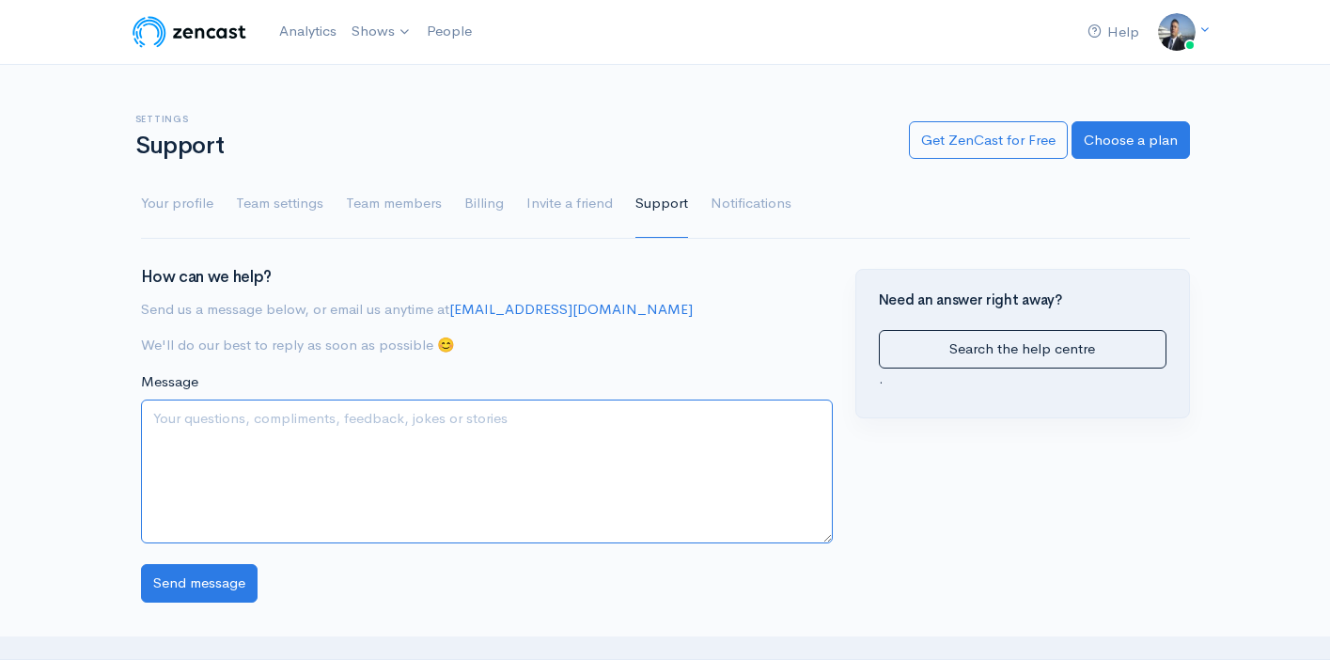
click at [650, 455] on textarea "Message" at bounding box center [487, 472] width 692 height 144
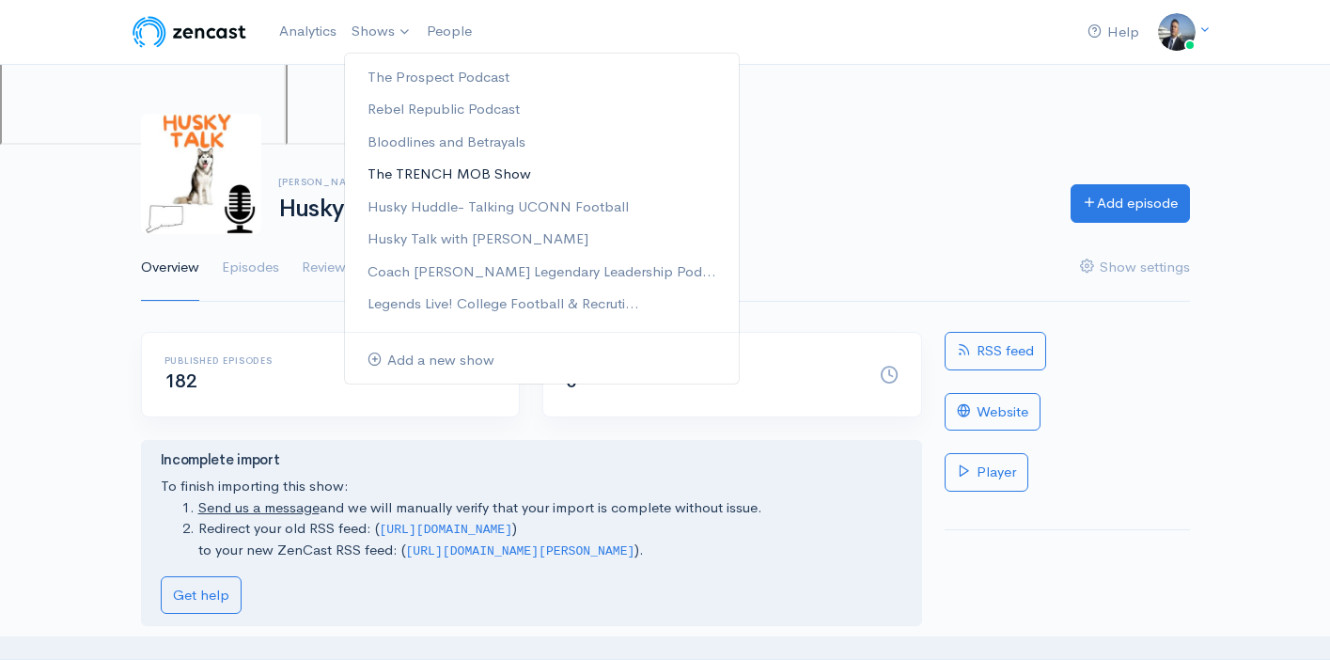
click at [429, 167] on link "The TRENCH MOB Show" at bounding box center [542, 174] width 394 height 33
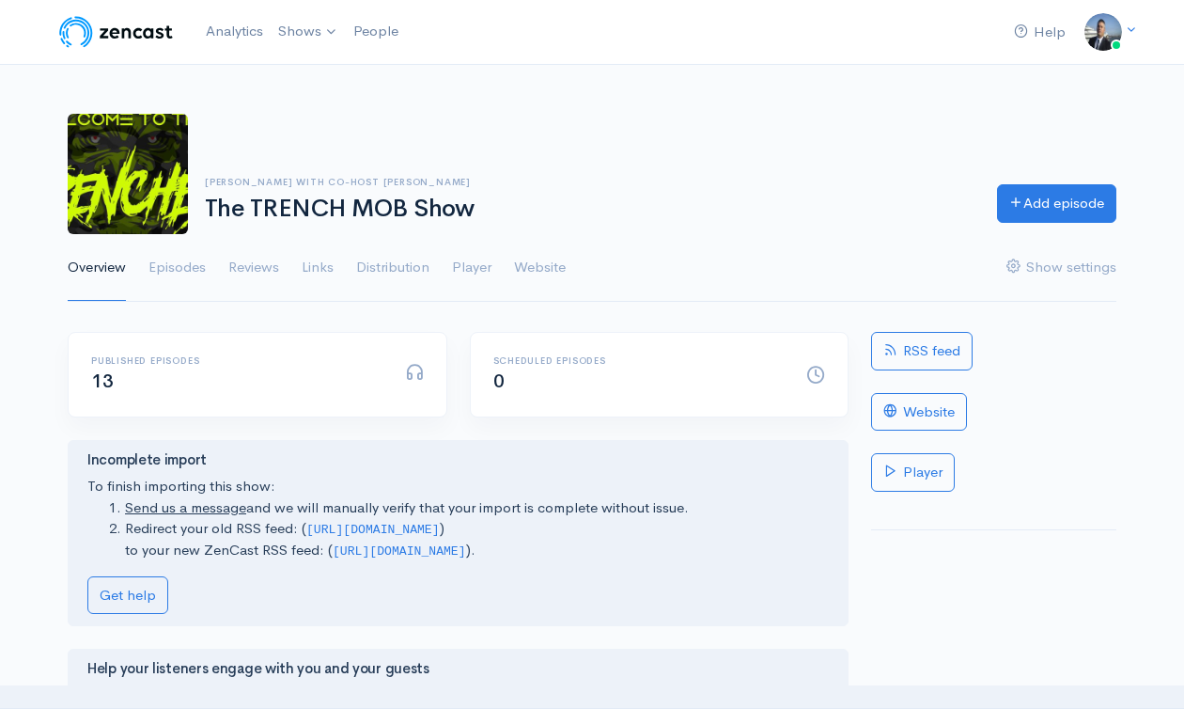
click at [753, 190] on div "Julius Williams with Co-Host Steve Cully The TRENCH MOB Show" at bounding box center [590, 200] width 792 height 46
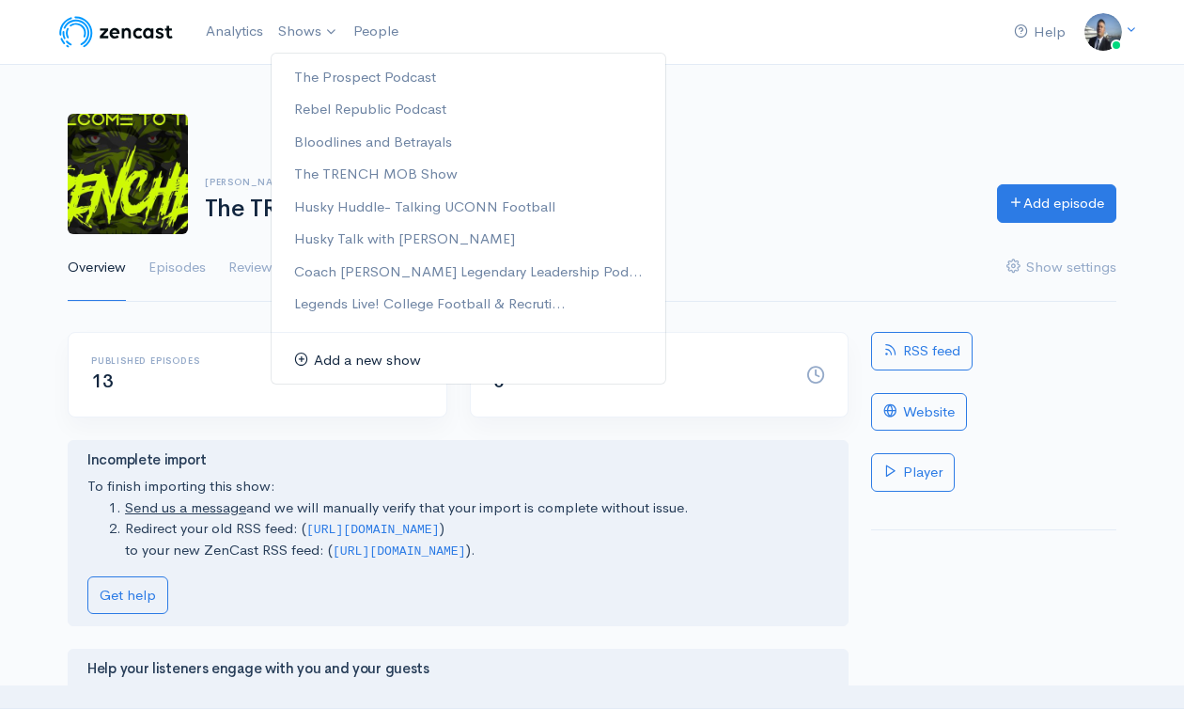
click at [353, 354] on link "Add a new show" at bounding box center [469, 360] width 394 height 33
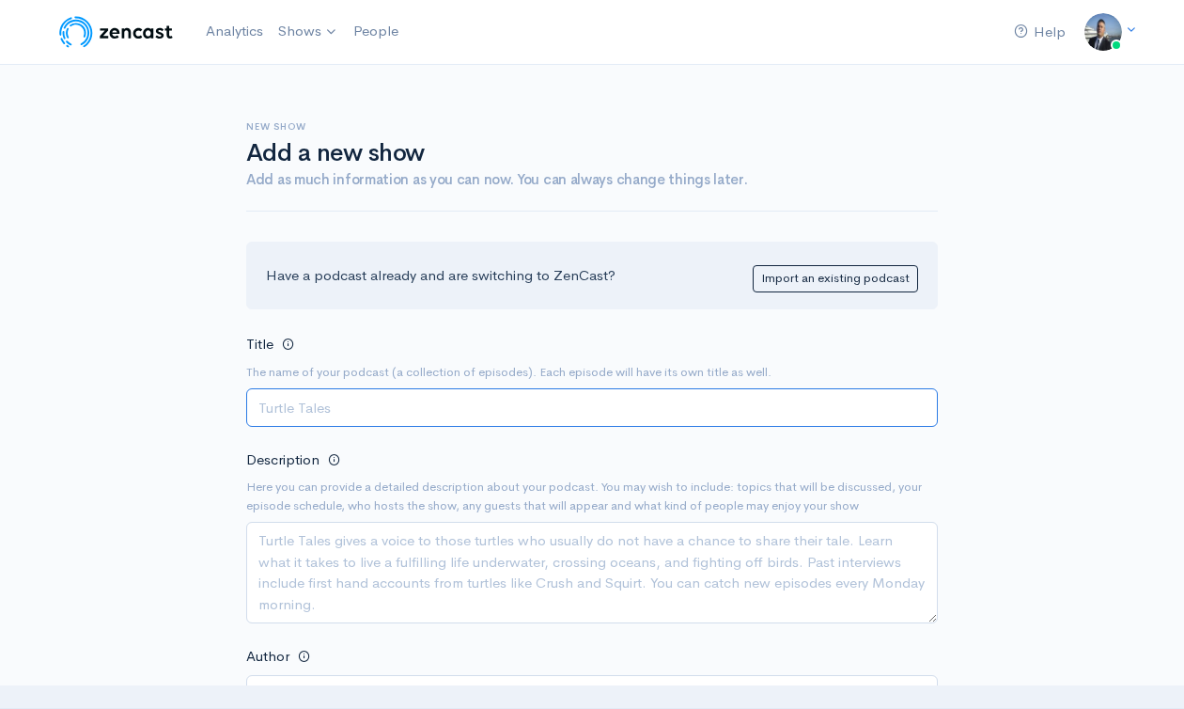
click at [468, 404] on input "Title" at bounding box center [592, 407] width 692 height 39
click at [466, 409] on input "Free Rebel First Listen Music Channel" at bounding box center [592, 407] width 692 height 39
click at [467, 409] on input "Free Rebel First Listen Music Channel" at bounding box center [592, 407] width 692 height 39
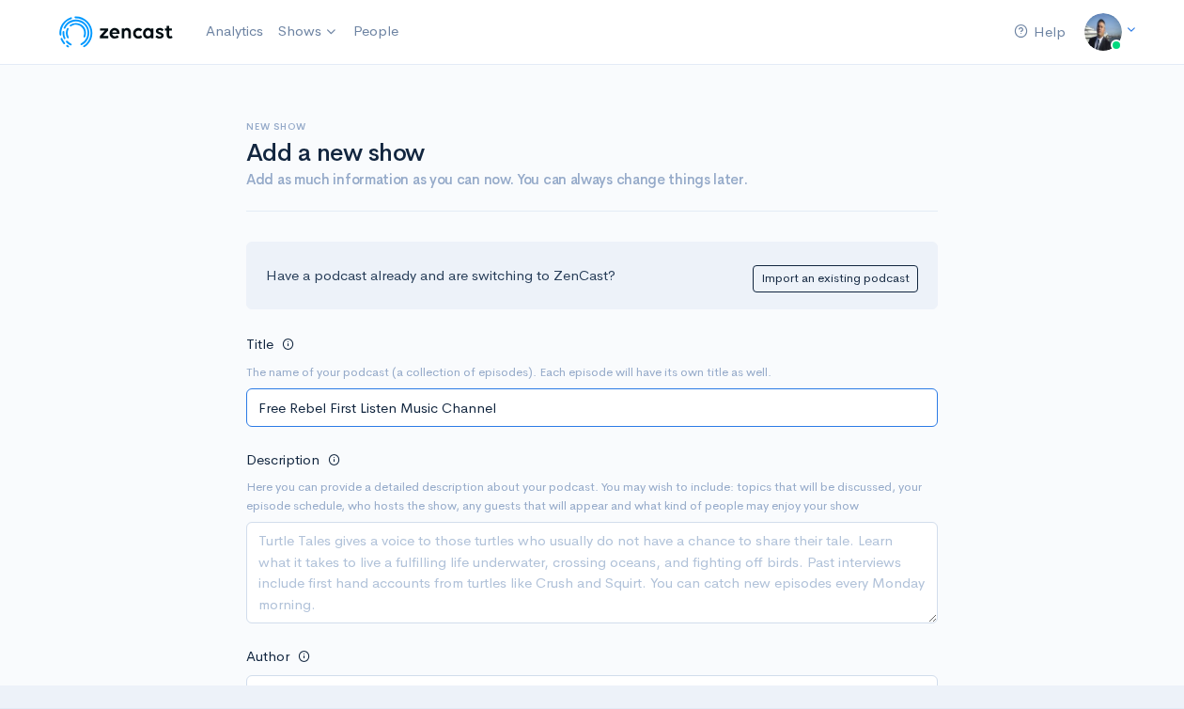
type input "Free Rebel First Listen Music Channel"
drag, startPoint x: 555, startPoint y: 577, endPoint x: 605, endPoint y: 567, distance: 51.8
click at [556, 577] on textarea "Description" at bounding box center [592, 573] width 692 height 102
paste textarea "Free Rebel First Listen is the ultimate destination to discover tomorrow’s hits…"
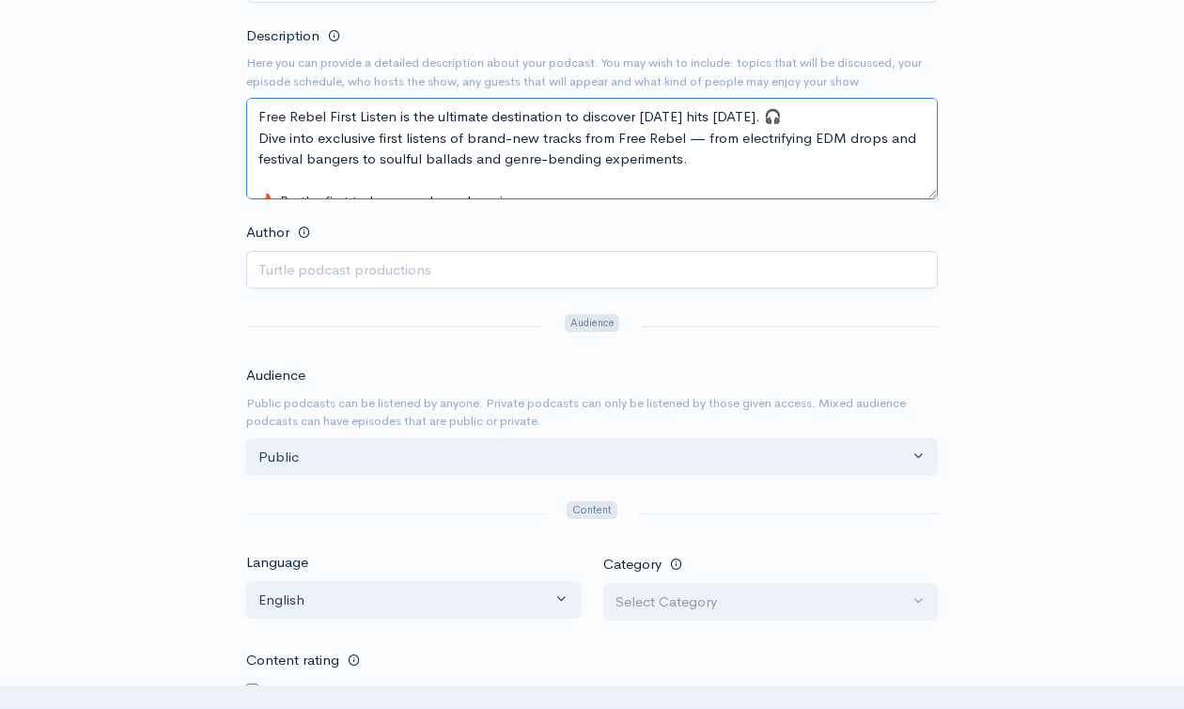
scroll to position [428, 0]
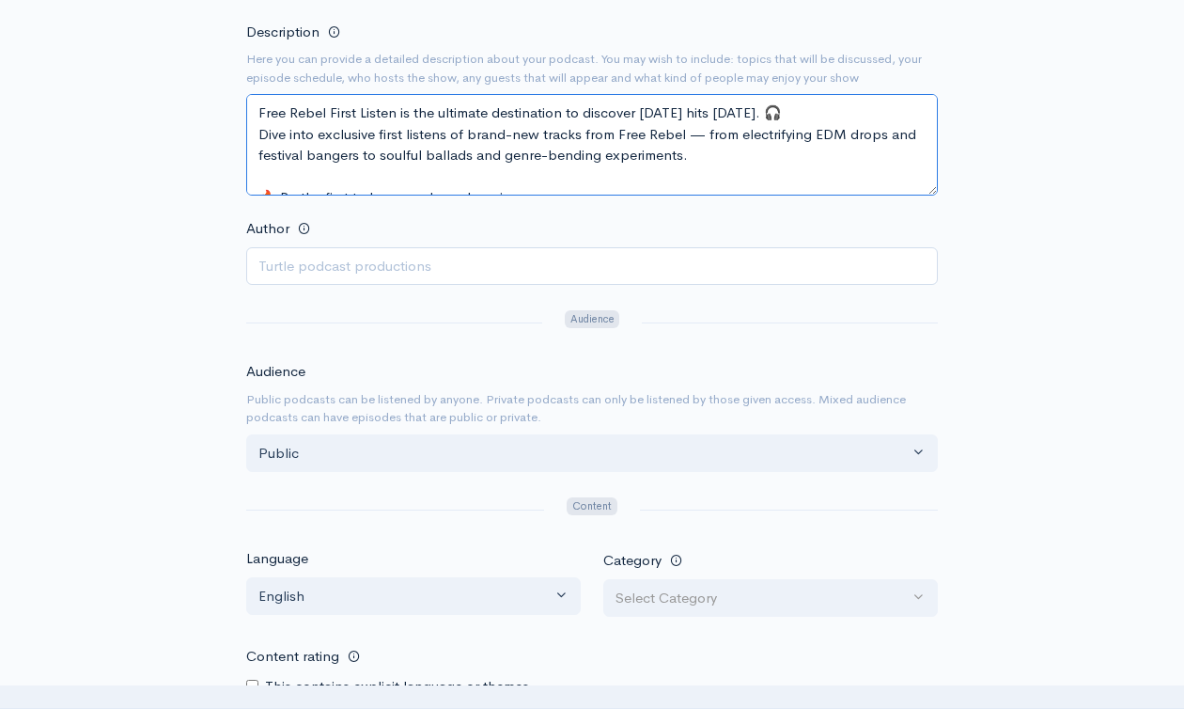
type textarea "Free Rebel First Listen is the ultimate destination to discover tomorrow’s hits…"
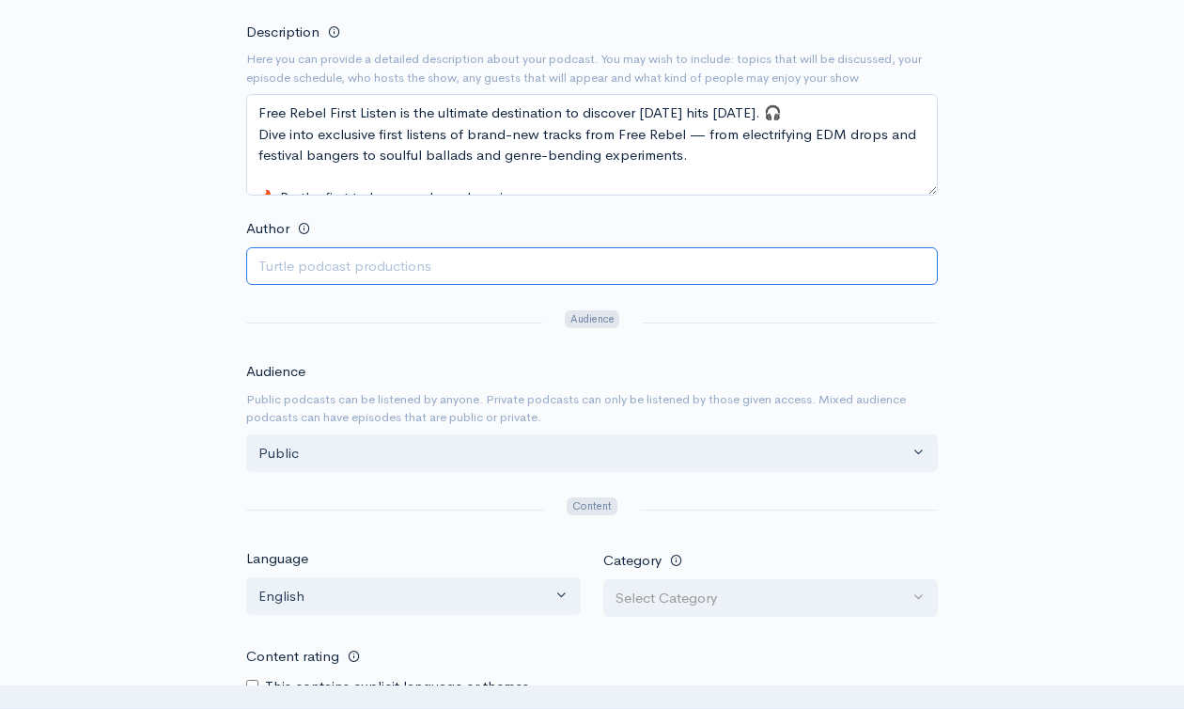
click at [390, 262] on input "Author" at bounding box center [592, 266] width 692 height 39
type input "[PERSON_NAME]"
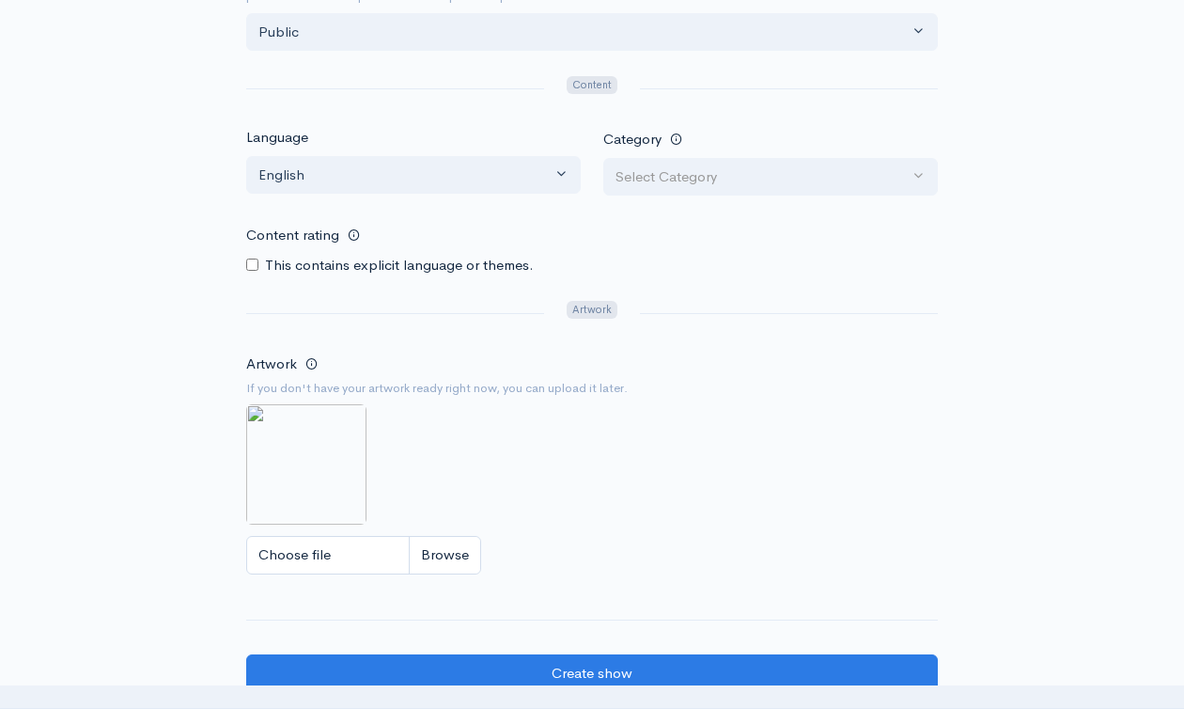
scroll to position [964, 0]
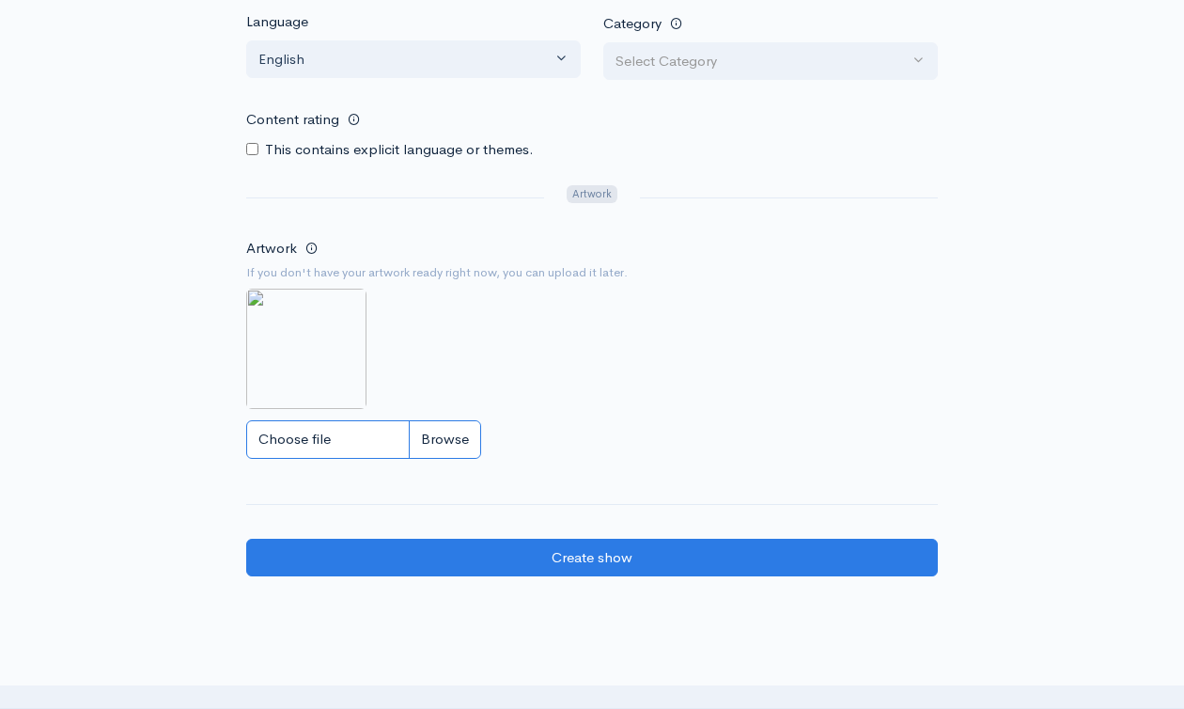
click at [439, 437] on input "Choose file" at bounding box center [363, 439] width 235 height 39
type input "C:\fakepath\ChatGPT Image Jun 3, 2025, 01_16_53 PM.png"
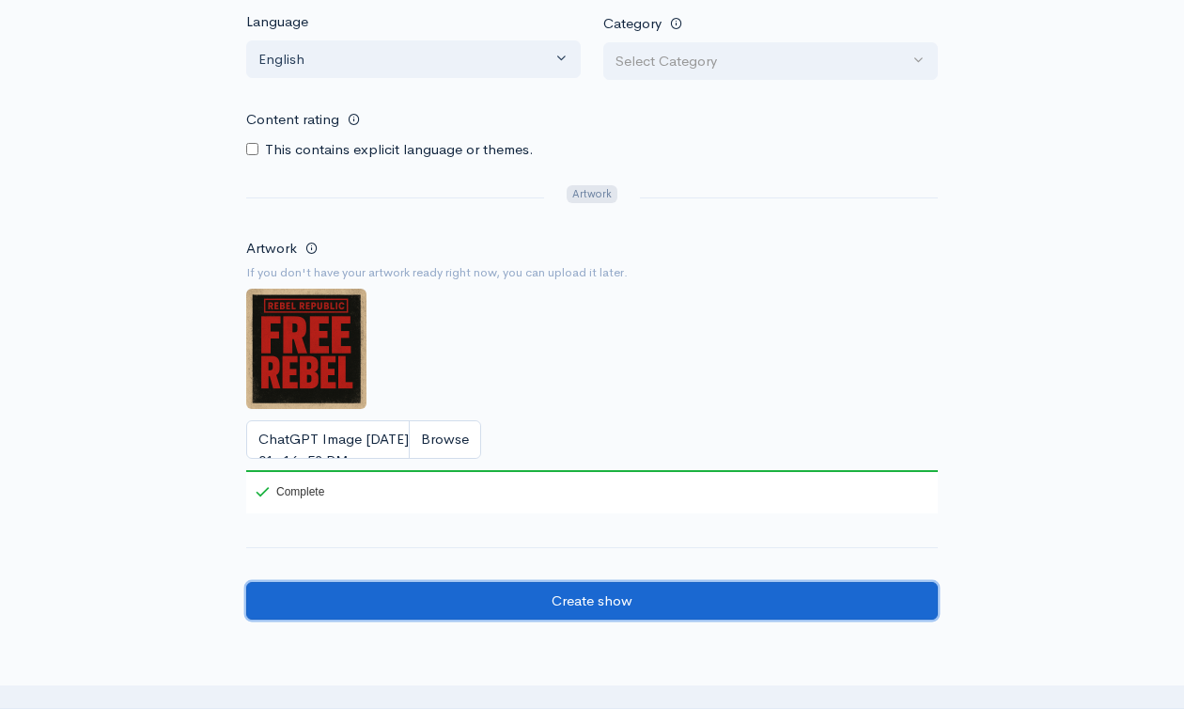
click at [734, 601] on input "Create show" at bounding box center [592, 601] width 692 height 39
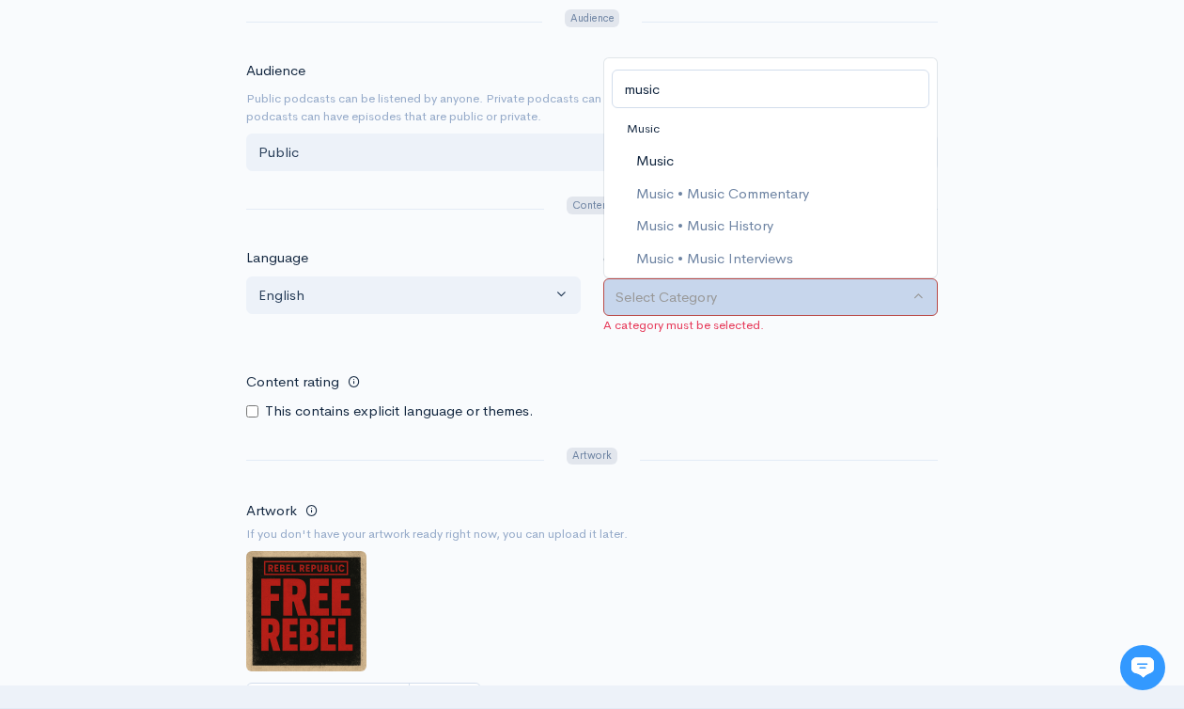
scroll to position [766, 0]
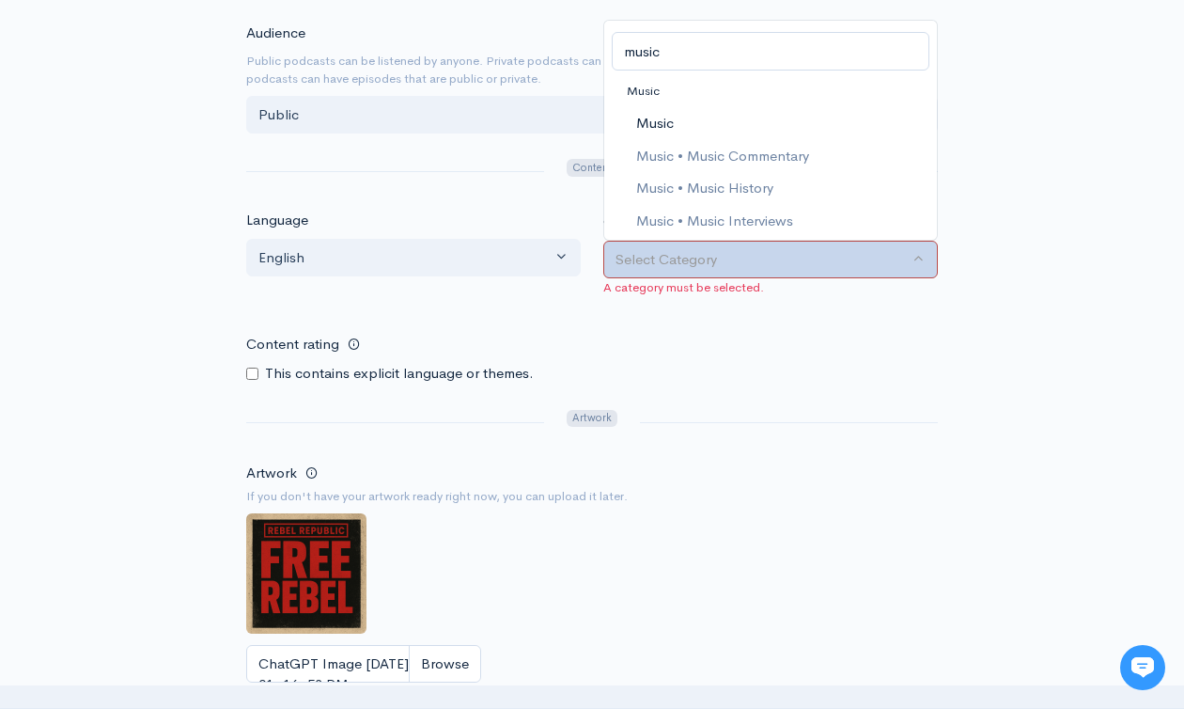
type input "music"
click at [668, 127] on span "Music" at bounding box center [655, 124] width 38 height 22
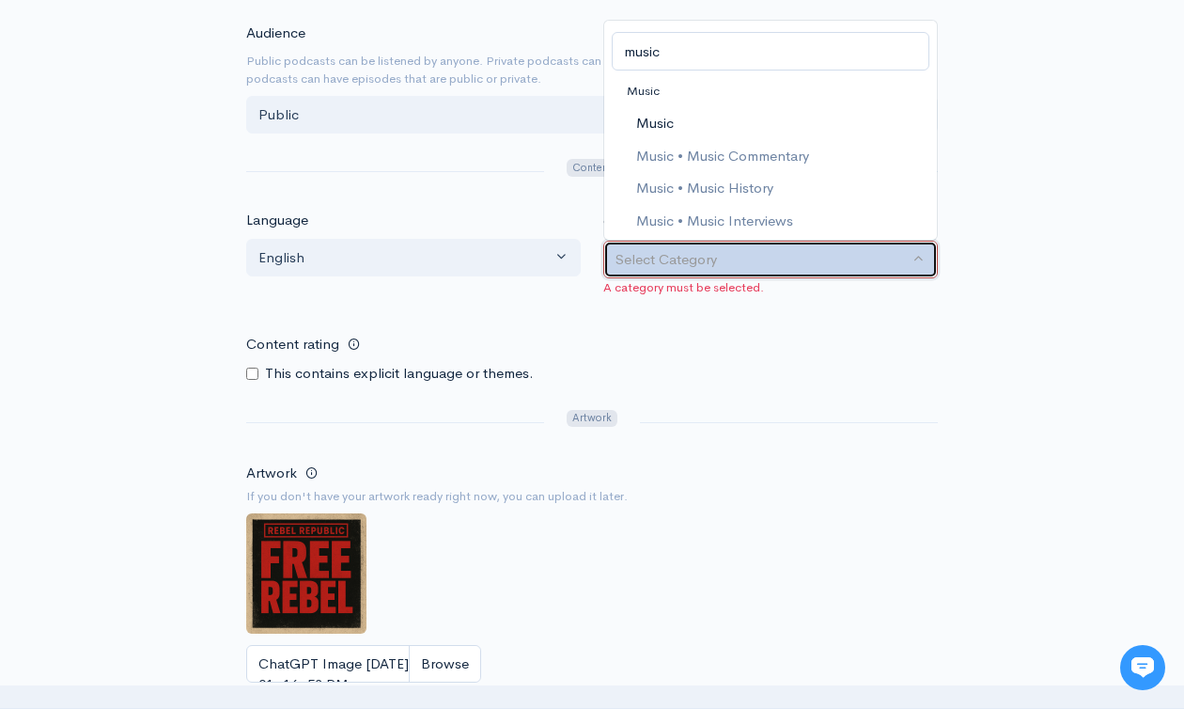
select select "Music"
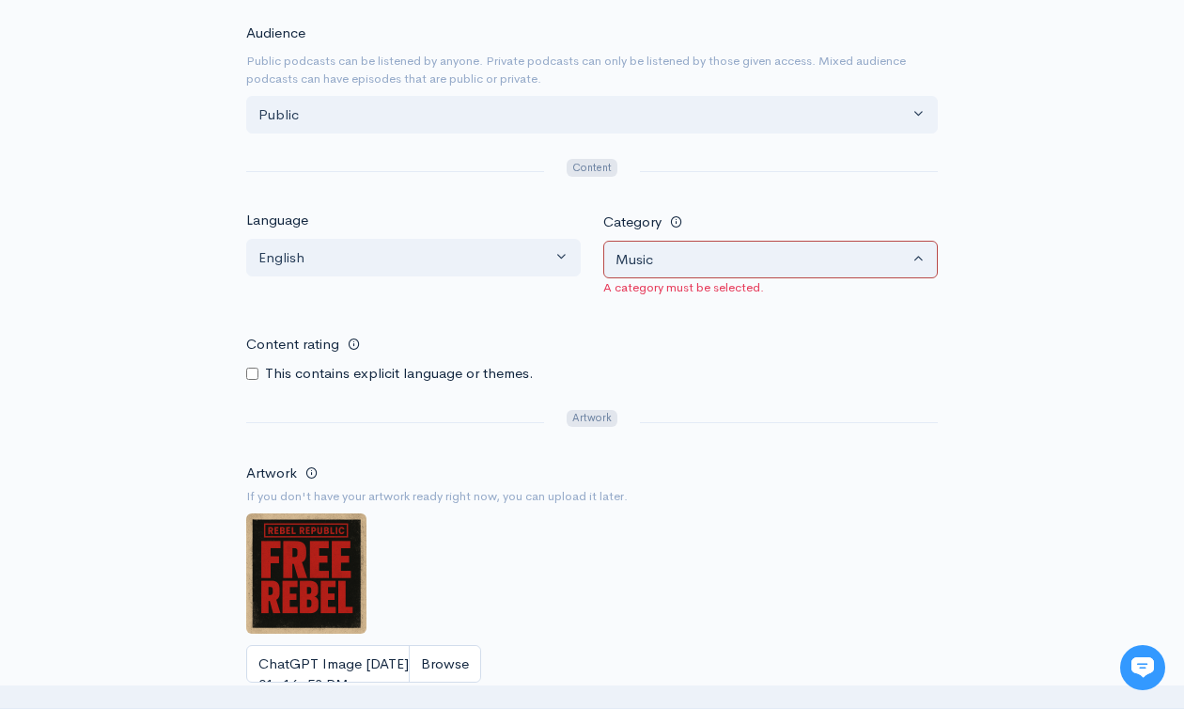
click at [967, 371] on div "New show Add a new show Add as much information as you can now. You can always …" at bounding box center [592, 82] width 1072 height 1567
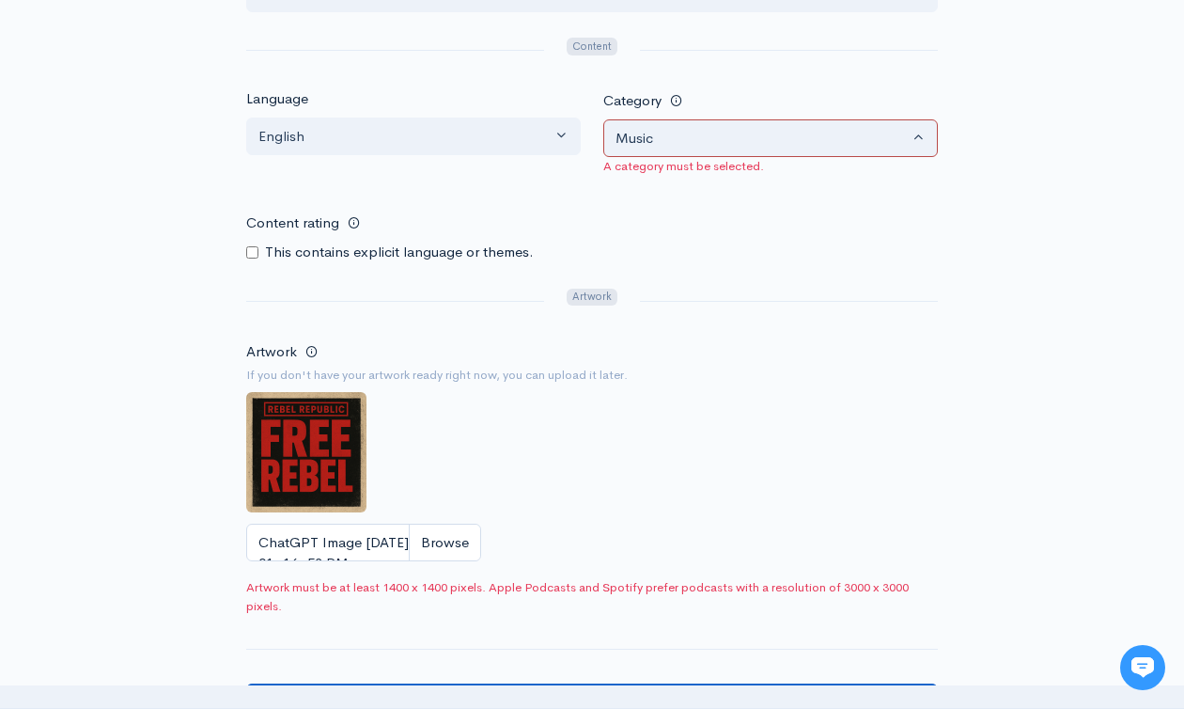
scroll to position [1235, 0]
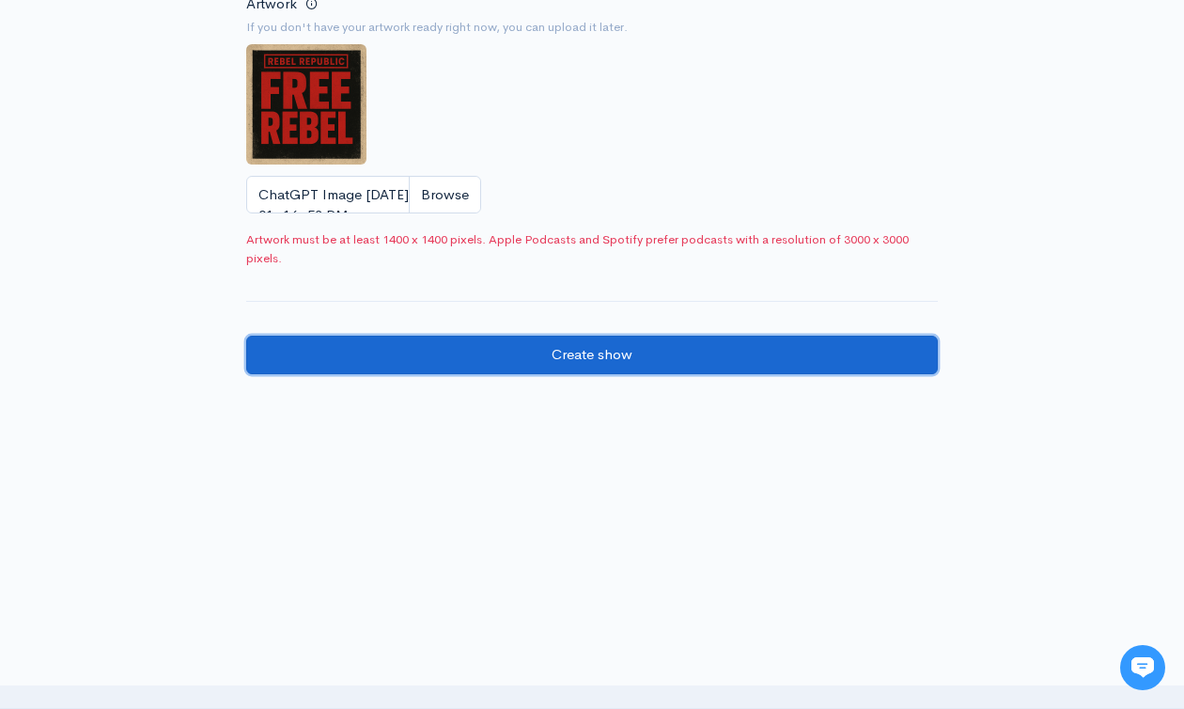
click at [571, 356] on input "Create show" at bounding box center [592, 355] width 692 height 39
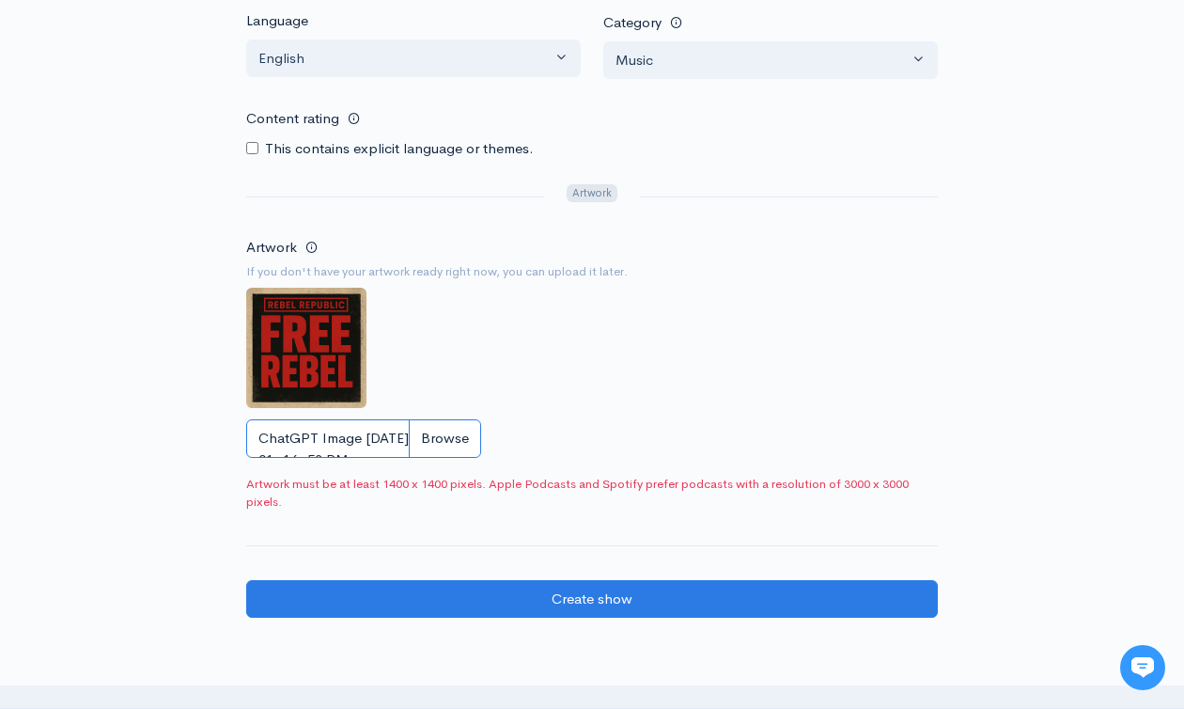
click at [428, 441] on input "ChatGPT Image Jun 3, 2025, 01_16_53 PM.png" at bounding box center [363, 438] width 235 height 39
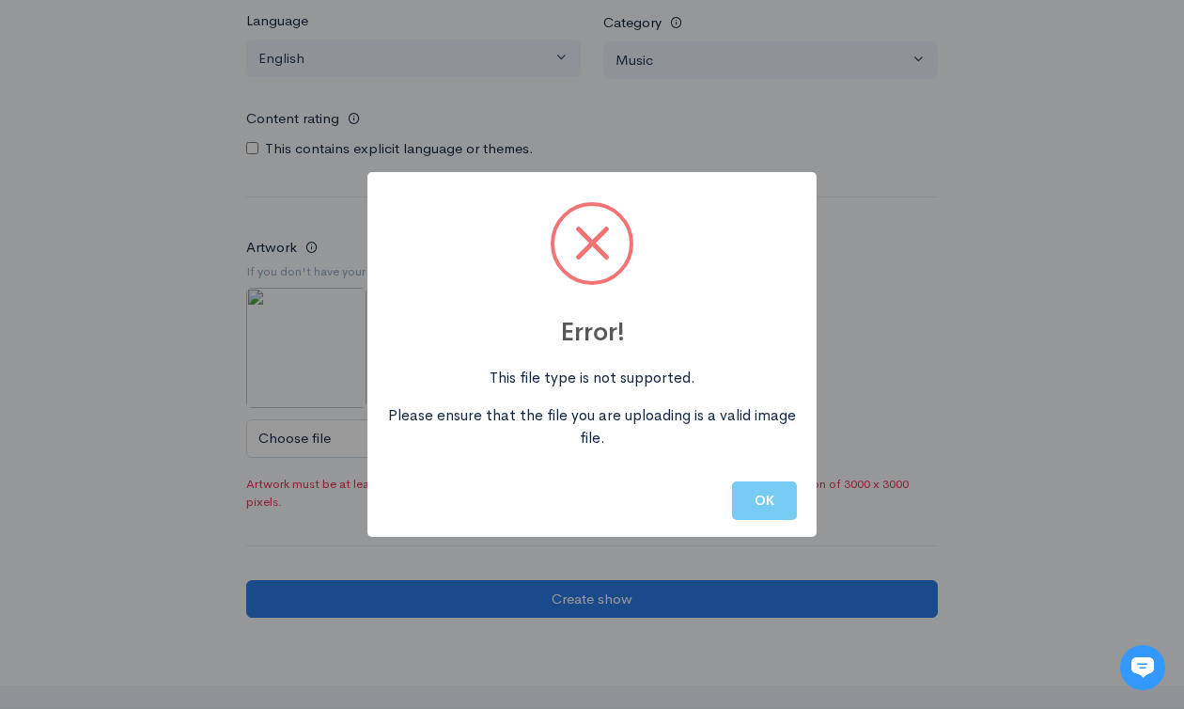
click at [760, 497] on button "OK" at bounding box center [764, 500] width 65 height 39
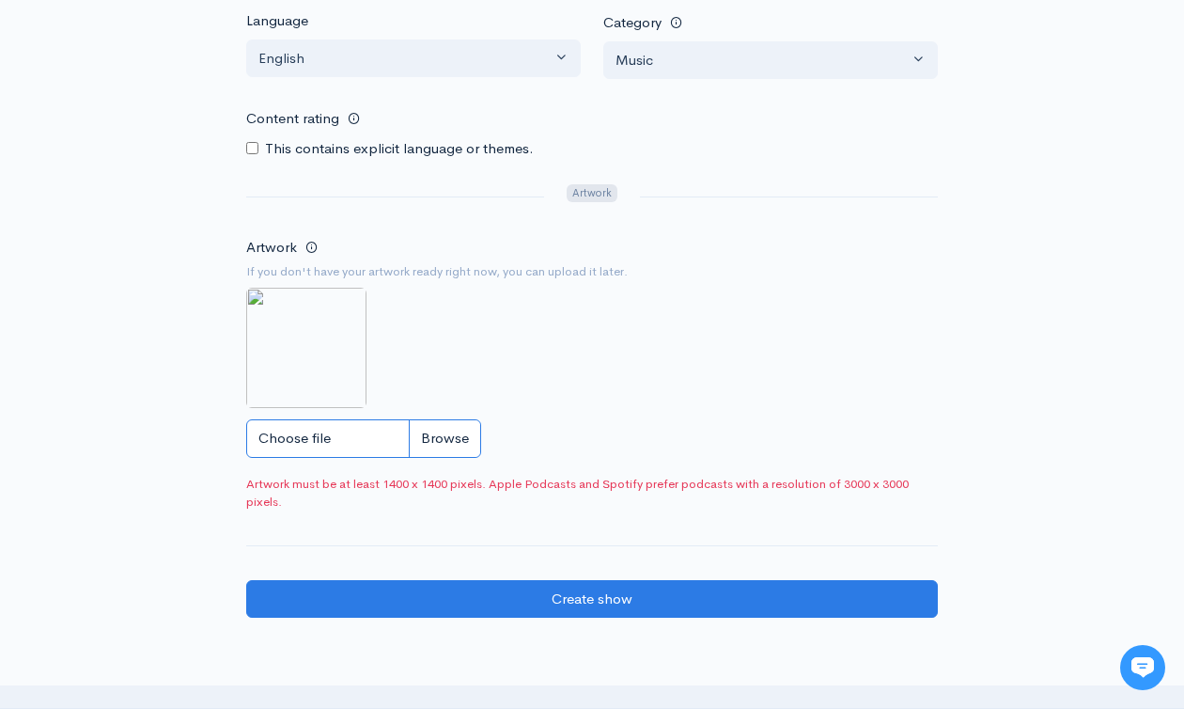
click at [434, 445] on input "Choose file" at bounding box center [363, 438] width 235 height 39
type input "C:\fakepath\Untitled design.jpg"
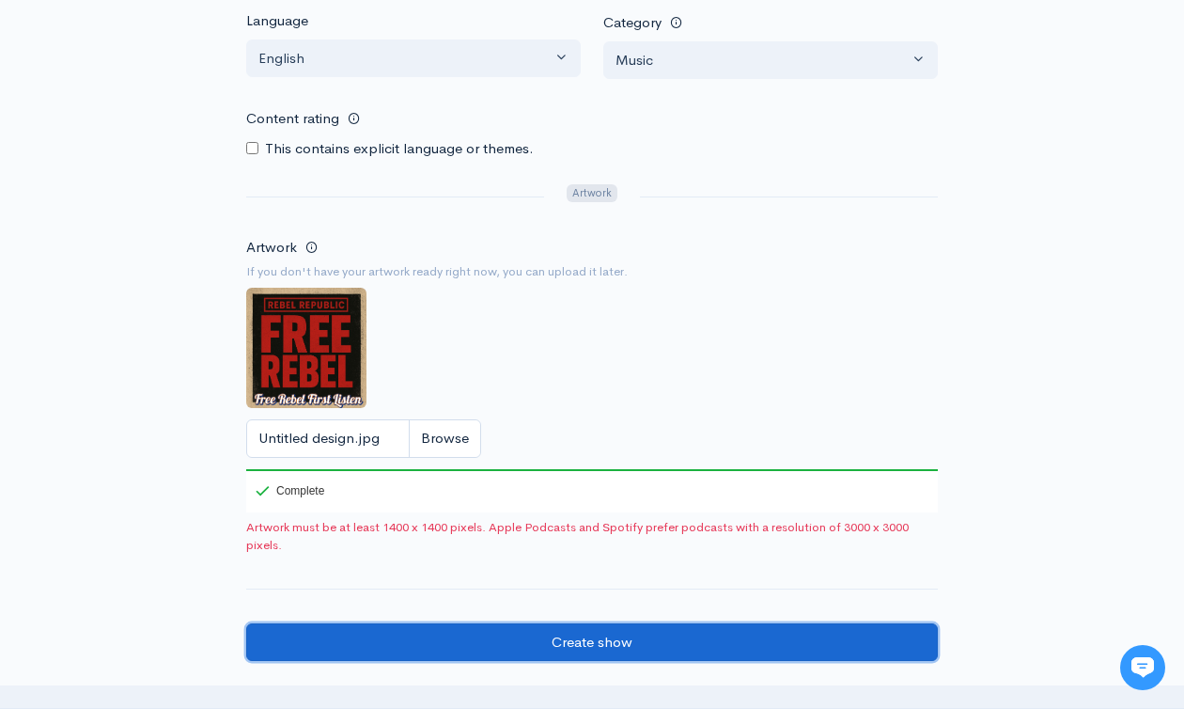
click at [590, 646] on input "Create show" at bounding box center [592, 642] width 692 height 39
